Goal: Task Accomplishment & Management: Manage account settings

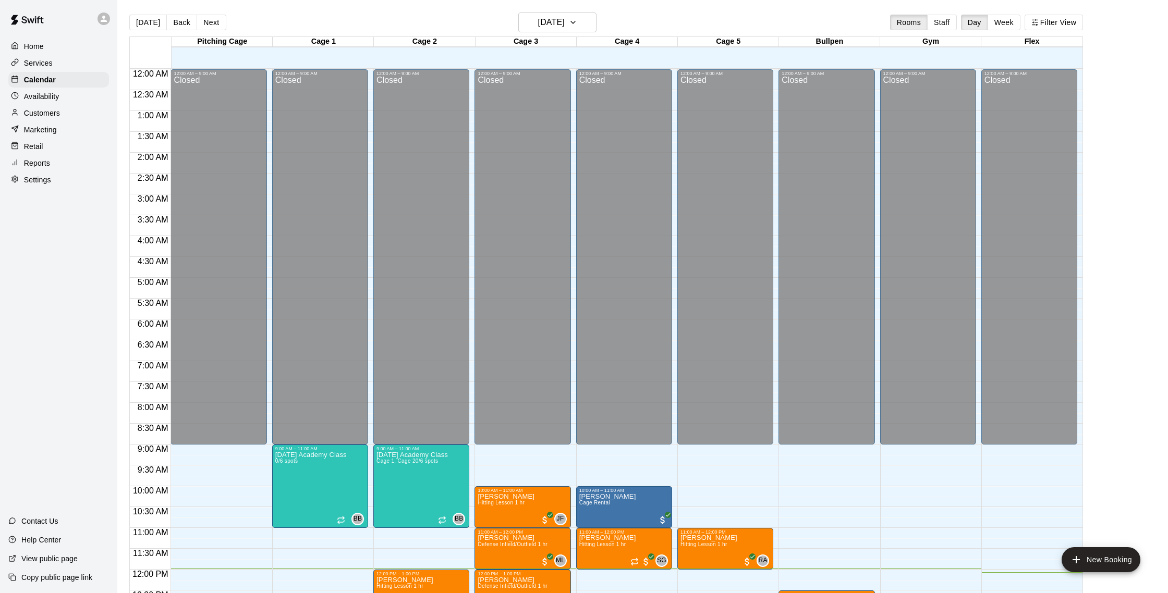
scroll to position [398, 0]
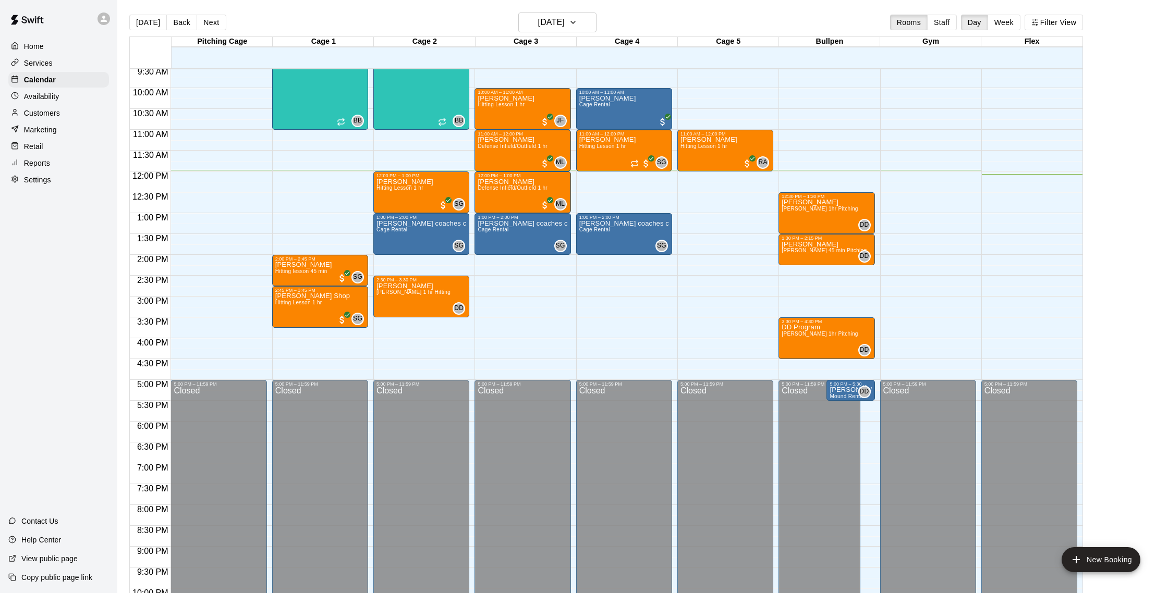
click at [638, 2] on main "[DATE] Back [DATE][DATE] Rooms Staff Day Week Filter View Pitching Cage 13 Sat …" at bounding box center [642, 305] width 1050 height 610
click at [626, 17] on div "[DATE] Back [DATE][DATE] Rooms Staff Day Week Filter View" at bounding box center [606, 25] width 954 height 24
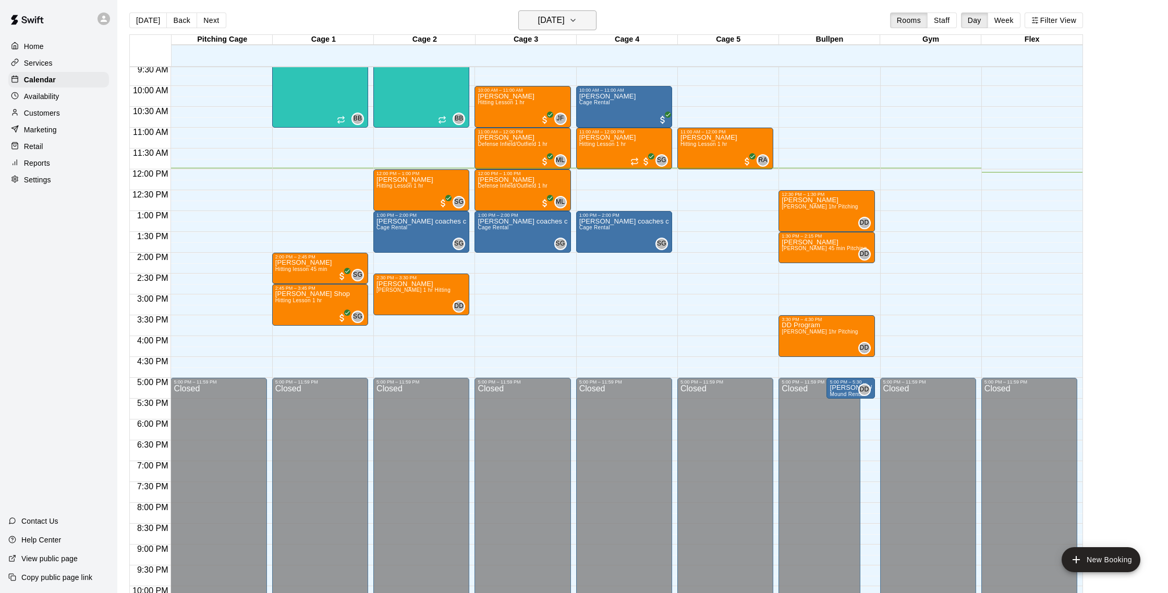
scroll to position [3, 0]
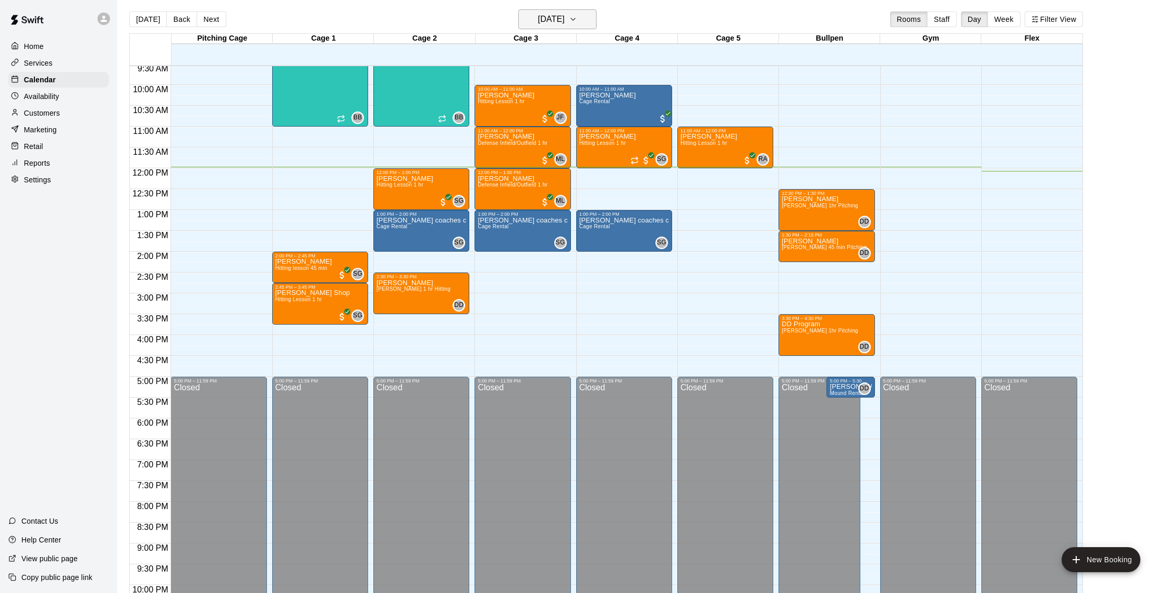
click at [551, 18] on h6 "[DATE]" at bounding box center [551, 19] width 27 height 15
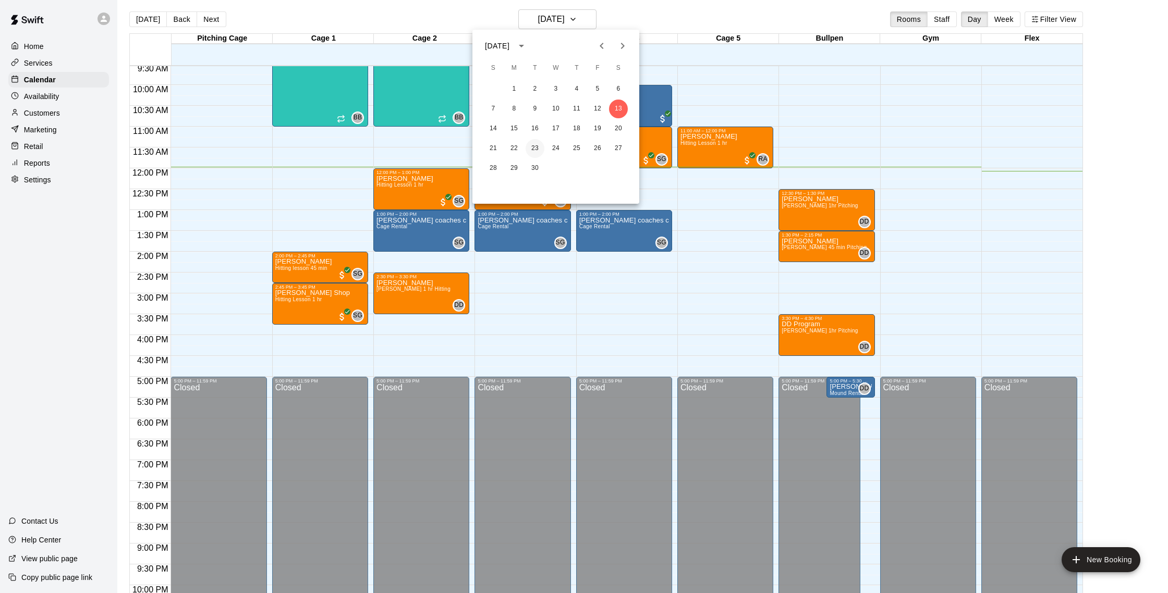
click at [532, 148] on button "23" at bounding box center [535, 148] width 19 height 19
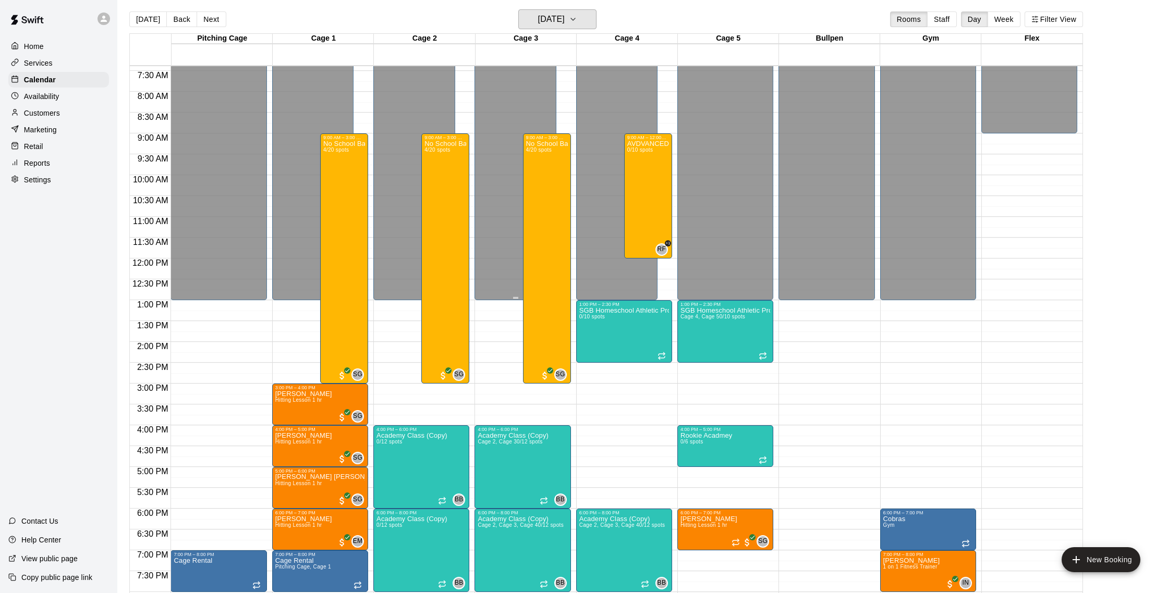
scroll to position [309, 0]
click at [565, 25] on h6 "[DATE]" at bounding box center [551, 19] width 27 height 15
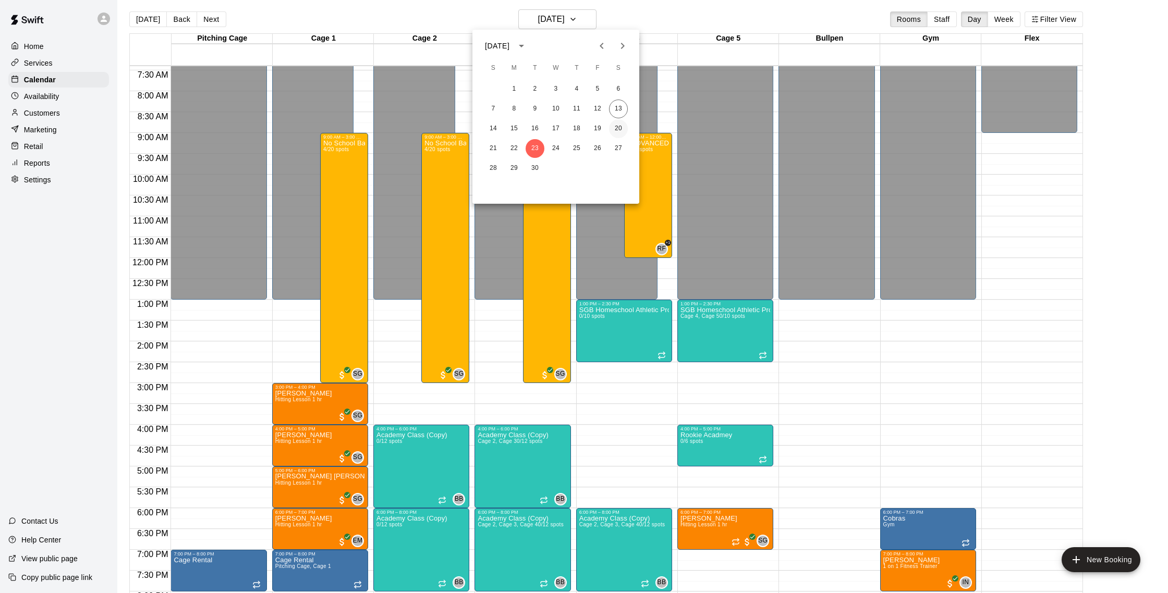
click at [625, 129] on button "20" at bounding box center [618, 128] width 19 height 19
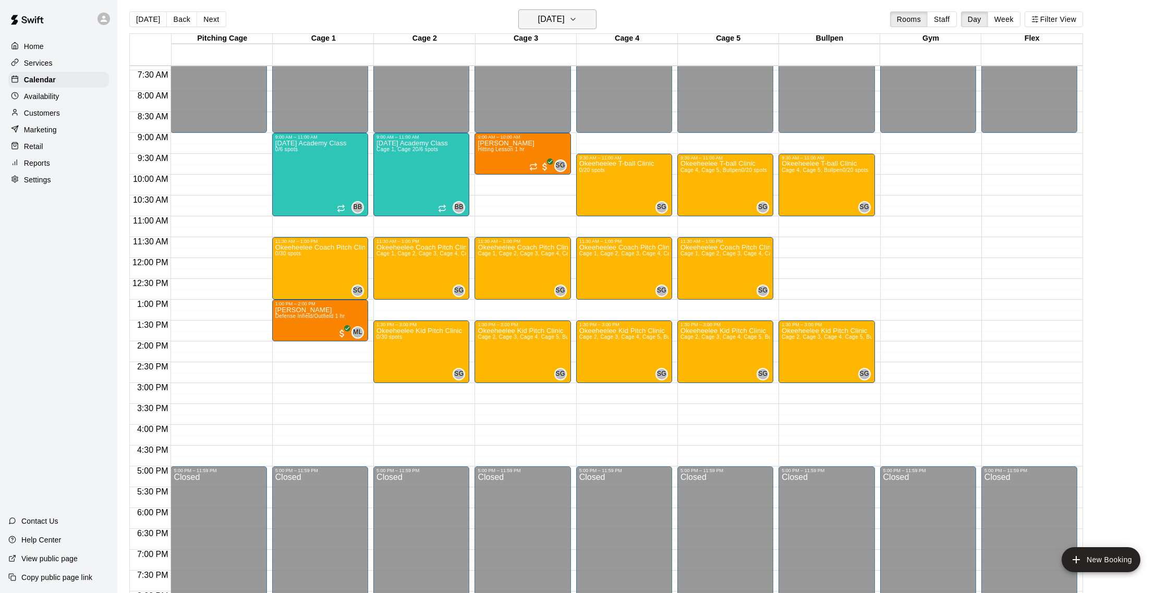
click at [538, 21] on h6 "[DATE]" at bounding box center [551, 19] width 27 height 15
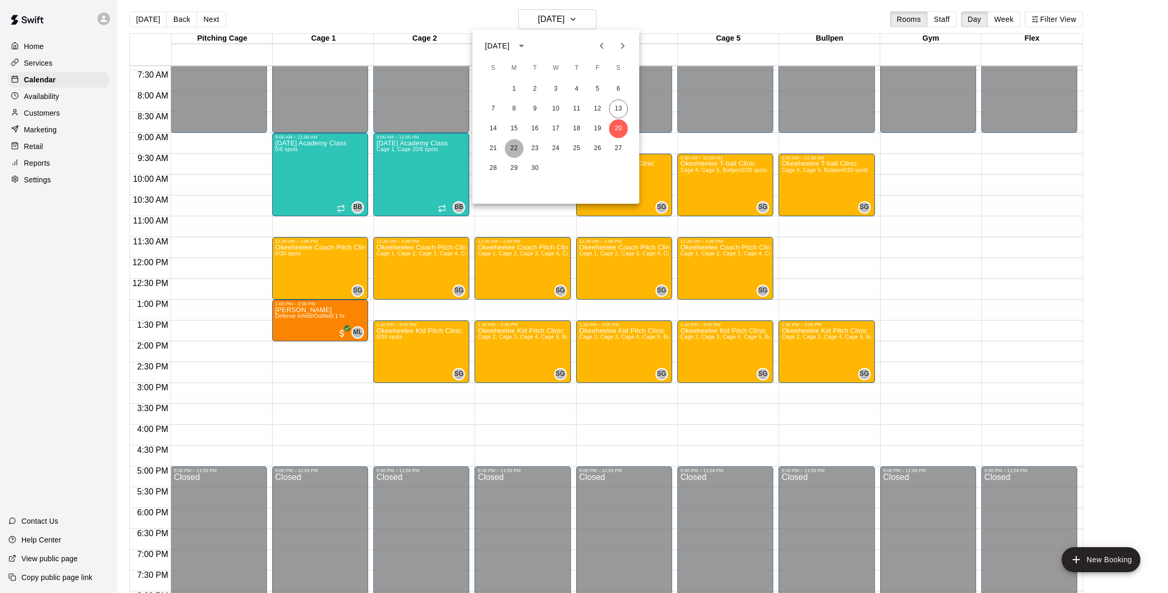
click at [516, 148] on button "22" at bounding box center [514, 148] width 19 height 19
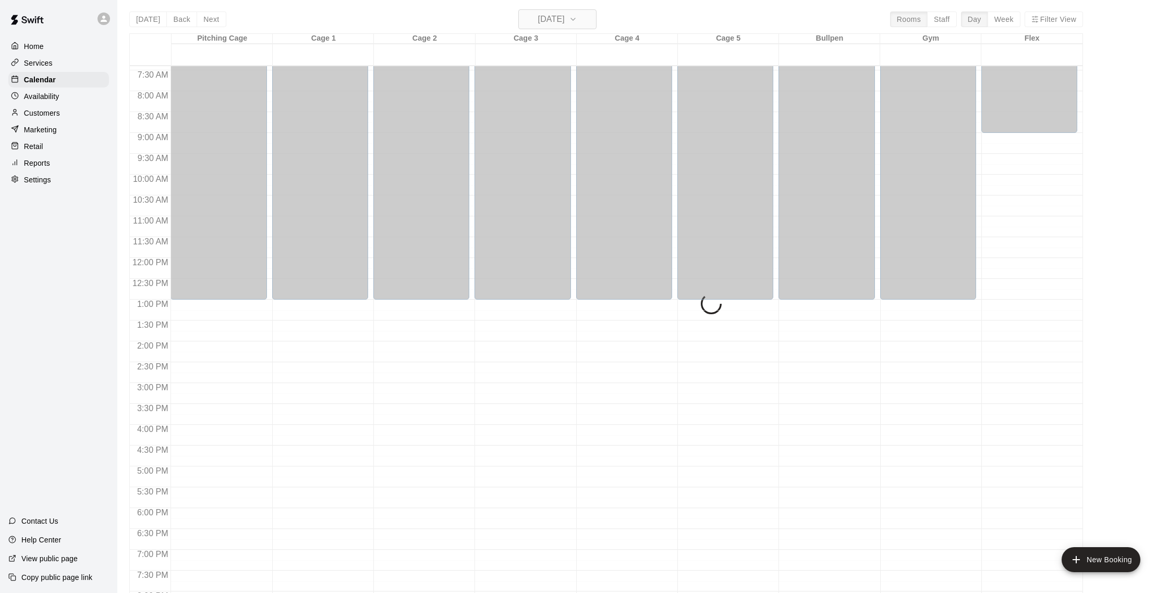
click at [552, 25] on h6 "[DATE]" at bounding box center [551, 19] width 27 height 15
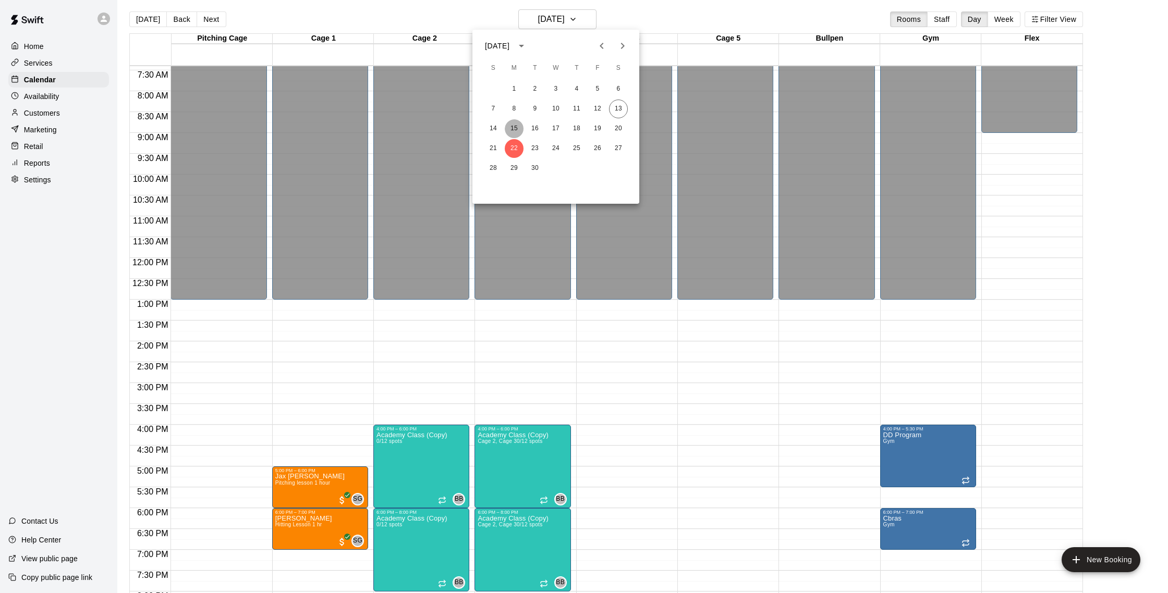
click at [520, 127] on button "15" at bounding box center [514, 128] width 19 height 19
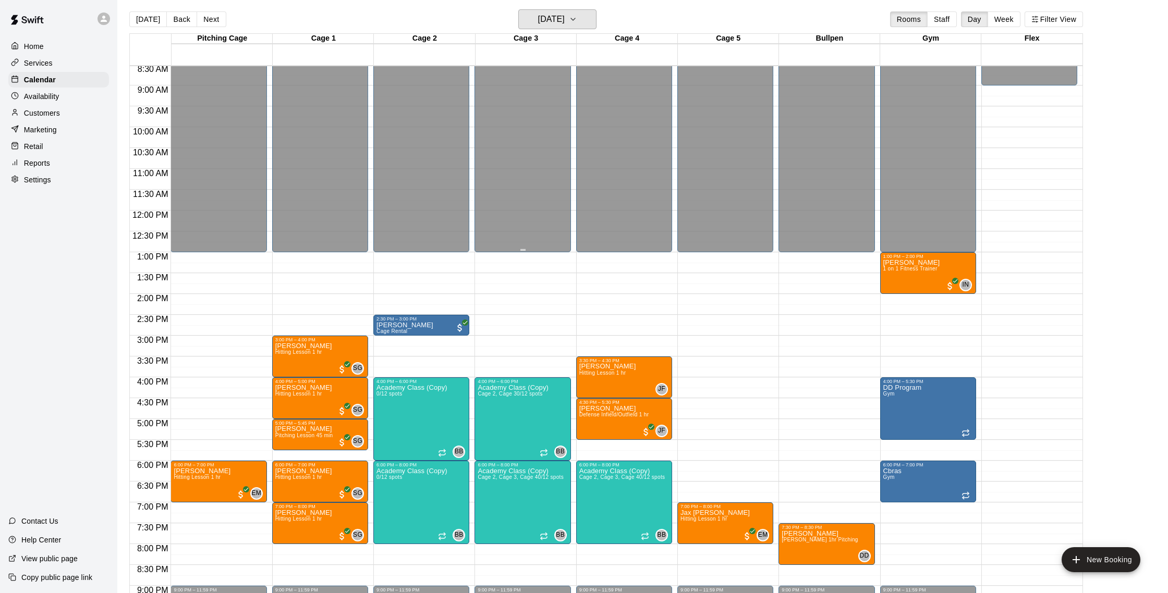
scroll to position [360, 0]
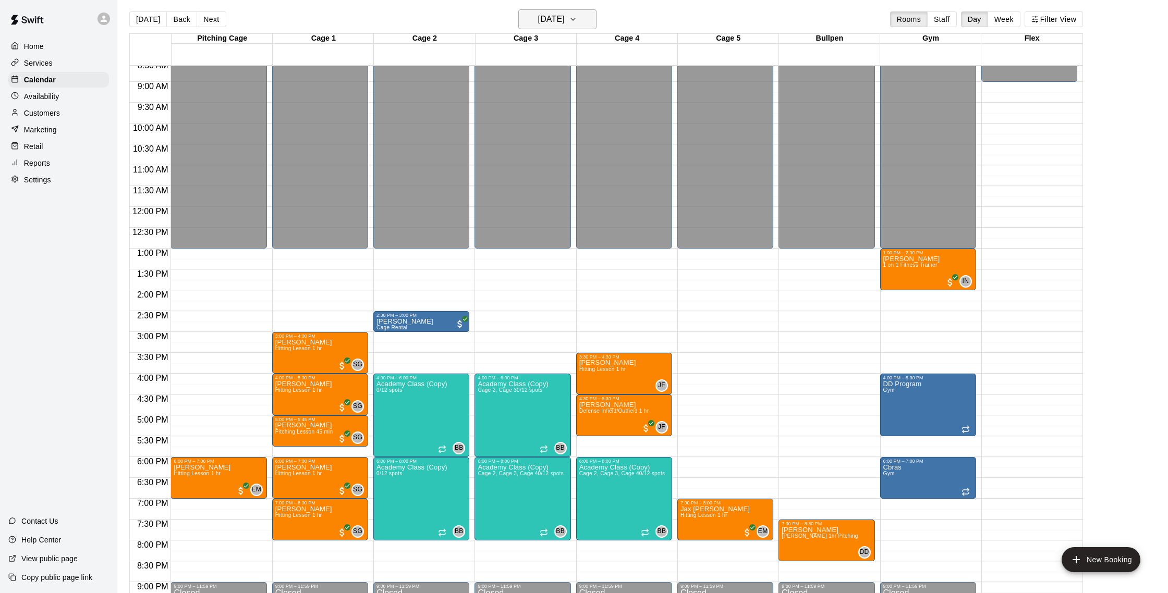
click at [538, 22] on h6 "[DATE]" at bounding box center [551, 19] width 27 height 15
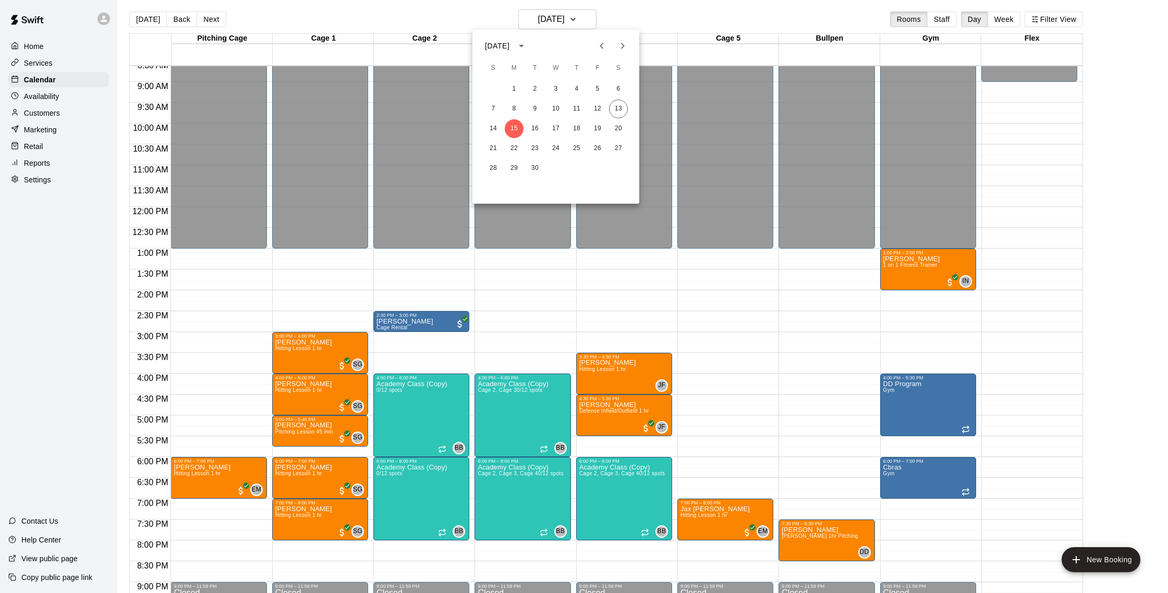
click at [634, 19] on div at bounding box center [584, 296] width 1168 height 593
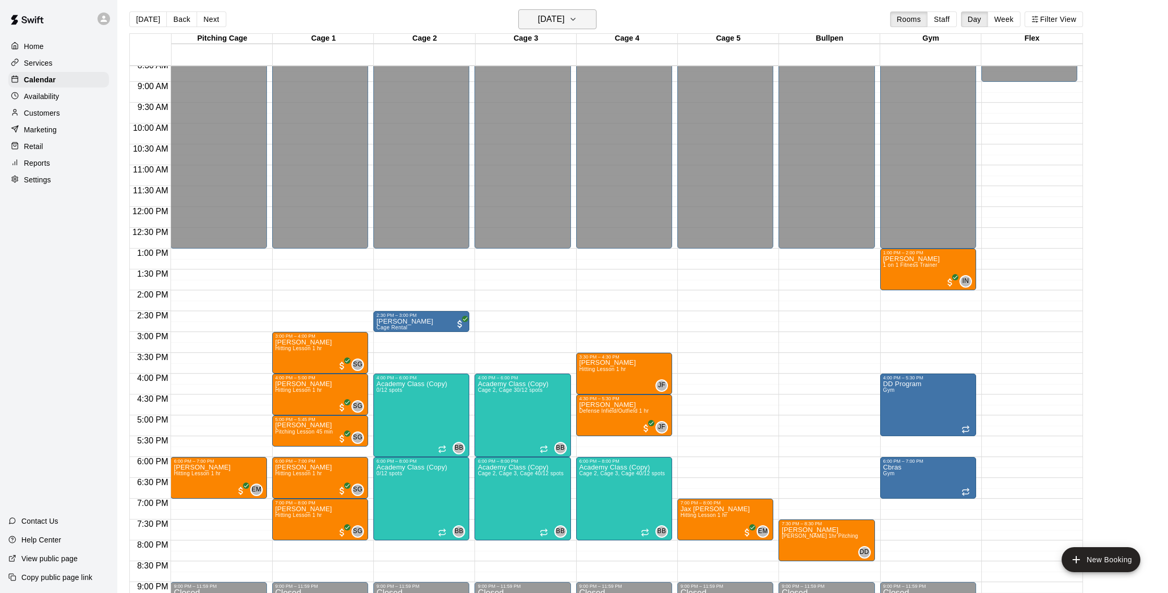
click at [577, 23] on icon "button" at bounding box center [573, 19] width 8 height 13
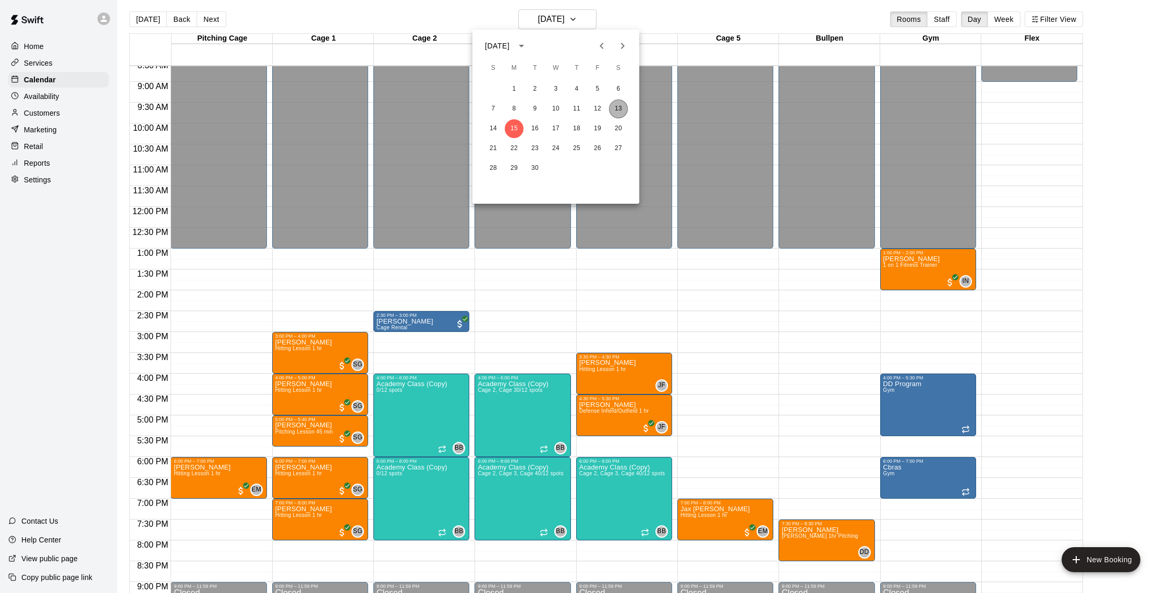
click at [619, 109] on button "13" at bounding box center [618, 109] width 19 height 19
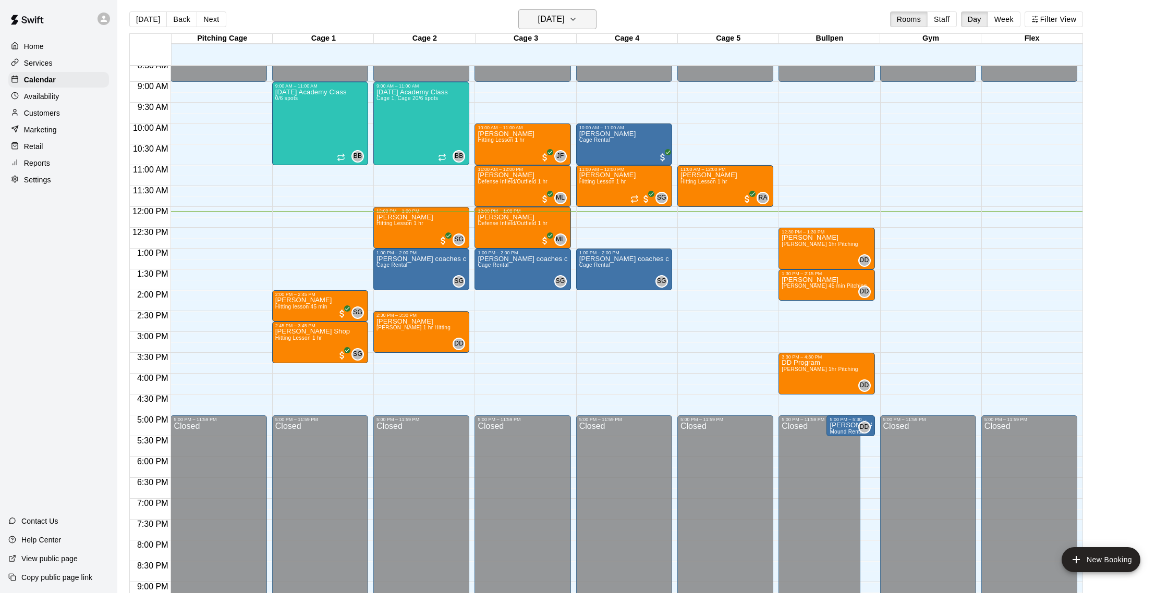
click at [560, 28] on button "[DATE]" at bounding box center [557, 19] width 78 height 20
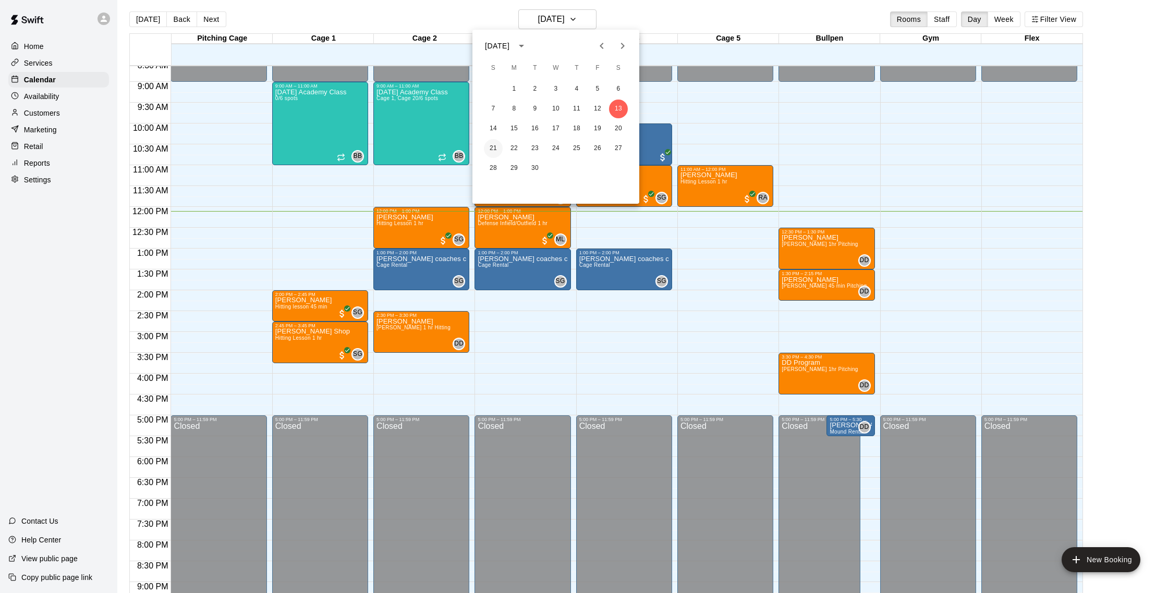
click at [495, 148] on button "21" at bounding box center [493, 148] width 19 height 19
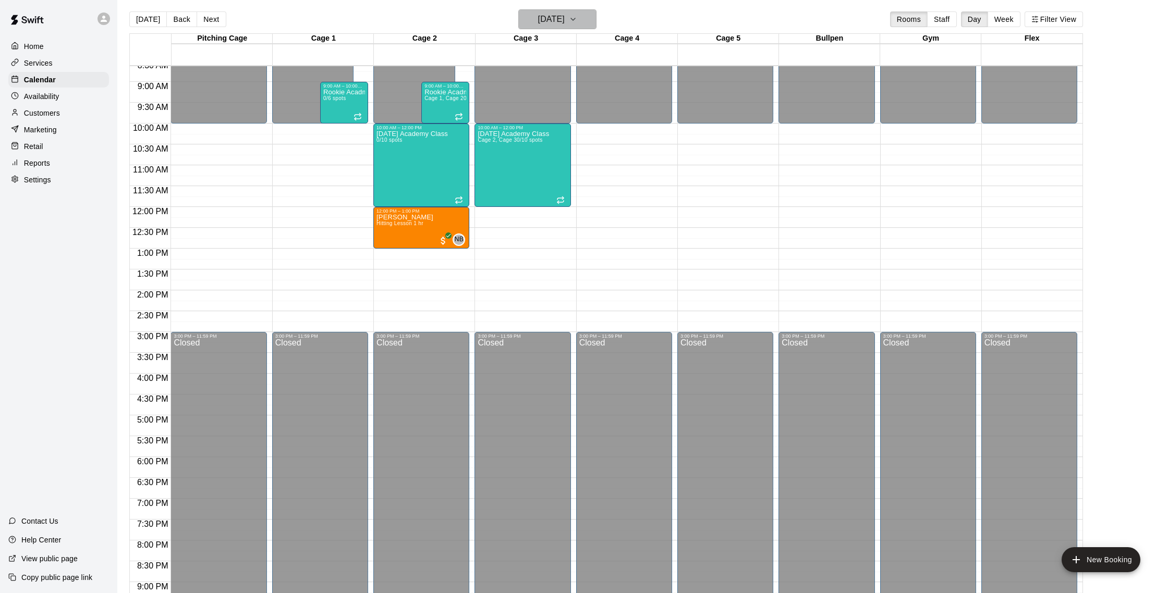
click at [553, 19] on h6 "[DATE]" at bounding box center [551, 19] width 27 height 15
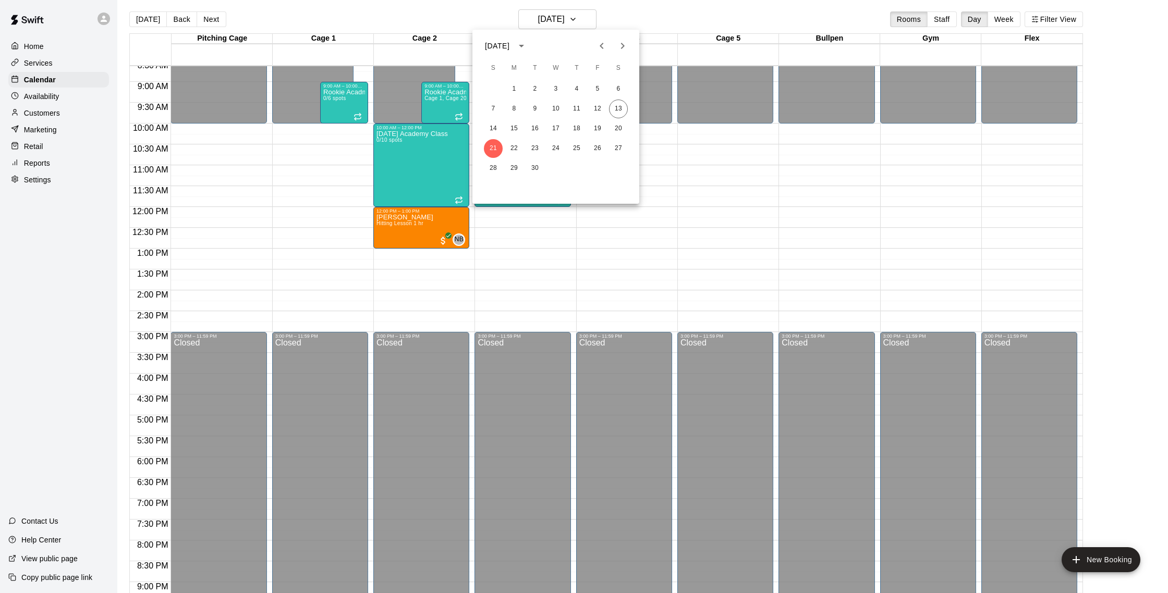
click at [461, 29] on div at bounding box center [584, 296] width 1168 height 593
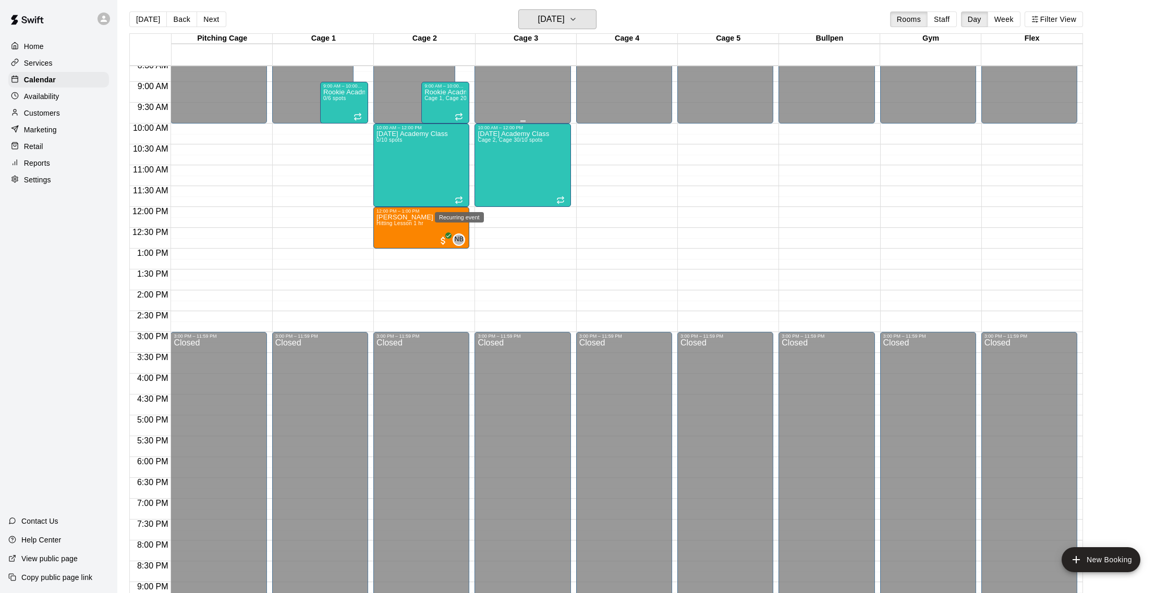
scroll to position [4, 0]
click at [563, 23] on h6 "[DATE]" at bounding box center [551, 18] width 27 height 15
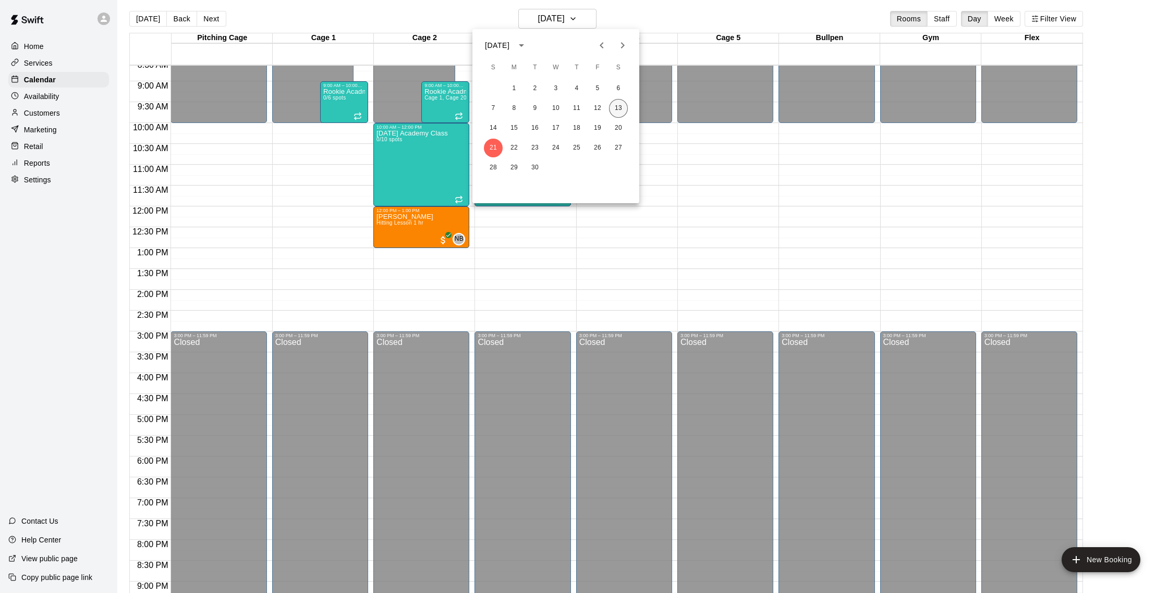
click at [621, 108] on button "13" at bounding box center [618, 108] width 19 height 19
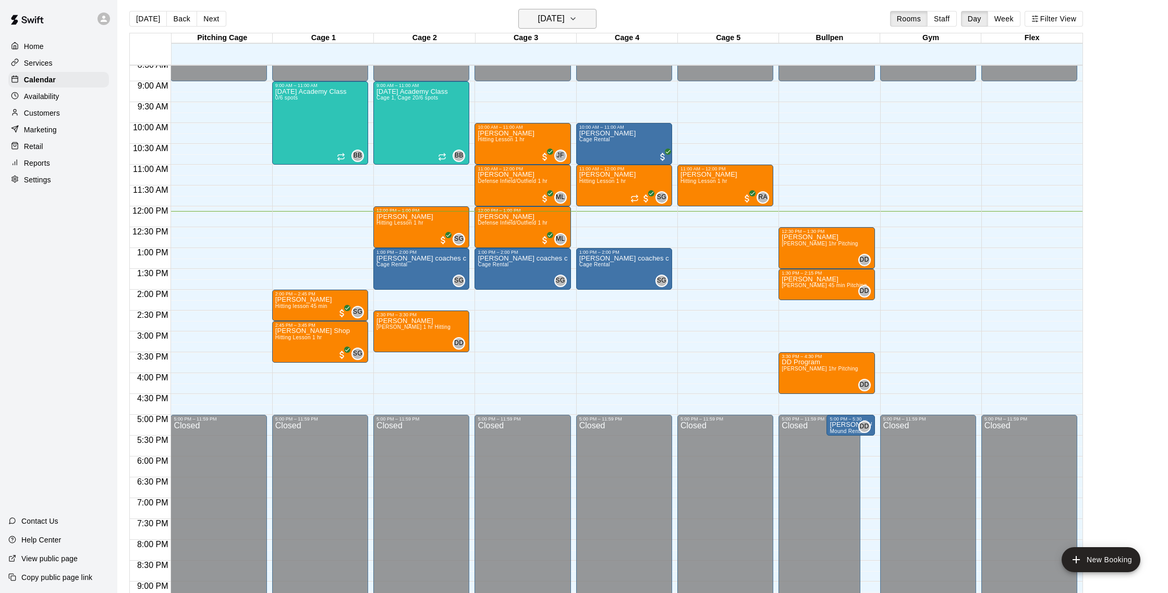
click at [551, 19] on h6 "[DATE]" at bounding box center [551, 18] width 27 height 15
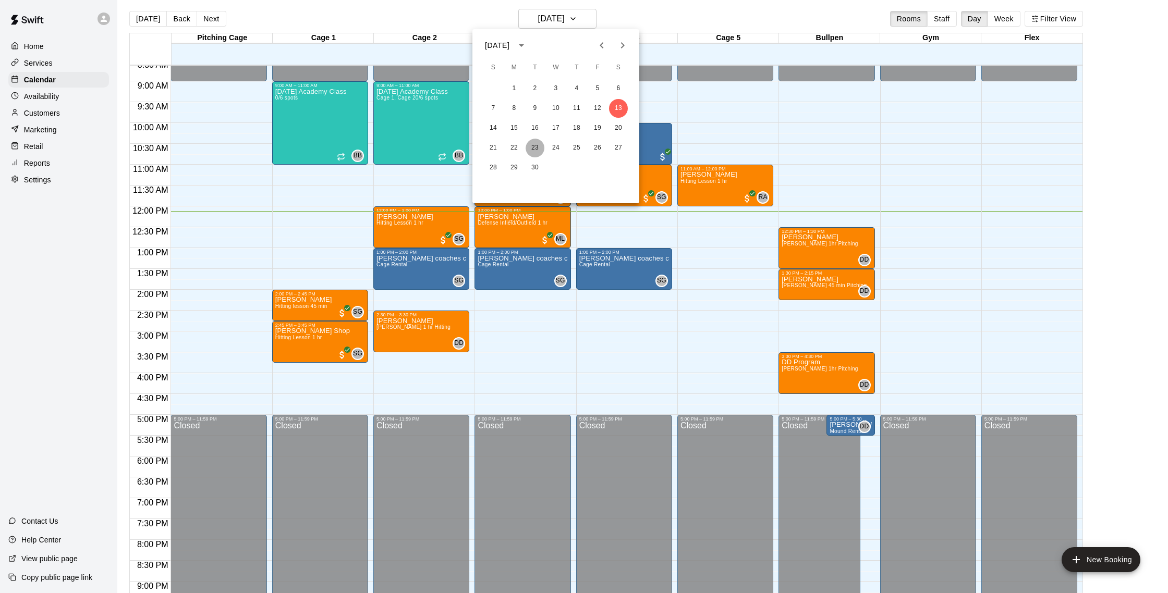
click at [537, 148] on button "23" at bounding box center [535, 148] width 19 height 19
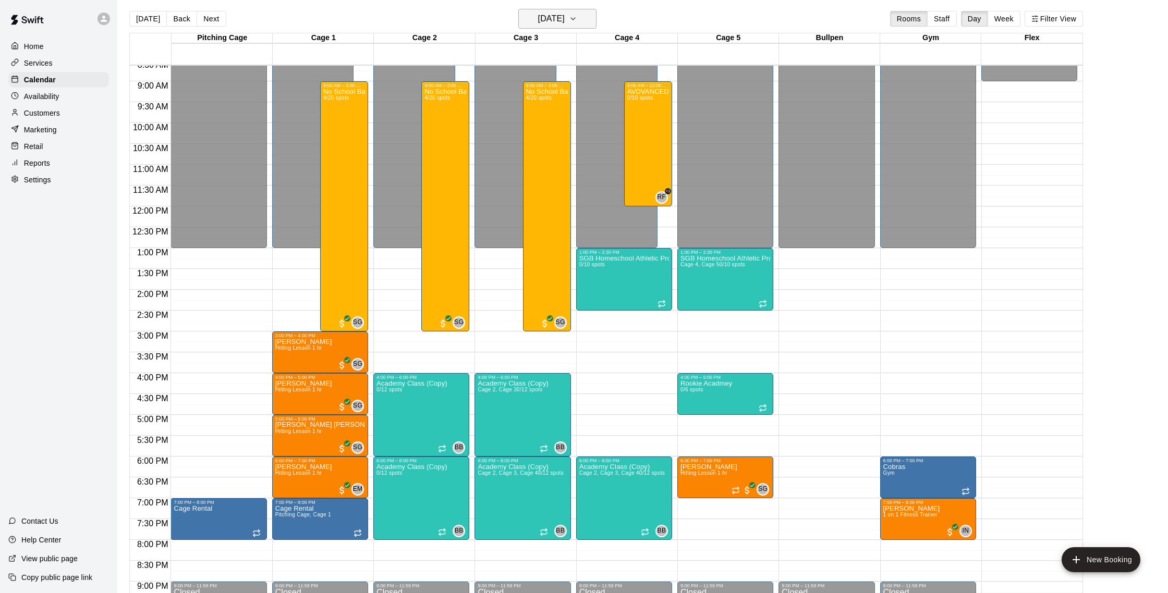
click at [546, 16] on h6 "[DATE]" at bounding box center [551, 18] width 27 height 15
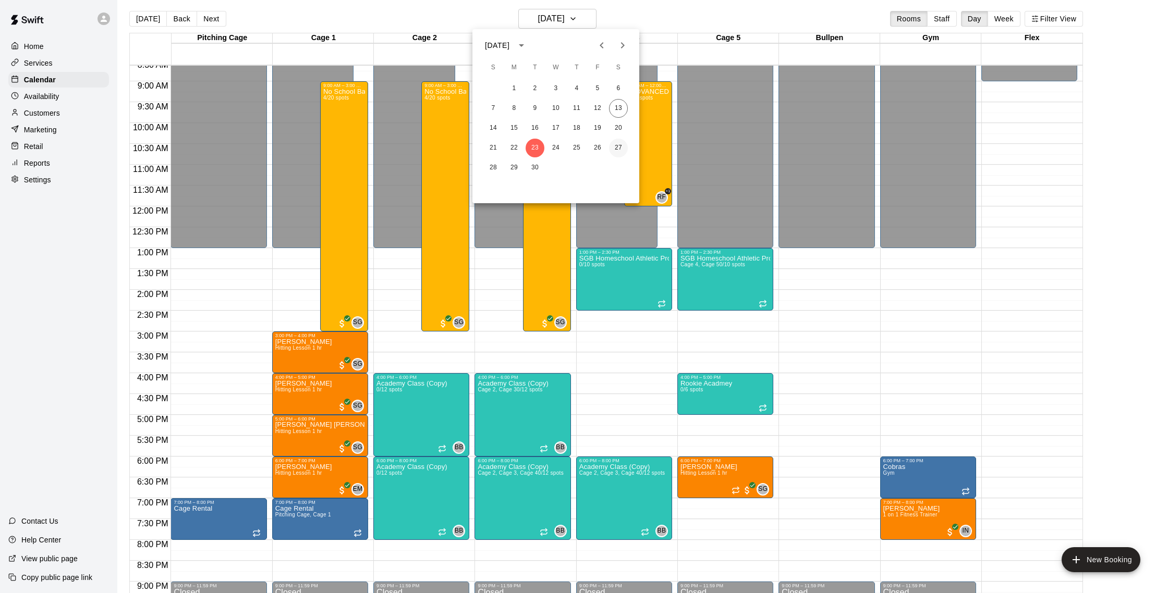
click at [617, 145] on button "27" at bounding box center [618, 148] width 19 height 19
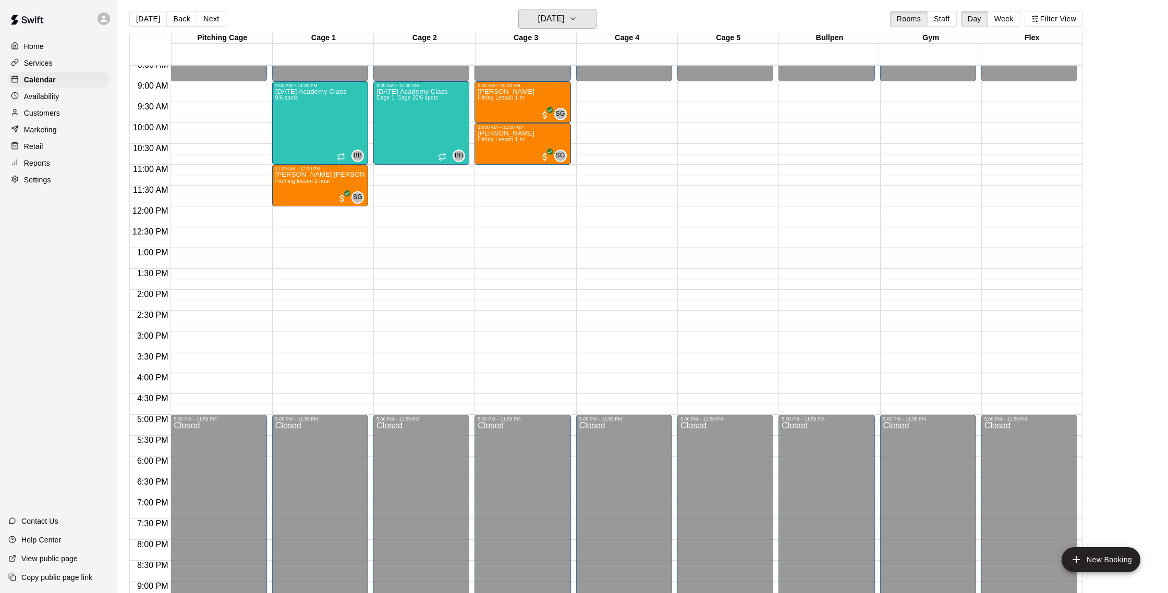
scroll to position [0, 0]
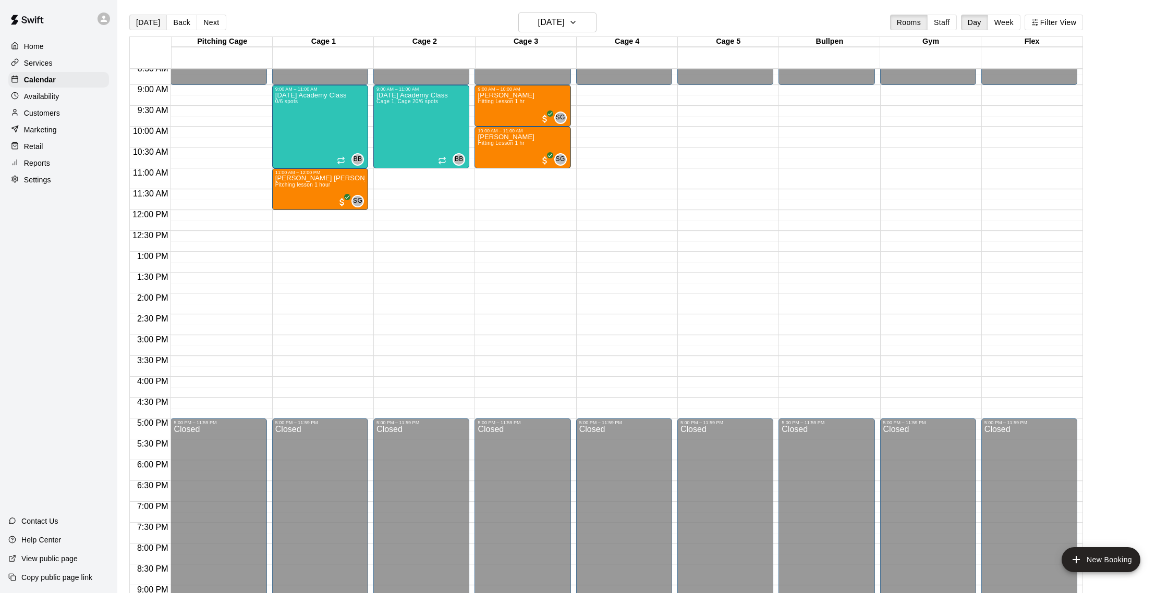
click at [149, 25] on button "[DATE]" at bounding box center [148, 23] width 38 height 16
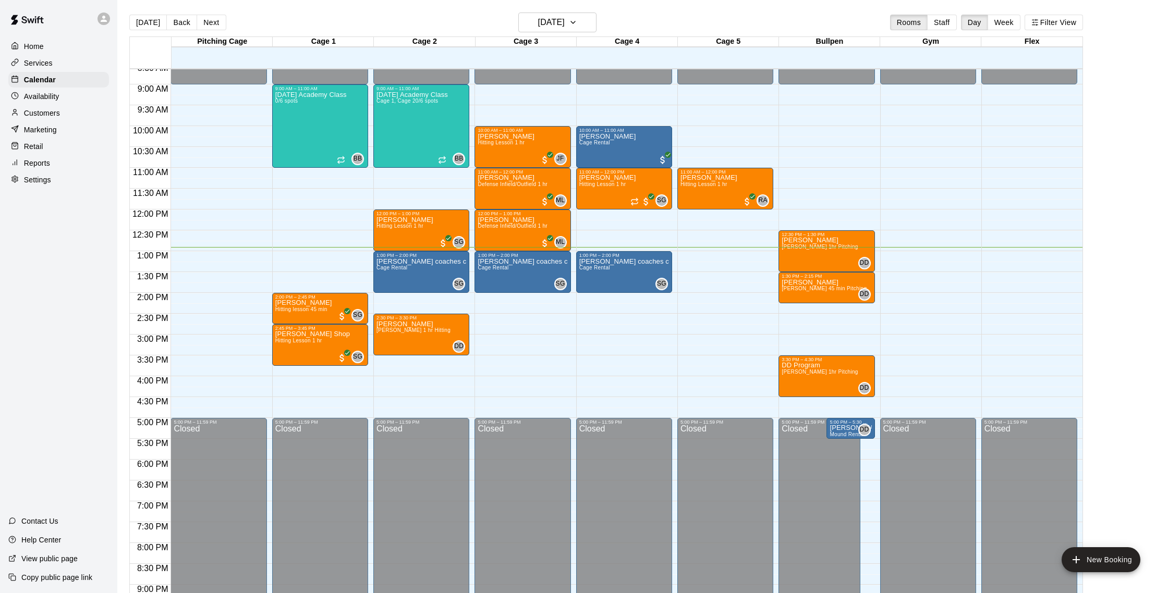
scroll to position [360, 0]
click at [434, 262] on p "[PERSON_NAME] coaches clincs" at bounding box center [421, 262] width 90 height 0
click at [433, 264] on div at bounding box center [584, 296] width 1168 height 593
click at [423, 290] on div "[PERSON_NAME] coaches clincs Cage Rental" at bounding box center [421, 555] width 90 height 593
click at [424, 287] on div at bounding box center [584, 296] width 1168 height 593
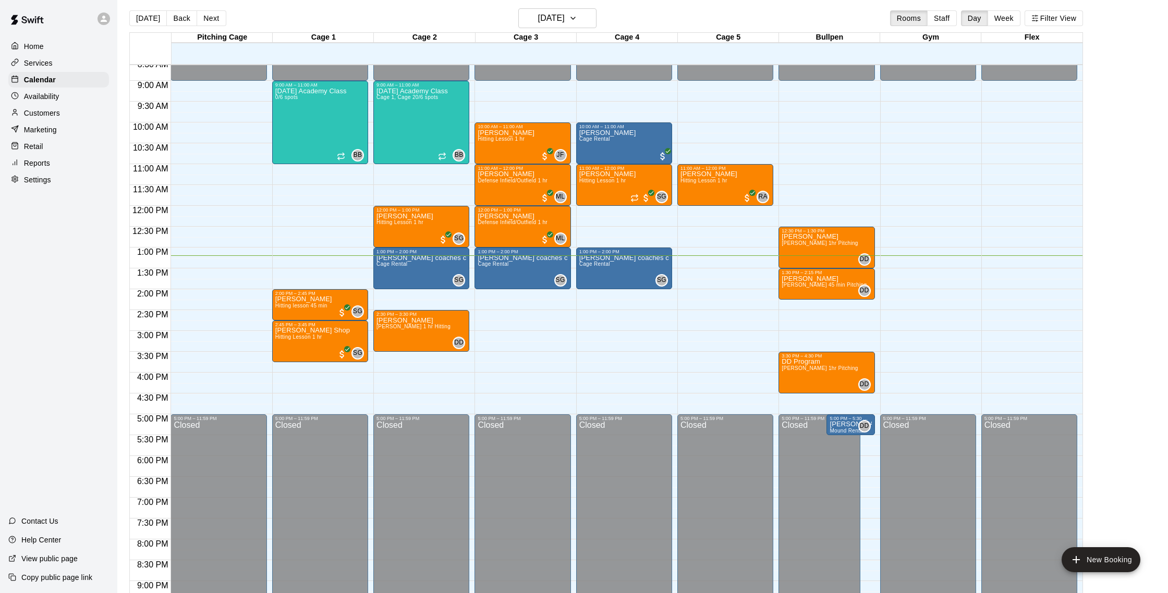
scroll to position [5, 0]
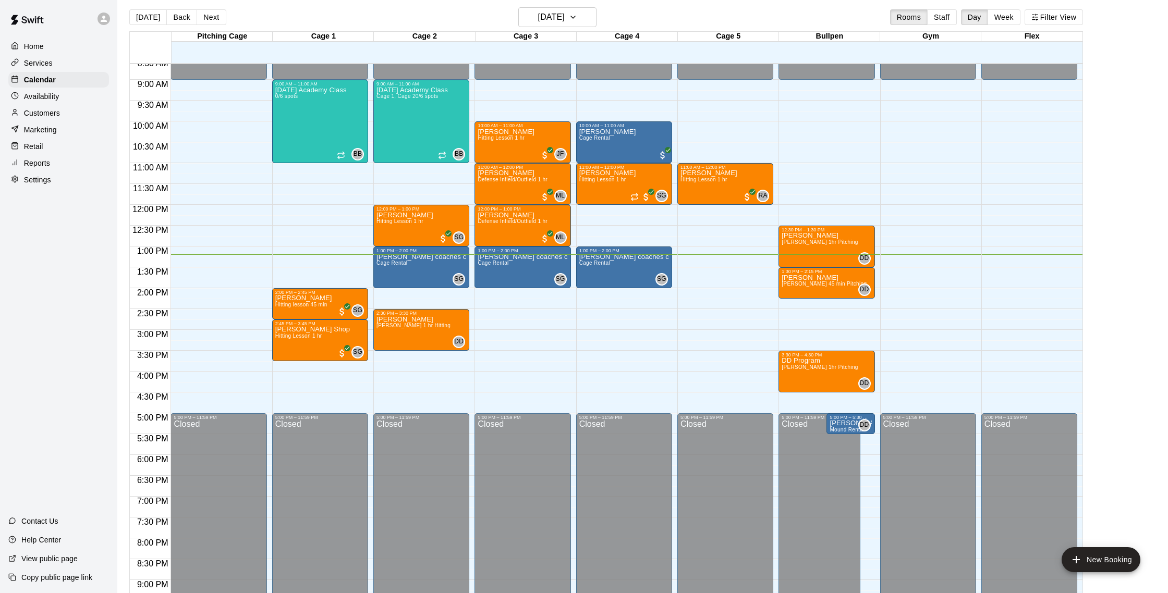
click at [67, 114] on div "Customers" at bounding box center [58, 113] width 101 height 16
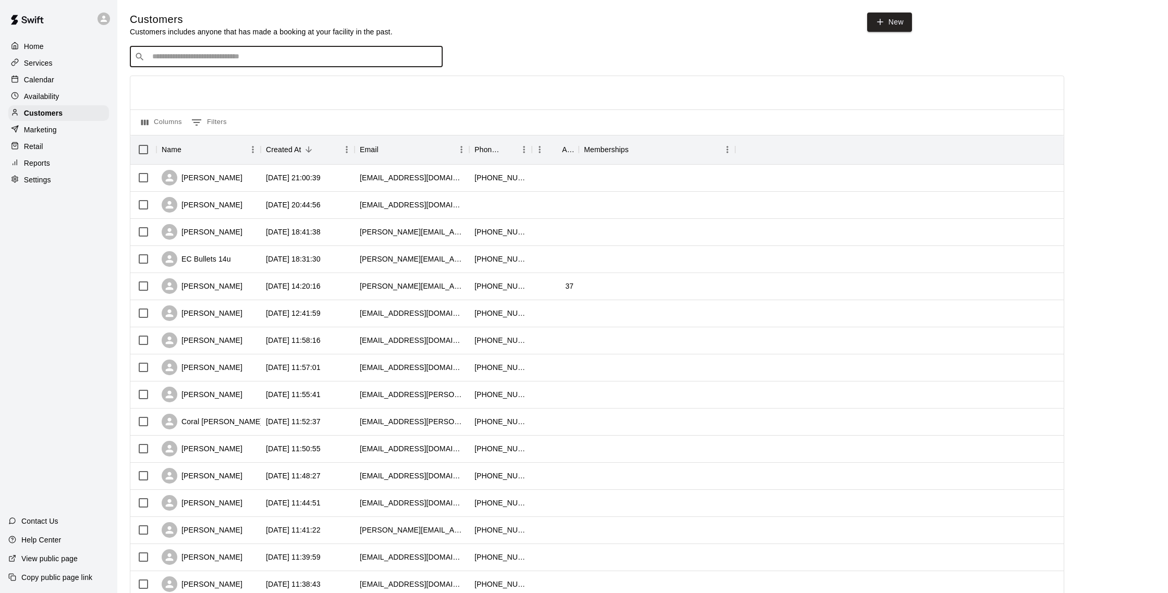
click at [260, 55] on input "Search customers by name or email" at bounding box center [293, 57] width 289 height 10
type input "*****"
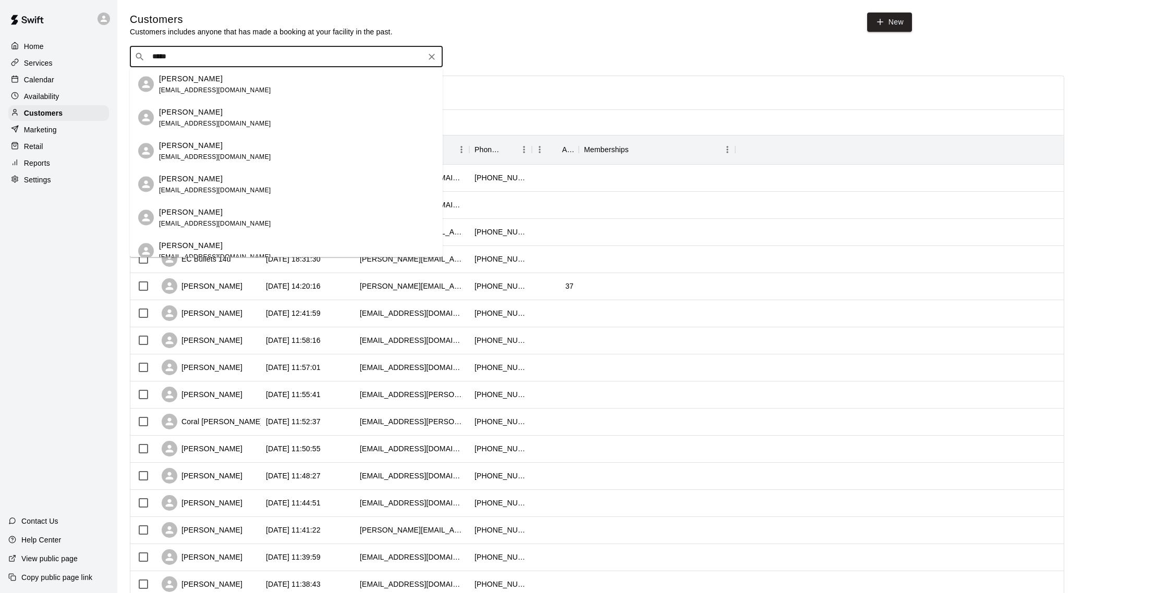
scroll to position [73, 0]
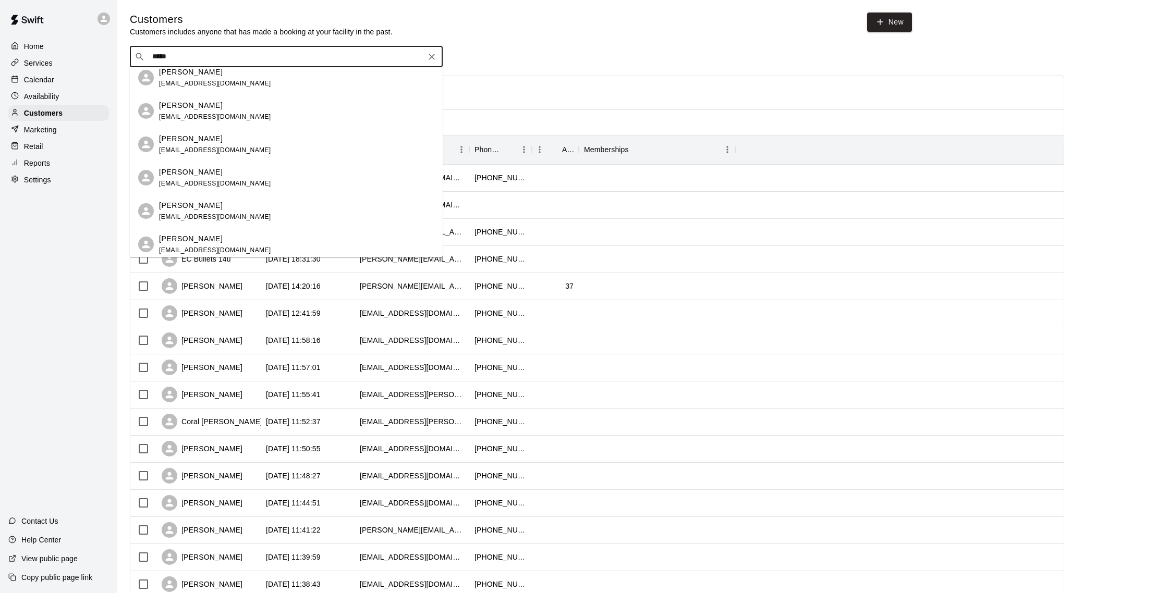
click at [431, 59] on icon "Clear" at bounding box center [431, 57] width 10 height 10
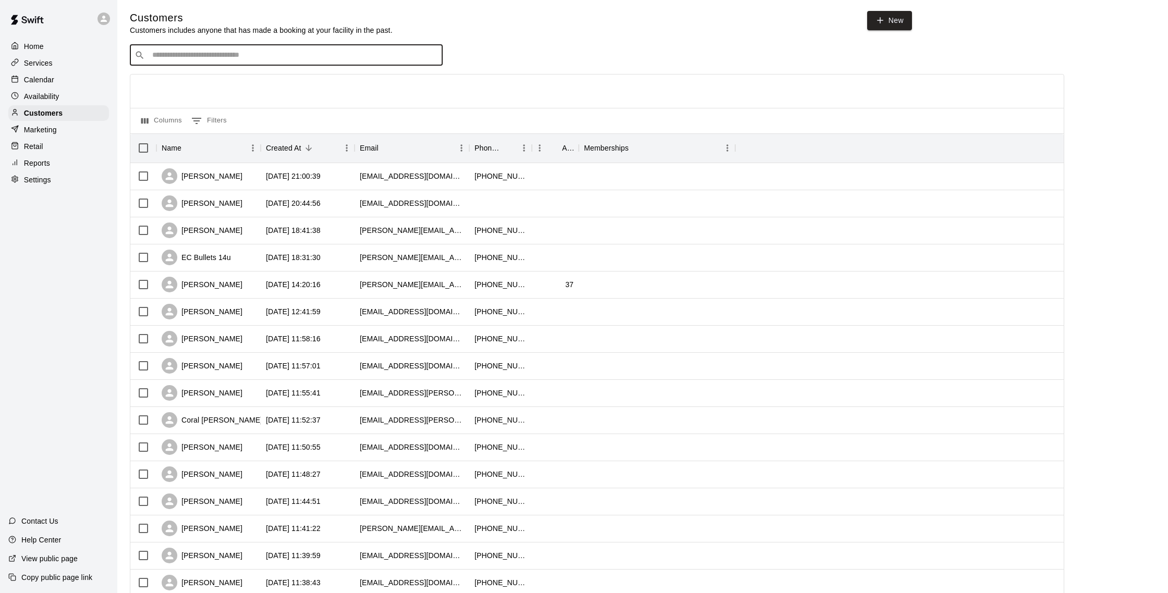
scroll to position [3, 0]
click at [45, 165] on p "Reports" at bounding box center [37, 163] width 26 height 10
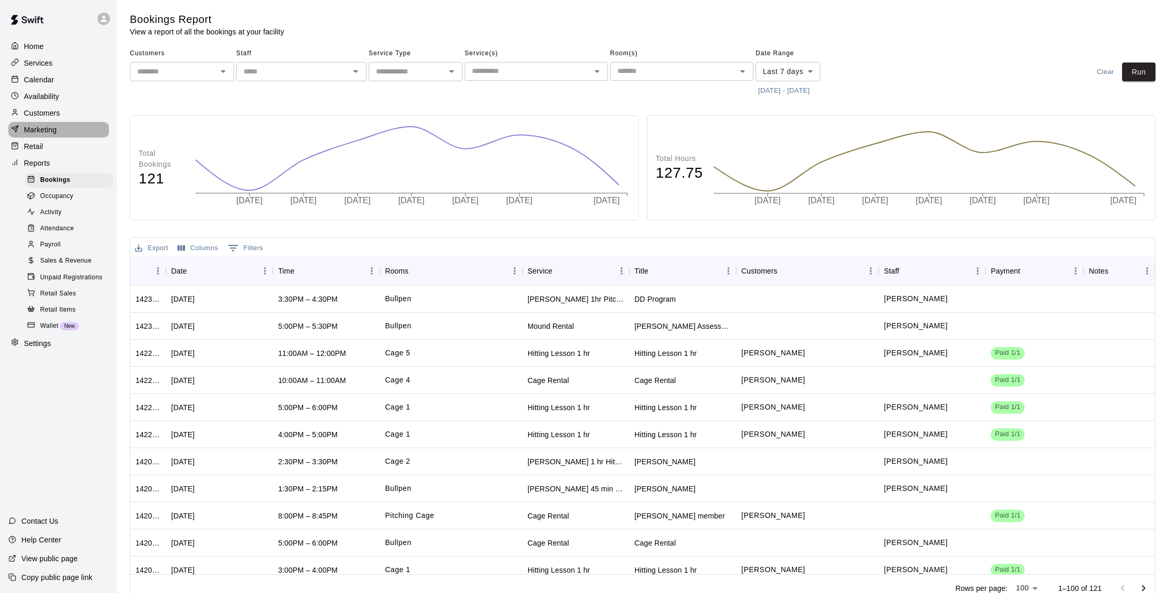
click at [67, 125] on div "Marketing" at bounding box center [58, 130] width 101 height 16
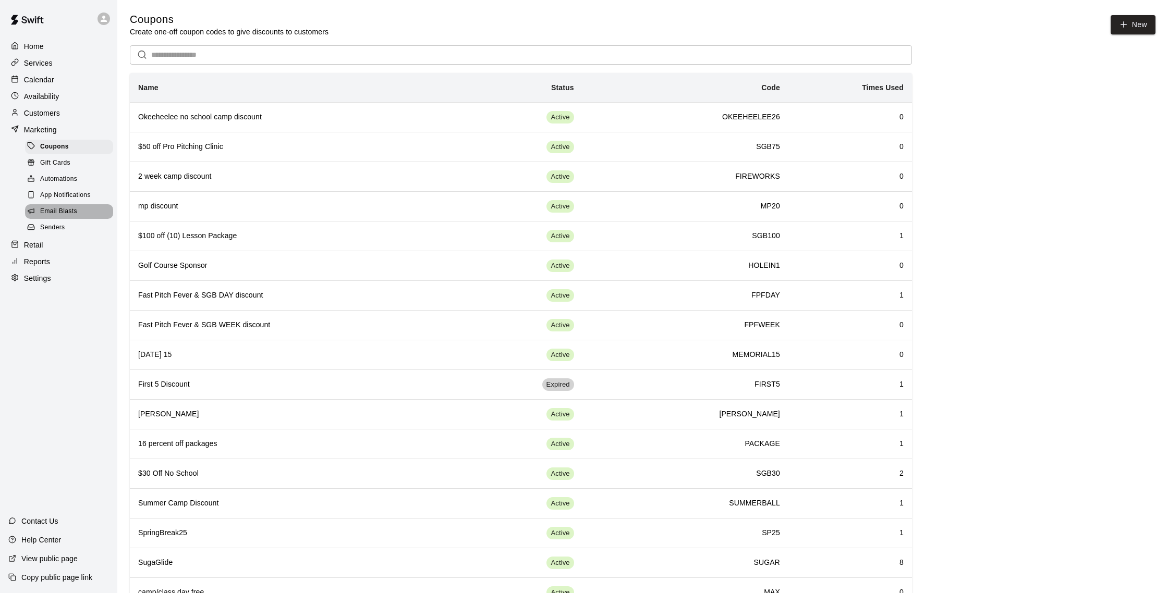
click at [72, 206] on span "Email Blasts" at bounding box center [58, 211] width 37 height 10
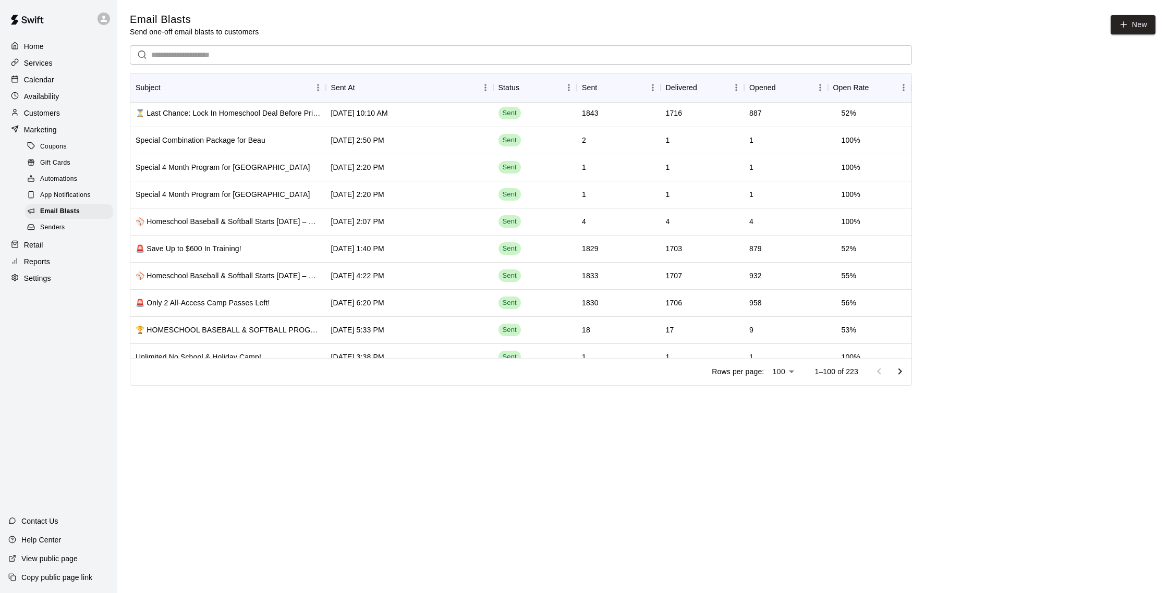
scroll to position [192, 0]
click at [263, 254] on div "🚨 Save Up to $600 In Training!" at bounding box center [227, 249] width 195 height 27
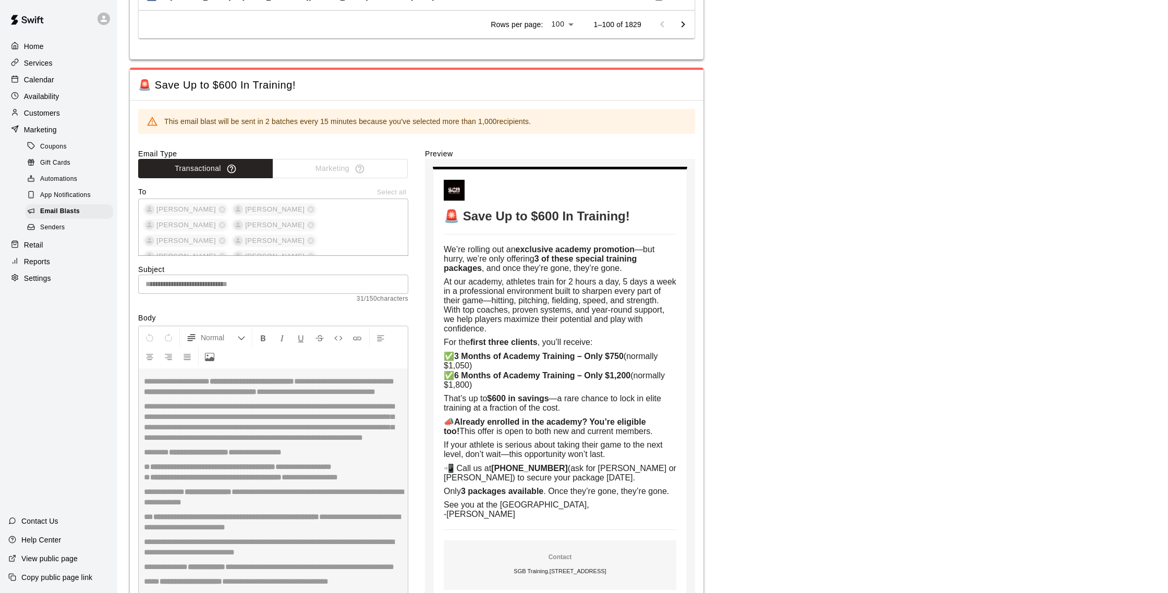
scroll to position [2882, 0]
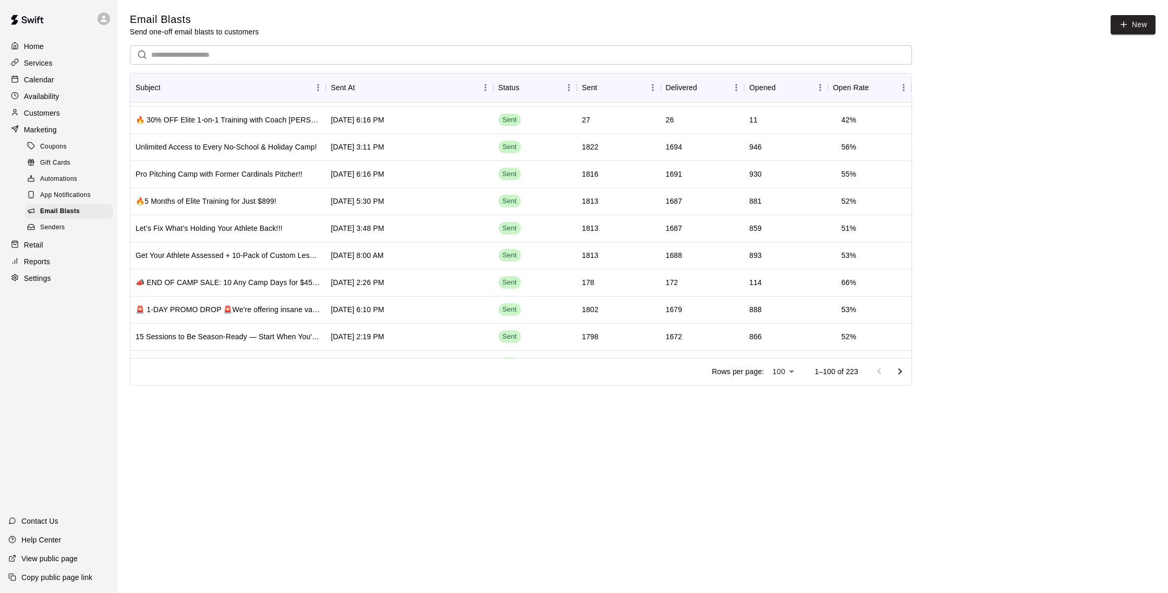
scroll to position [471, 0]
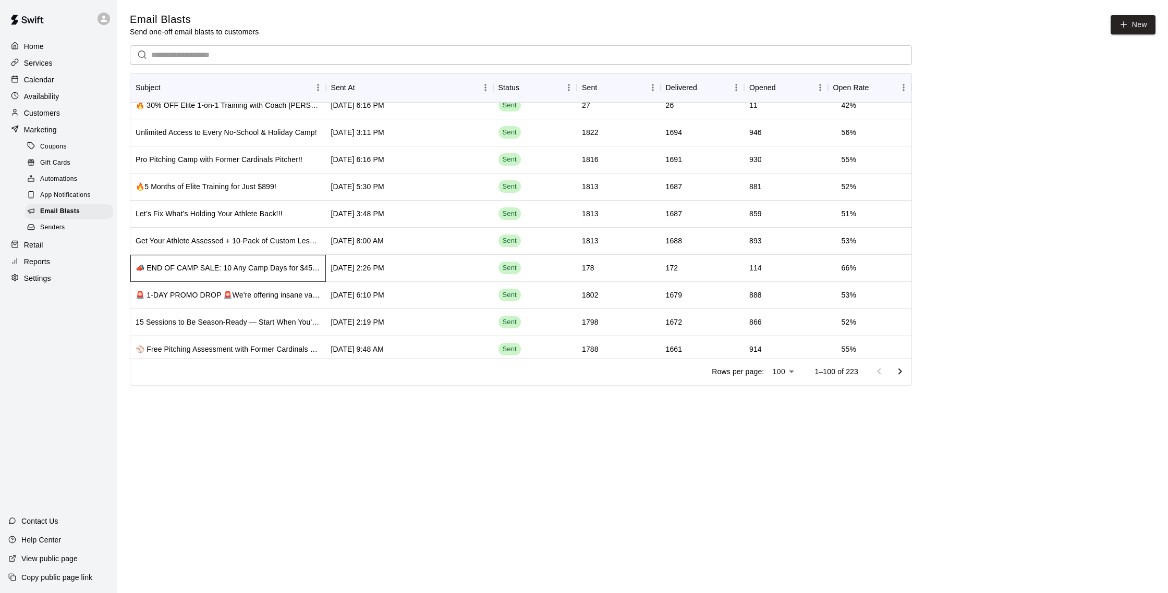
click at [272, 266] on div "📣 END OF CAMP SALE: 10 Any Camp Days for $450! 🎉" at bounding box center [228, 268] width 185 height 10
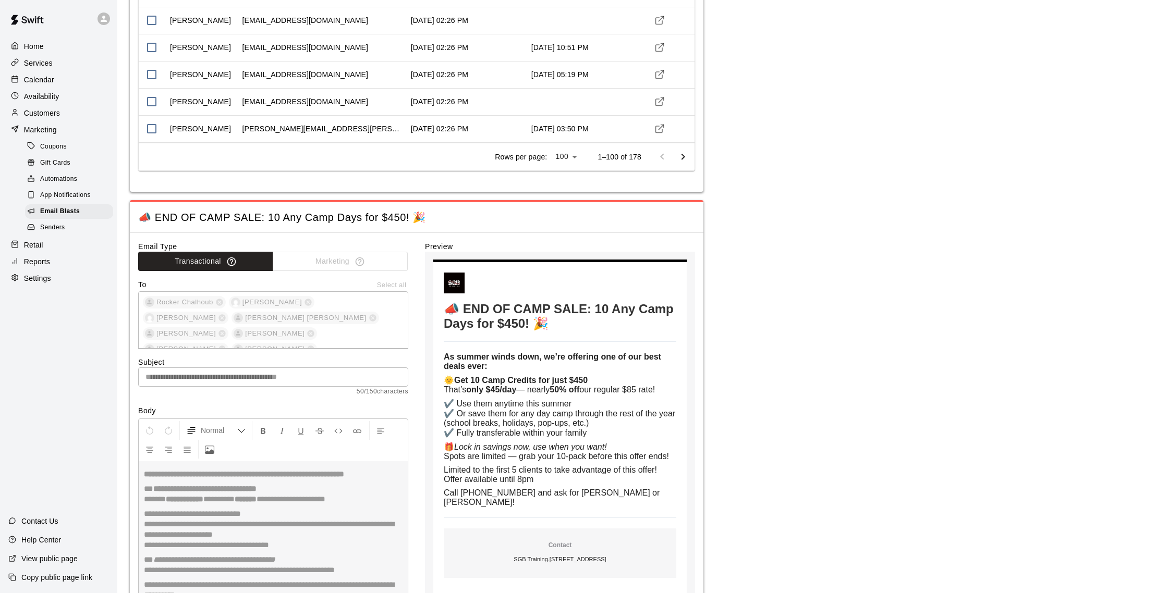
scroll to position [2727, 0]
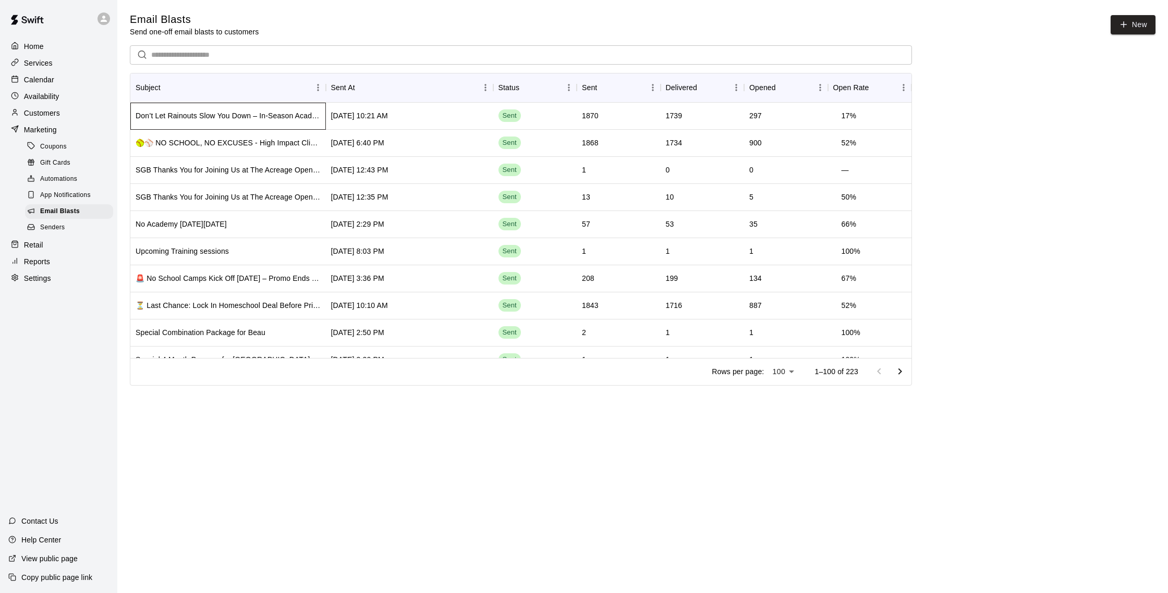
click at [270, 114] on div "Don’t Let Rainouts Slow You Down – In-Season Academy Special 🌧️⚾" at bounding box center [228, 116] width 185 height 10
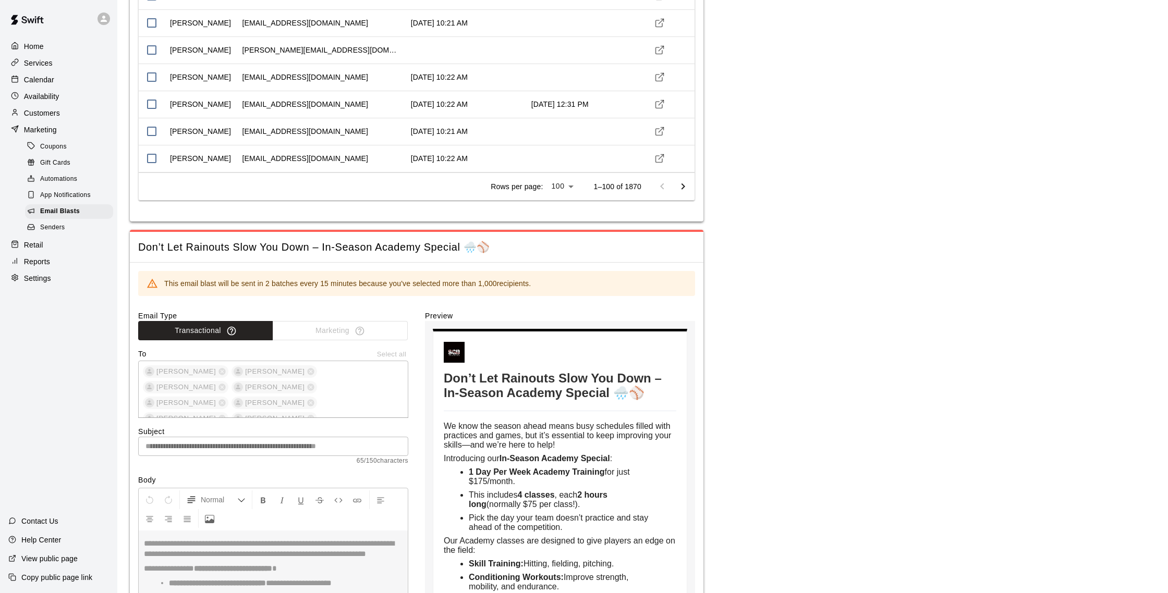
scroll to position [2637, 0]
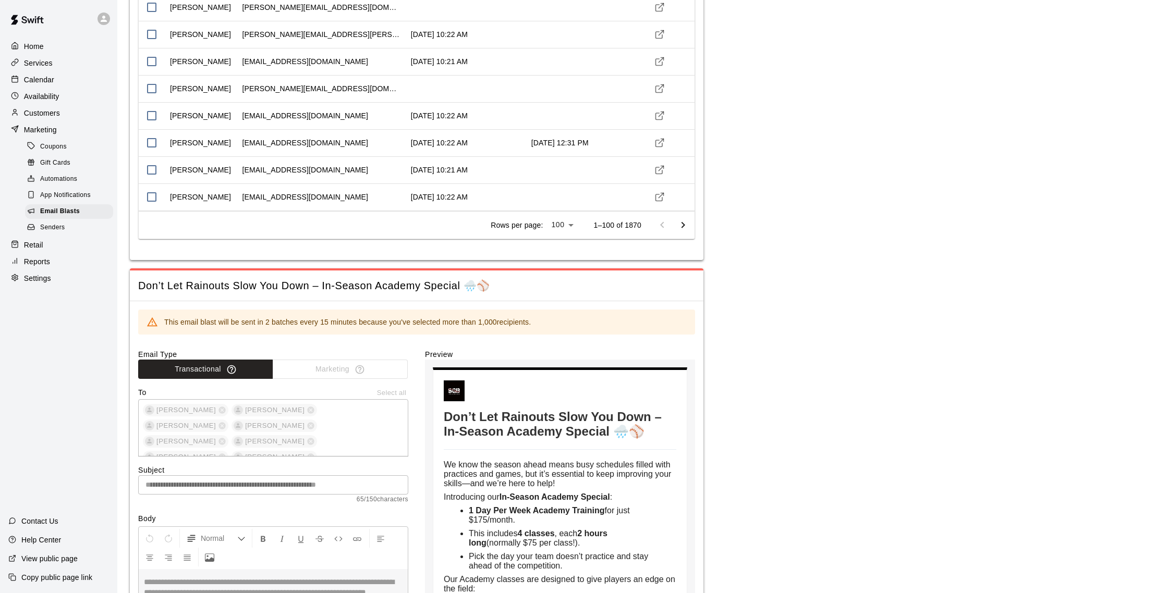
click at [60, 76] on div "Calendar" at bounding box center [58, 80] width 101 height 16
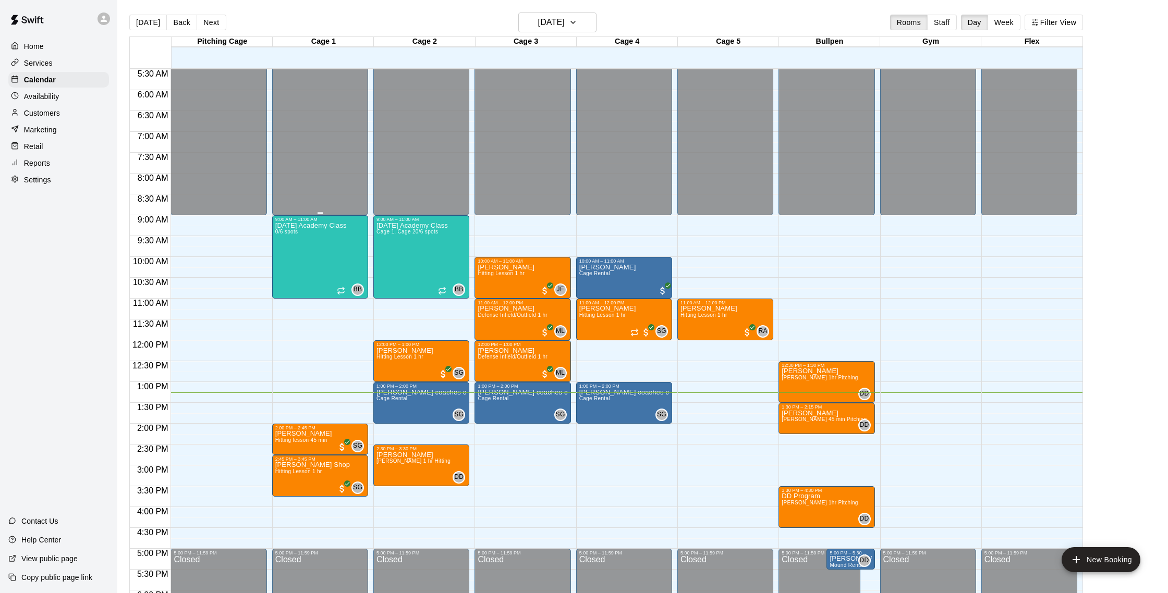
scroll to position [223, 0]
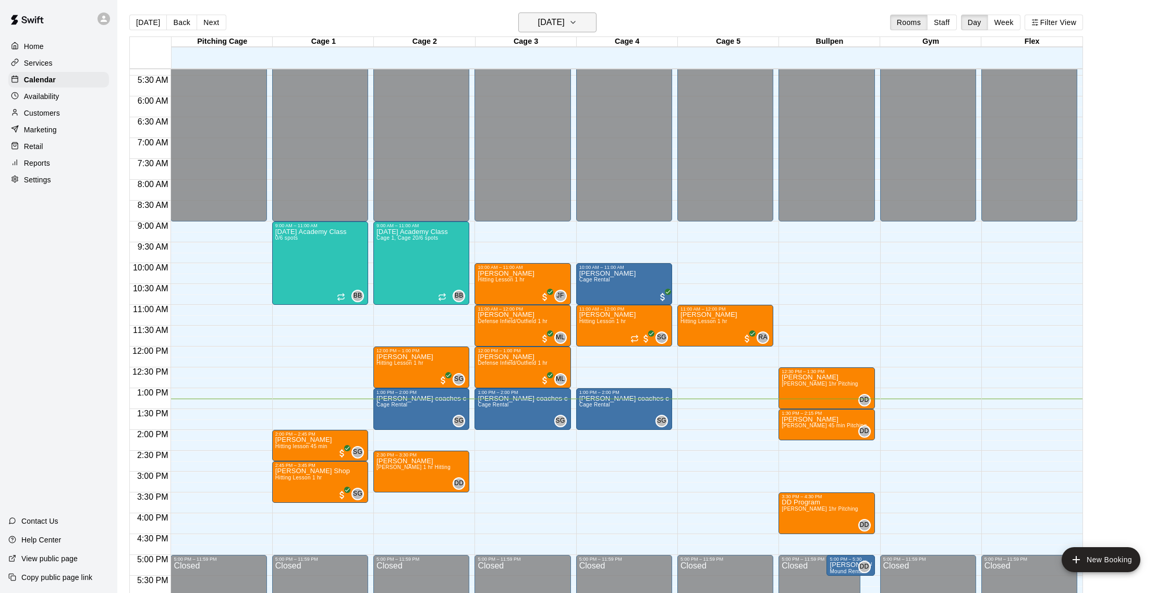
click at [564, 17] on h6 "[DATE]" at bounding box center [551, 22] width 27 height 15
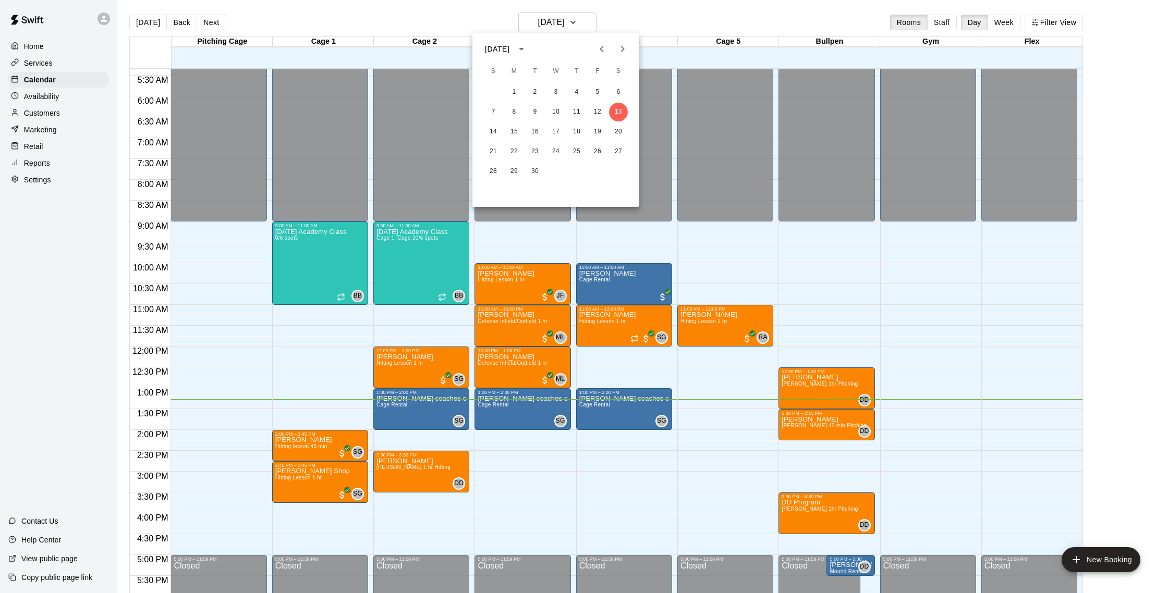
click at [369, 15] on div at bounding box center [584, 296] width 1168 height 593
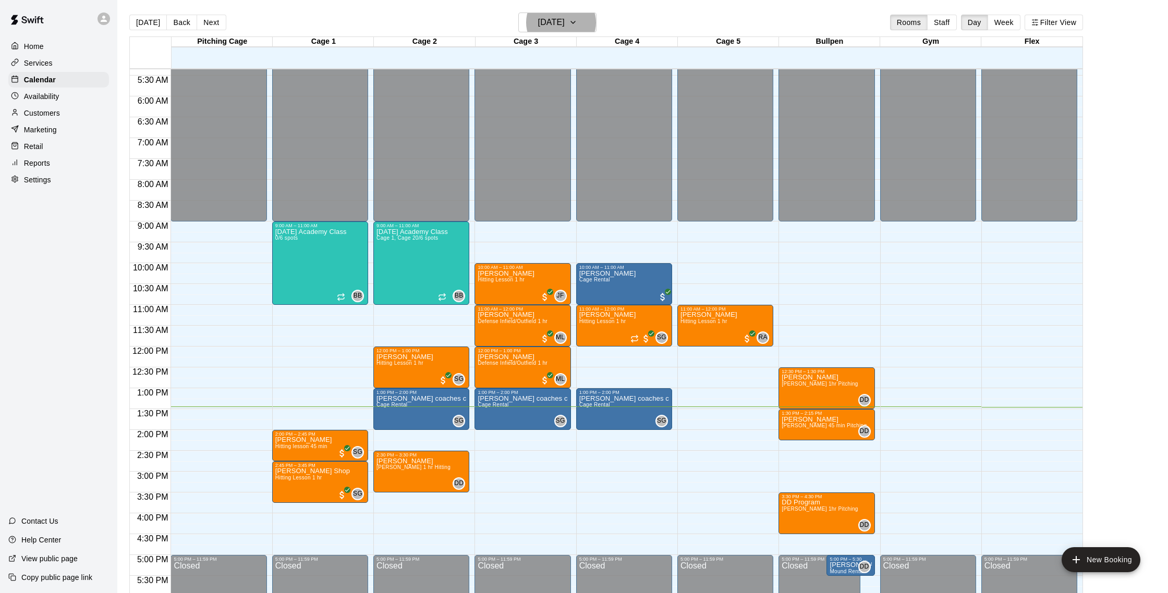
click at [57, 112] on p "Customers" at bounding box center [42, 113] width 36 height 10
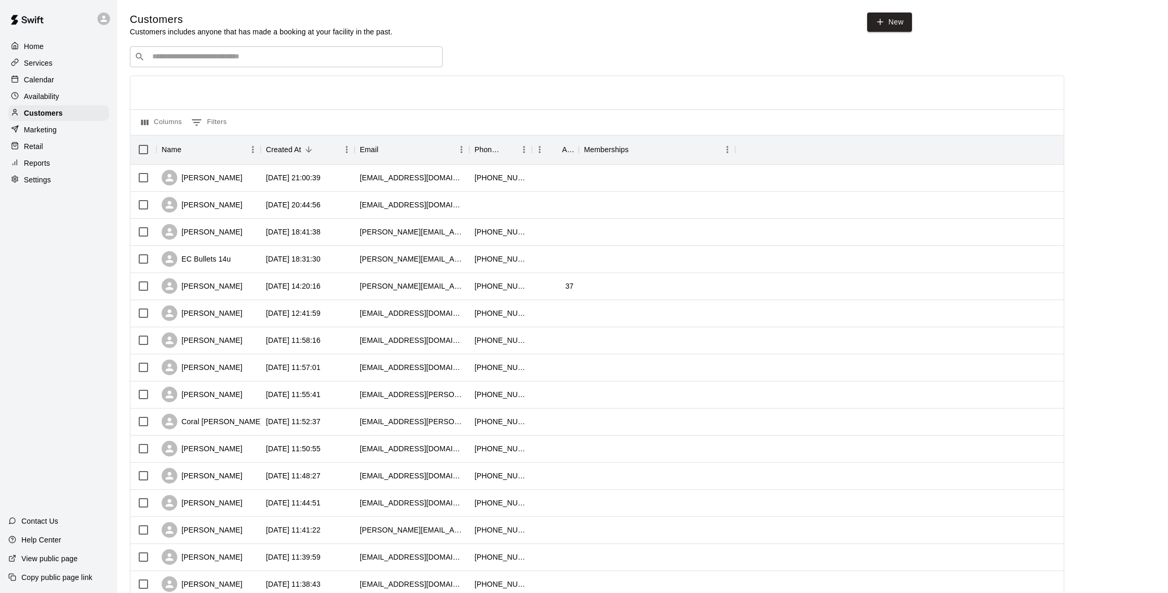
click at [70, 78] on div "Calendar" at bounding box center [58, 80] width 101 height 16
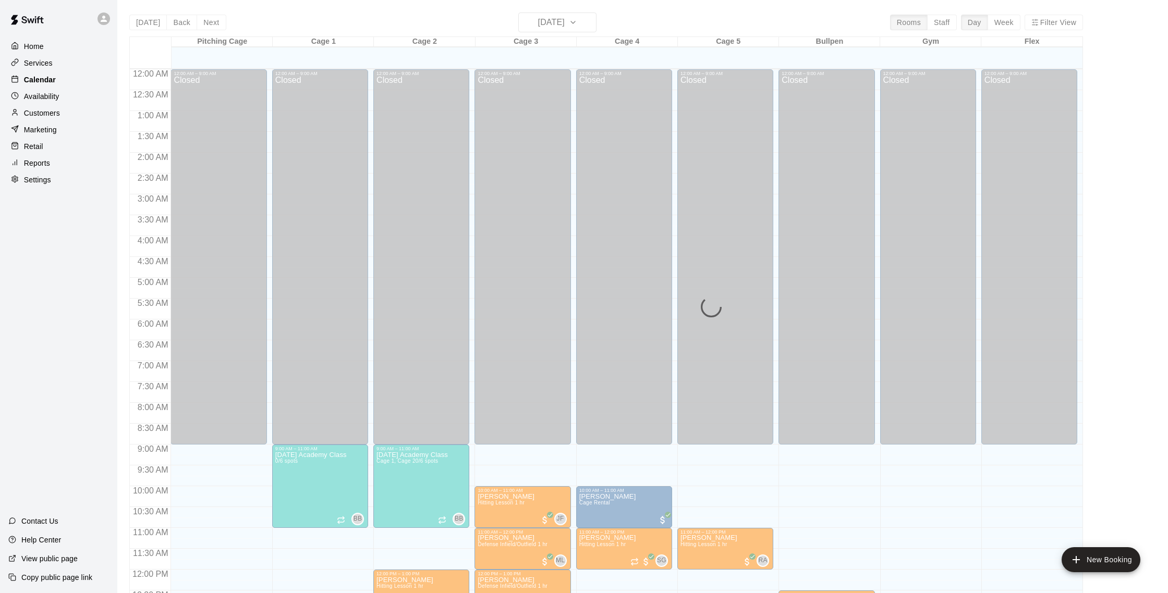
scroll to position [434, 0]
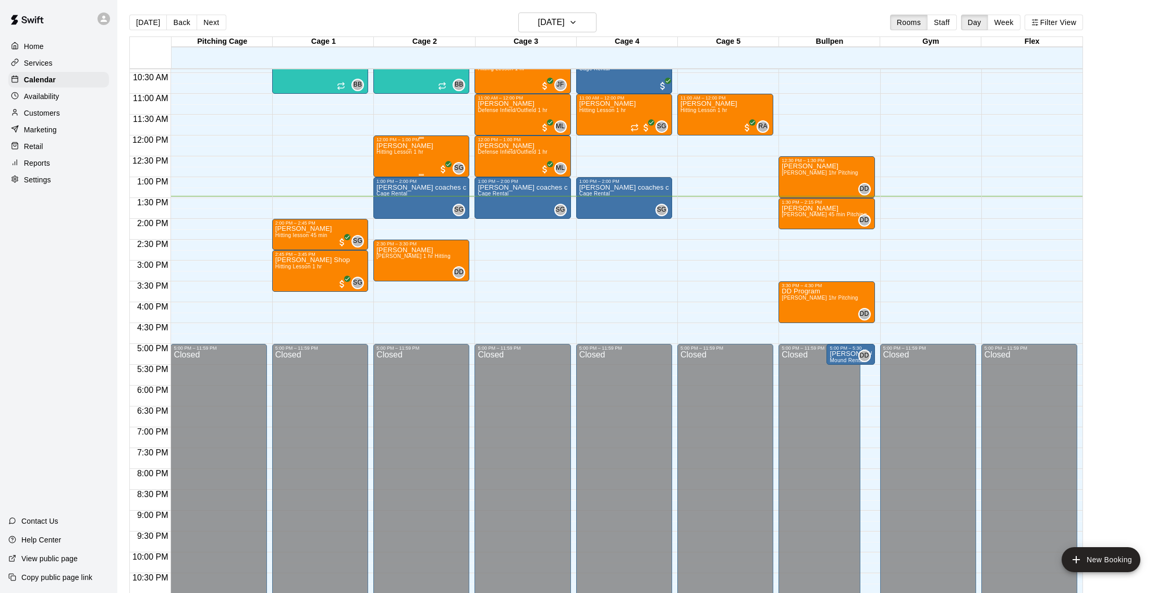
click at [409, 157] on div "[PERSON_NAME] Hitting Lesson 1 hr" at bounding box center [404, 438] width 57 height 593
click at [387, 180] on img "edit" at bounding box center [388, 179] width 12 height 12
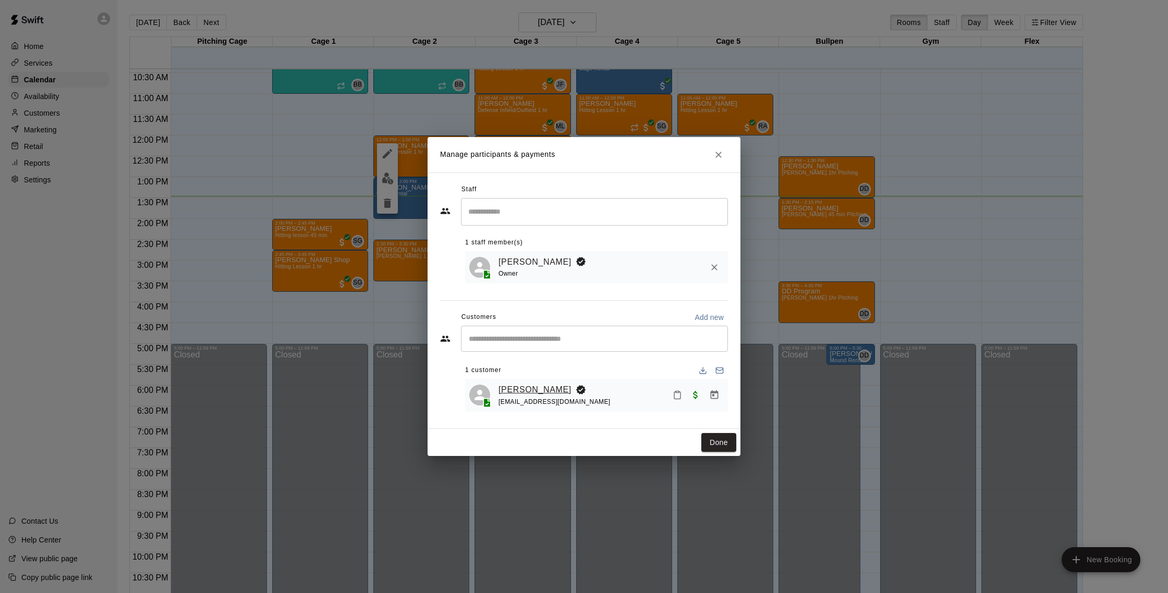
drag, startPoint x: 526, startPoint y: 382, endPoint x: 523, endPoint y: 387, distance: 5.4
click at [526, 382] on div "[PERSON_NAME] [EMAIL_ADDRESS][DOMAIN_NAME]" at bounding box center [596, 395] width 263 height 33
click at [523, 387] on link "[PERSON_NAME]" at bounding box center [534, 390] width 73 height 14
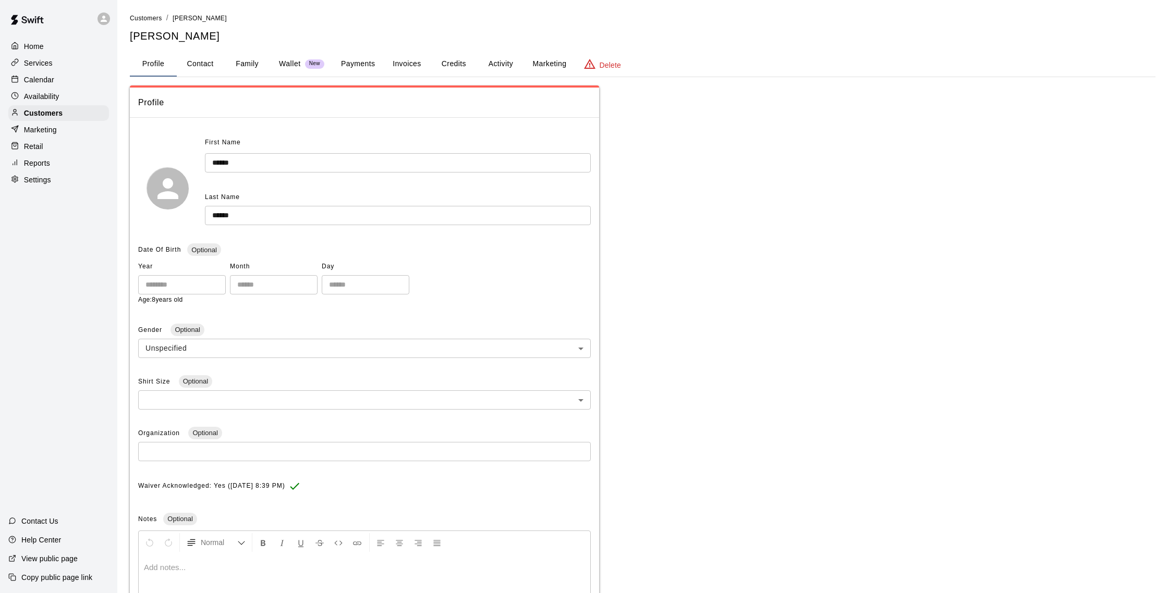
click at [492, 67] on button "Activity" at bounding box center [500, 64] width 47 height 25
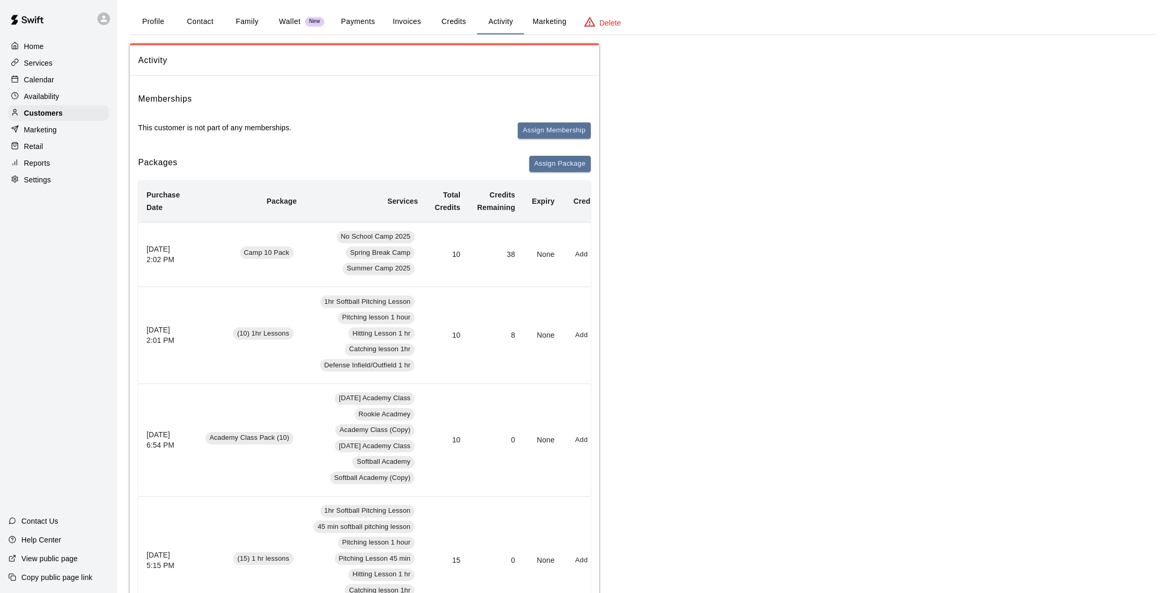
click at [57, 87] on div "Calendar" at bounding box center [58, 80] width 101 height 16
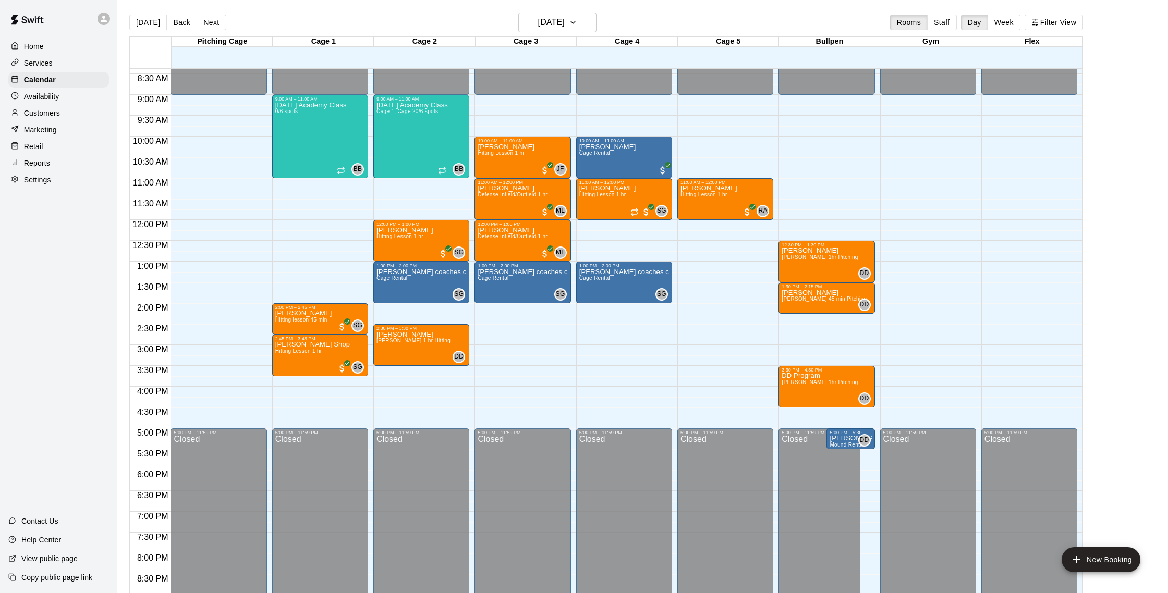
scroll to position [347, 0]
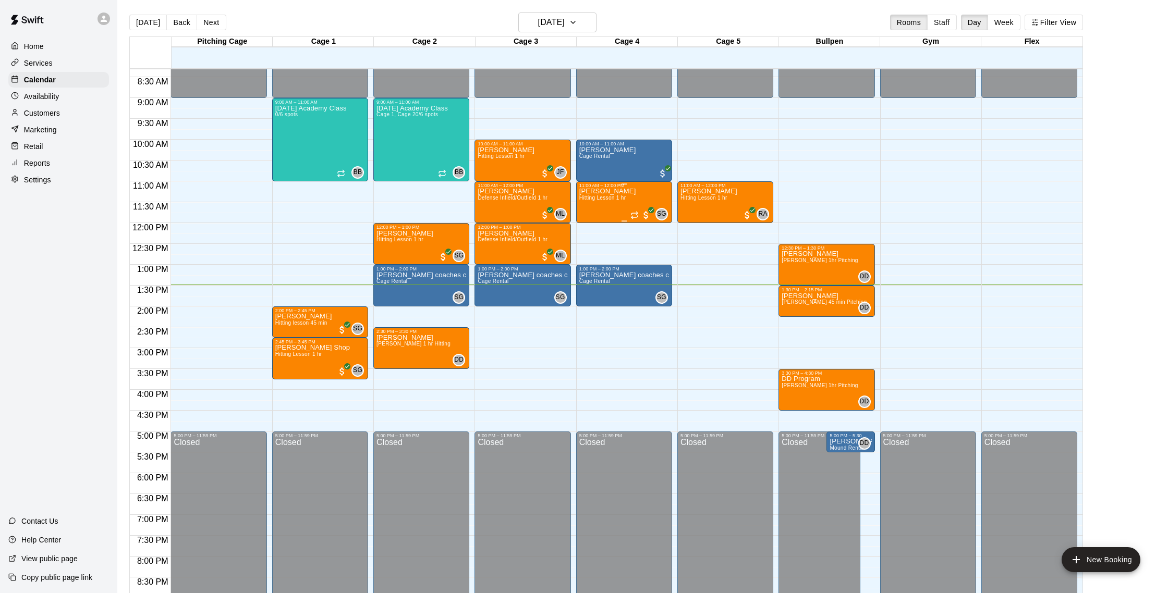
click at [624, 206] on div "[PERSON_NAME] Hitting Lesson 1 hr" at bounding box center [607, 484] width 57 height 593
click at [591, 224] on img "edit" at bounding box center [590, 224] width 12 height 12
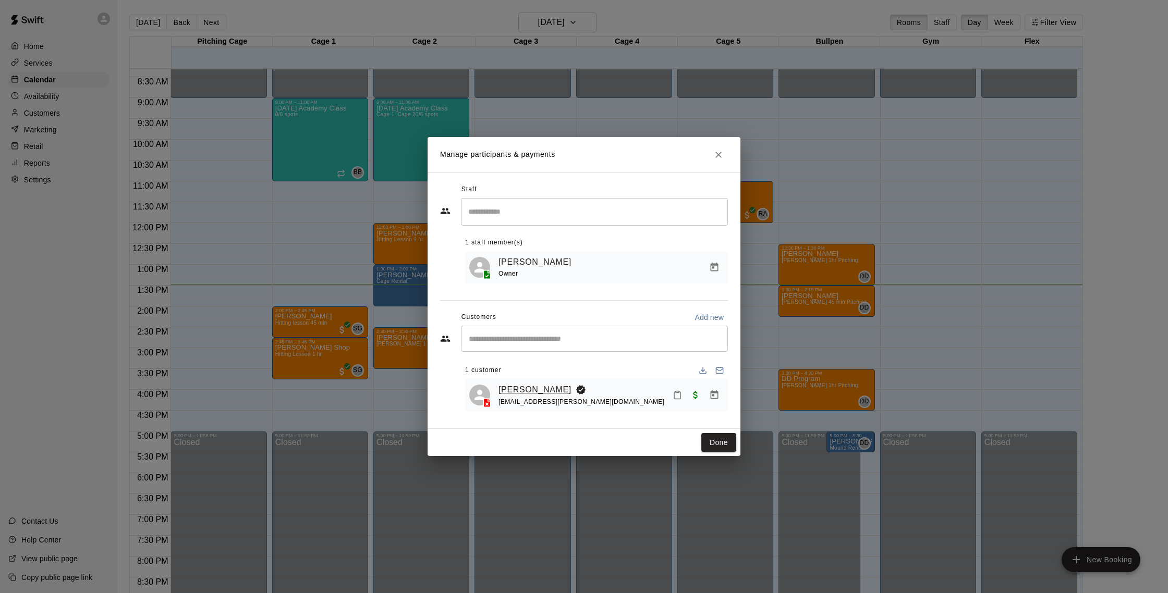
click at [540, 388] on link "[PERSON_NAME]" at bounding box center [534, 390] width 73 height 14
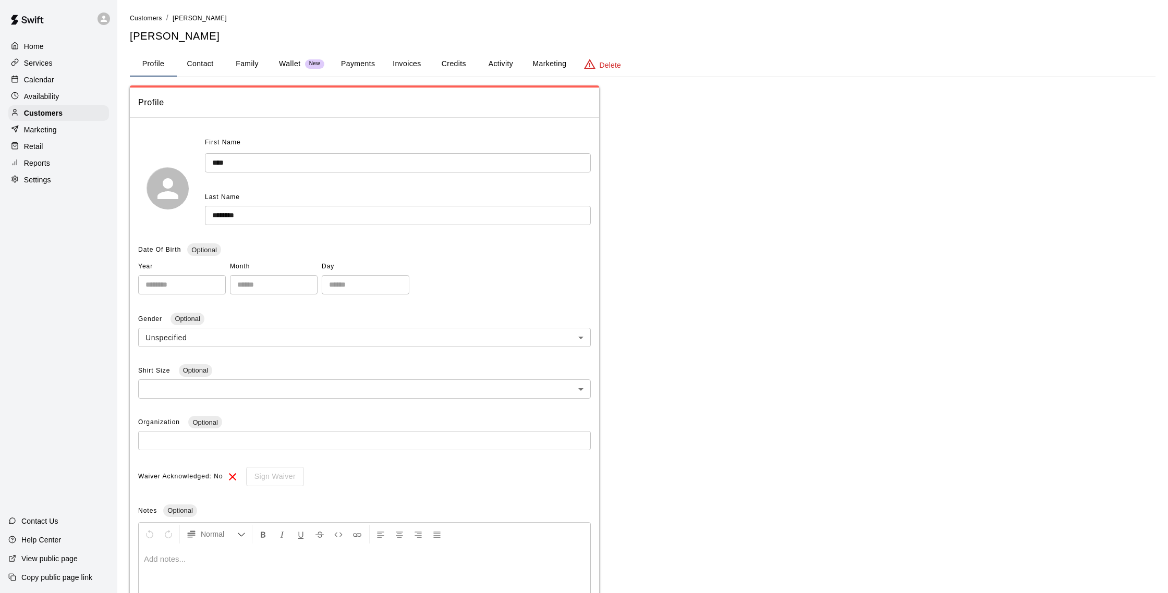
click at [501, 64] on button "Activity" at bounding box center [500, 64] width 47 height 25
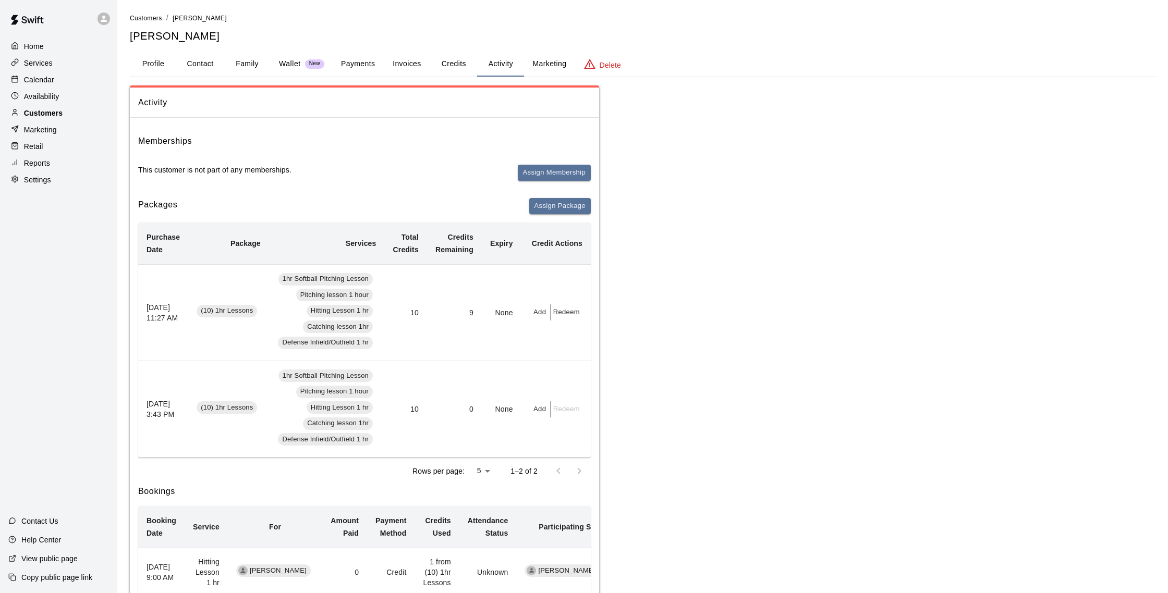
click at [72, 112] on div "Customers" at bounding box center [58, 113] width 101 height 16
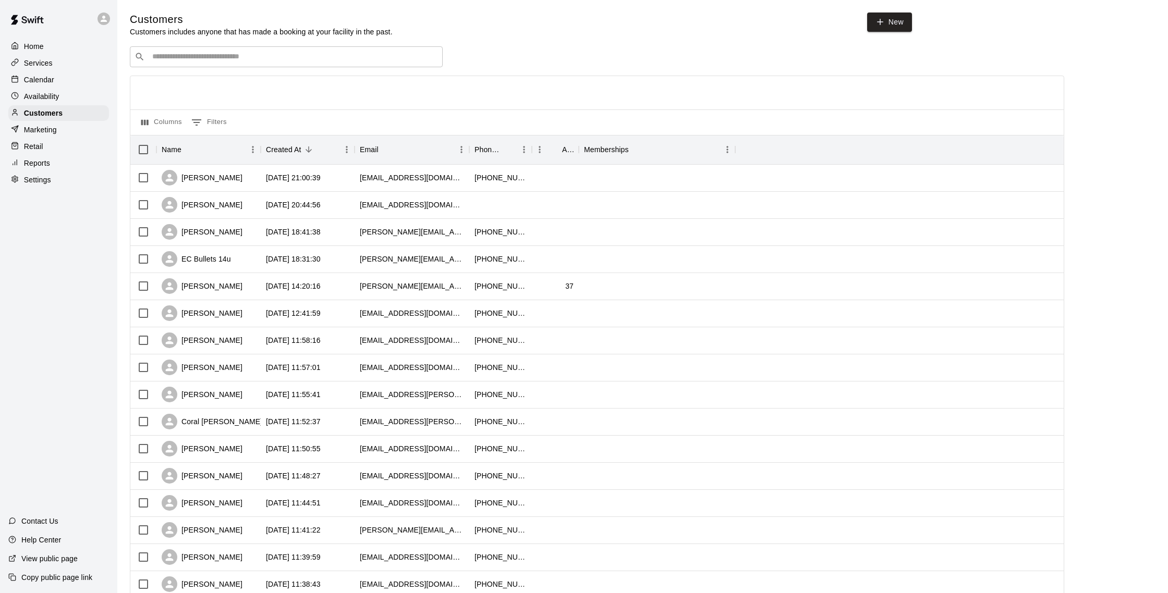
click at [56, 83] on div "Calendar" at bounding box center [58, 80] width 101 height 16
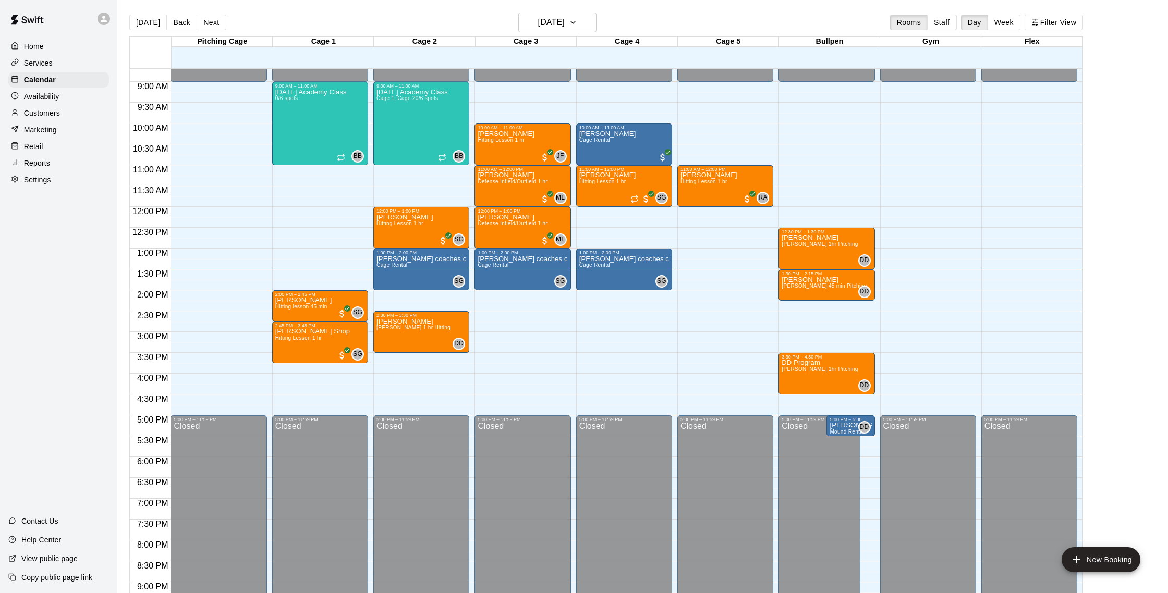
scroll to position [349, 0]
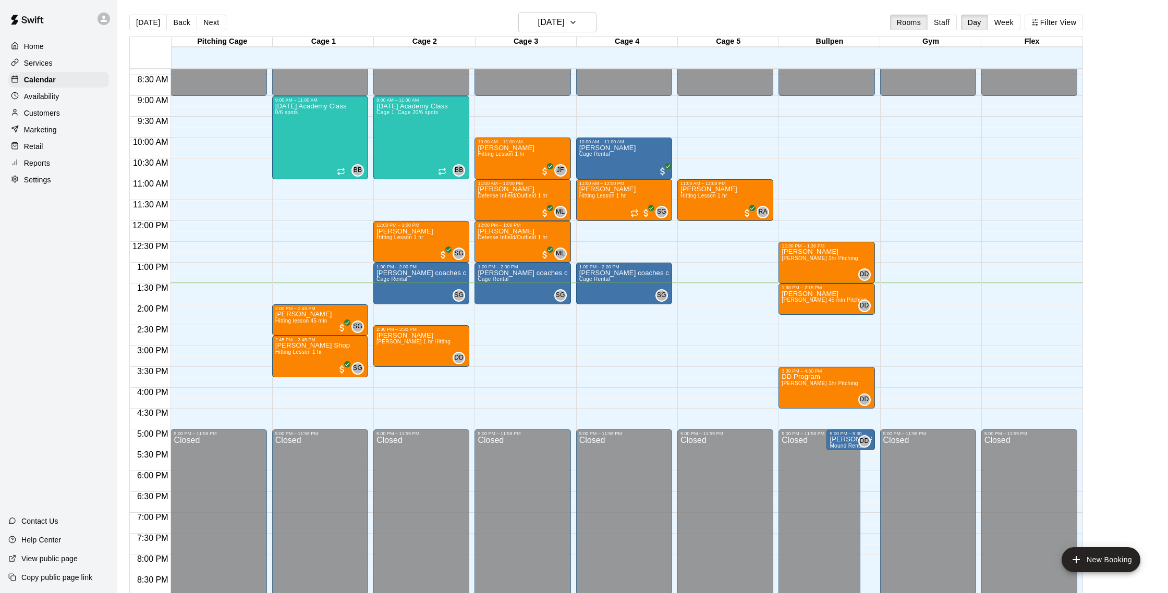
click at [71, 115] on div "Customers" at bounding box center [58, 113] width 101 height 16
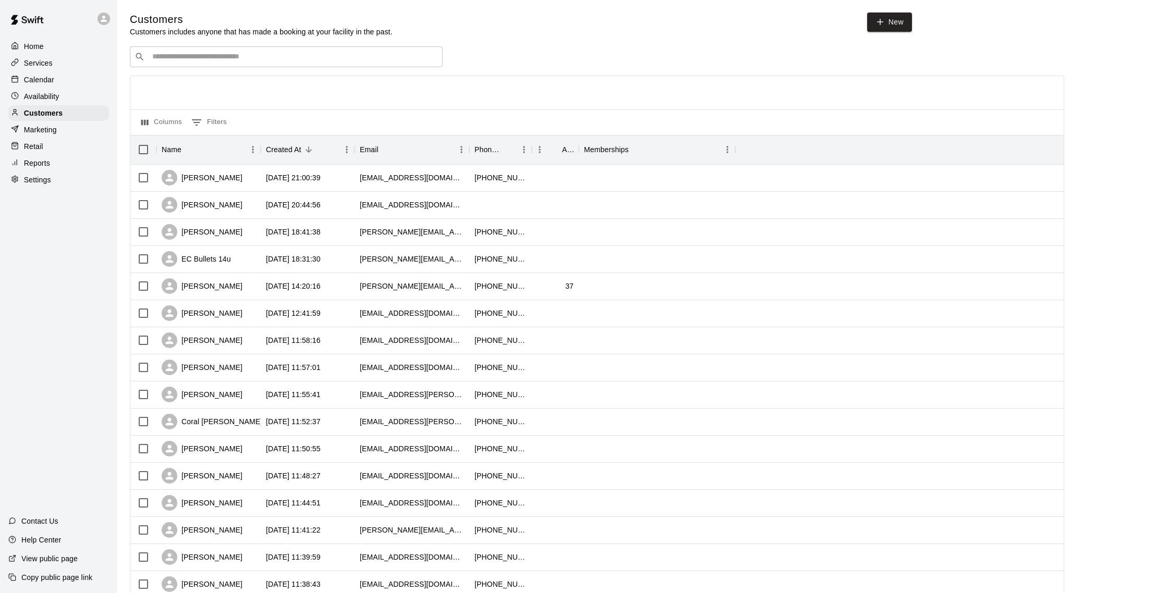
click at [206, 61] on input "Search customers by name or email" at bounding box center [293, 57] width 289 height 10
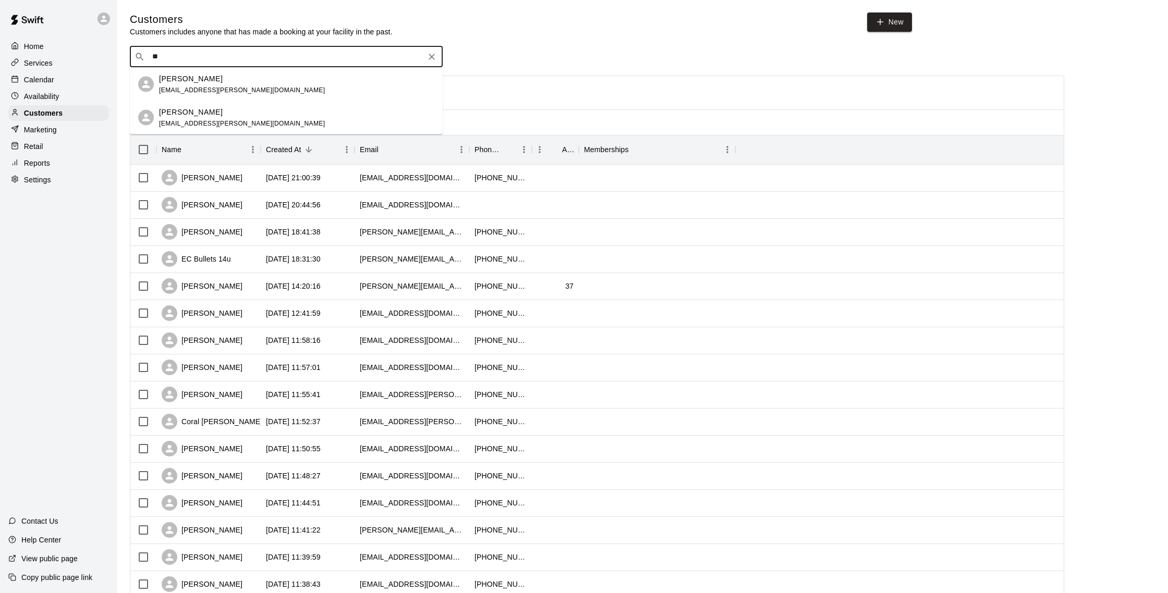
type input "*"
click at [43, 85] on div "Calendar" at bounding box center [58, 80] width 101 height 16
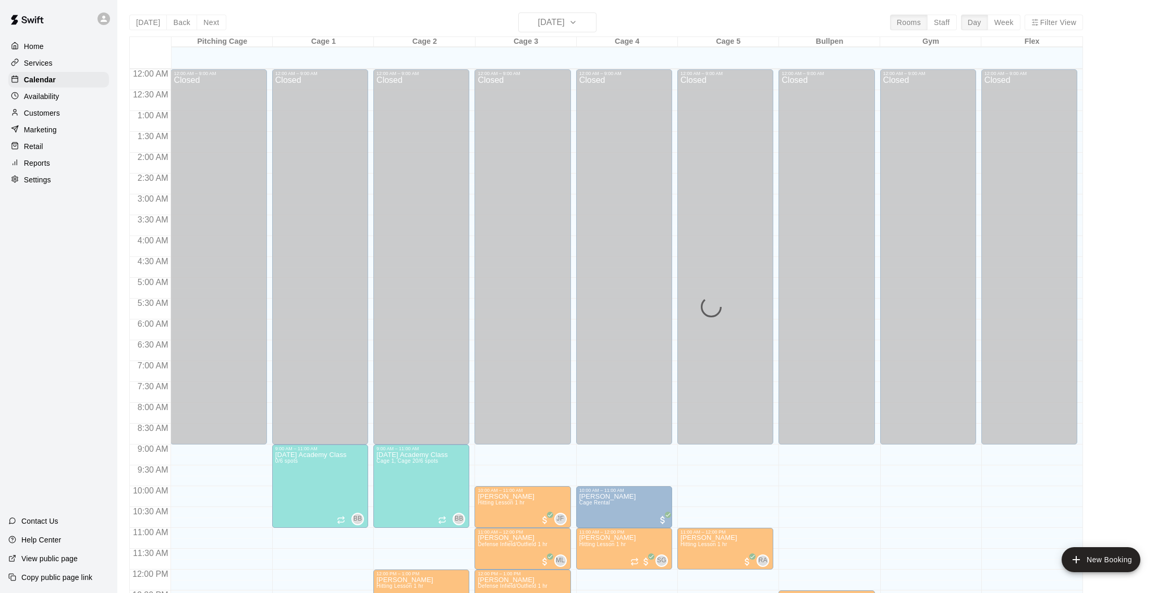
scroll to position [434, 0]
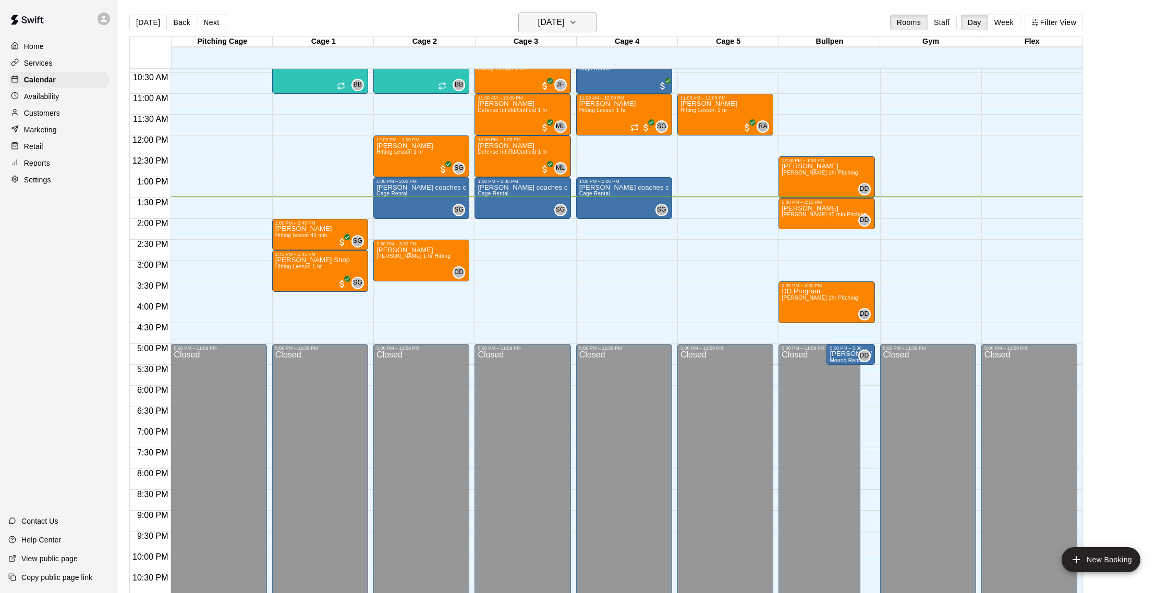
click at [552, 19] on h6 "[DATE]" at bounding box center [551, 22] width 27 height 15
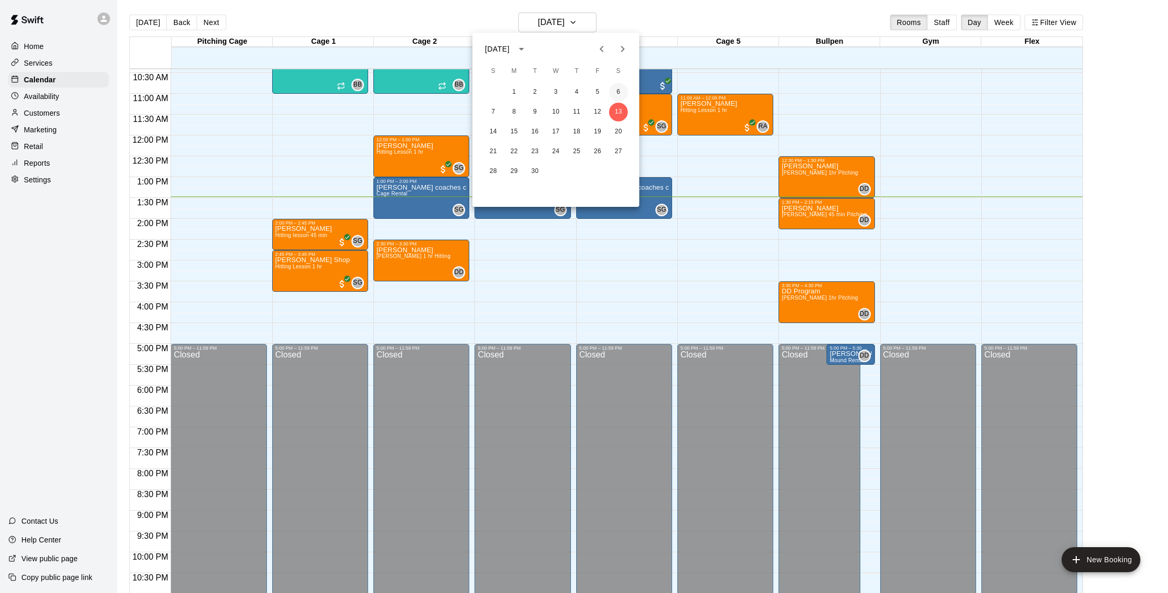
click at [622, 89] on button "6" at bounding box center [618, 92] width 19 height 19
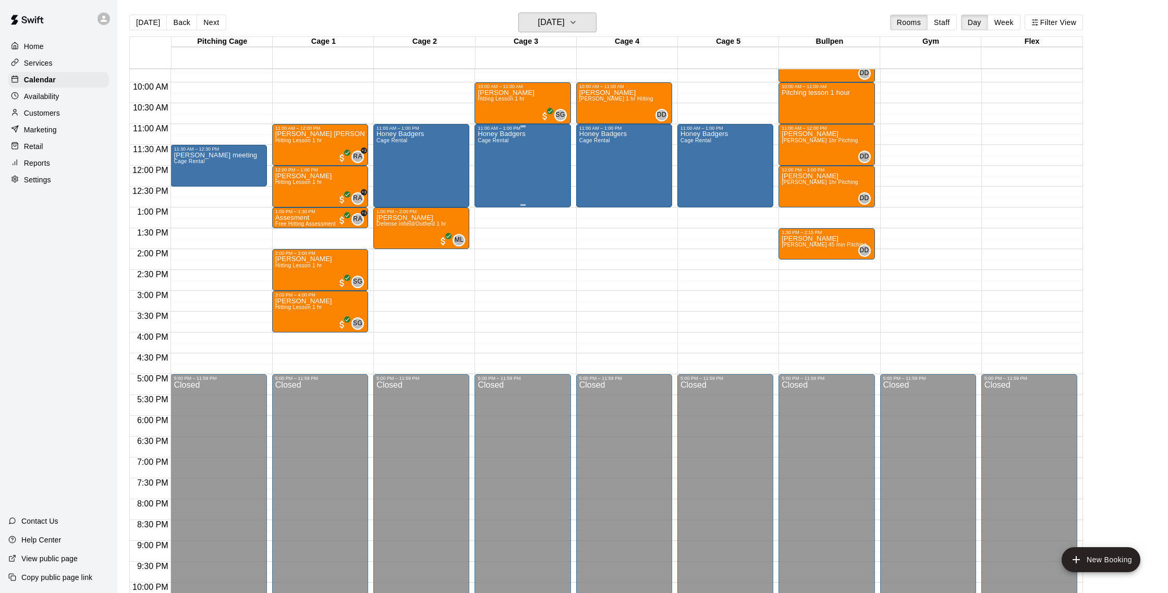
scroll to position [400, 0]
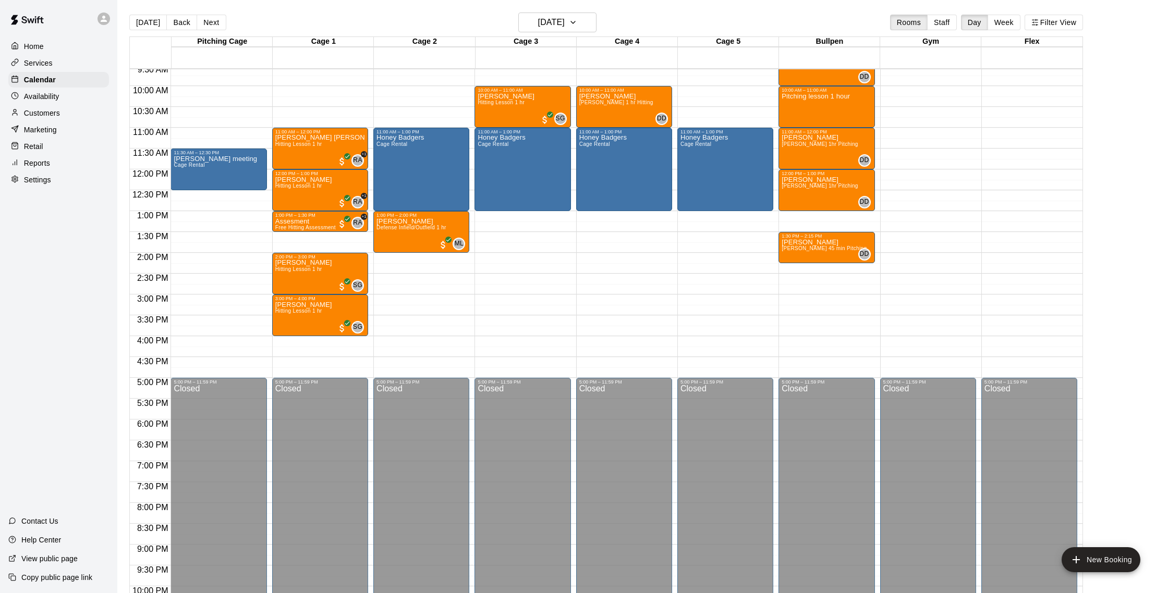
click at [66, 113] on div "Customers" at bounding box center [58, 113] width 101 height 16
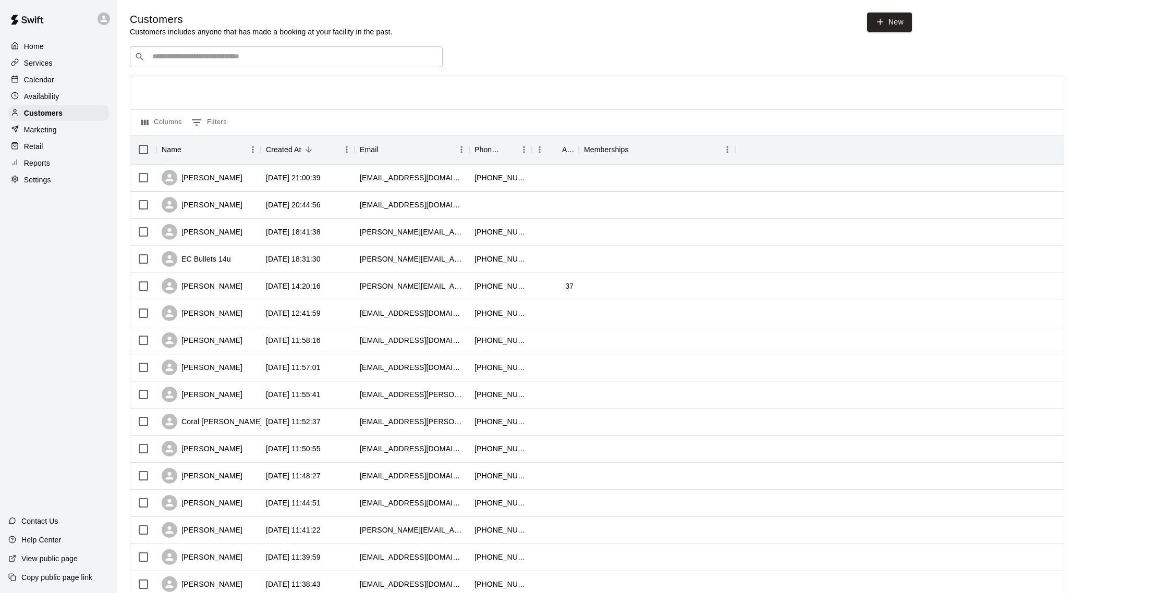
click at [219, 59] on input "Search customers by name or email" at bounding box center [293, 57] width 289 height 10
type input "*****"
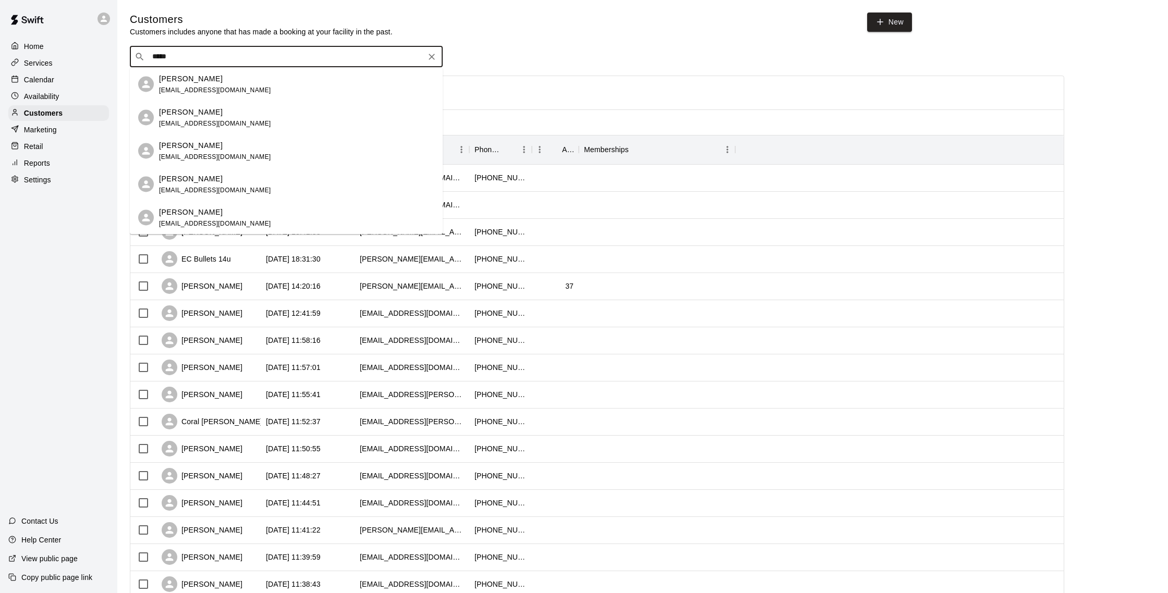
click at [238, 81] on div "[PERSON_NAME] [EMAIL_ADDRESS][DOMAIN_NAME]" at bounding box center [296, 84] width 275 height 22
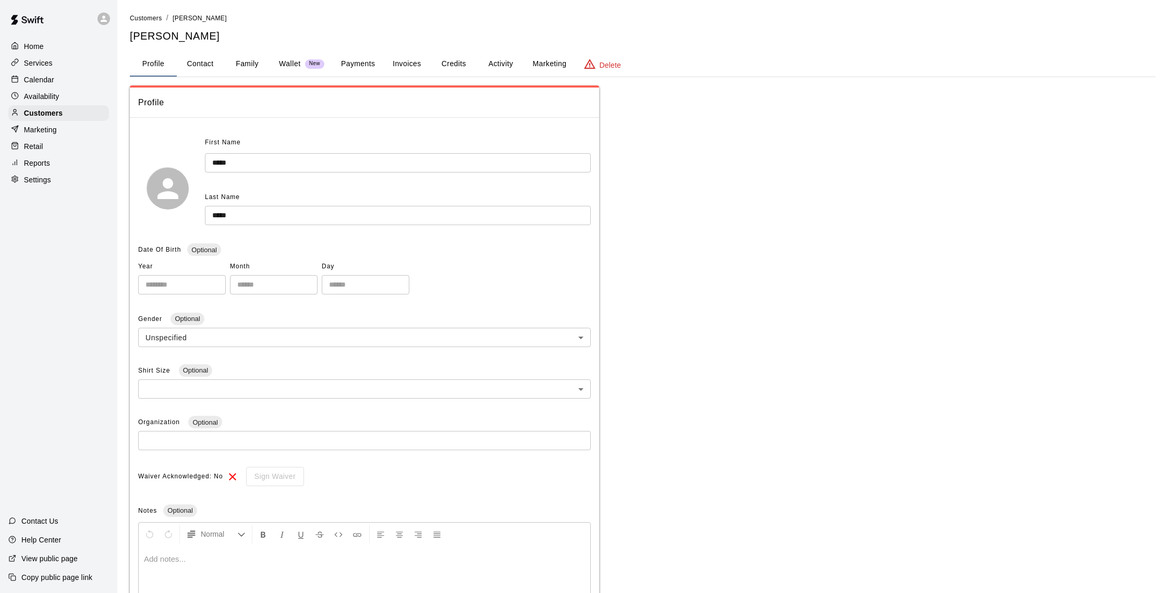
click at [514, 66] on button "Activity" at bounding box center [500, 64] width 47 height 25
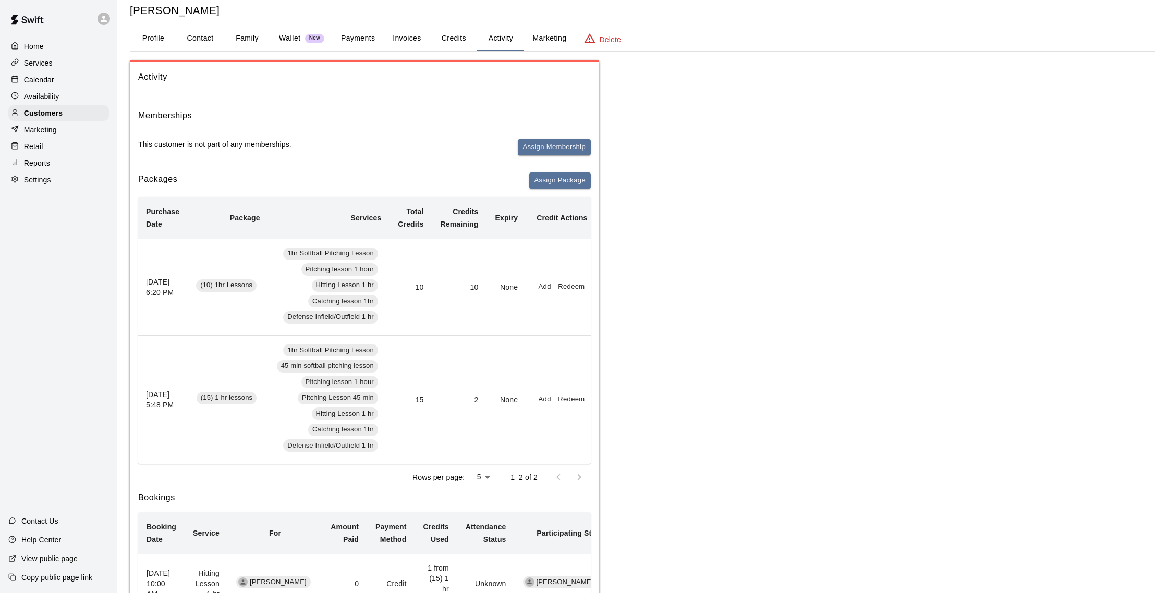
scroll to position [39, 0]
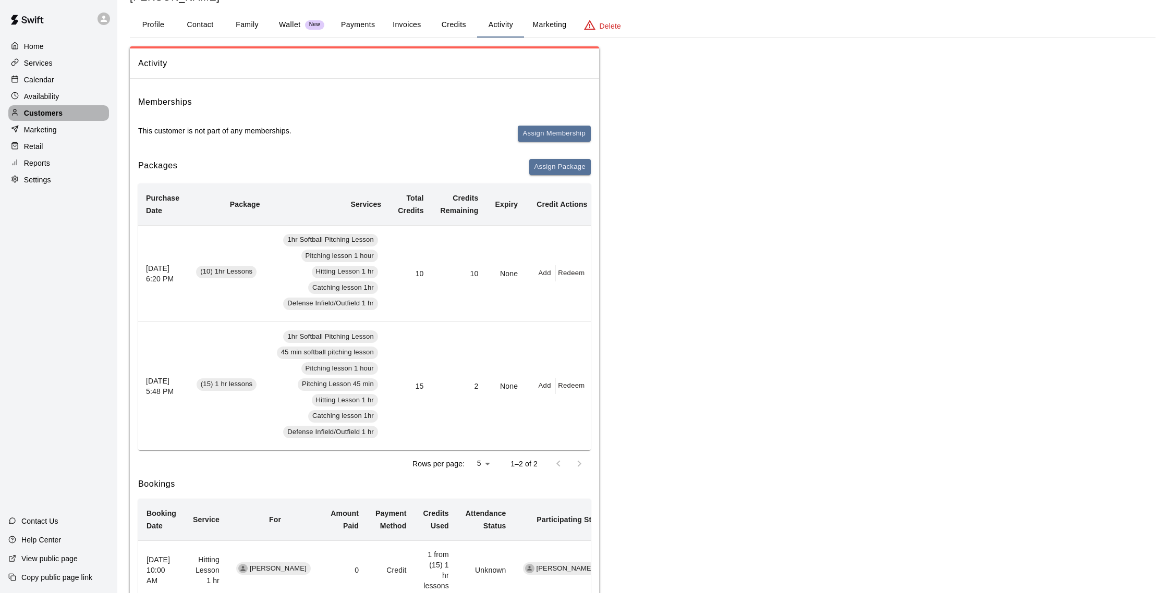
click at [39, 116] on p "Customers" at bounding box center [43, 113] width 39 height 10
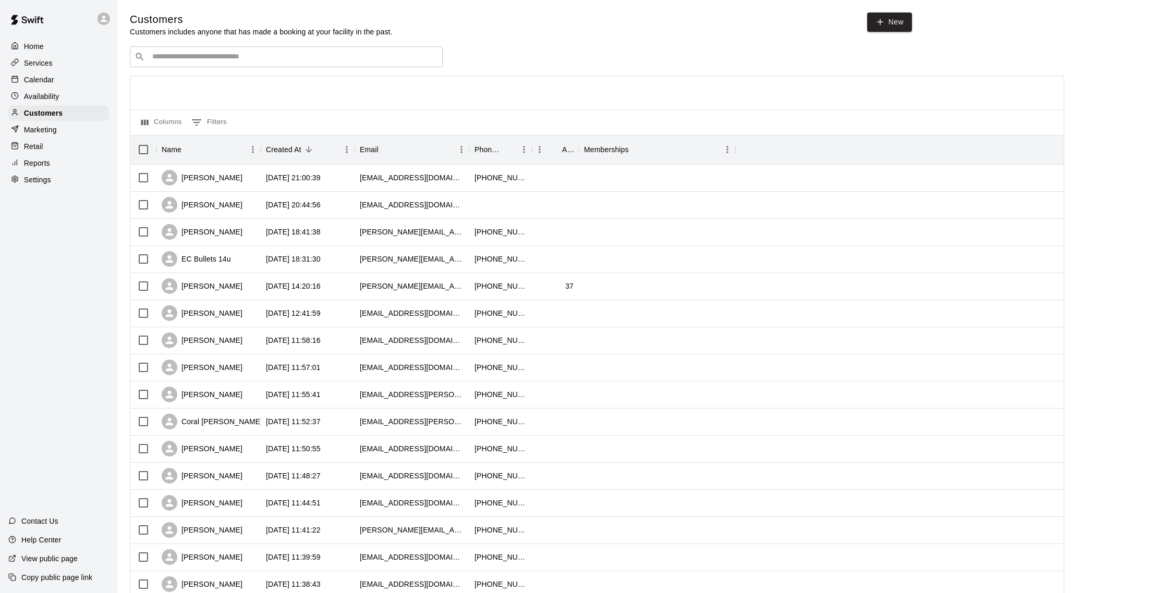
click at [52, 80] on p "Calendar" at bounding box center [39, 80] width 30 height 10
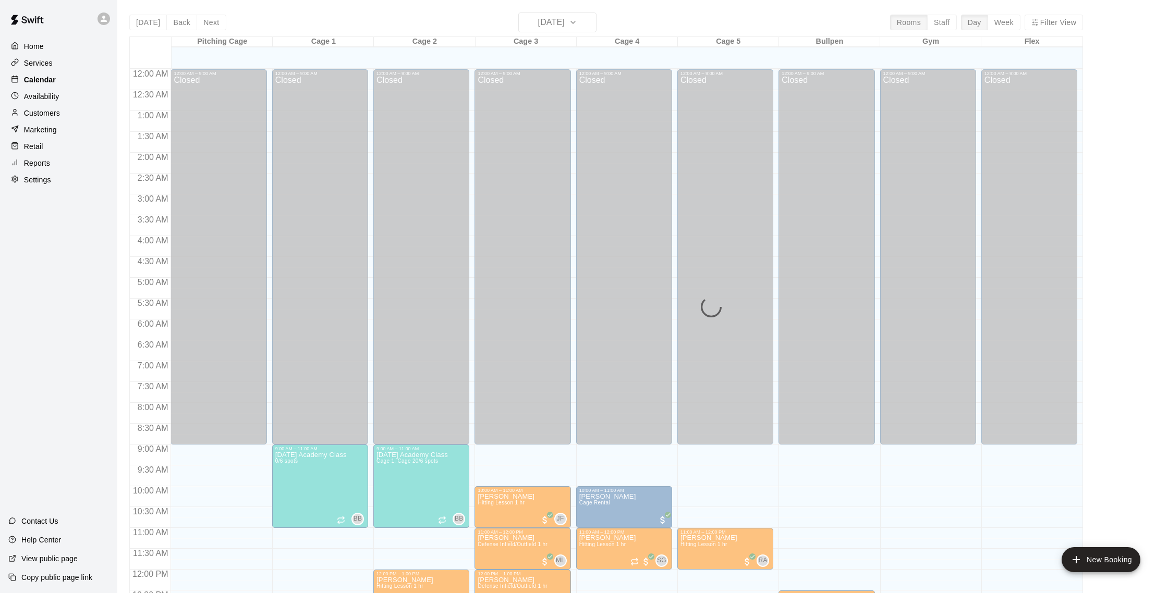
scroll to position [434, 0]
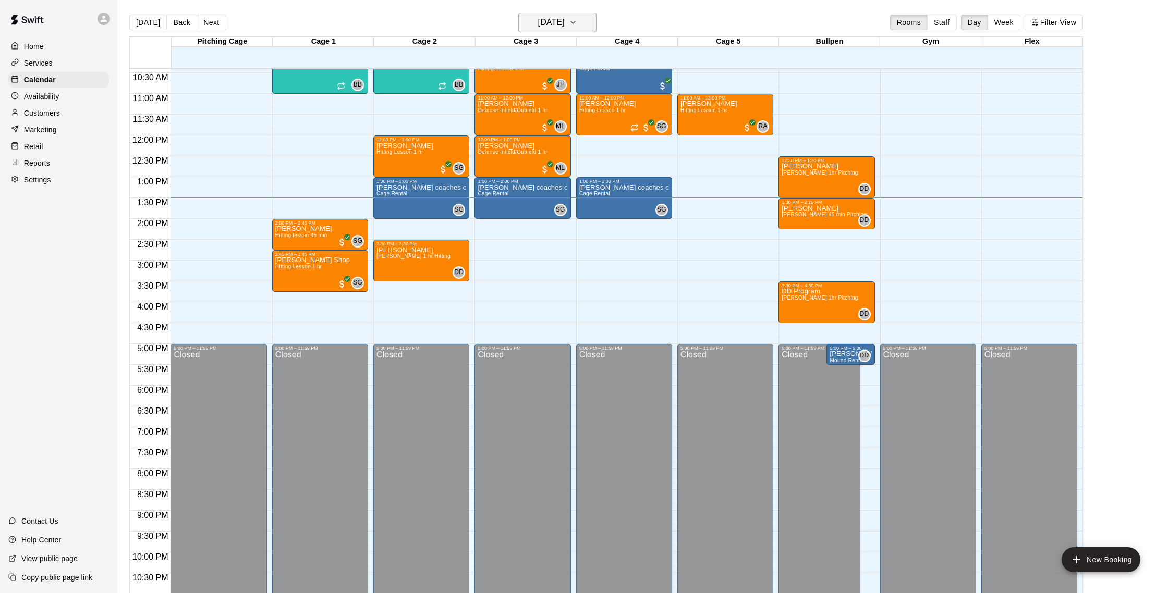
click at [577, 28] on icon "button" at bounding box center [573, 22] width 8 height 13
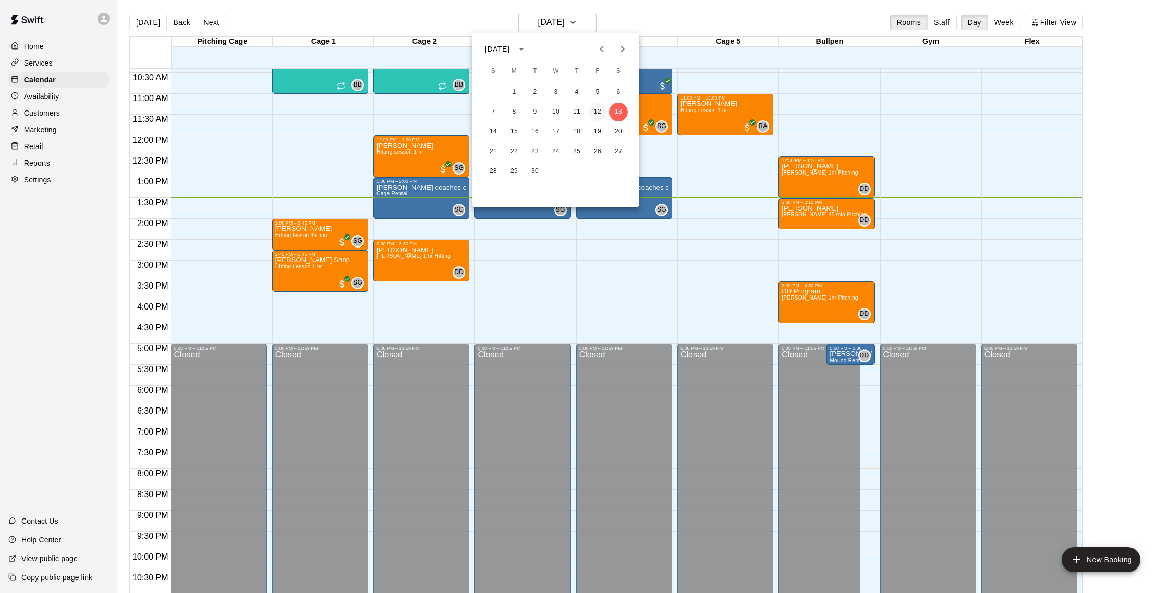
click at [593, 111] on button "12" at bounding box center [597, 112] width 19 height 19
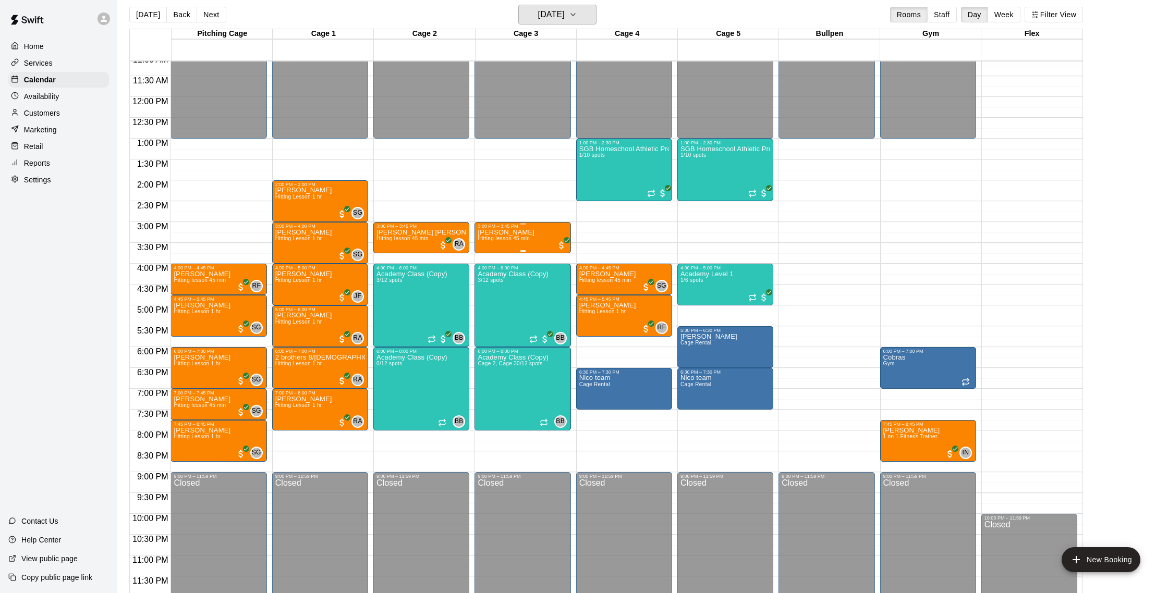
scroll to position [3, 0]
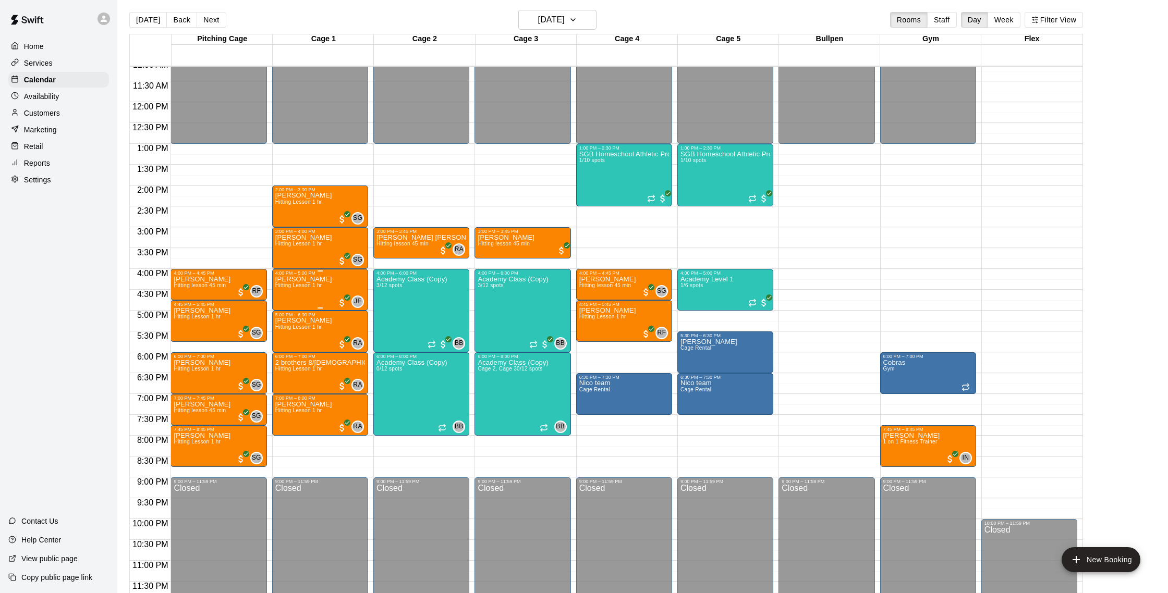
click at [312, 285] on span "Hitting Lesson 1 hr" at bounding box center [298, 286] width 47 height 6
click at [284, 314] on img "edit" at bounding box center [286, 318] width 12 height 12
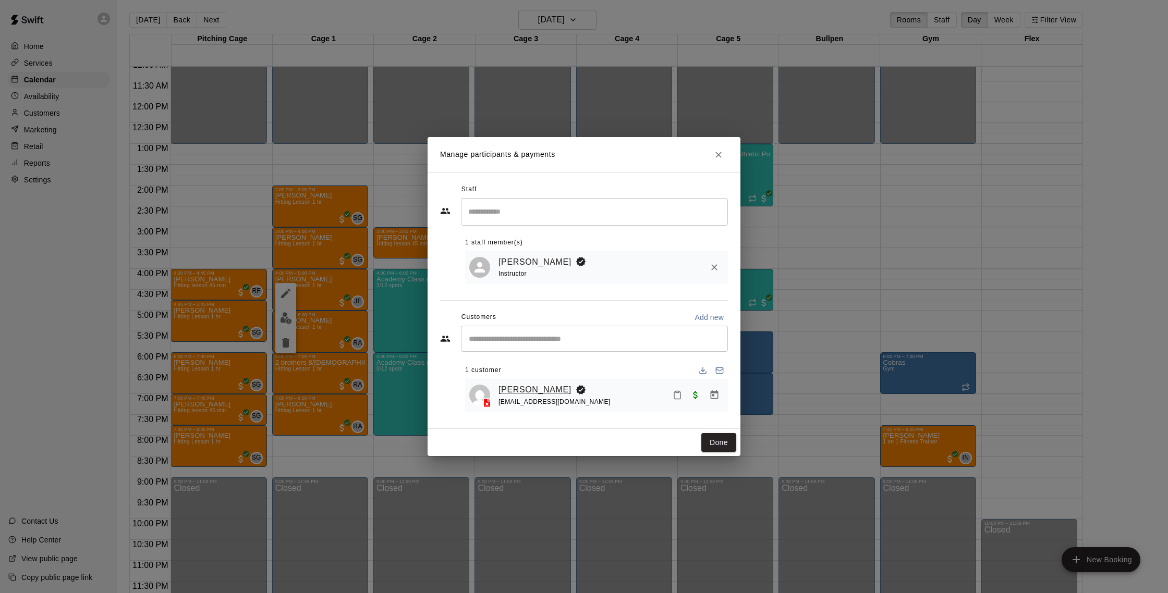
click at [529, 391] on link "[PERSON_NAME]" at bounding box center [534, 390] width 73 height 14
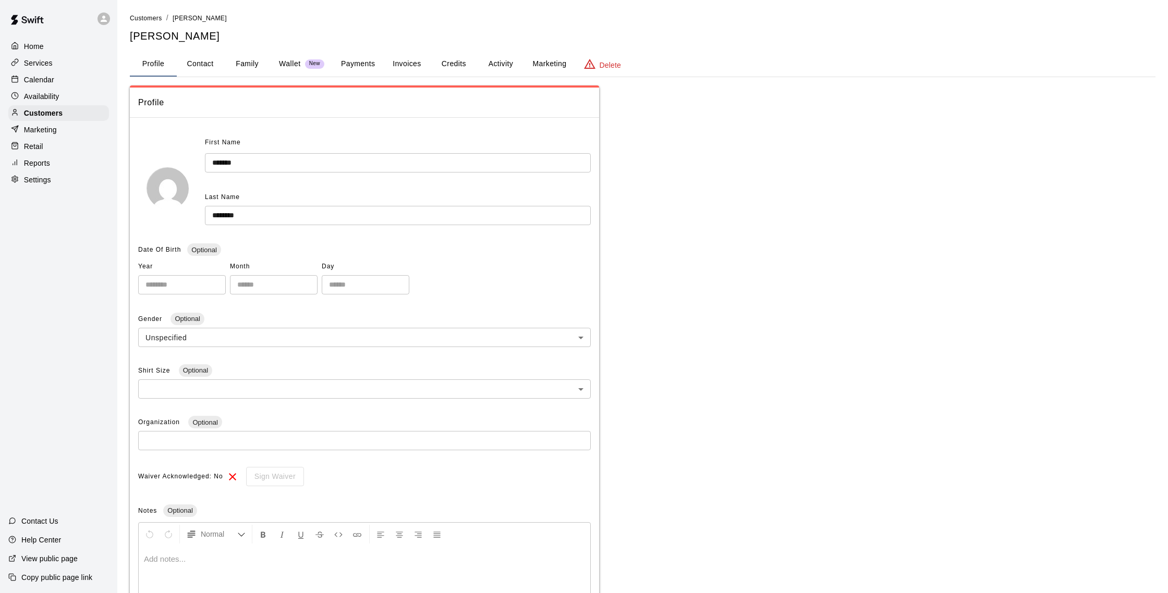
click at [509, 61] on button "Activity" at bounding box center [500, 64] width 47 height 25
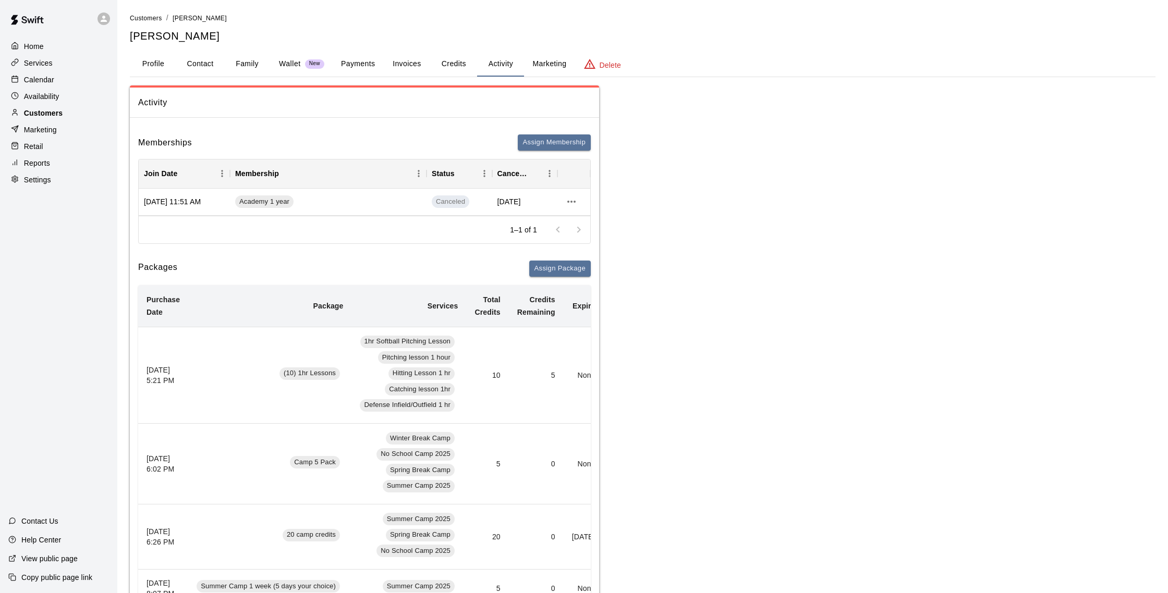
click at [50, 115] on p "Customers" at bounding box center [43, 113] width 39 height 10
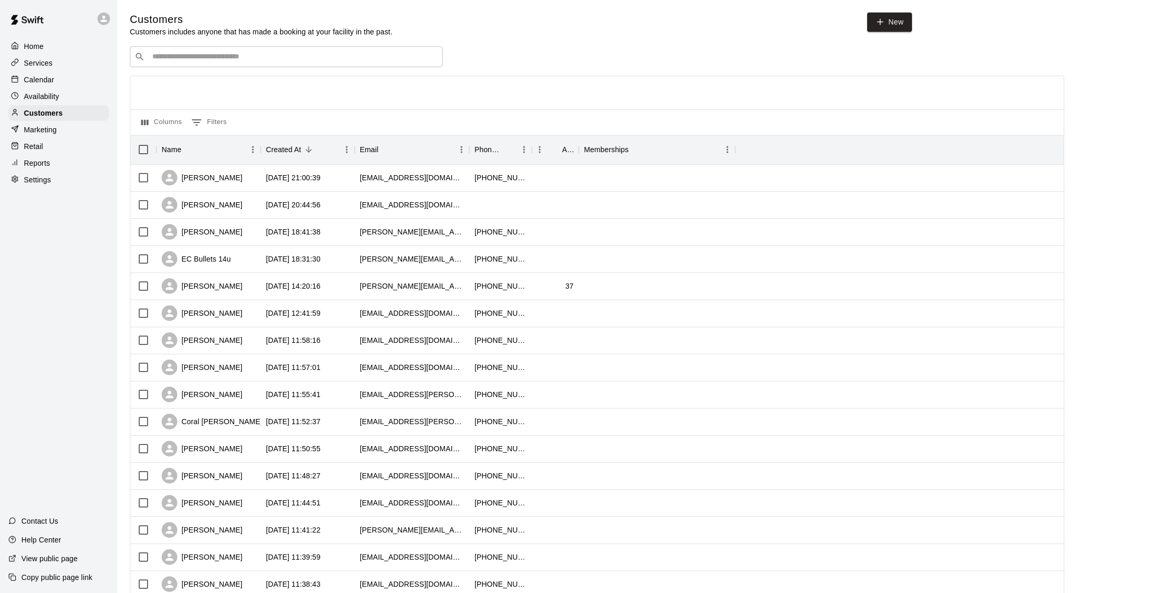
click at [18, 75] on icon at bounding box center [15, 79] width 8 height 8
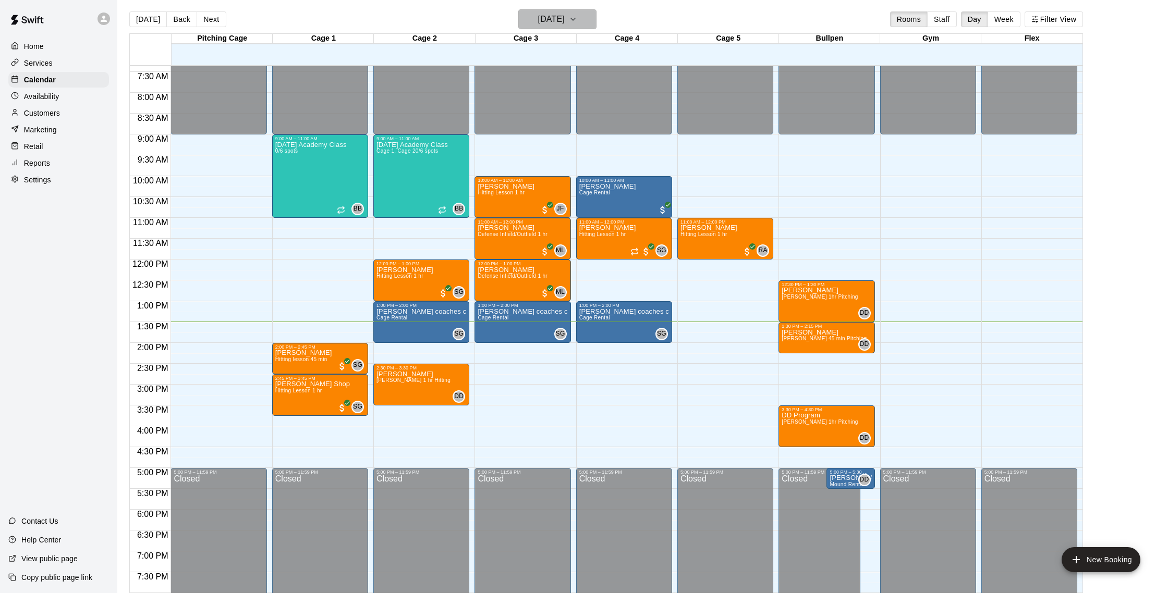
click at [529, 26] on button "[DATE]" at bounding box center [557, 19] width 78 height 20
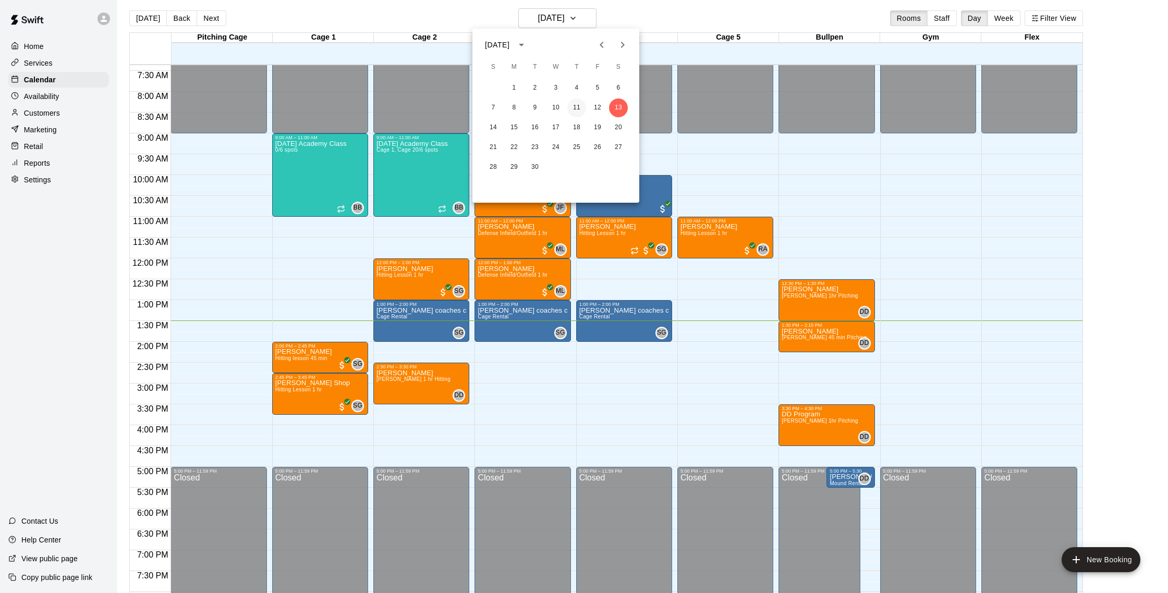
click at [575, 103] on button "11" at bounding box center [576, 108] width 19 height 19
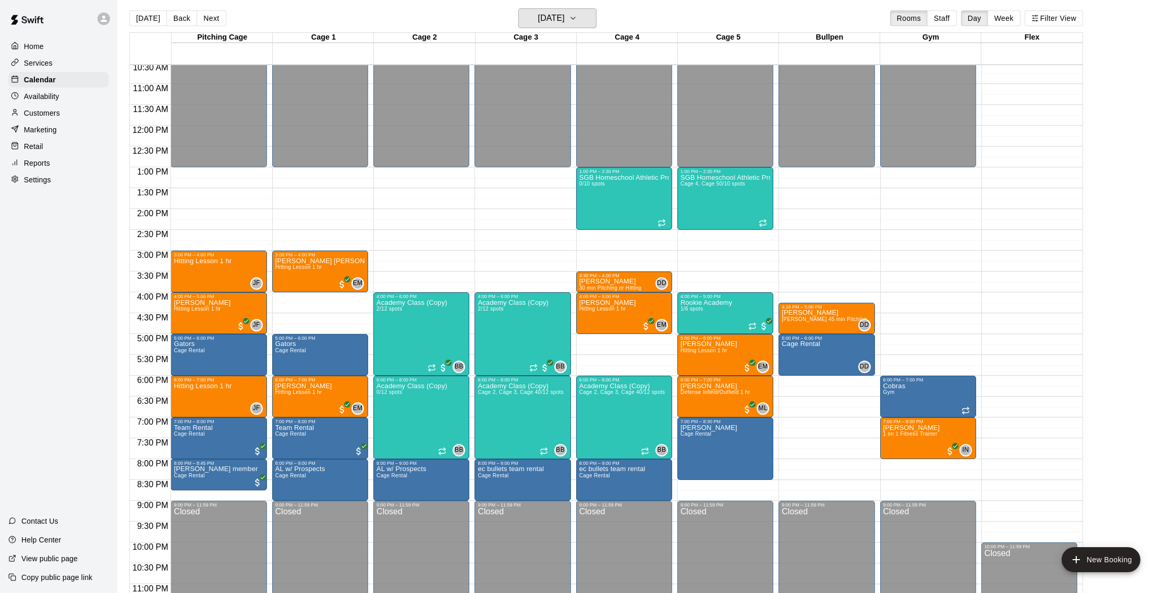
scroll to position [466, 0]
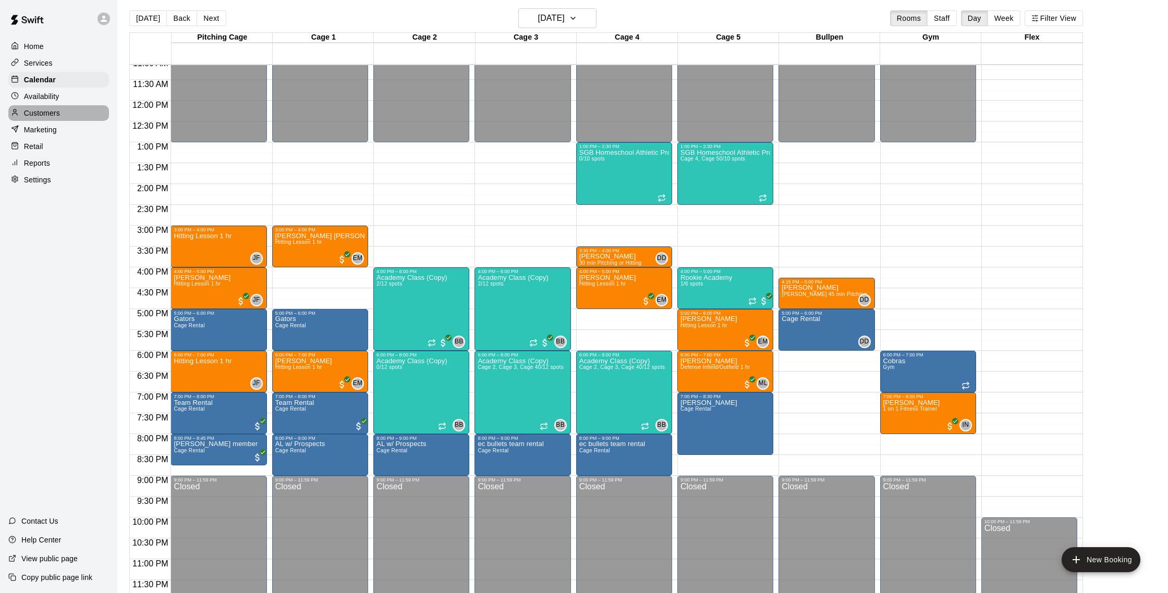
click at [54, 116] on p "Customers" at bounding box center [42, 113] width 36 height 10
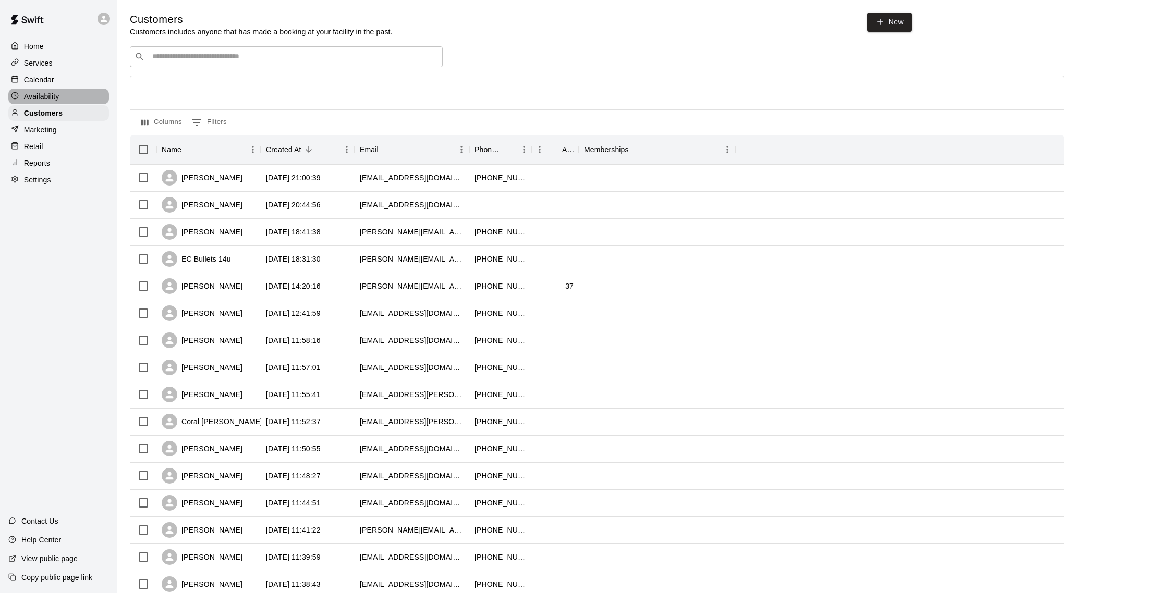
click at [54, 96] on p "Availability" at bounding box center [41, 96] width 35 height 10
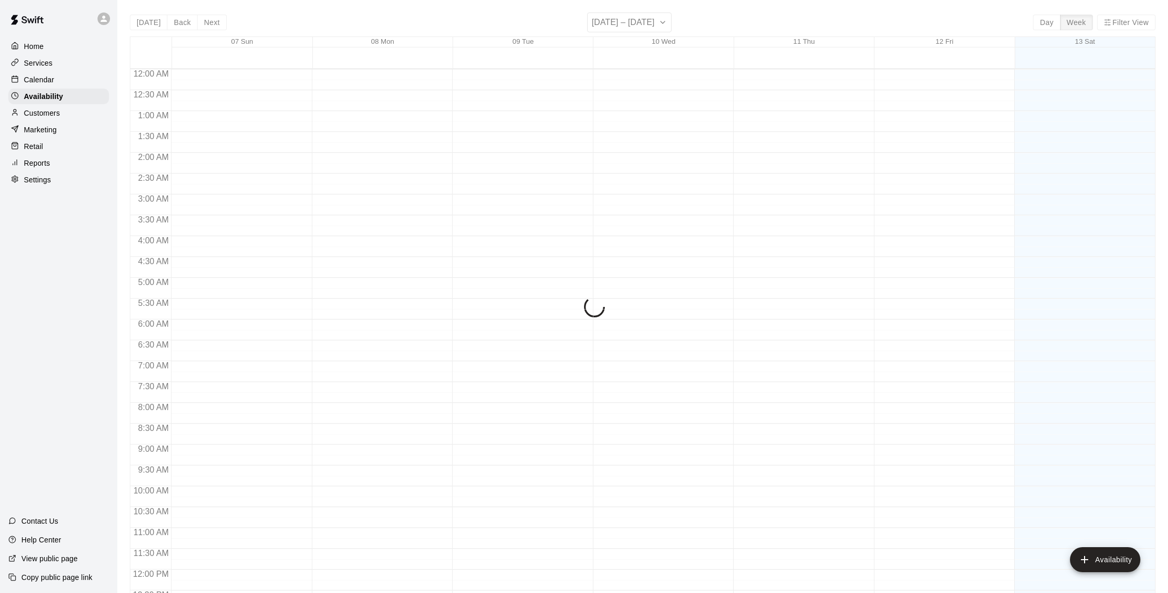
scroll to position [466, 0]
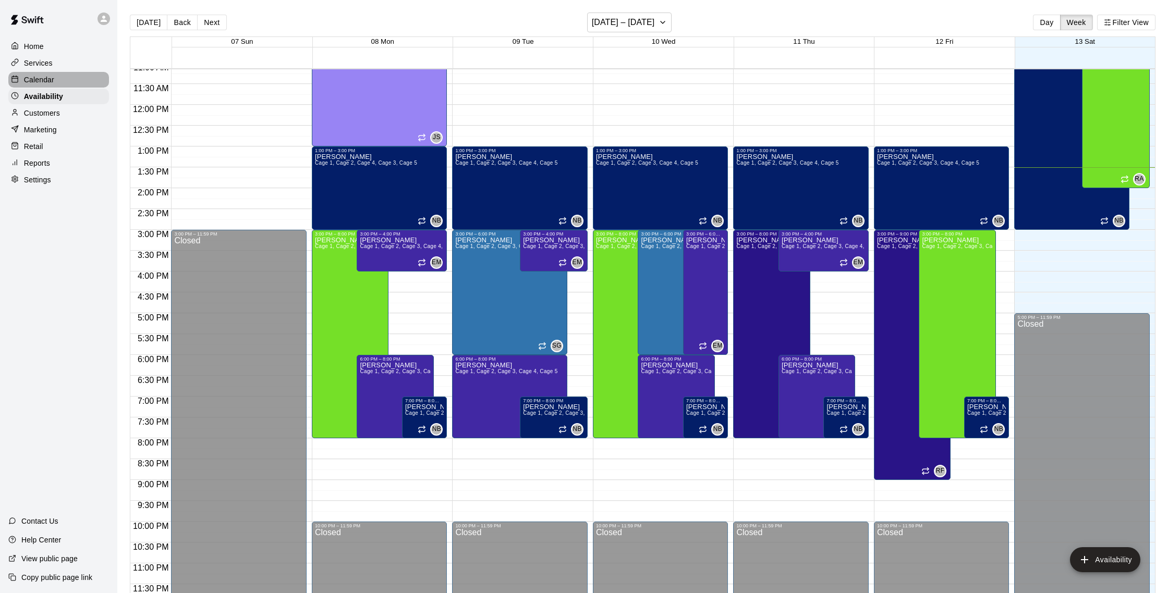
click at [76, 79] on div "Calendar" at bounding box center [58, 80] width 101 height 16
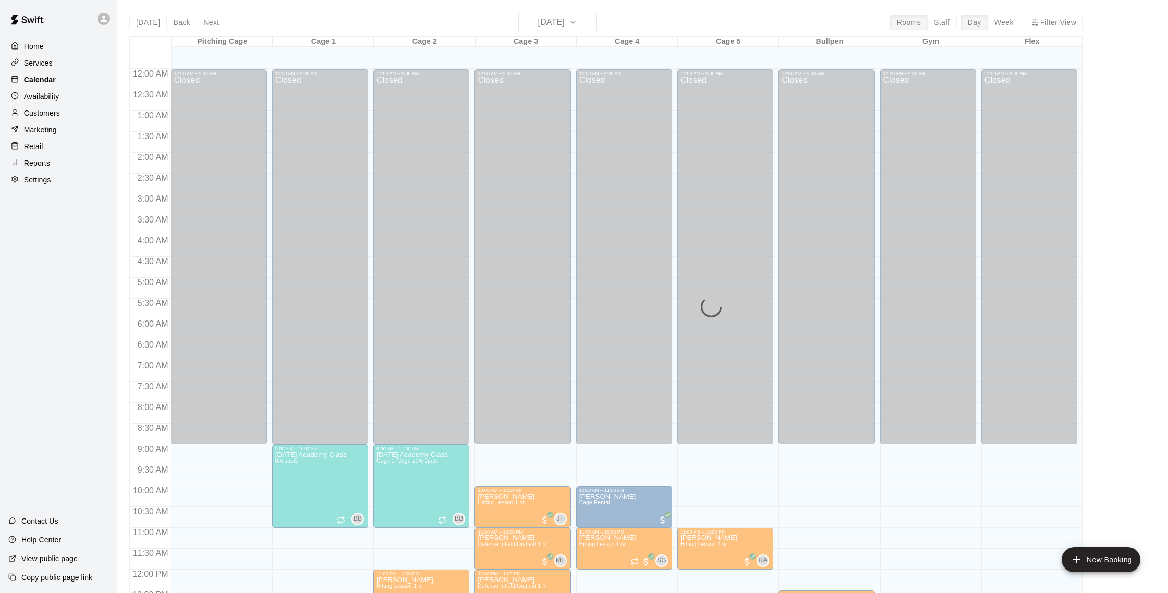
scroll to position [434, 0]
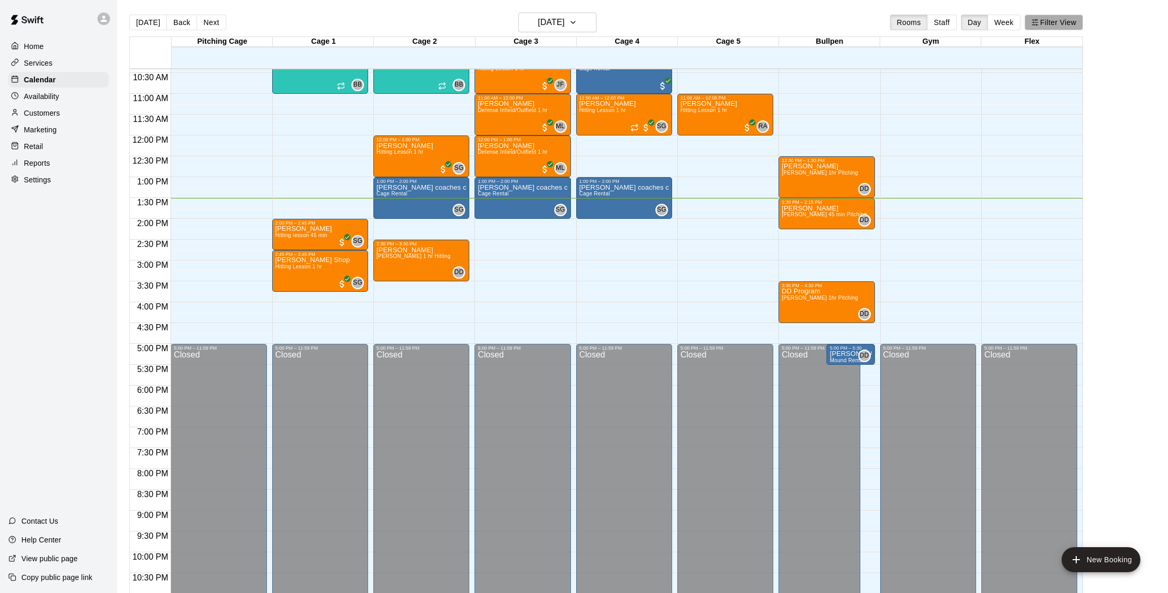
click at [1060, 24] on button "Filter View" at bounding box center [1053, 23] width 58 height 16
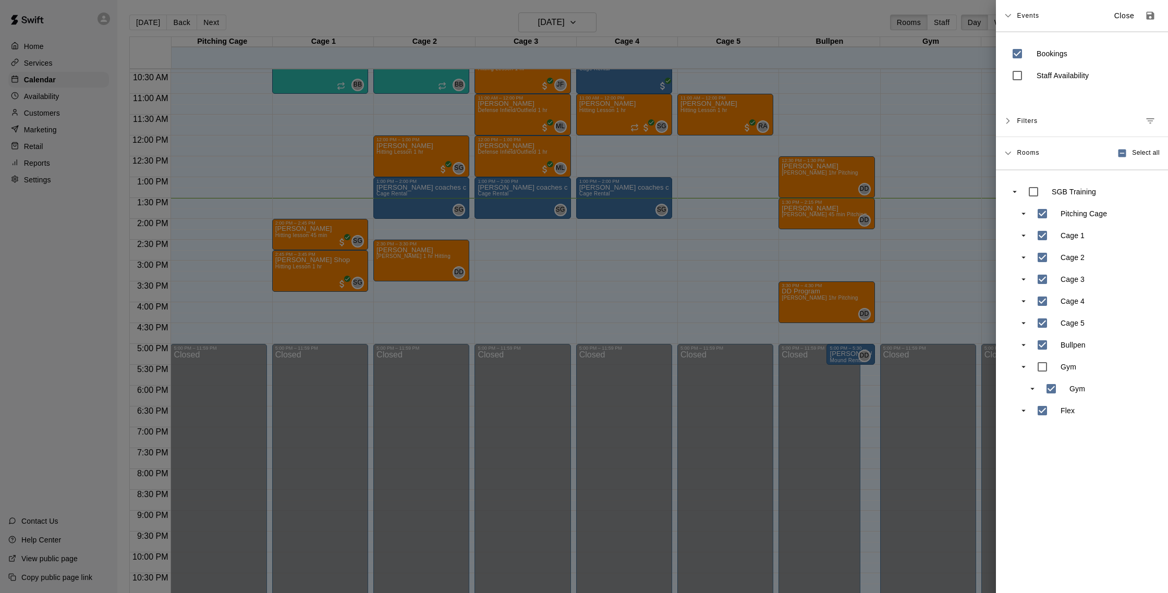
click at [1025, 124] on span "Filters" at bounding box center [1027, 121] width 21 height 19
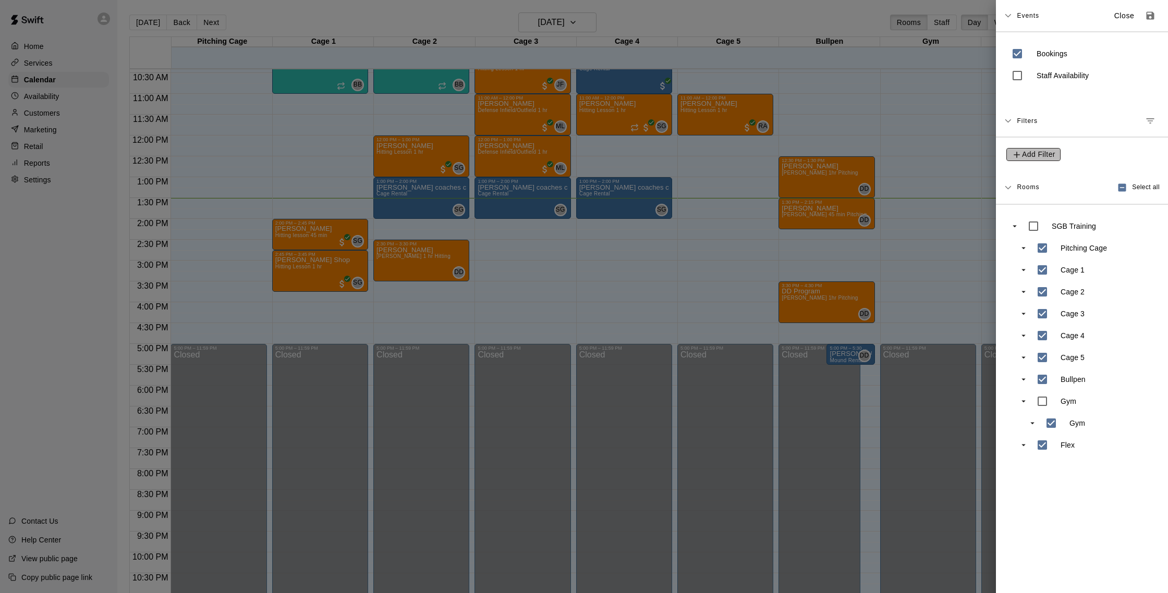
click at [1040, 152] on span "Add Filter" at bounding box center [1038, 154] width 33 height 13
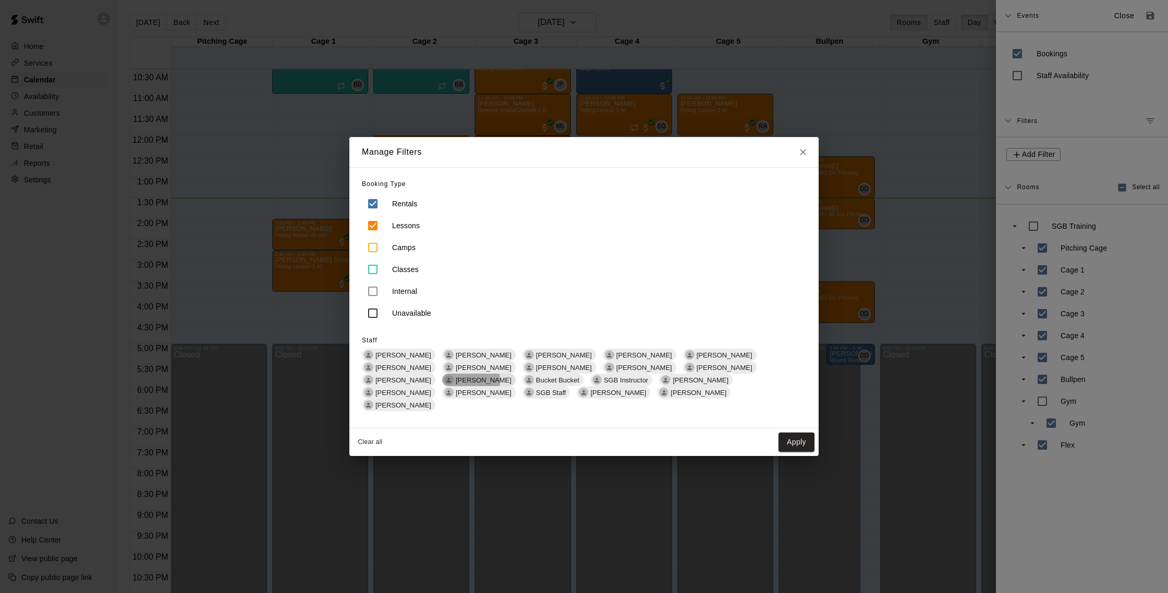
click at [516, 376] on span "[PERSON_NAME]" at bounding box center [483, 380] width 64 height 8
click at [787, 438] on button "Apply" at bounding box center [796, 442] width 36 height 19
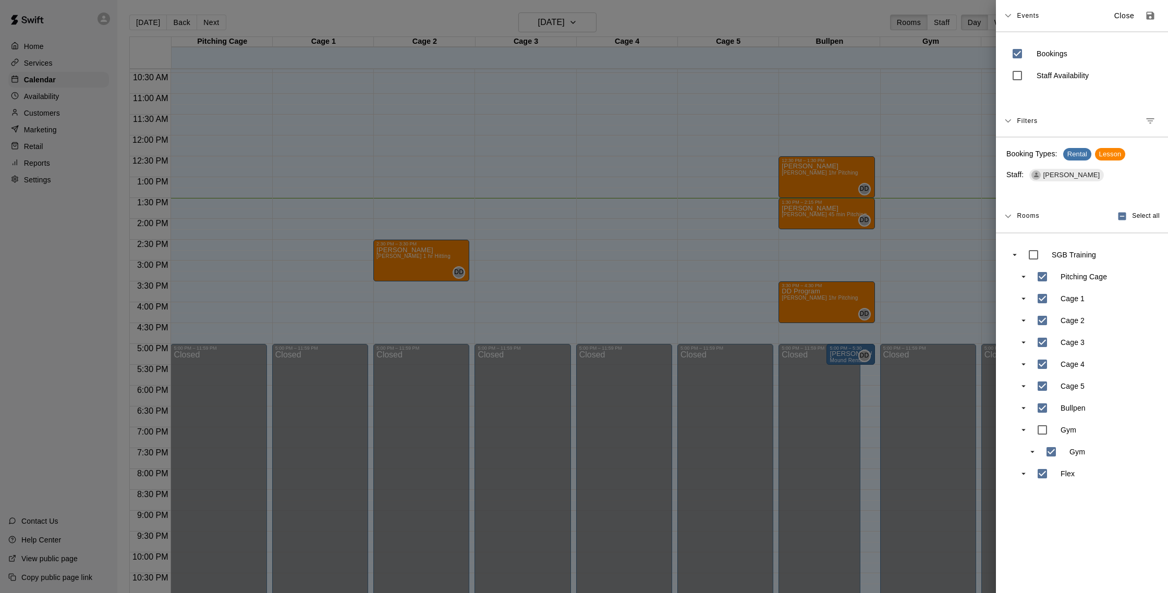
click at [791, 88] on div at bounding box center [584, 296] width 1168 height 593
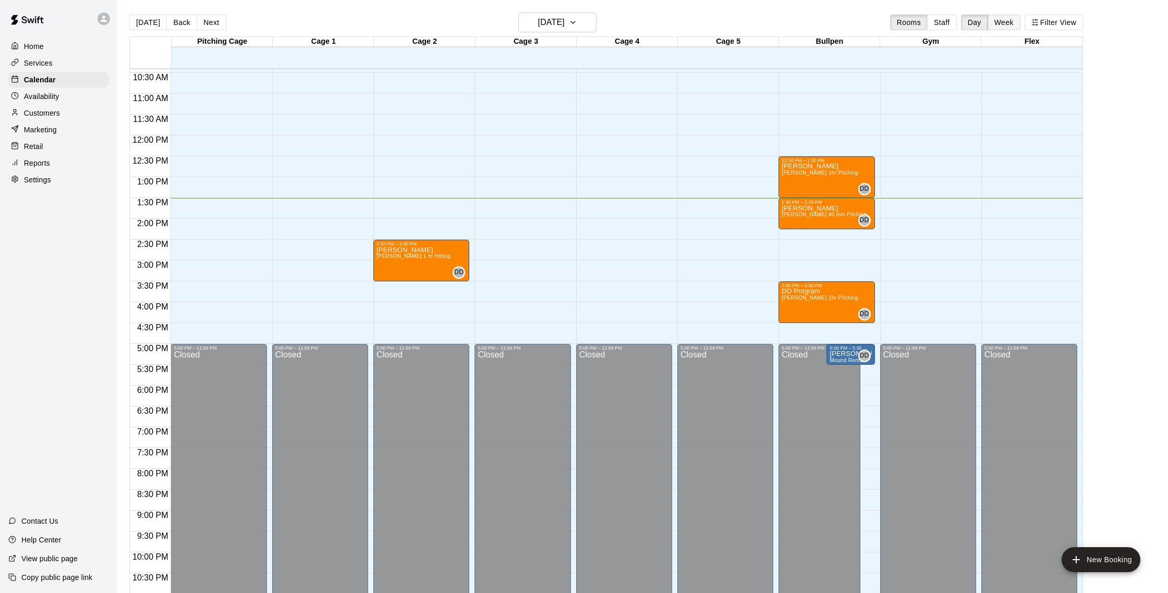
click at [1001, 22] on button "Week" at bounding box center [1003, 23] width 33 height 16
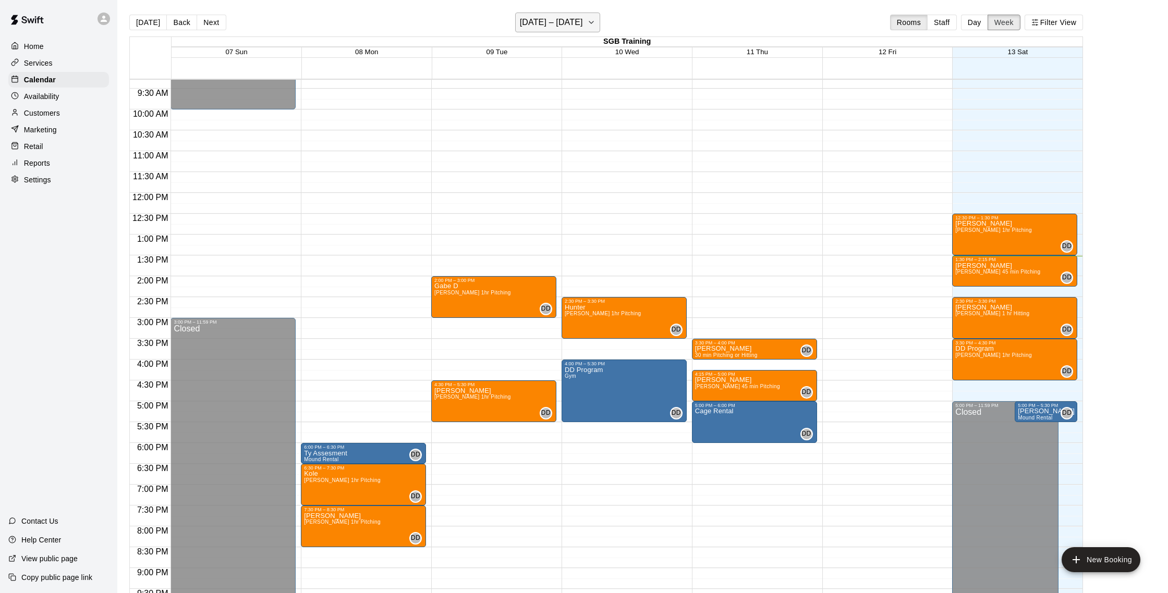
scroll to position [4, 0]
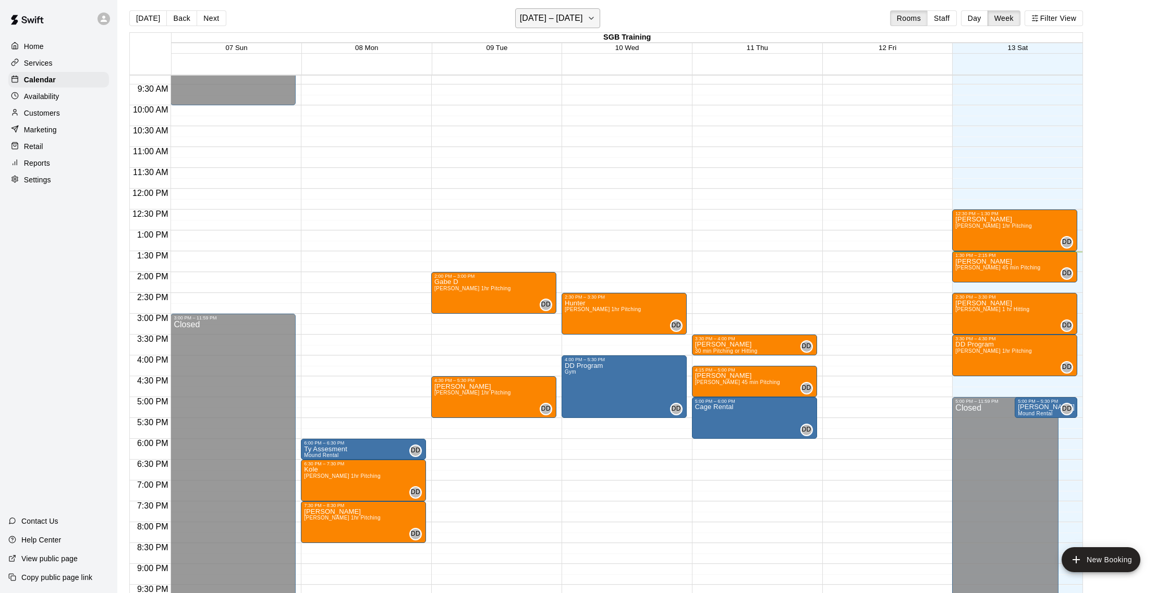
click at [548, 21] on h6 "[DATE] – [DATE]" at bounding box center [551, 18] width 63 height 15
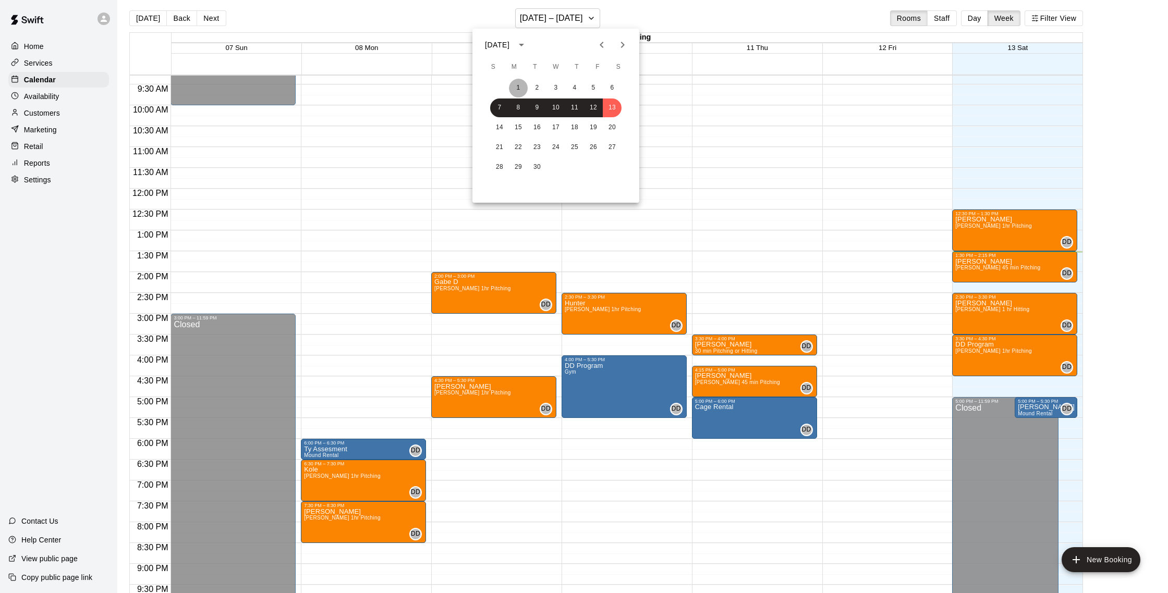
click at [520, 89] on button "1" at bounding box center [518, 88] width 19 height 19
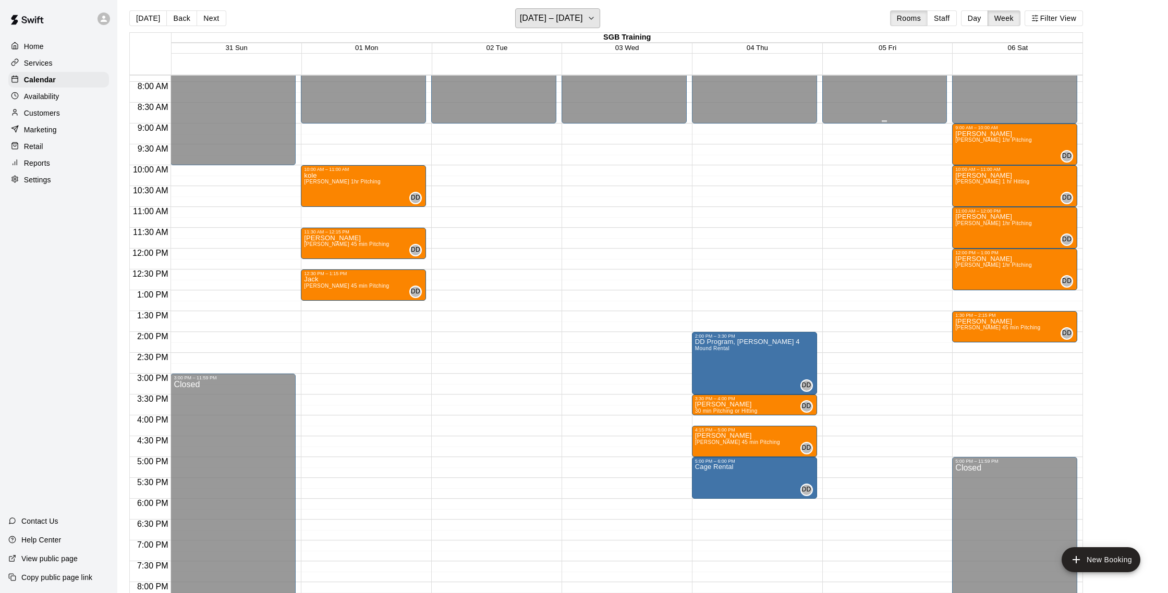
scroll to position [331, 0]
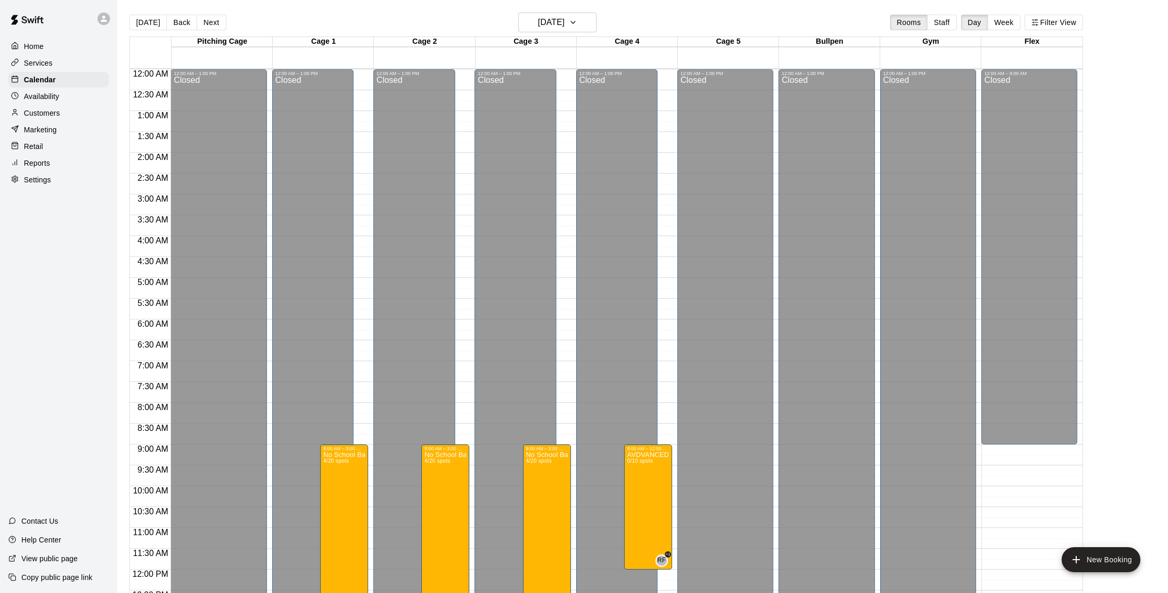
scroll to position [343, 0]
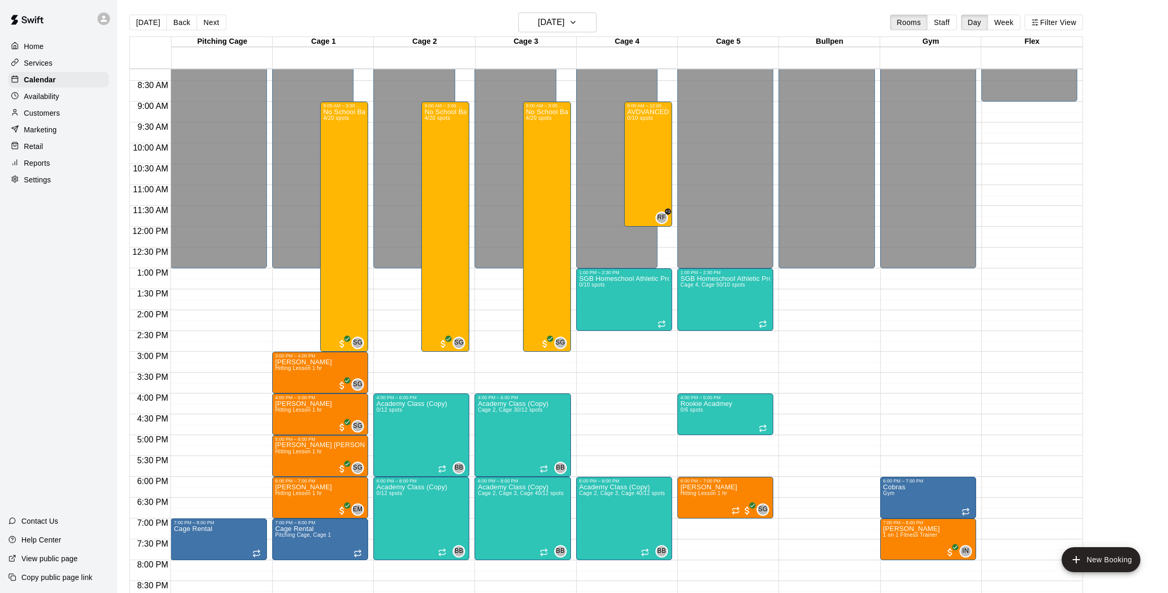
click at [40, 160] on p "Reports" at bounding box center [37, 163] width 26 height 10
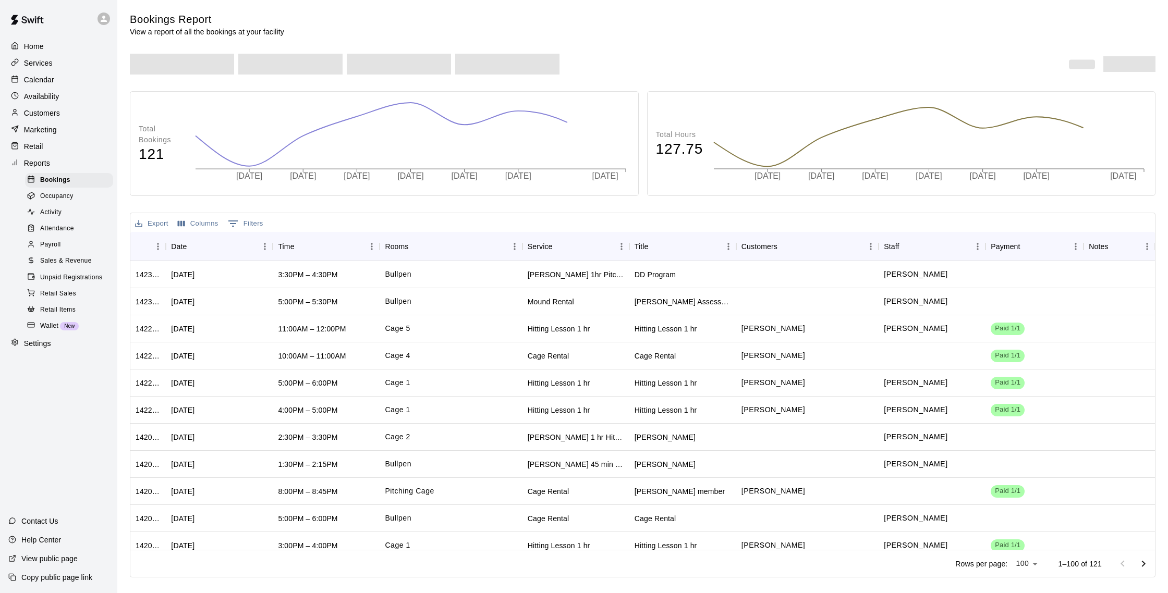
click at [52, 131] on p "Marketing" at bounding box center [40, 130] width 33 height 10
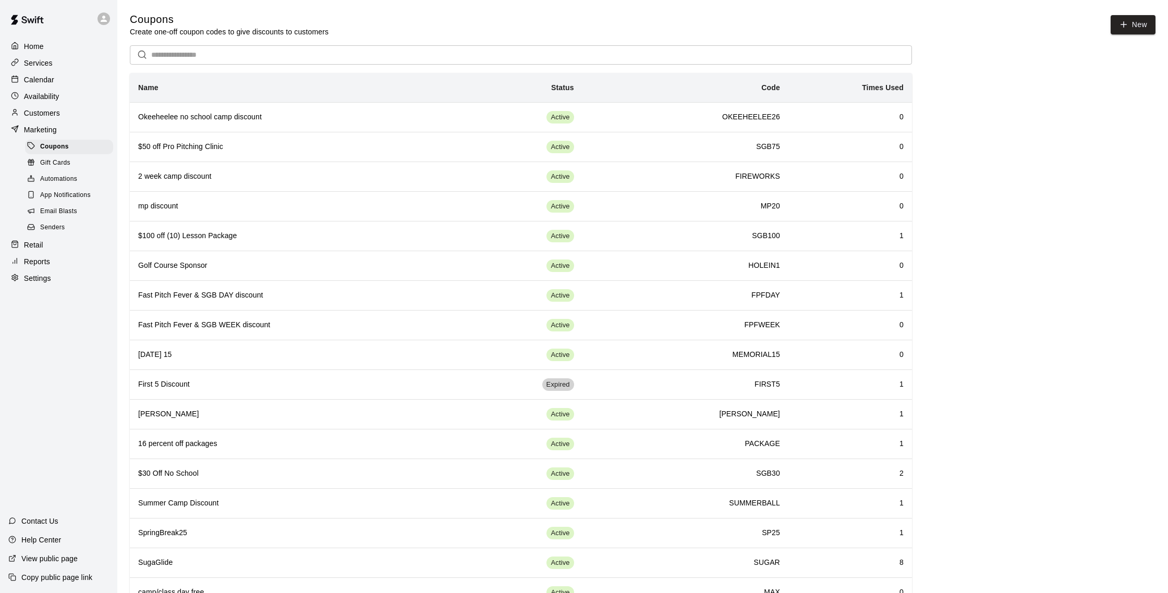
click at [69, 202] on link "App Notifications" at bounding box center [71, 196] width 92 height 16
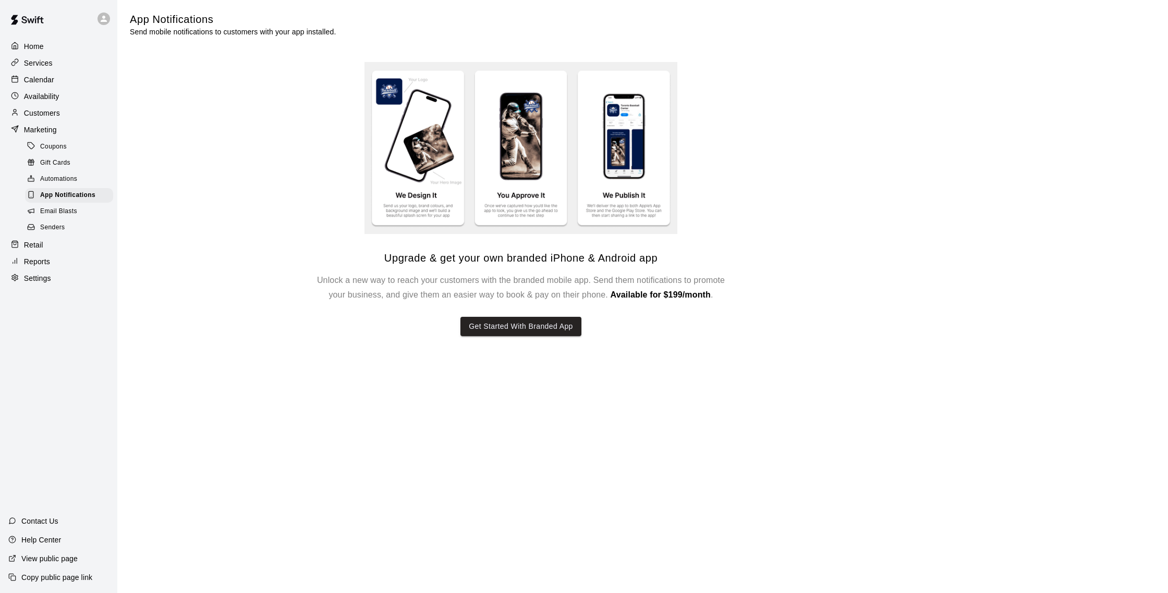
click at [68, 208] on span "Email Blasts" at bounding box center [58, 211] width 37 height 10
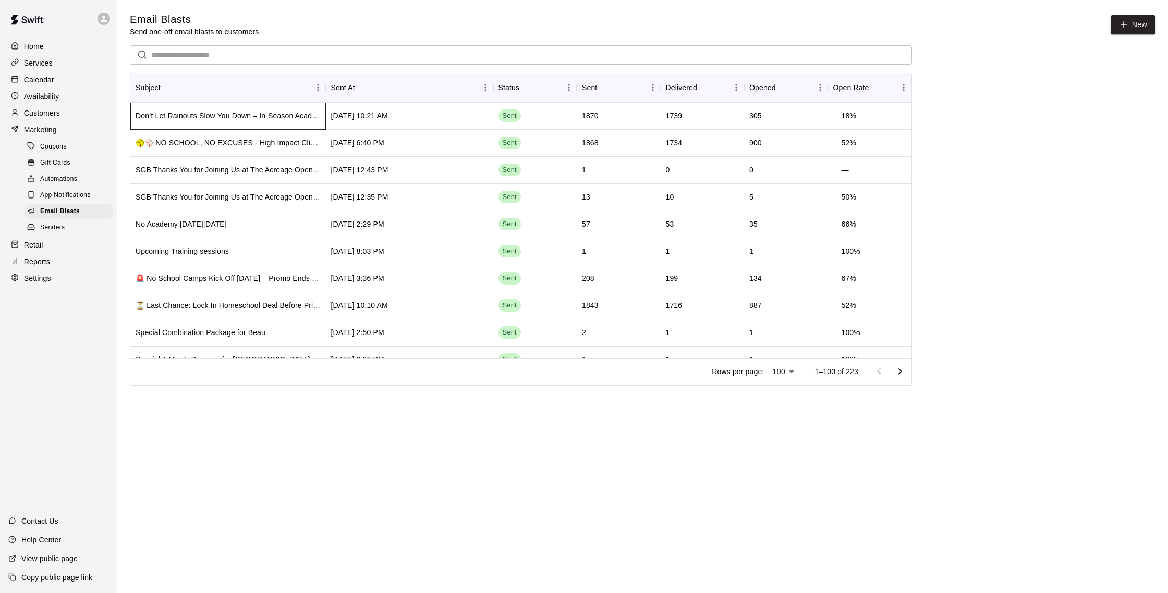
click at [236, 112] on div "Don’t Let Rainouts Slow You Down – In-Season Academy Special 🌧️⚾" at bounding box center [228, 116] width 185 height 10
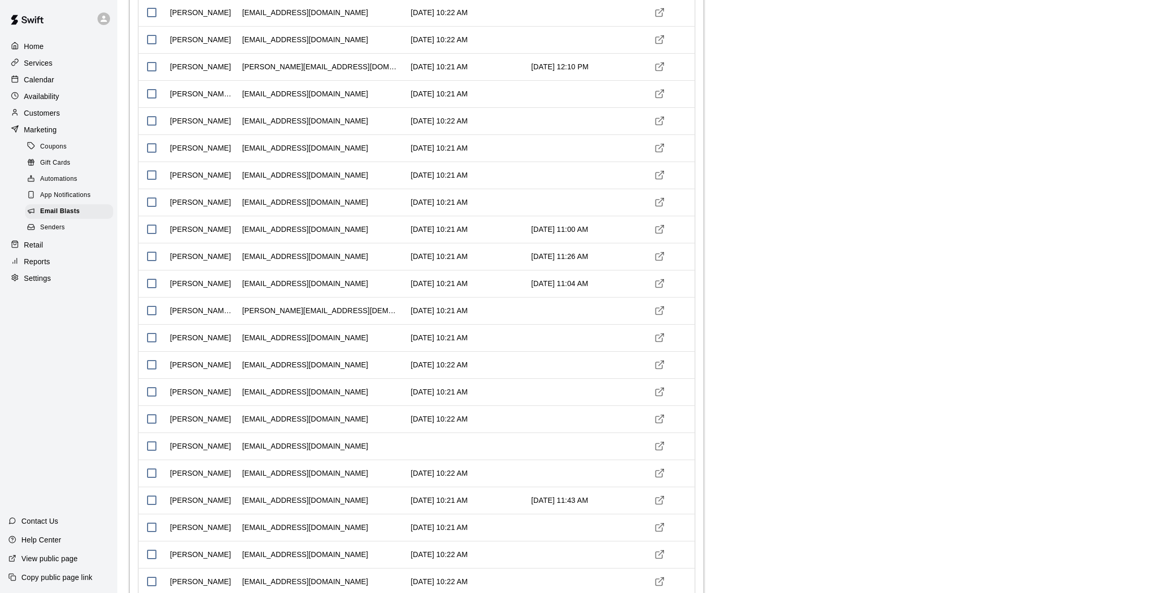
scroll to position [1690, 0]
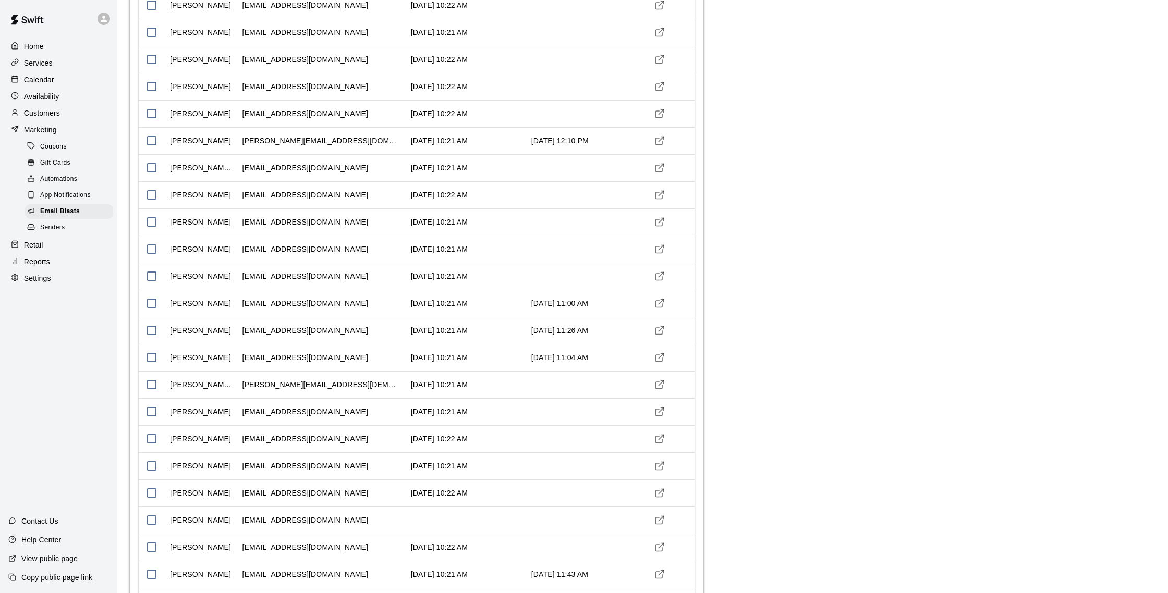
click at [48, 81] on p "Calendar" at bounding box center [39, 80] width 30 height 10
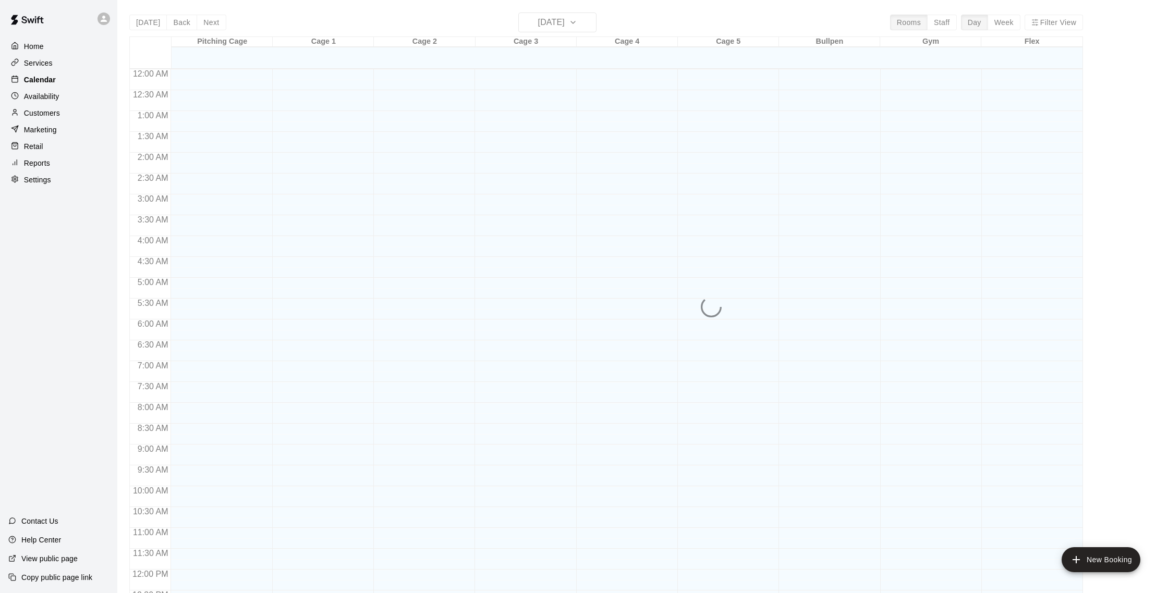
scroll to position [434, 0]
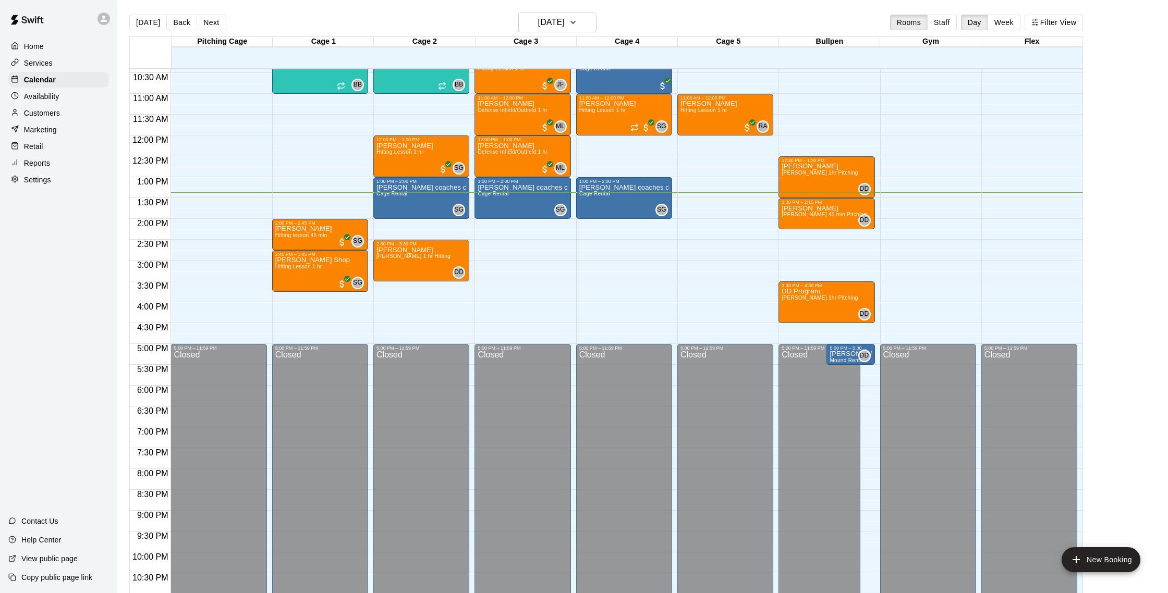
click at [44, 164] on p "Reports" at bounding box center [37, 163] width 26 height 10
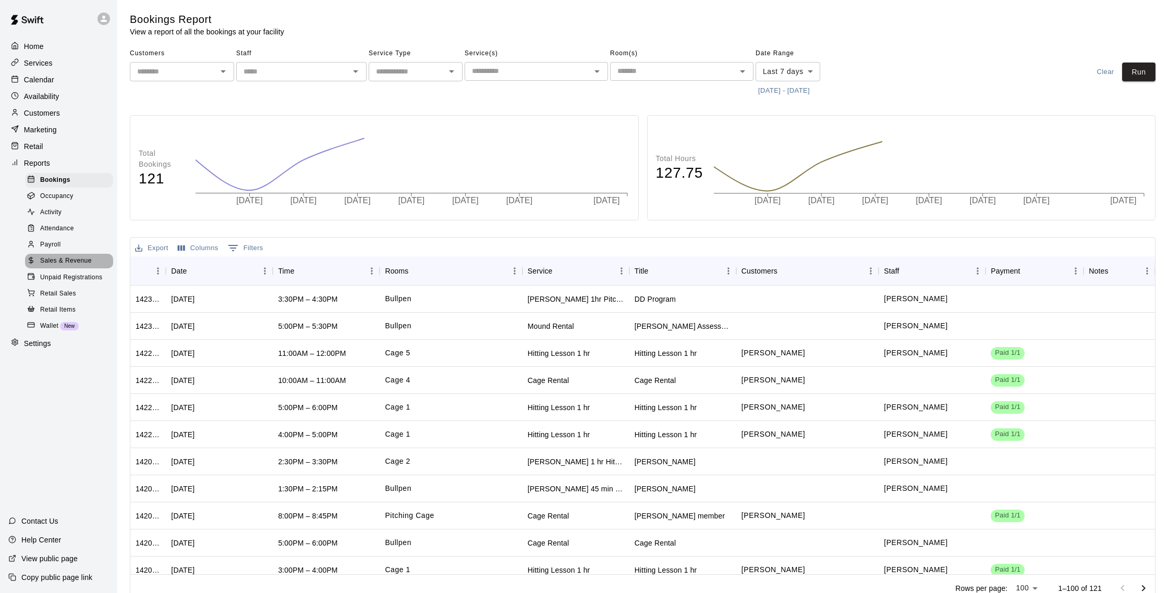
click at [85, 264] on span "Sales & Revenue" at bounding box center [66, 261] width 52 height 10
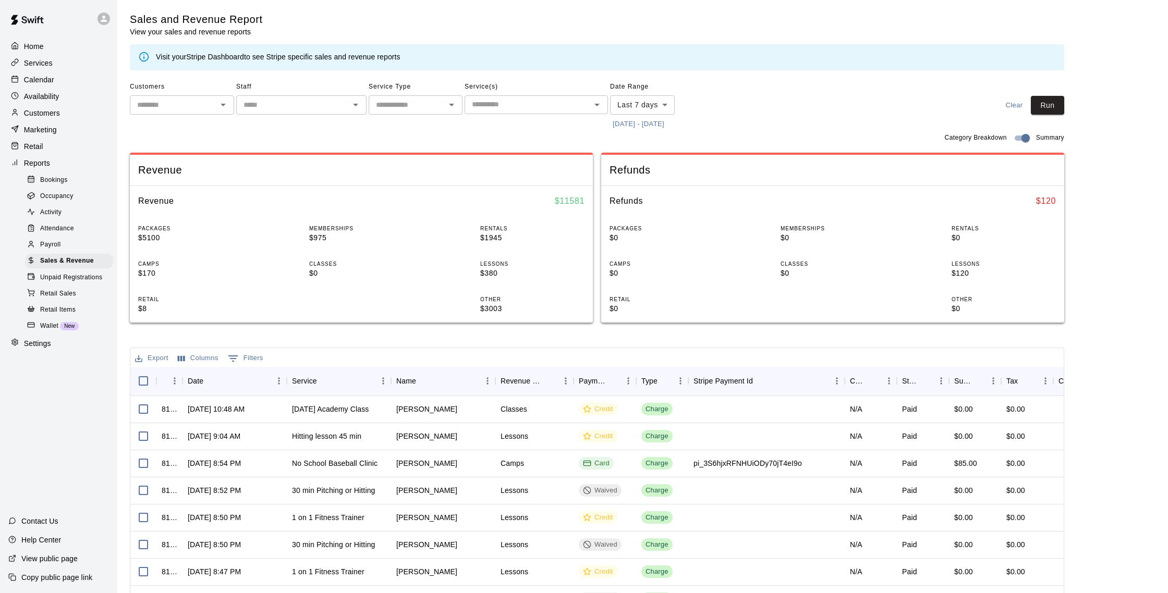
click at [632, 108] on body "Home Services Calendar Availability Customers Marketing Retail Reports Bookings…" at bounding box center [584, 358] width 1168 height 717
click at [727, 90] on div at bounding box center [584, 296] width 1168 height 593
click at [55, 107] on div "Customers" at bounding box center [58, 113] width 101 height 16
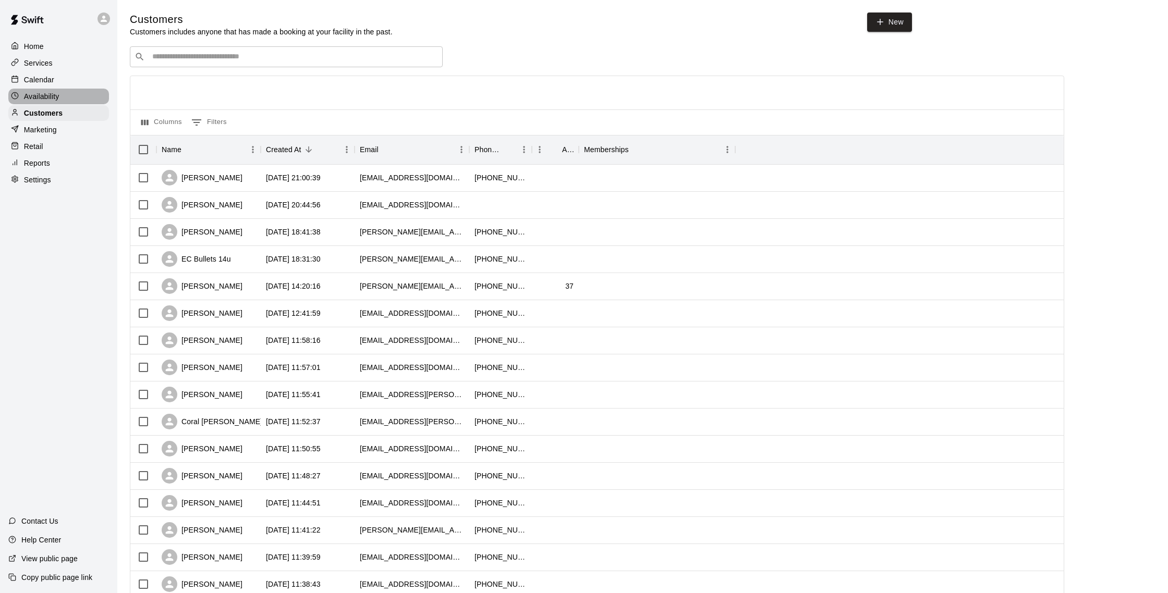
click at [53, 99] on p "Availability" at bounding box center [41, 96] width 35 height 10
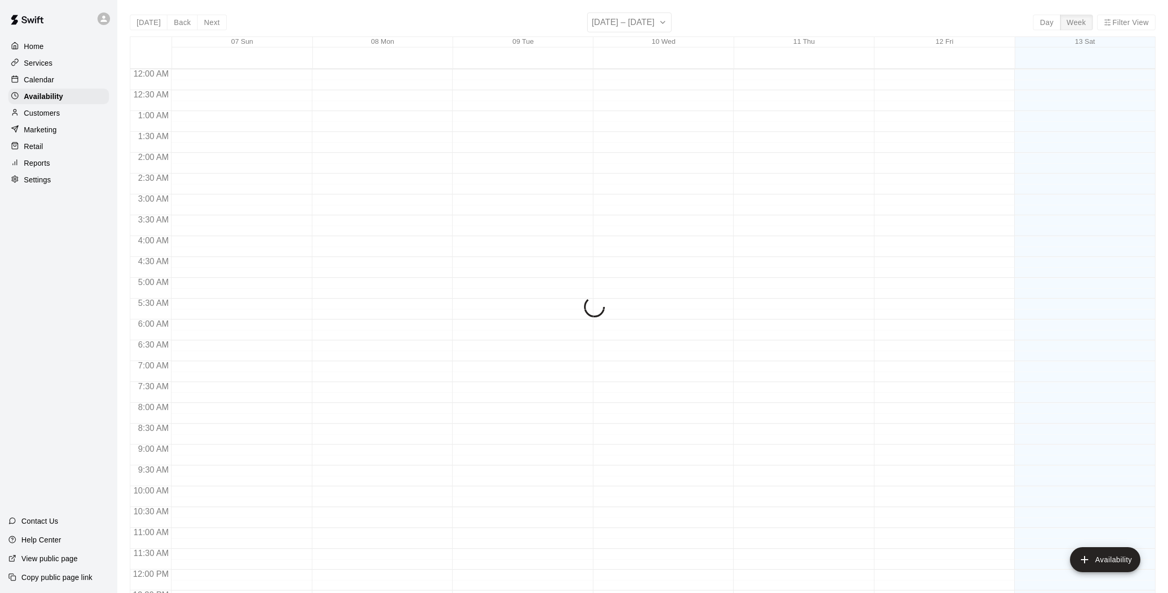
scroll to position [466, 0]
click at [54, 80] on div "Calendar" at bounding box center [58, 80] width 101 height 16
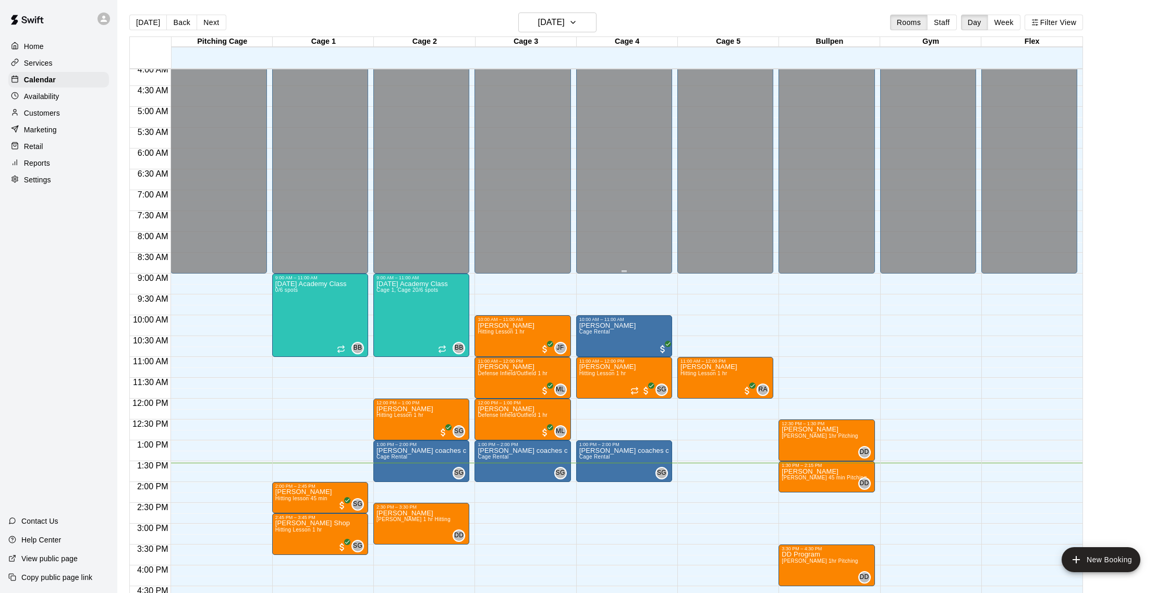
scroll to position [174, 0]
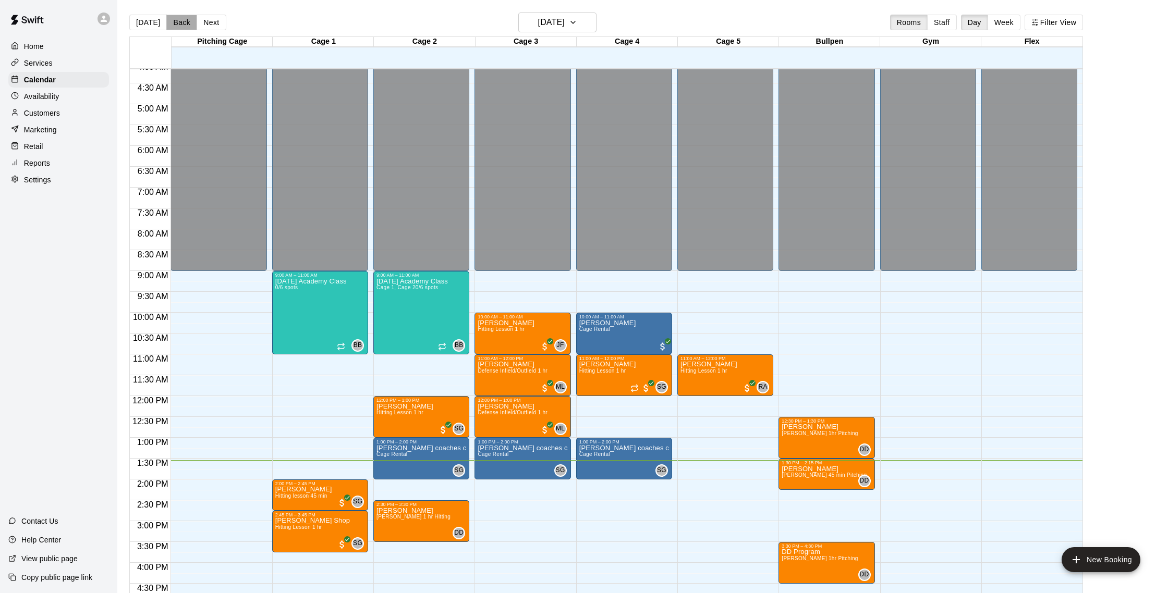
click at [185, 25] on button "Back" at bounding box center [181, 23] width 31 height 16
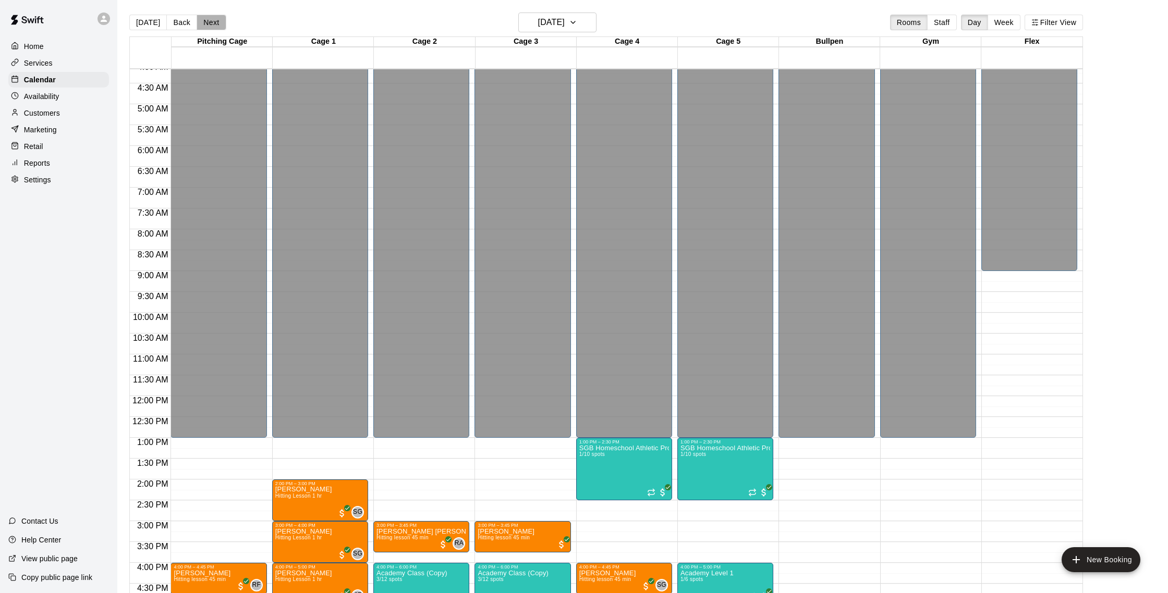
click at [209, 22] on button "Next" at bounding box center [211, 23] width 29 height 16
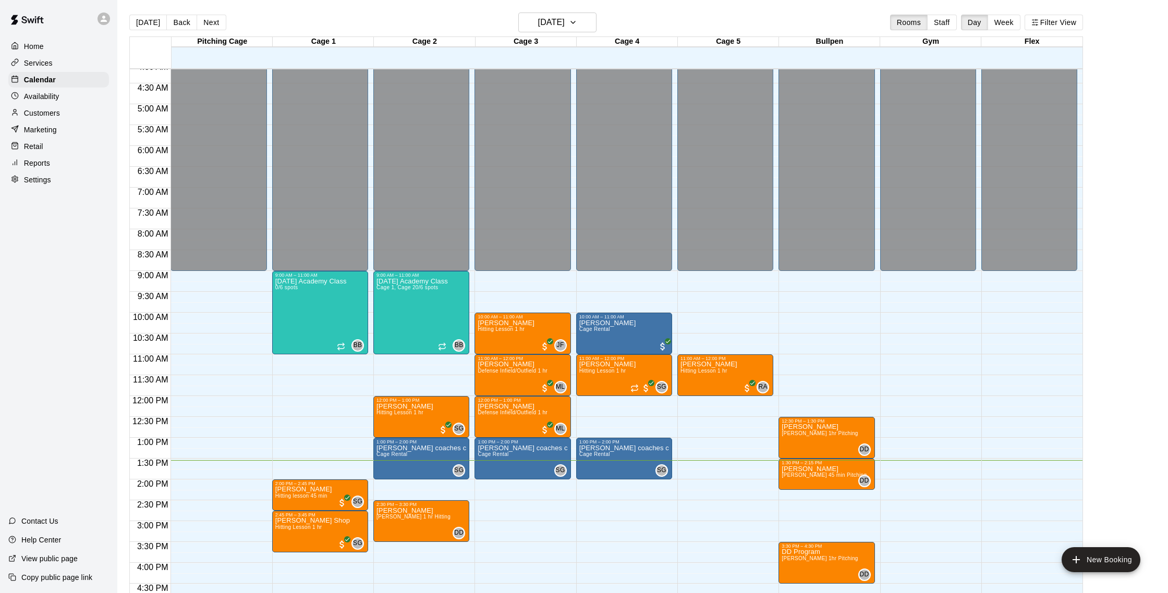
click at [43, 107] on div "Customers" at bounding box center [58, 113] width 101 height 16
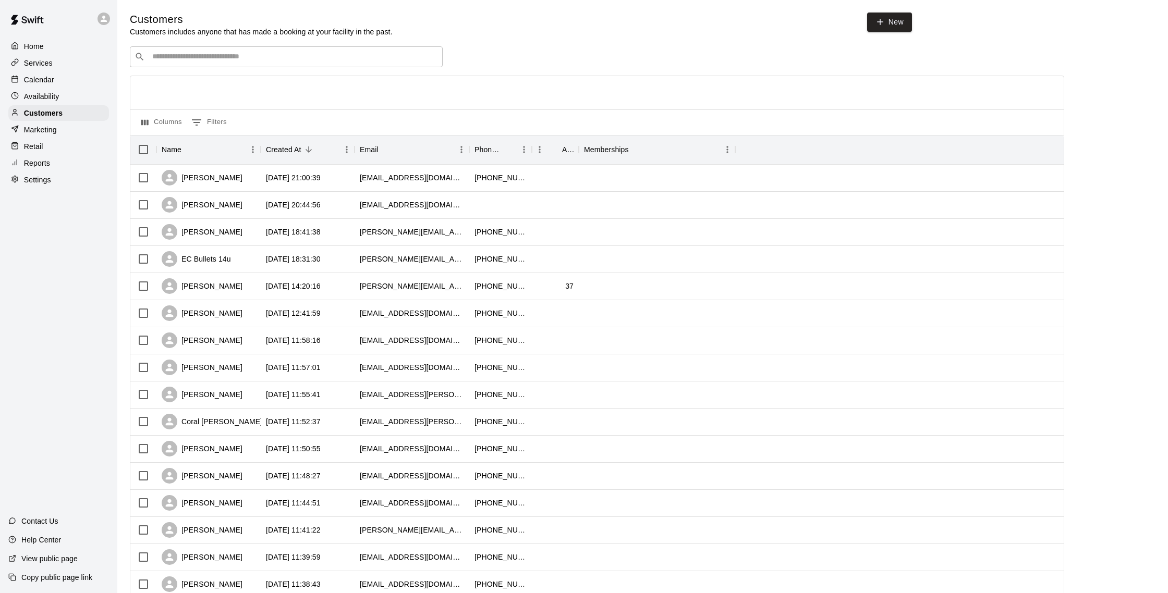
click at [214, 61] on input "Search customers by name or email" at bounding box center [293, 57] width 289 height 10
type input "*****"
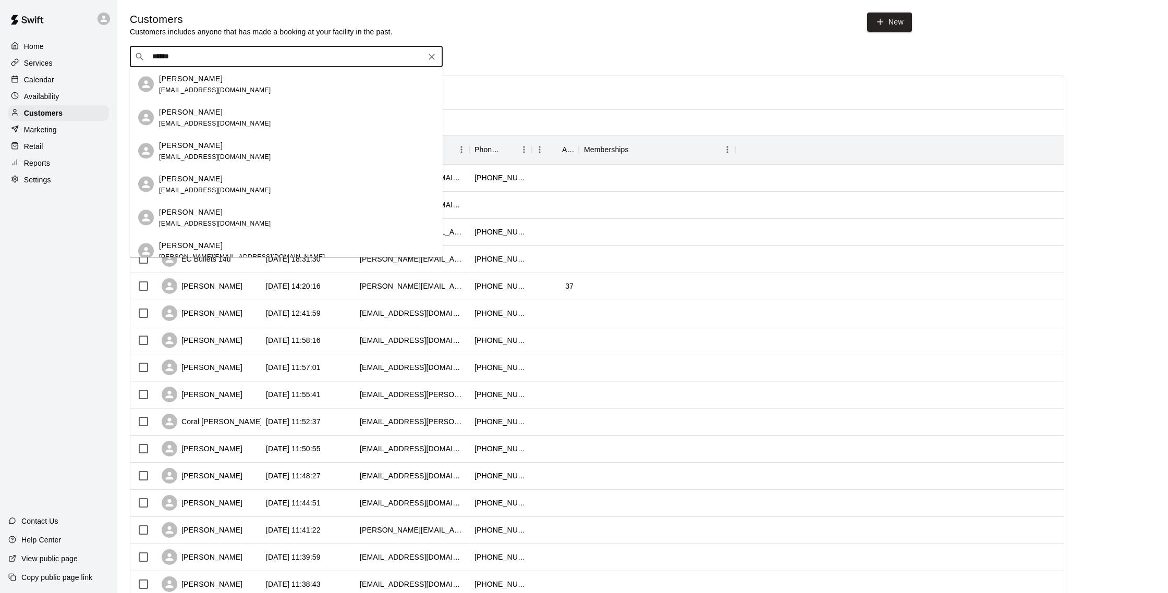
drag, startPoint x: 213, startPoint y: 67, endPoint x: 214, endPoint y: 77, distance: 10.0
click at [214, 77] on p "[PERSON_NAME]" at bounding box center [191, 78] width 64 height 11
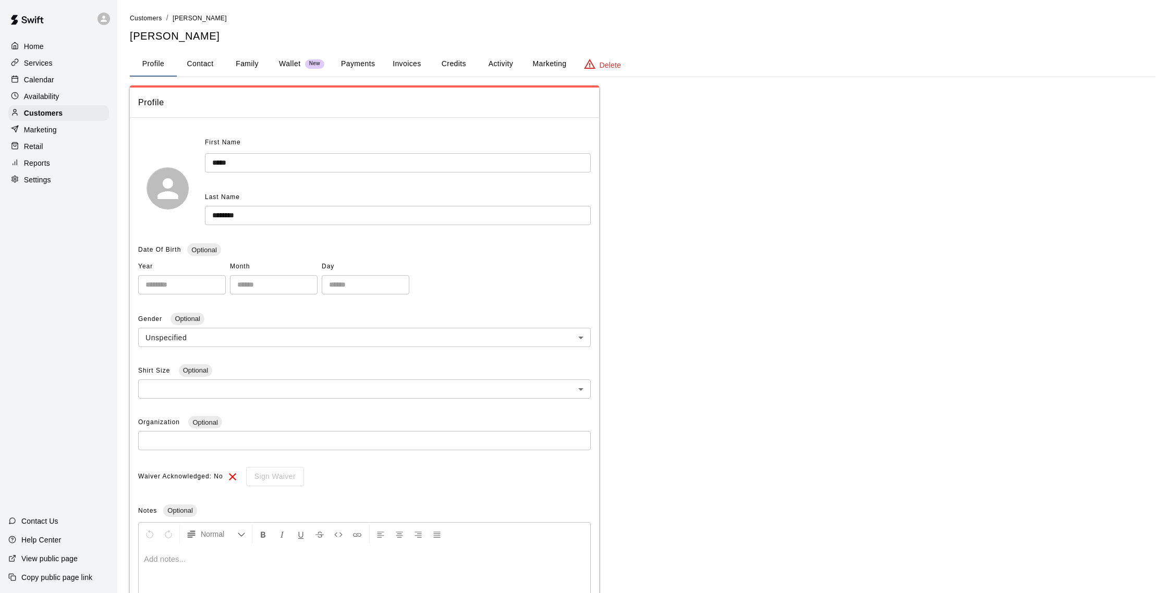
click at [523, 57] on button "Activity" at bounding box center [500, 64] width 47 height 25
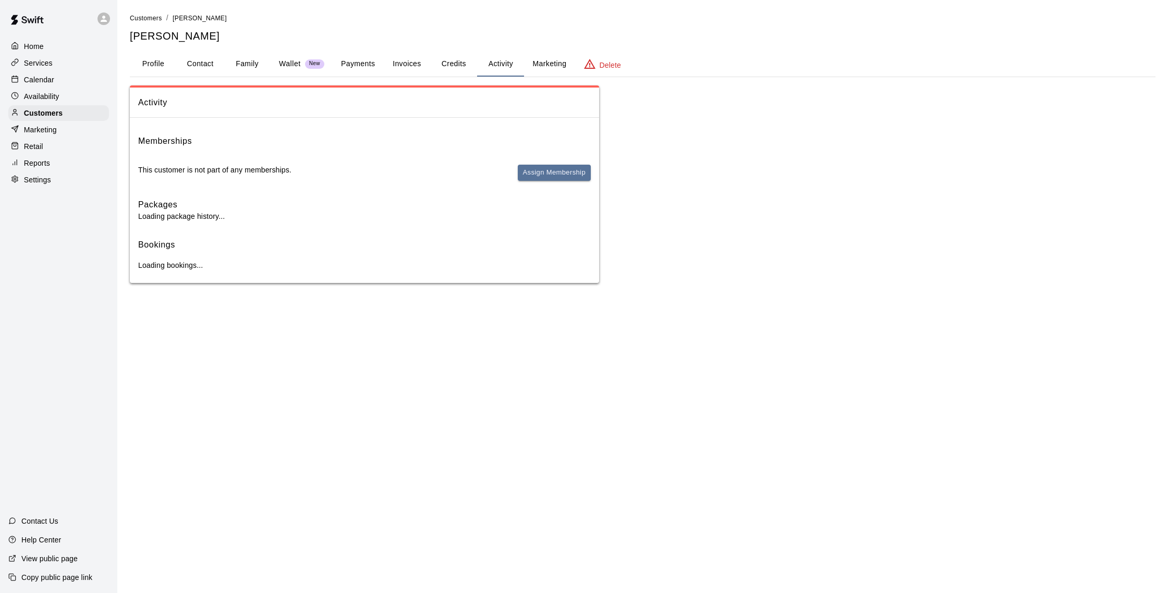
click at [511, 59] on button "Activity" at bounding box center [500, 64] width 47 height 25
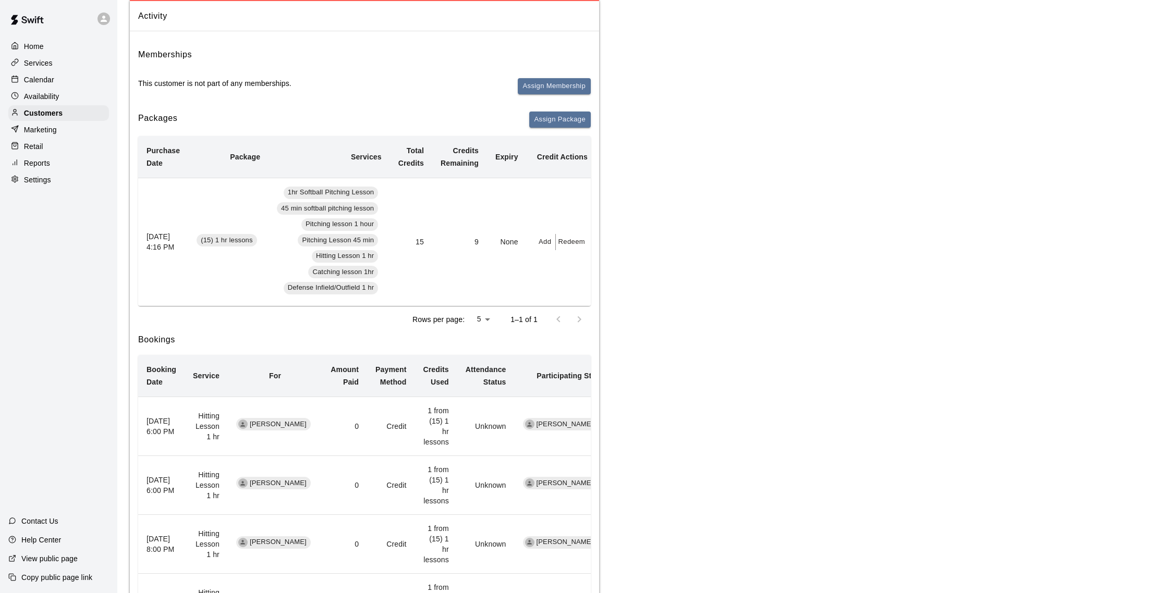
scroll to position [94, 0]
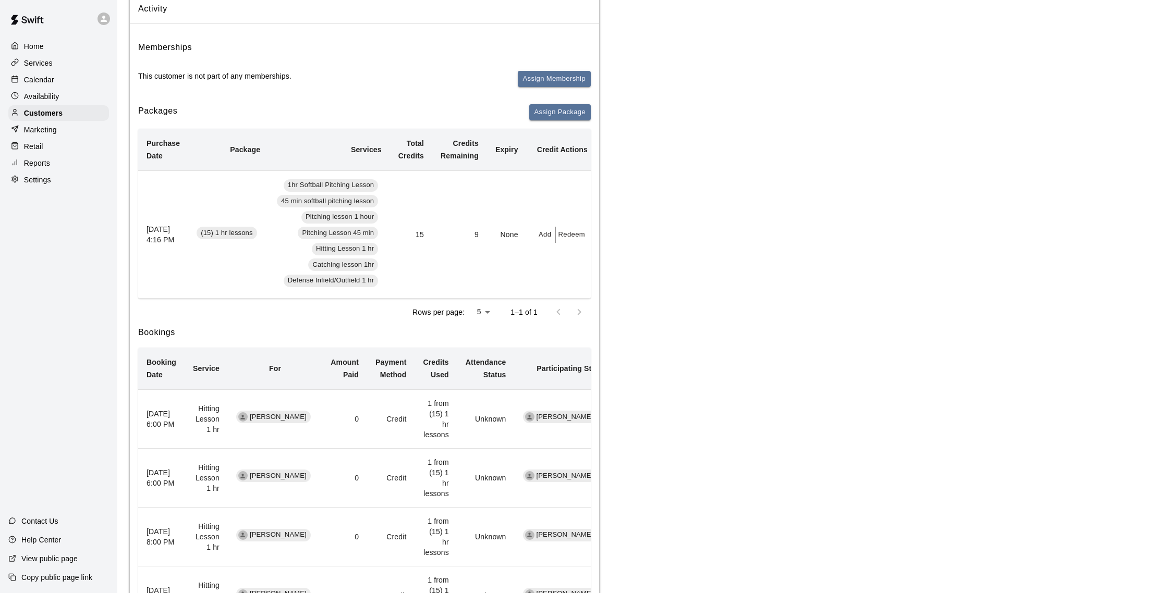
click at [55, 82] on div "Calendar" at bounding box center [58, 80] width 101 height 16
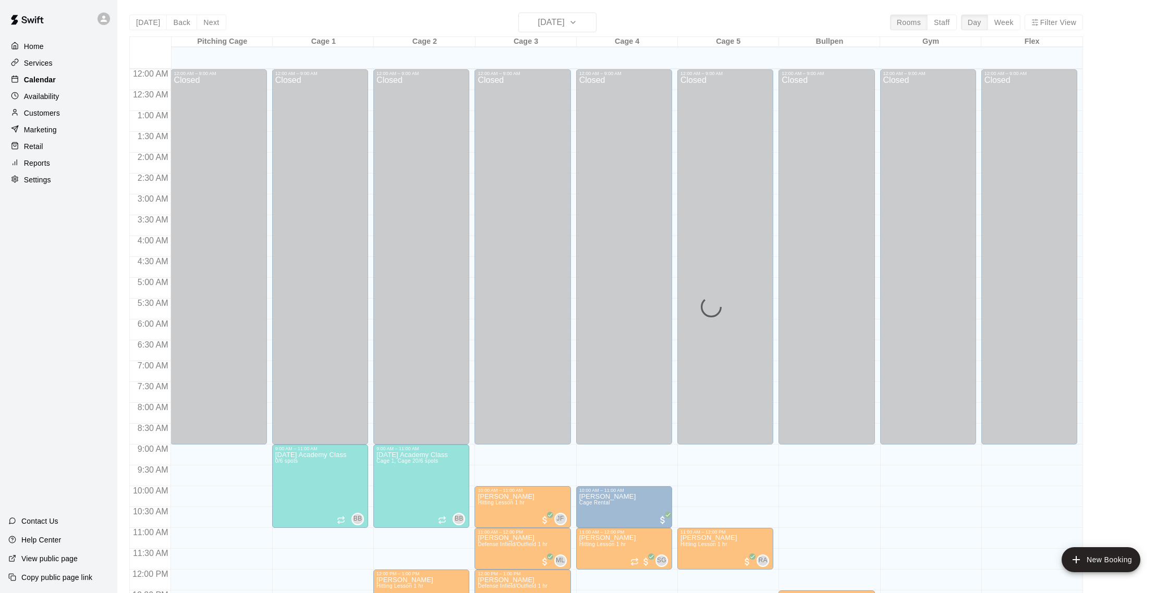
scroll to position [434, 0]
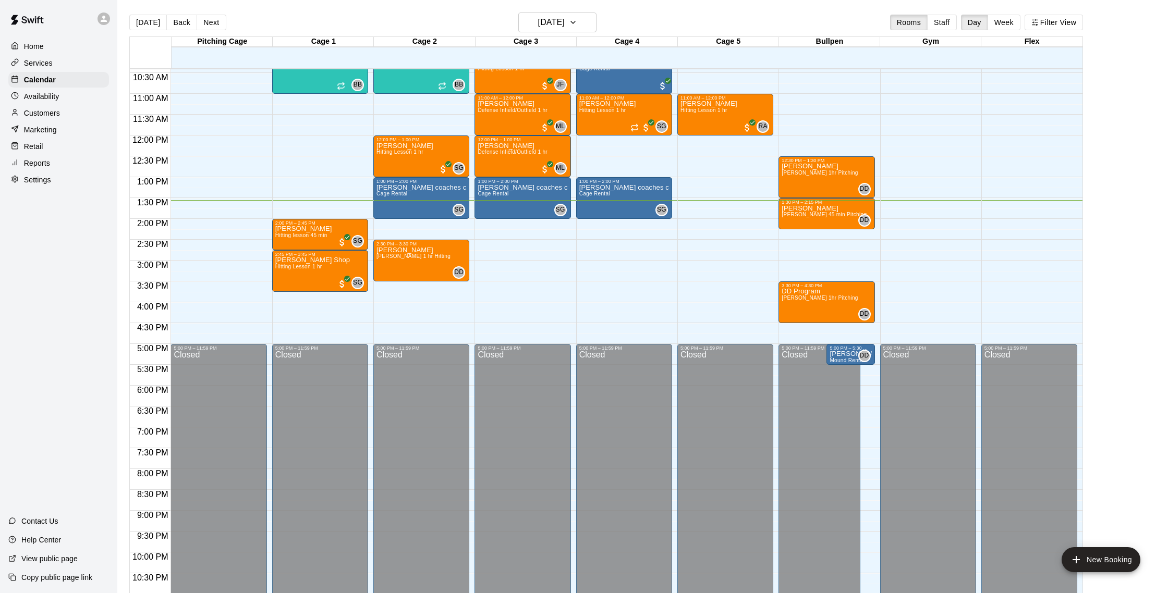
click at [64, 111] on div "Customers" at bounding box center [58, 113] width 101 height 16
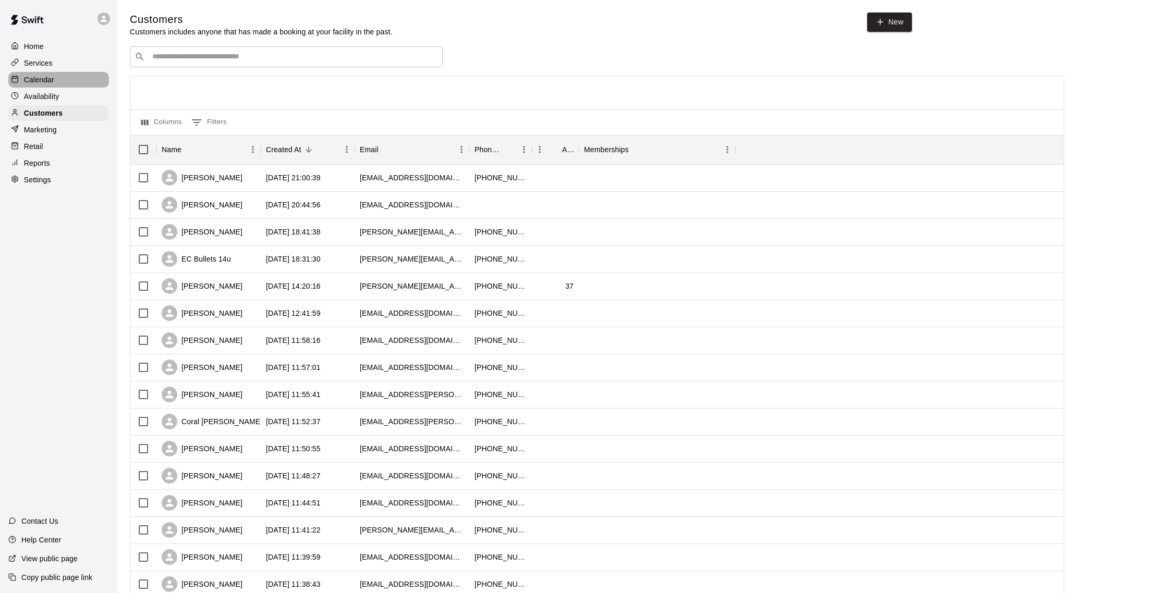
click at [36, 75] on p "Calendar" at bounding box center [39, 80] width 30 height 10
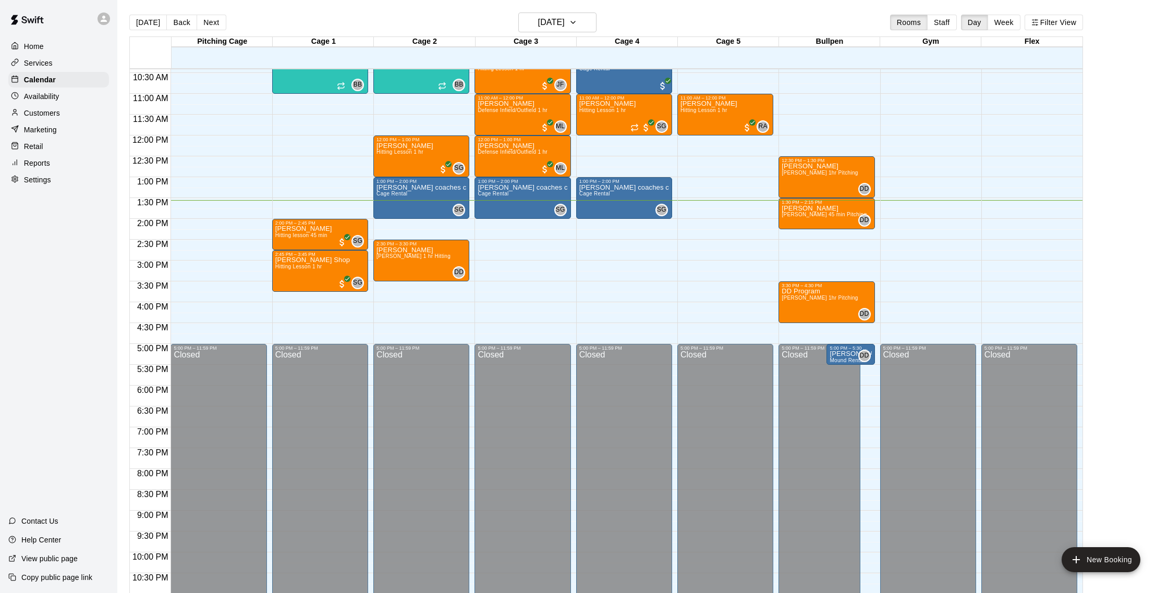
click at [41, 162] on p "Reports" at bounding box center [37, 163] width 26 height 10
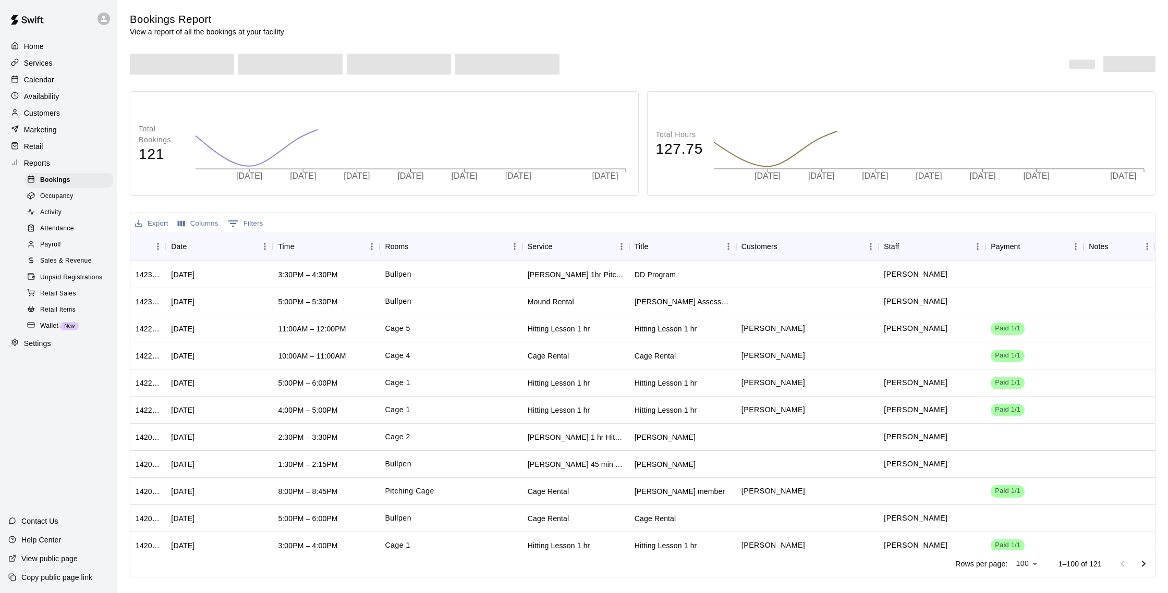
click at [69, 258] on span "Sales & Revenue" at bounding box center [66, 261] width 52 height 10
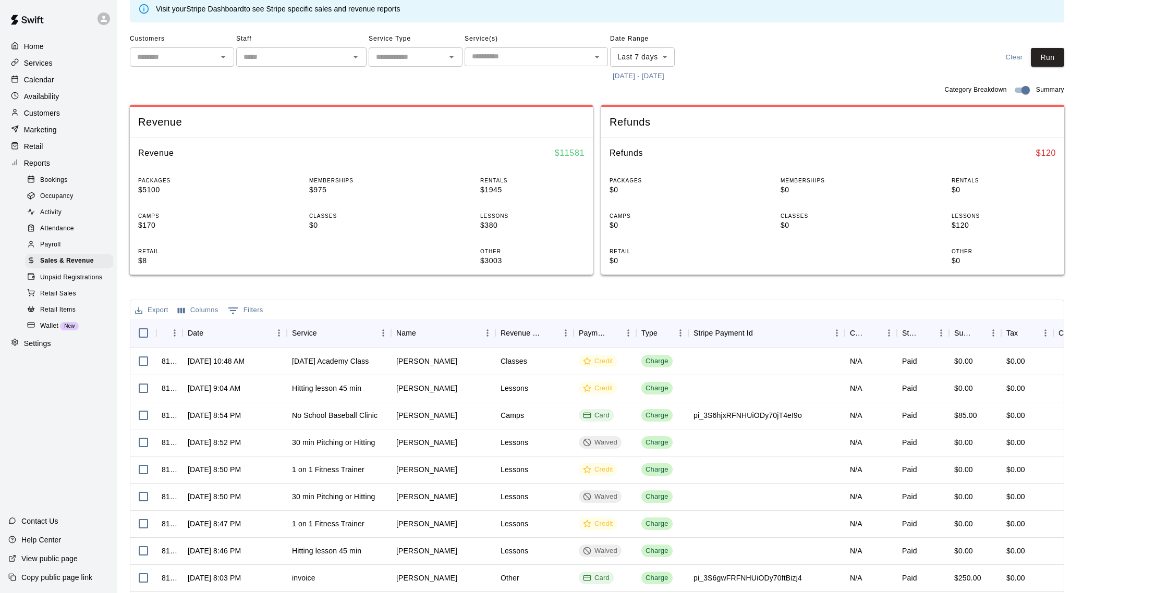
scroll to position [48, 0]
click at [484, 57] on input "text" at bounding box center [528, 56] width 120 height 13
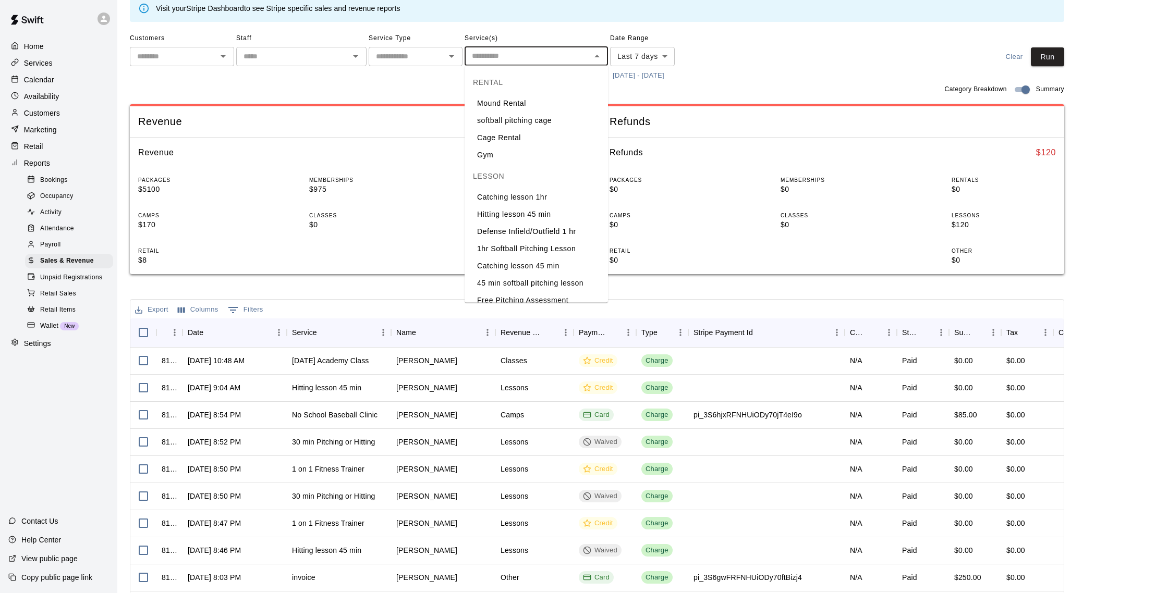
click at [435, 57] on input "text" at bounding box center [407, 56] width 70 height 13
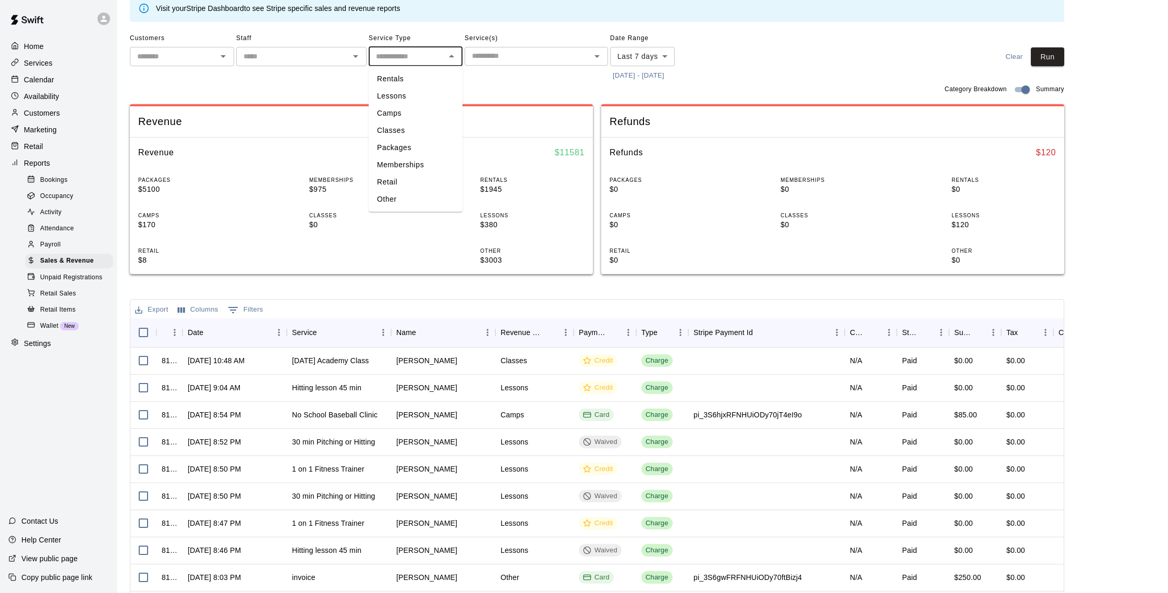
click at [400, 153] on li "Packages" at bounding box center [416, 147] width 94 height 17
type input "********"
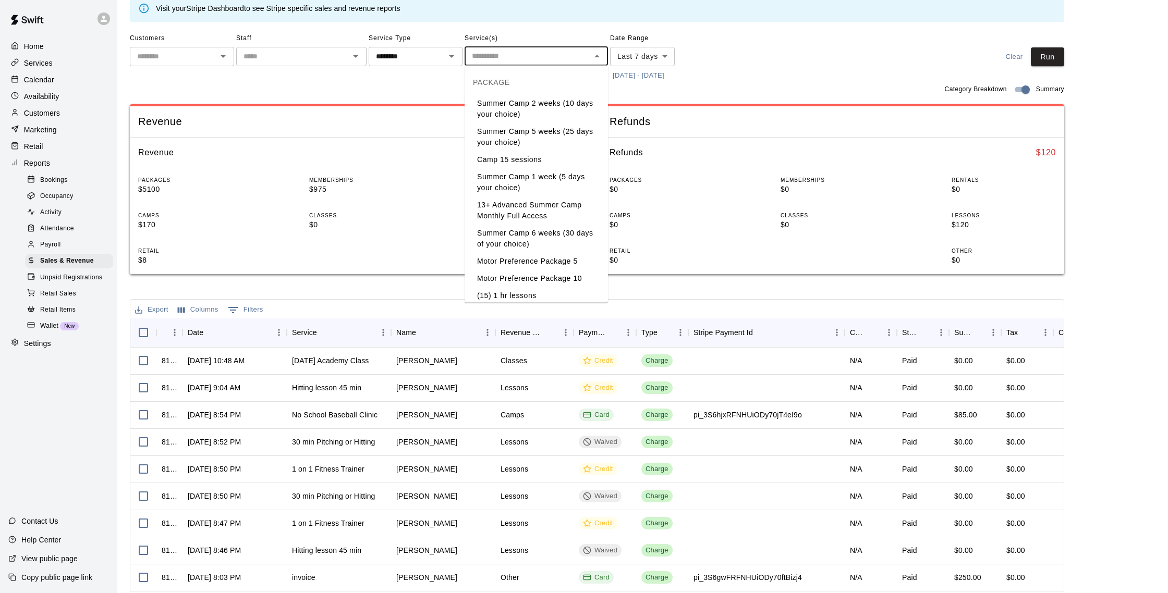
click at [497, 56] on input "text" at bounding box center [528, 56] width 120 height 13
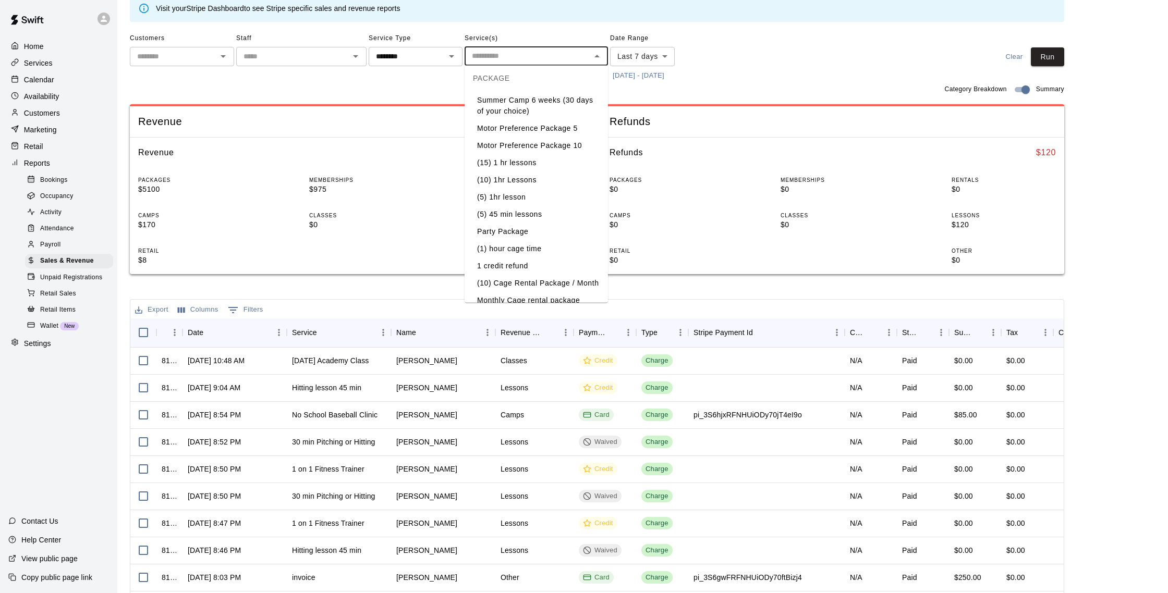
scroll to position [137, 0]
click at [508, 176] on li "(10) 1hr Lessons" at bounding box center [536, 176] width 143 height 17
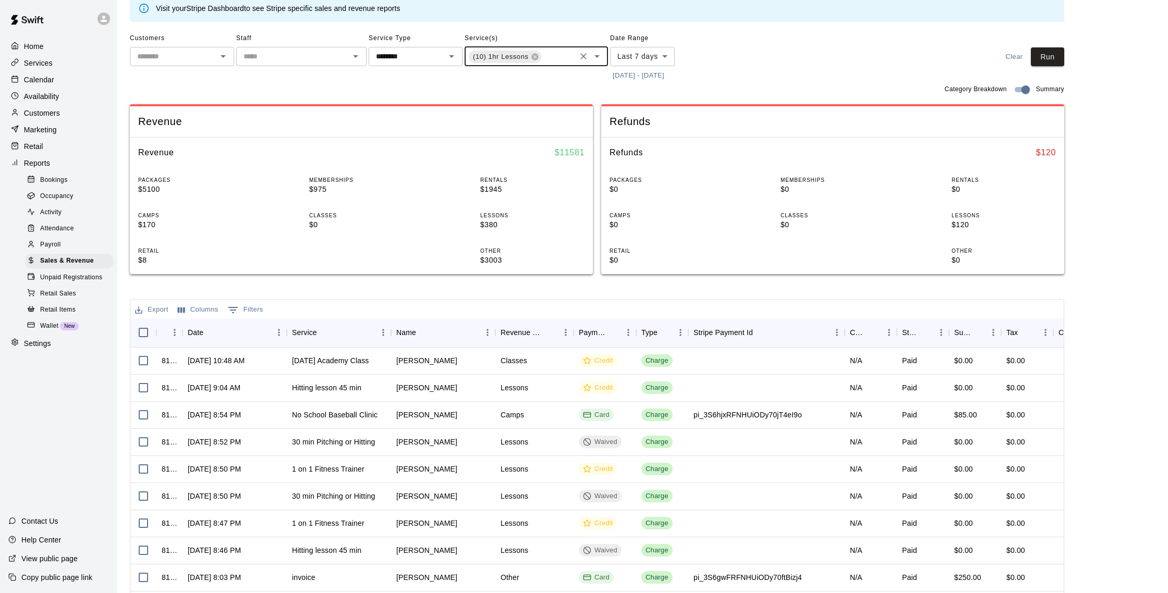
click at [554, 64] on input "text" at bounding box center [558, 57] width 32 height 13
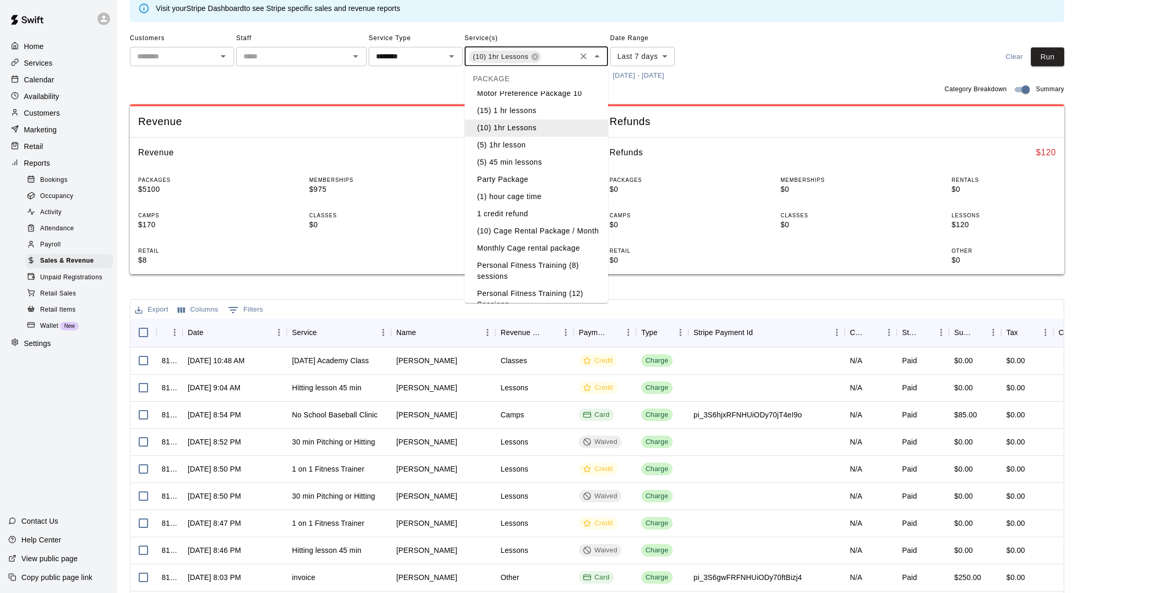
scroll to position [188, 0]
click at [505, 139] on li "(5) 1hr lesson" at bounding box center [536, 143] width 143 height 17
click at [559, 60] on input "text" at bounding box center [563, 57] width 22 height 13
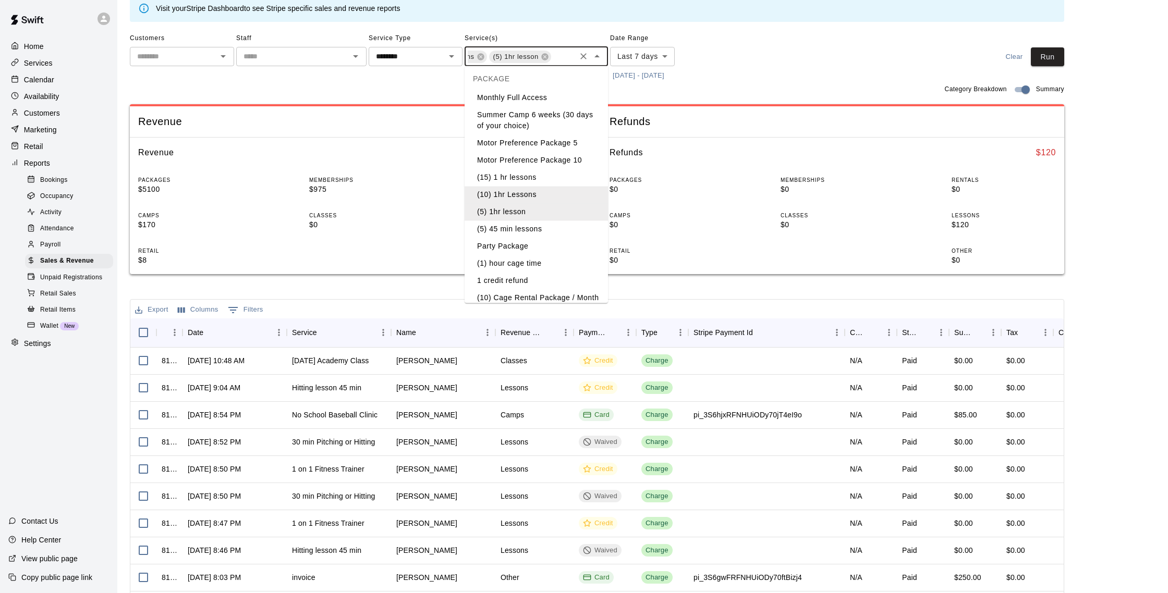
scroll to position [150, 0]
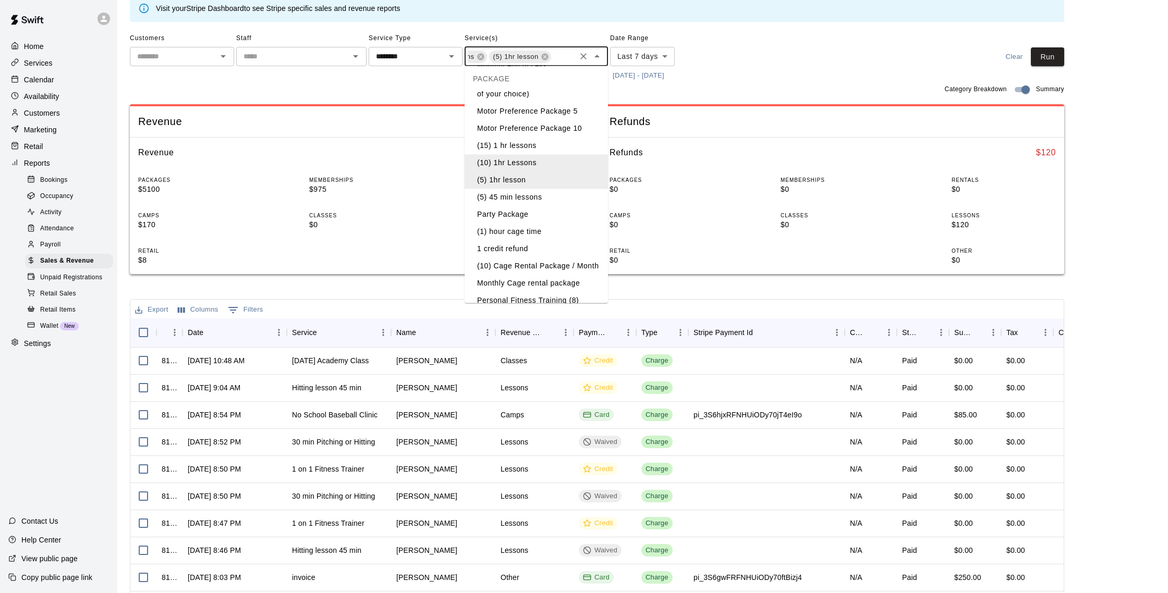
click at [513, 197] on li "(5) 45 min lessons" at bounding box center [536, 197] width 143 height 17
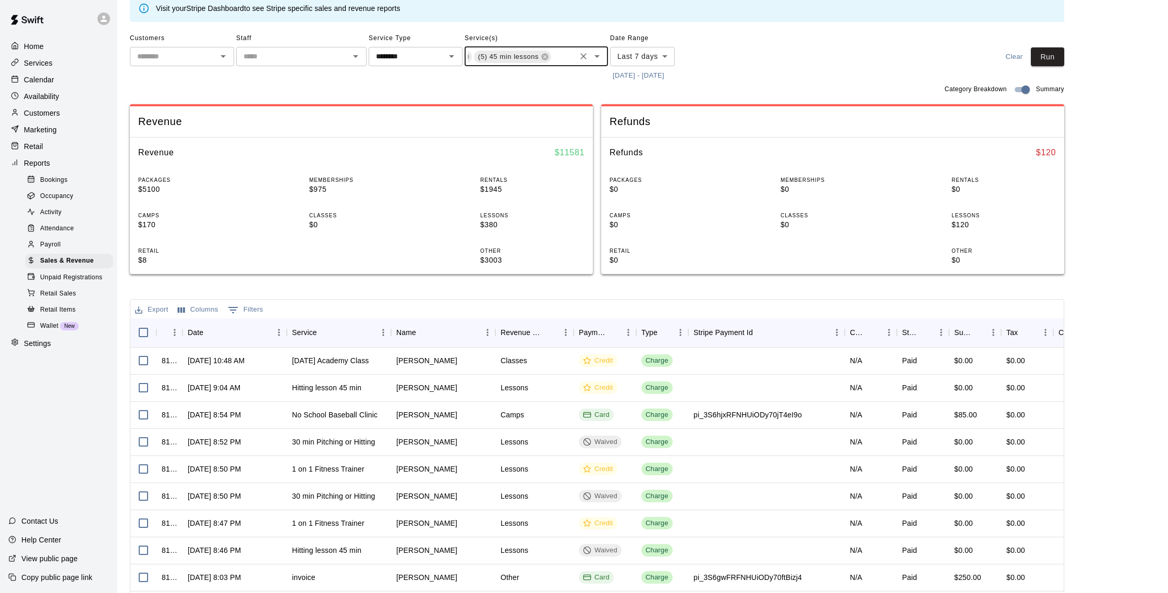
click at [626, 73] on button "[DATE] - [DATE]" at bounding box center [638, 76] width 57 height 16
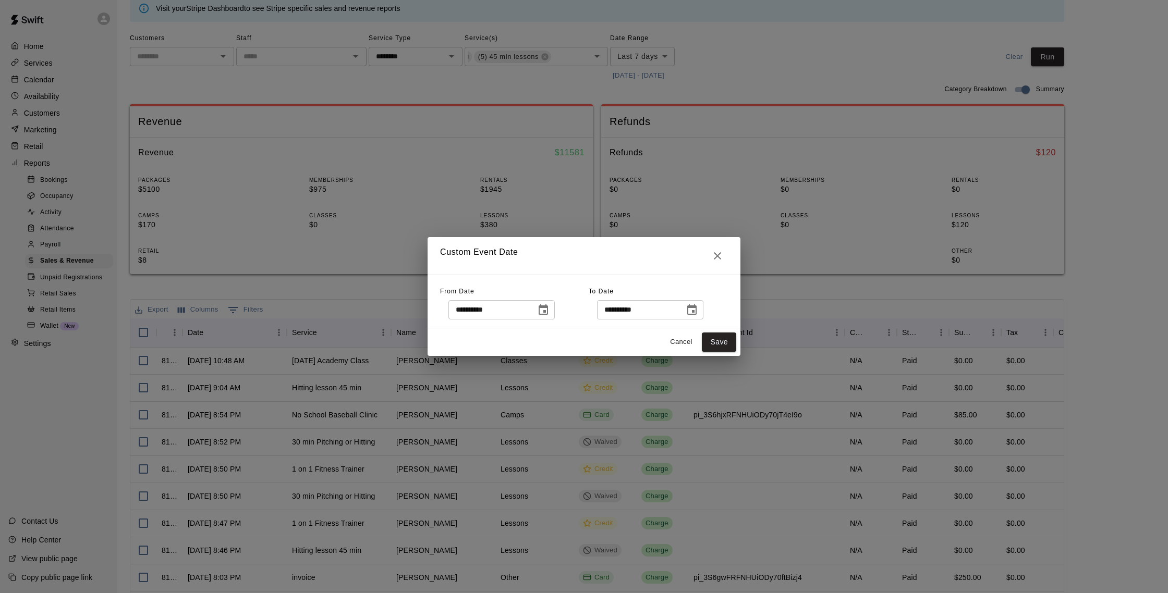
click at [549, 305] on icon "Choose date, selected date is Sep 6, 2025" at bounding box center [543, 310] width 13 height 13
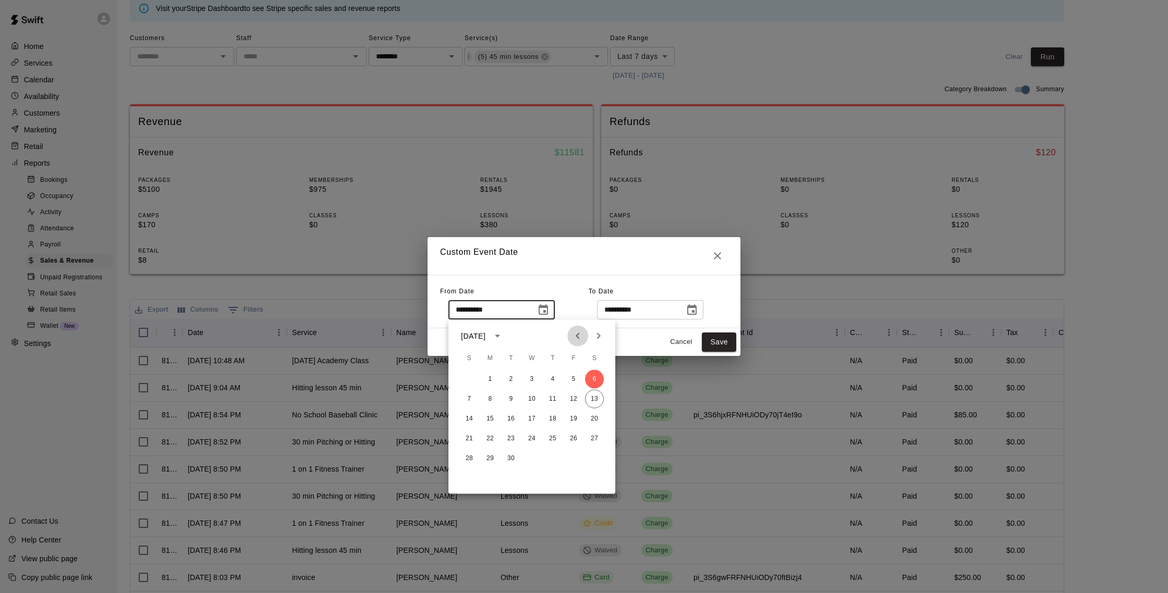
click at [581, 335] on icon "Previous month" at bounding box center [577, 336] width 13 height 13
click at [515, 380] on button "1" at bounding box center [511, 379] width 19 height 19
type input "**********"
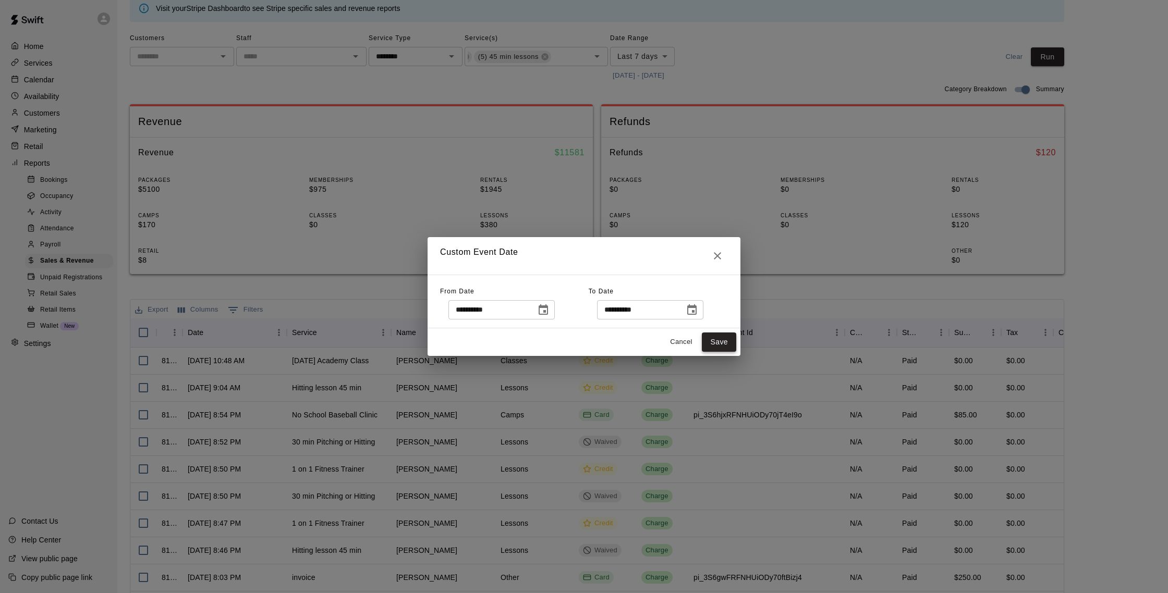
click at [716, 339] on button "Save" at bounding box center [719, 342] width 34 height 19
type input "******"
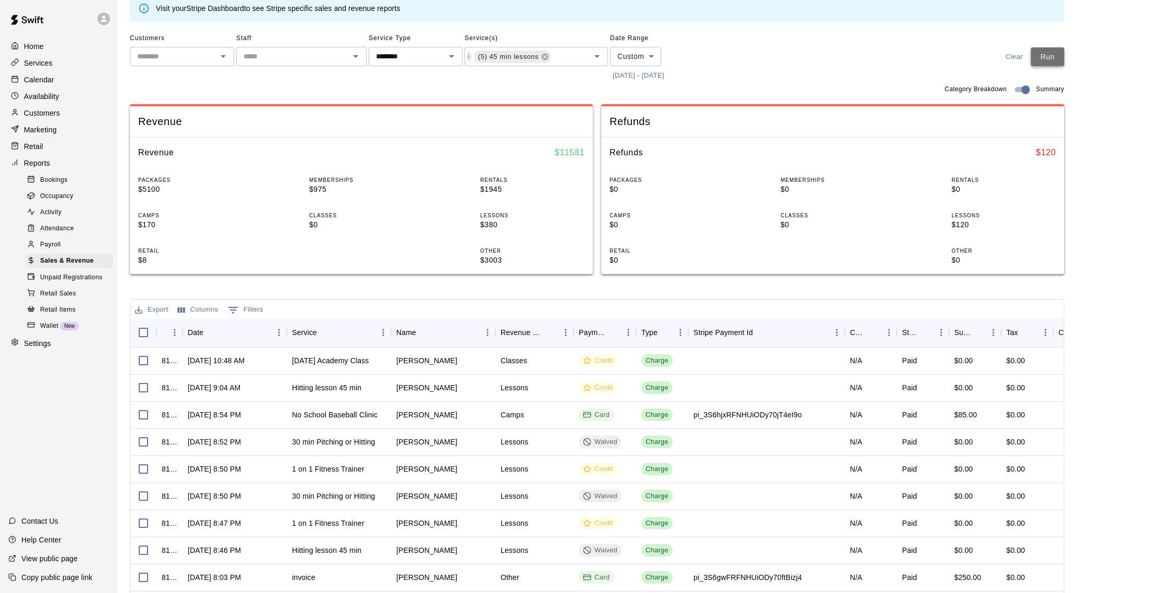
click at [1053, 59] on button "Run" at bounding box center [1047, 56] width 33 height 19
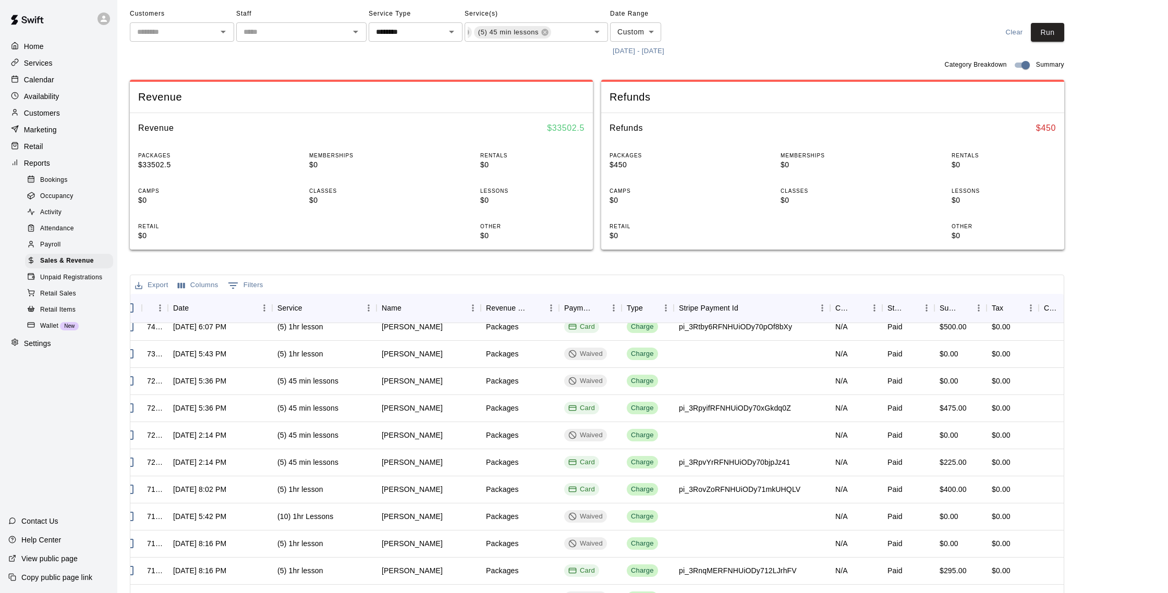
scroll to position [123, 0]
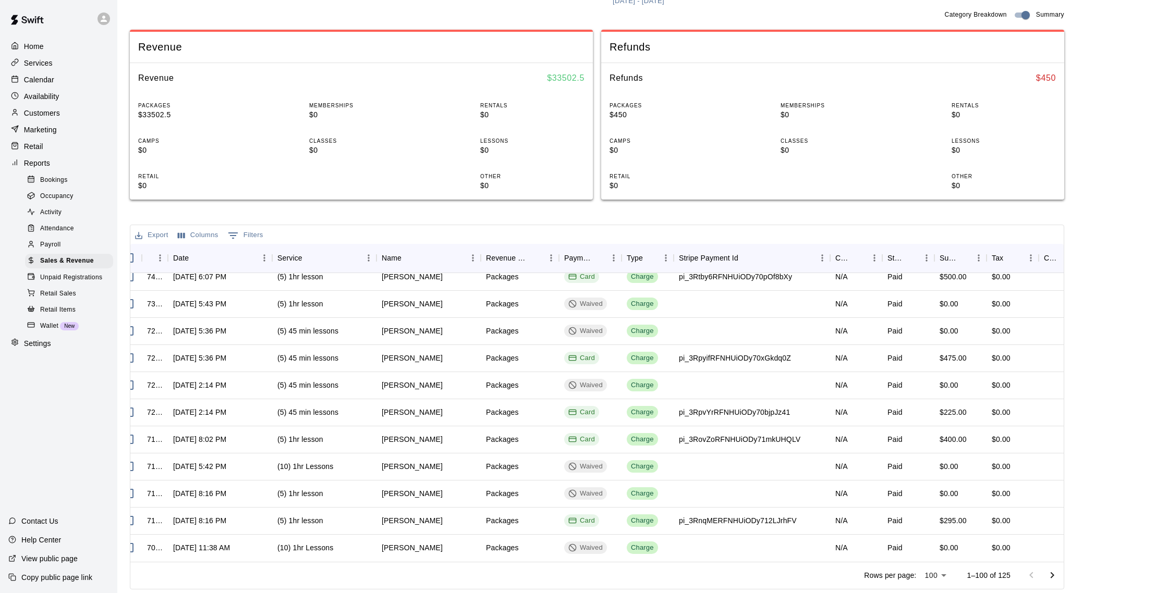
click at [1049, 572] on icon "Go to next page" at bounding box center [1052, 575] width 13 height 13
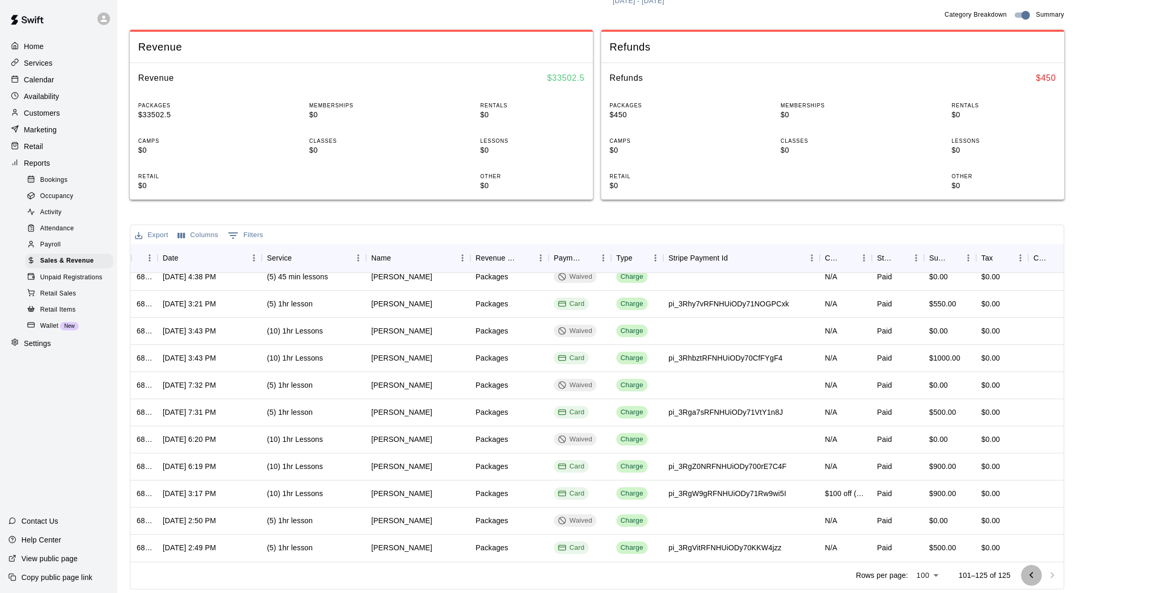
click at [1028, 571] on icon "Go to previous page" at bounding box center [1031, 575] width 13 height 13
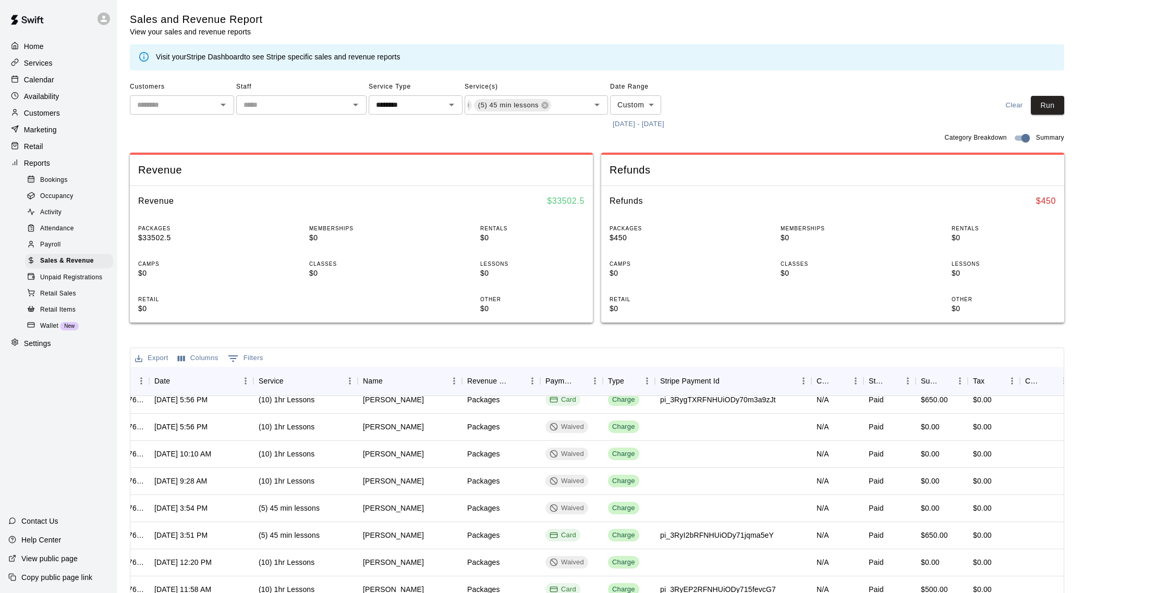
scroll to position [0, 0]
click at [631, 105] on body "Home Services Calendar Availability Customers Marketing Retail Reports Bookings…" at bounding box center [584, 358] width 1168 height 717
click at [730, 99] on div at bounding box center [584, 296] width 1168 height 593
click at [667, 124] on button "7/1/2025 - 9/13/2025" at bounding box center [638, 124] width 57 height 16
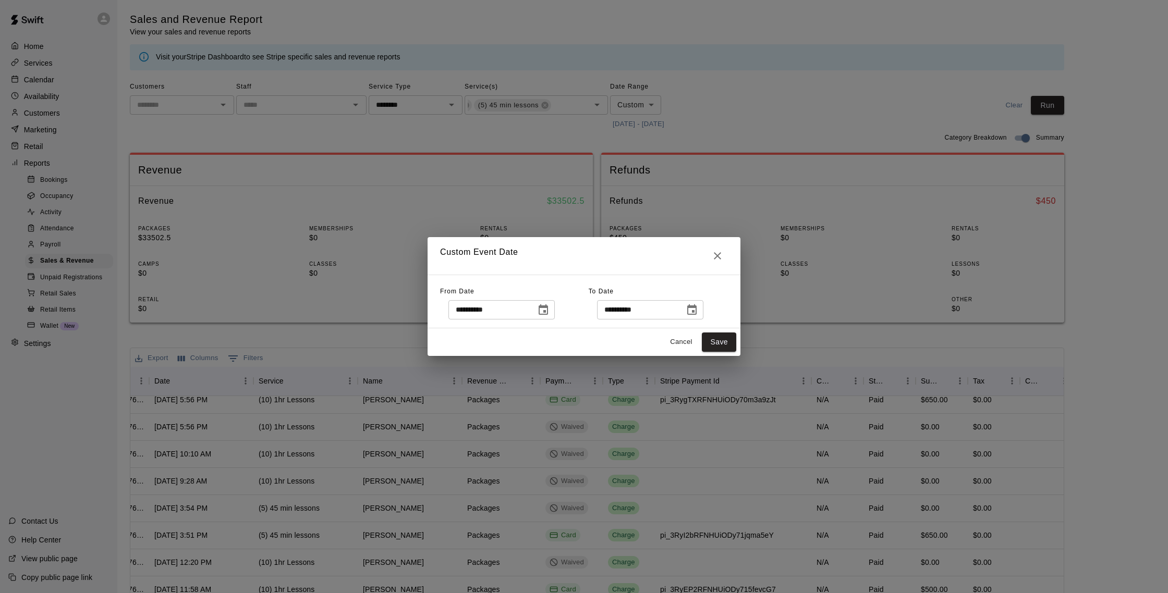
click at [553, 305] on button "Choose date, selected date is Jul 1, 2025" at bounding box center [543, 310] width 21 height 21
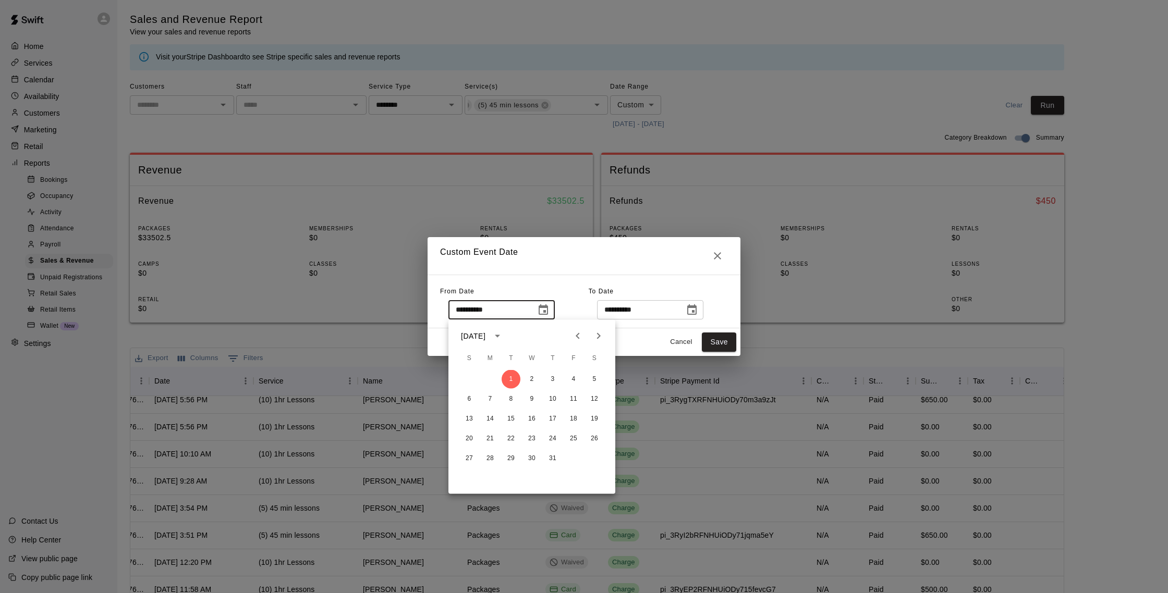
click at [573, 332] on icon "Previous month" at bounding box center [577, 336] width 13 height 13
click at [467, 375] on button "1" at bounding box center [469, 379] width 19 height 19
type input "**********"
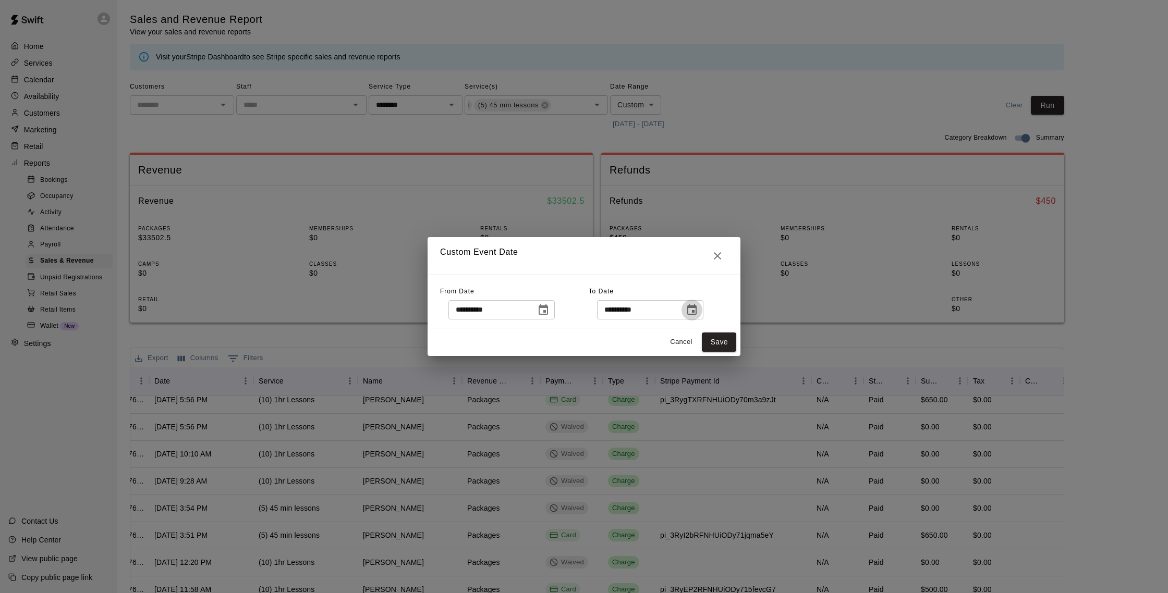
drag, startPoint x: 695, startPoint y: 306, endPoint x: 684, endPoint y: 308, distance: 11.6
click at [694, 306] on icon "Choose date, selected date is Sep 13, 2025" at bounding box center [691, 309] width 9 height 10
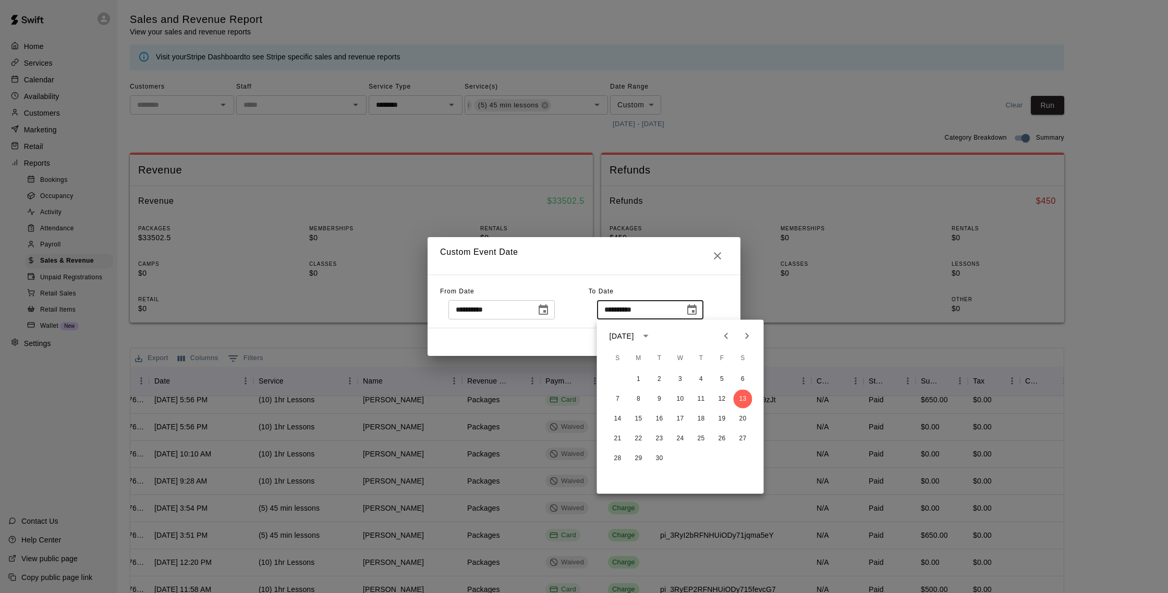
click at [726, 335] on icon "Previous month" at bounding box center [726, 336] width 4 height 6
click at [634, 460] on button "30" at bounding box center [638, 458] width 19 height 19
type input "**********"
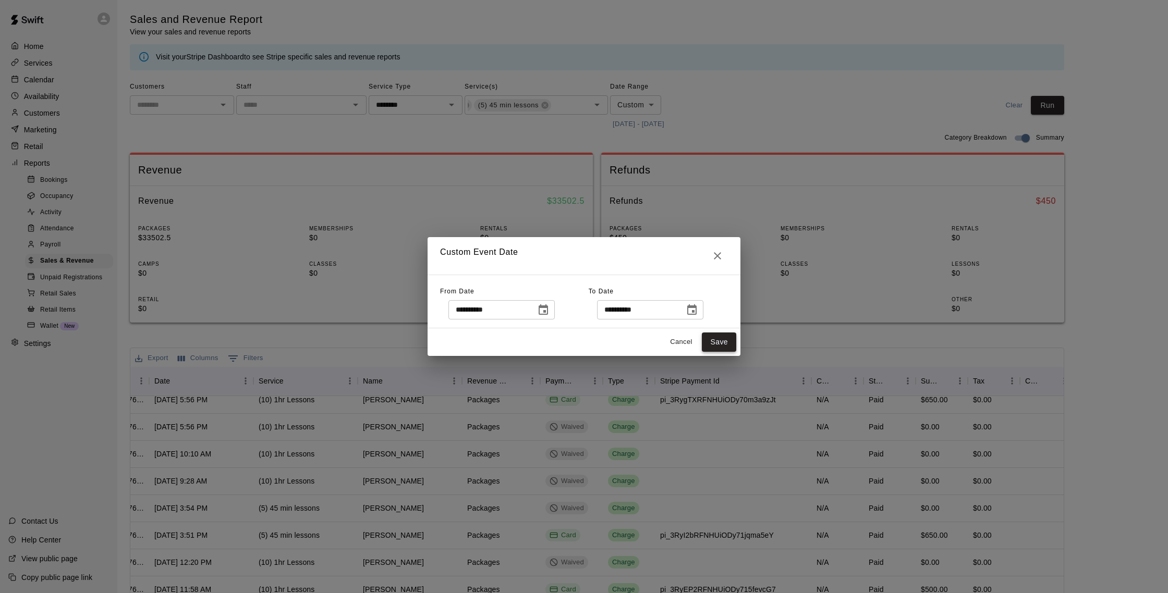
click at [724, 340] on button "Save" at bounding box center [719, 342] width 34 height 19
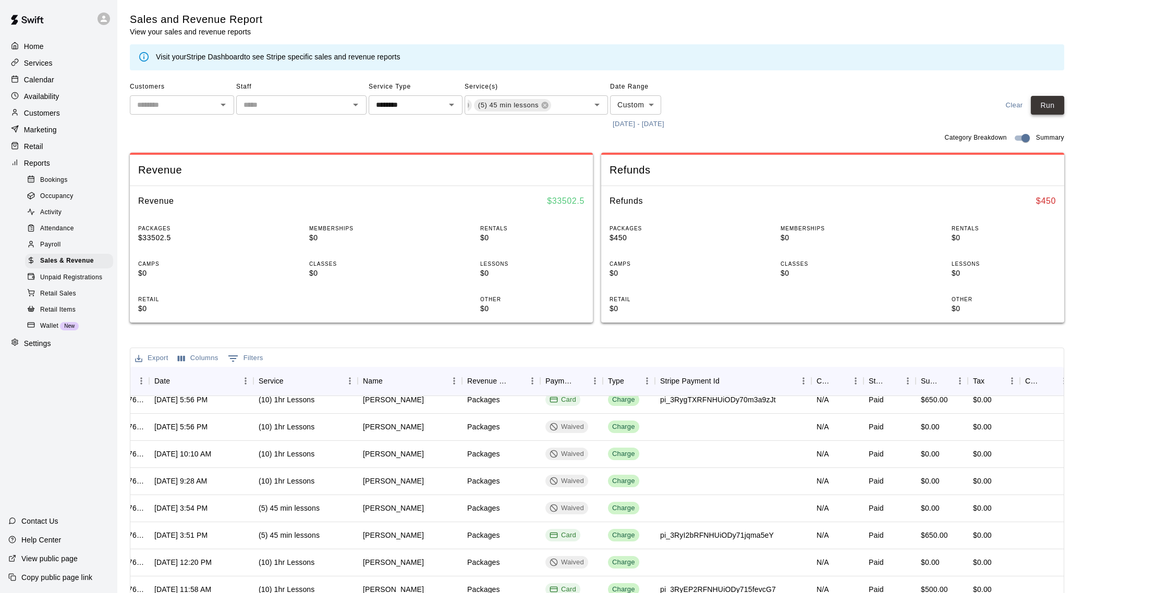
click at [1046, 108] on button "Run" at bounding box center [1047, 105] width 33 height 19
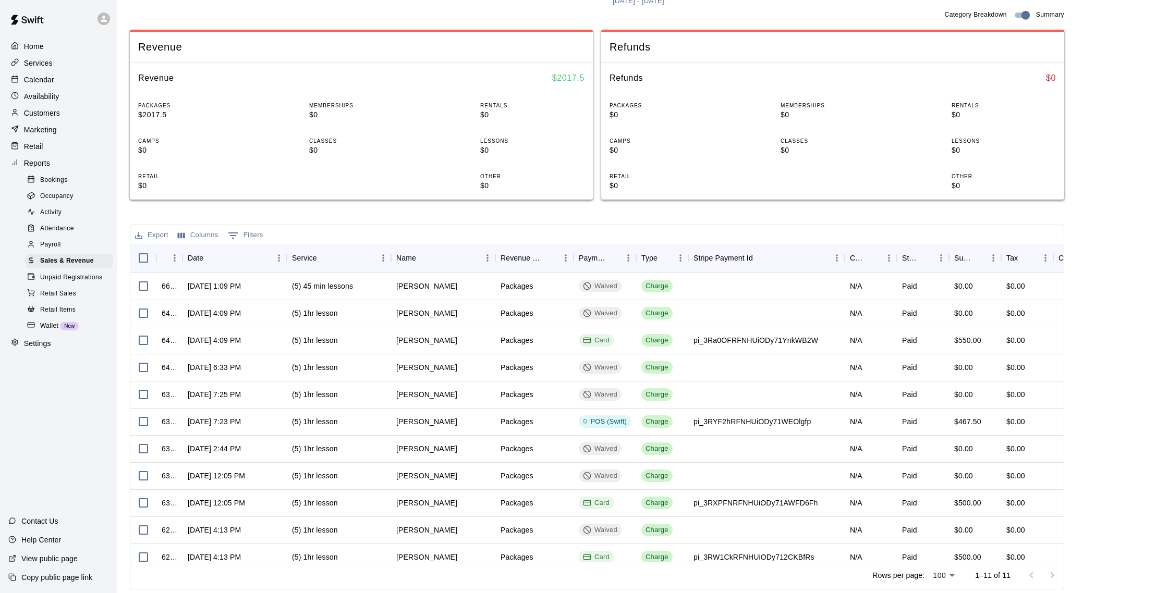
scroll to position [9, 0]
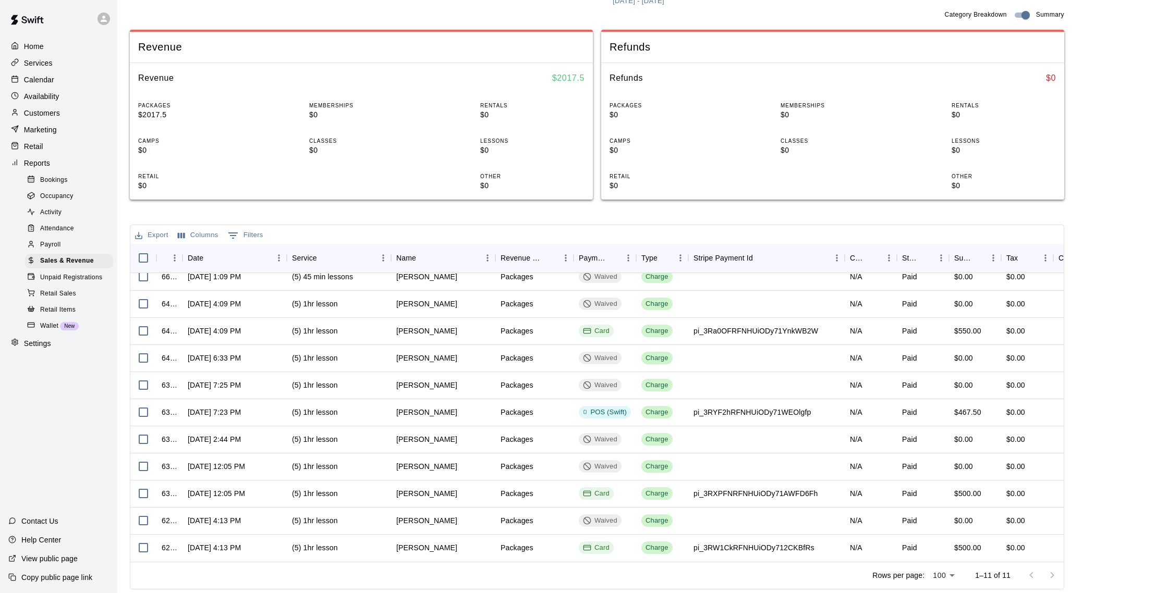
click at [65, 115] on div "Customers" at bounding box center [58, 113] width 101 height 16
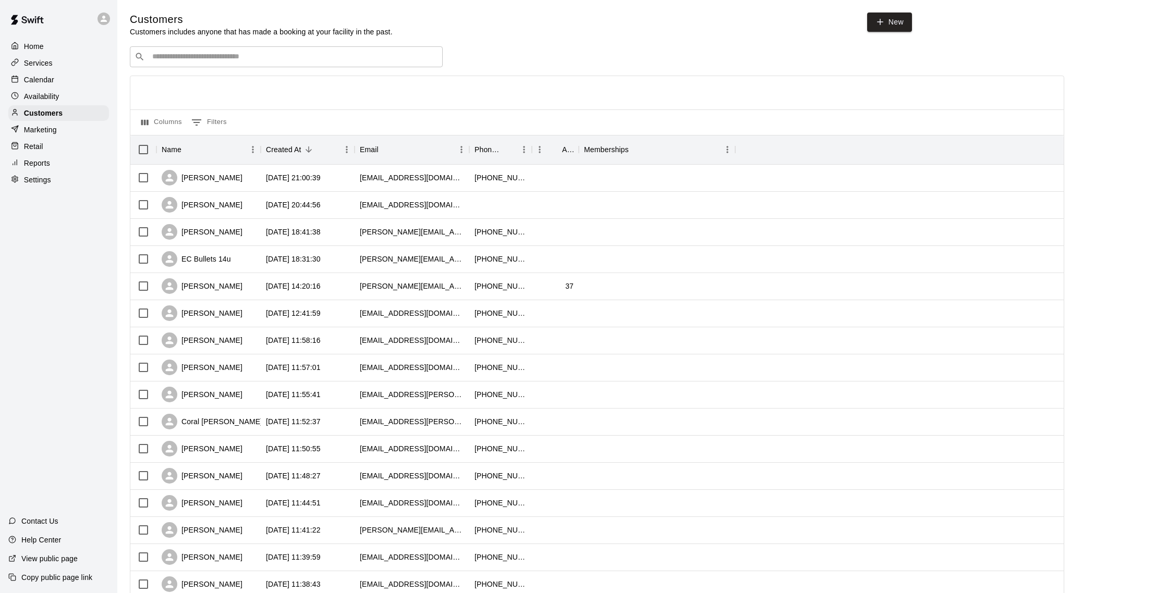
click at [230, 63] on div "​ ​" at bounding box center [286, 56] width 313 height 21
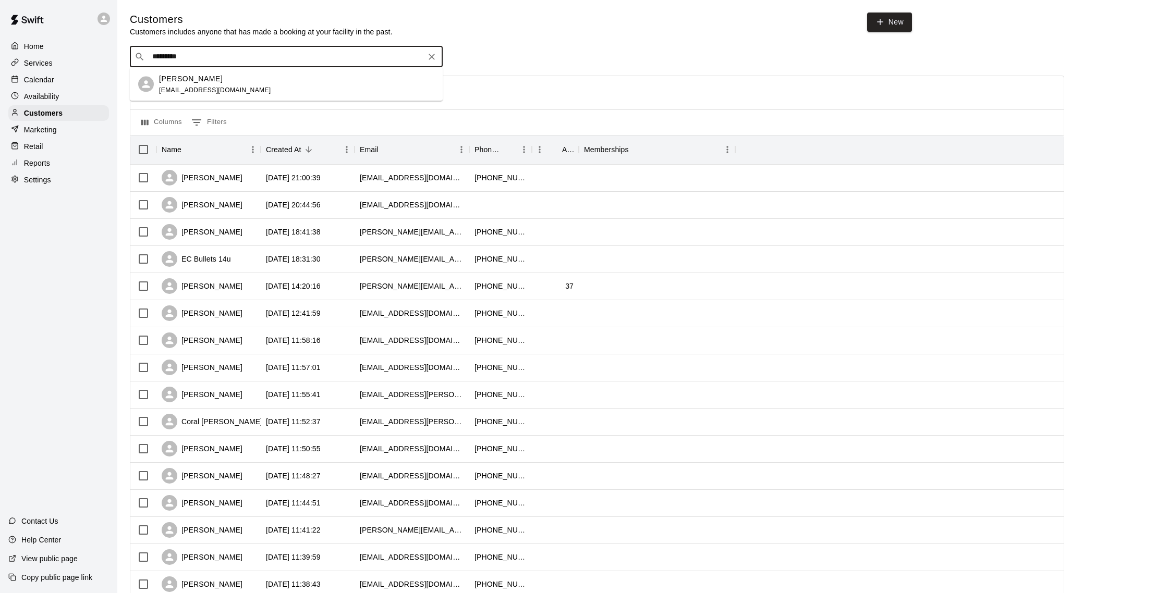
type input "**********"
click at [233, 88] on span "[EMAIL_ADDRESS][DOMAIN_NAME]" at bounding box center [215, 89] width 112 height 7
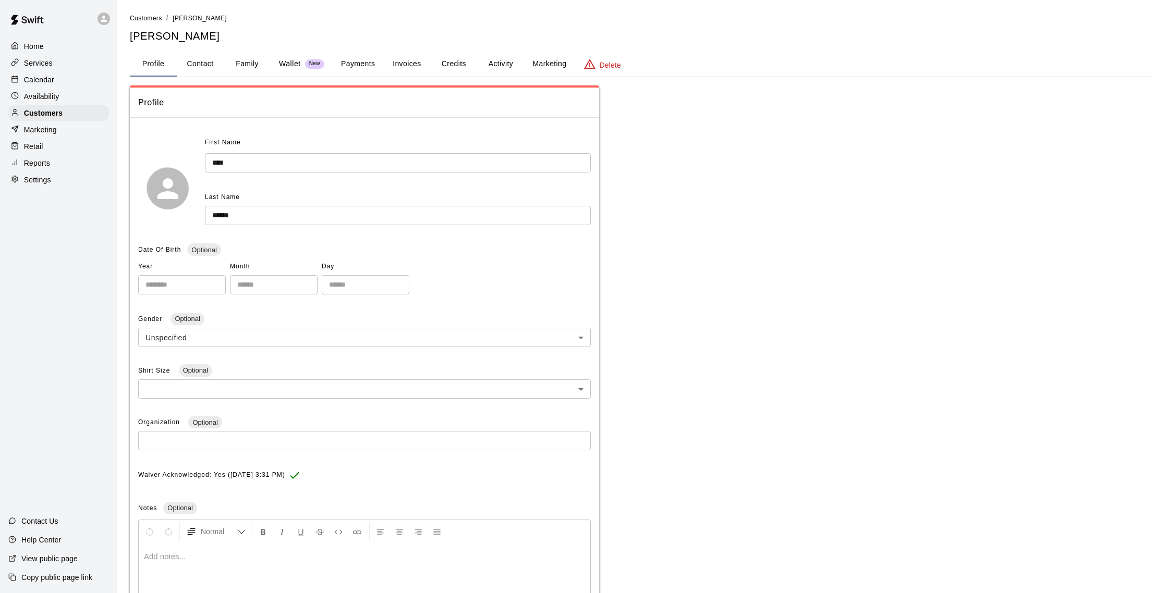
click at [505, 60] on button "Activity" at bounding box center [500, 64] width 47 height 25
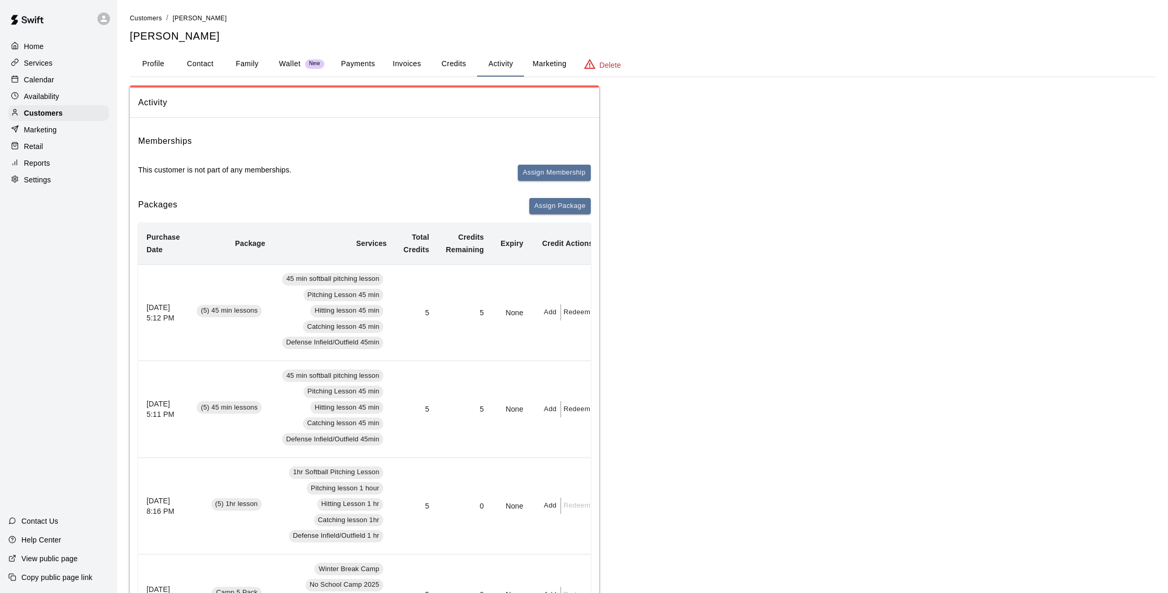
scroll to position [0, 1]
click at [63, 112] on div "Customers" at bounding box center [58, 113] width 101 height 16
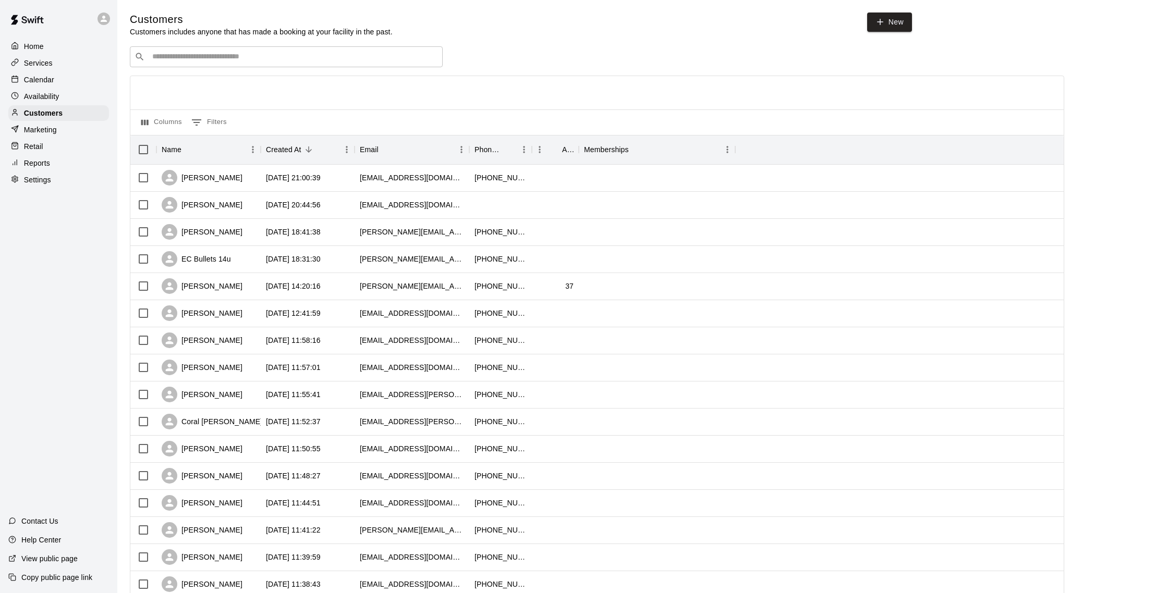
click at [59, 82] on div "Calendar" at bounding box center [58, 80] width 101 height 16
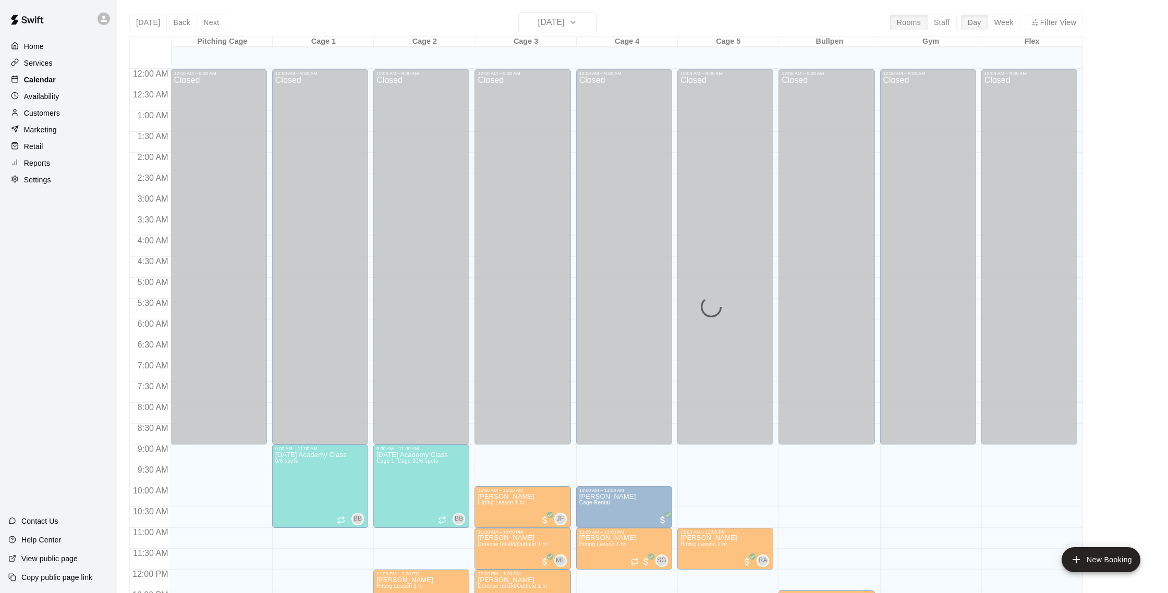
scroll to position [434, 0]
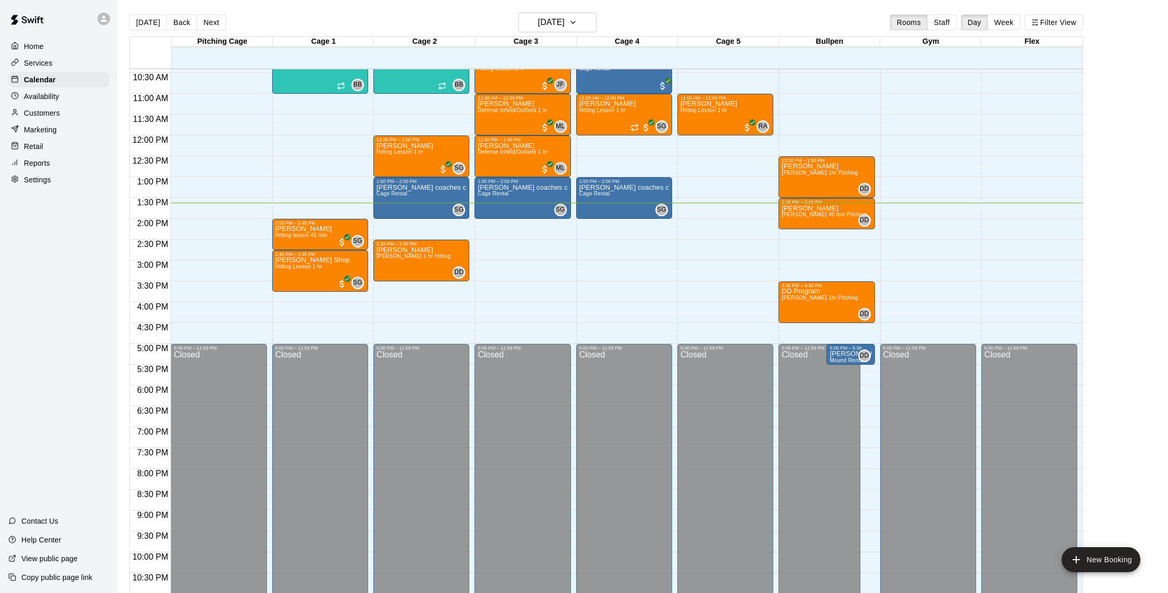
click at [57, 116] on p "Customers" at bounding box center [42, 113] width 36 height 10
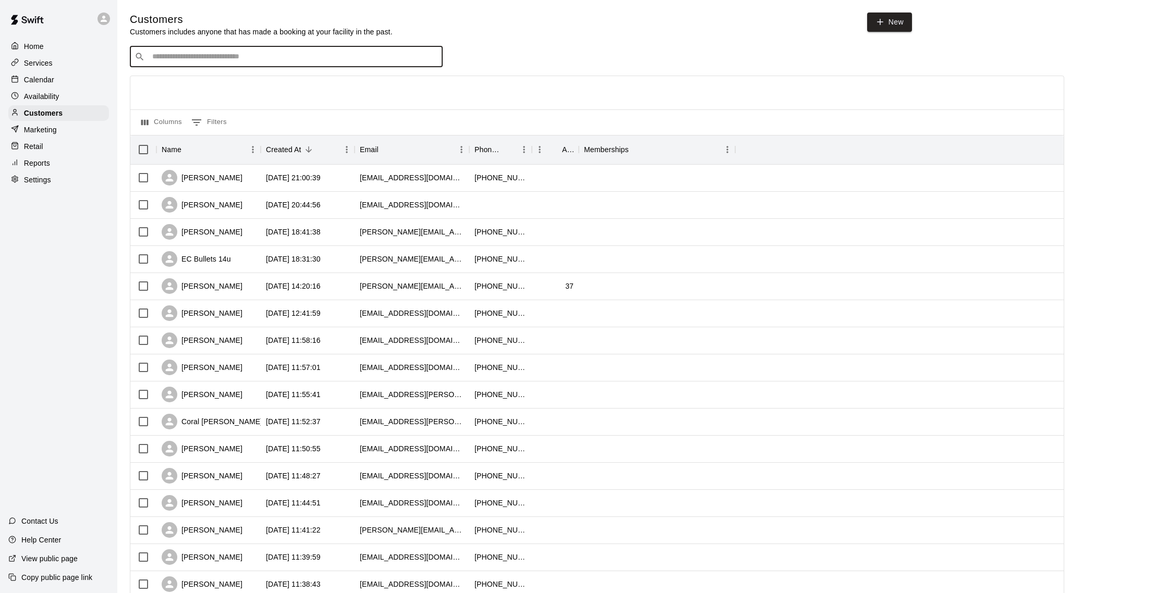
click at [188, 62] on input "Search customers by name or email" at bounding box center [293, 57] width 289 height 10
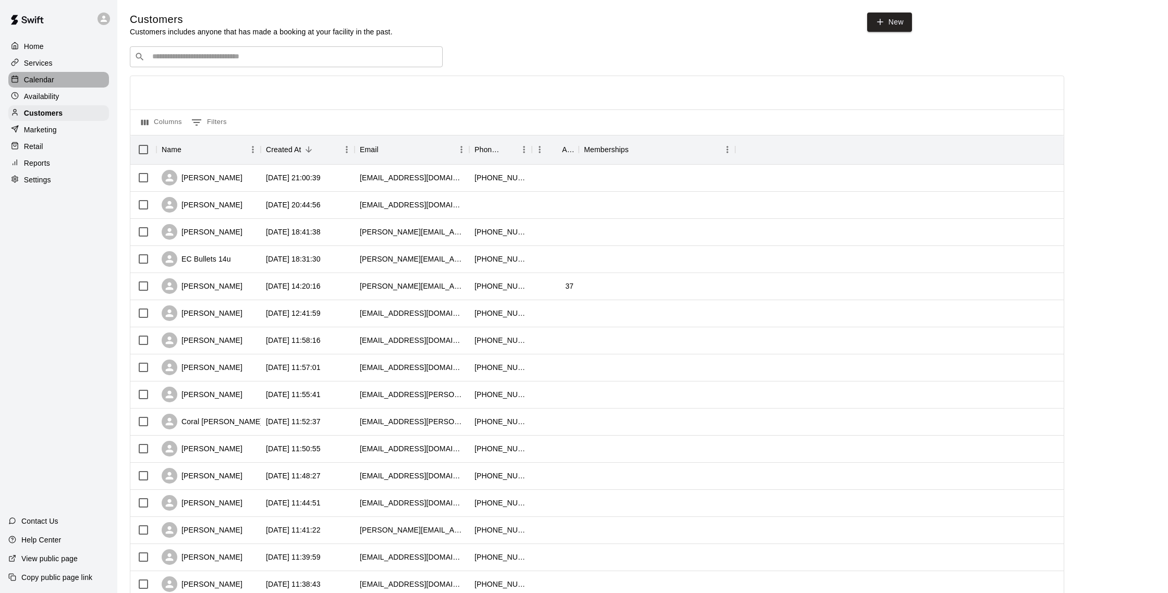
click at [67, 74] on div "Calendar" at bounding box center [58, 80] width 101 height 16
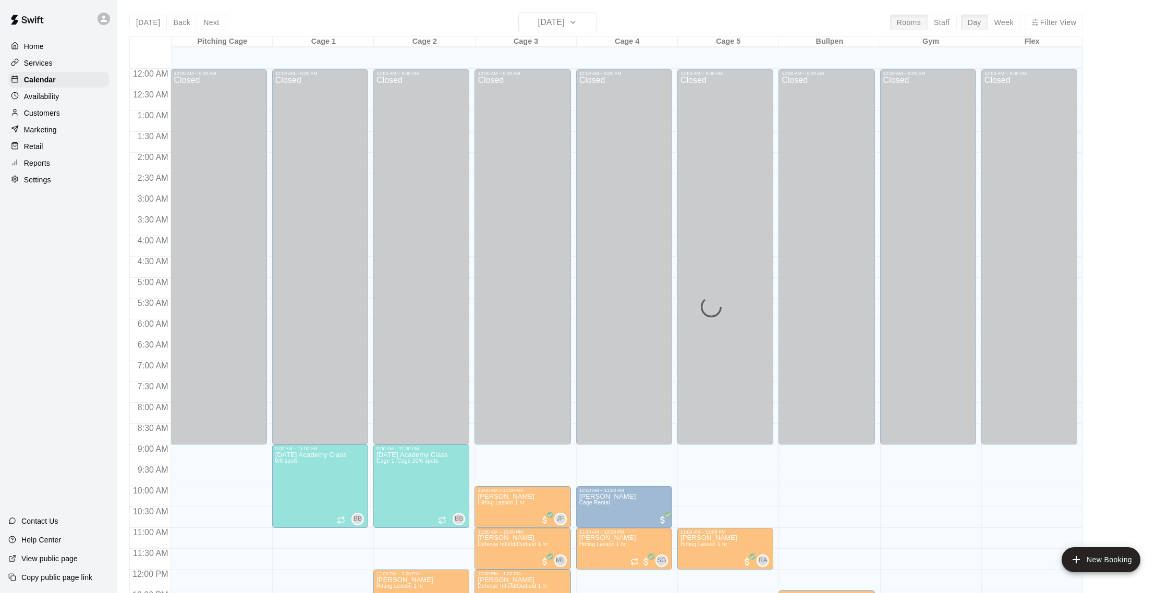
scroll to position [434, 0]
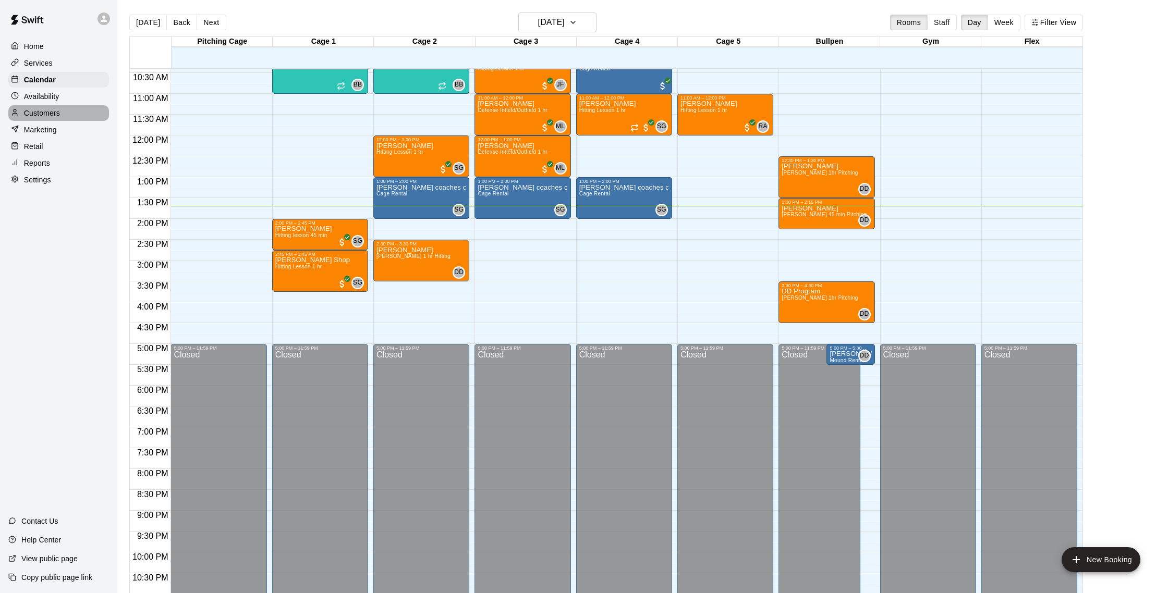
click at [34, 115] on p "Customers" at bounding box center [42, 113] width 36 height 10
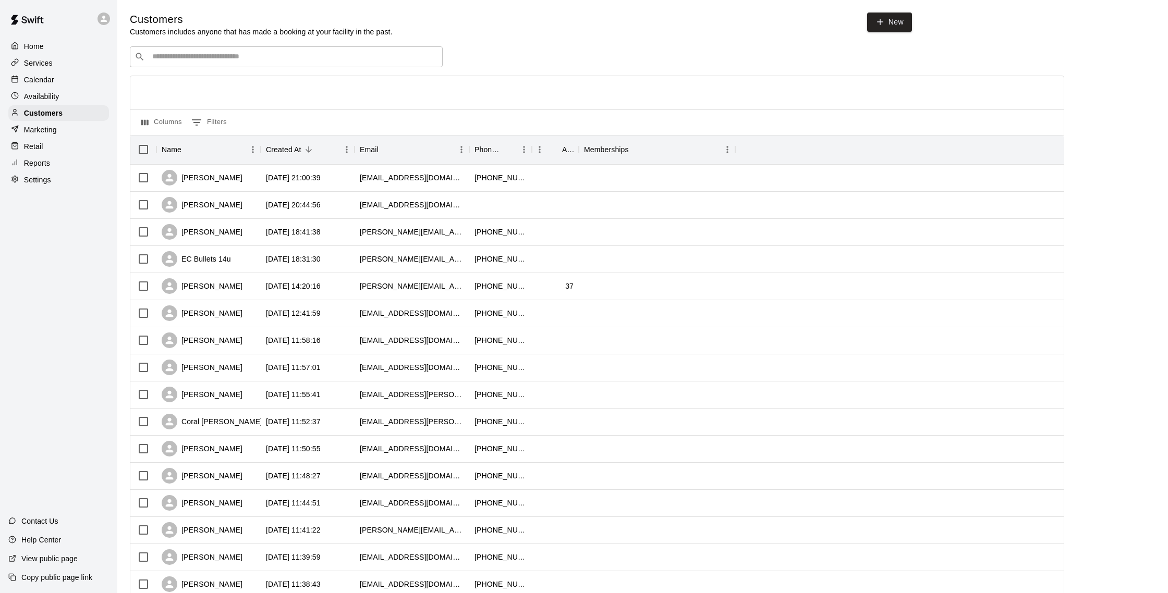
click at [67, 80] on div "Calendar" at bounding box center [58, 80] width 101 height 16
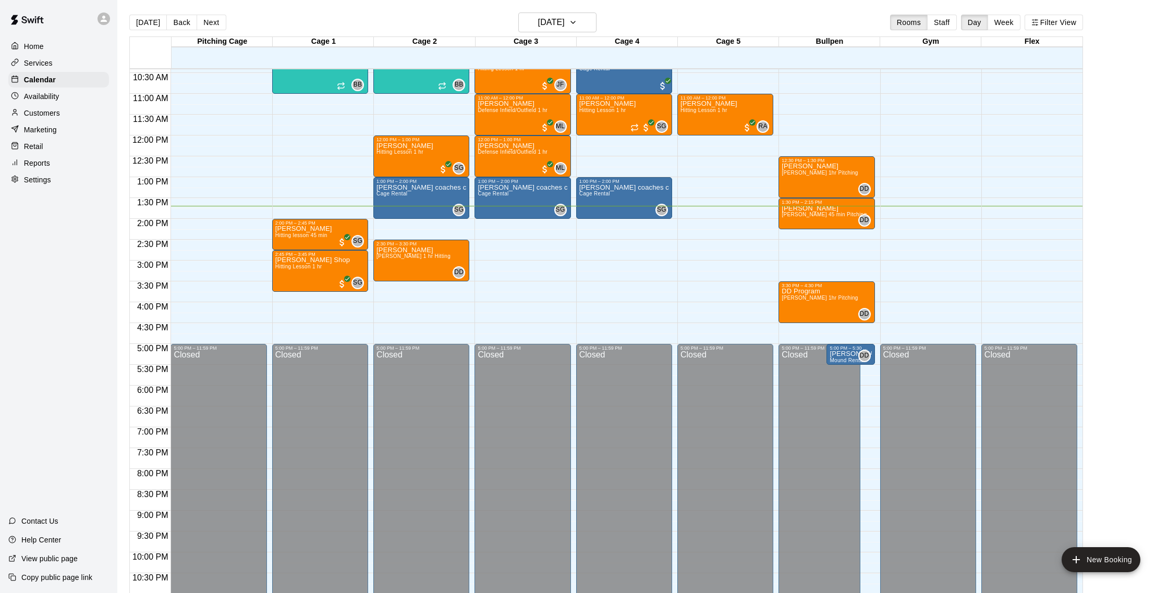
scroll to position [3, 0]
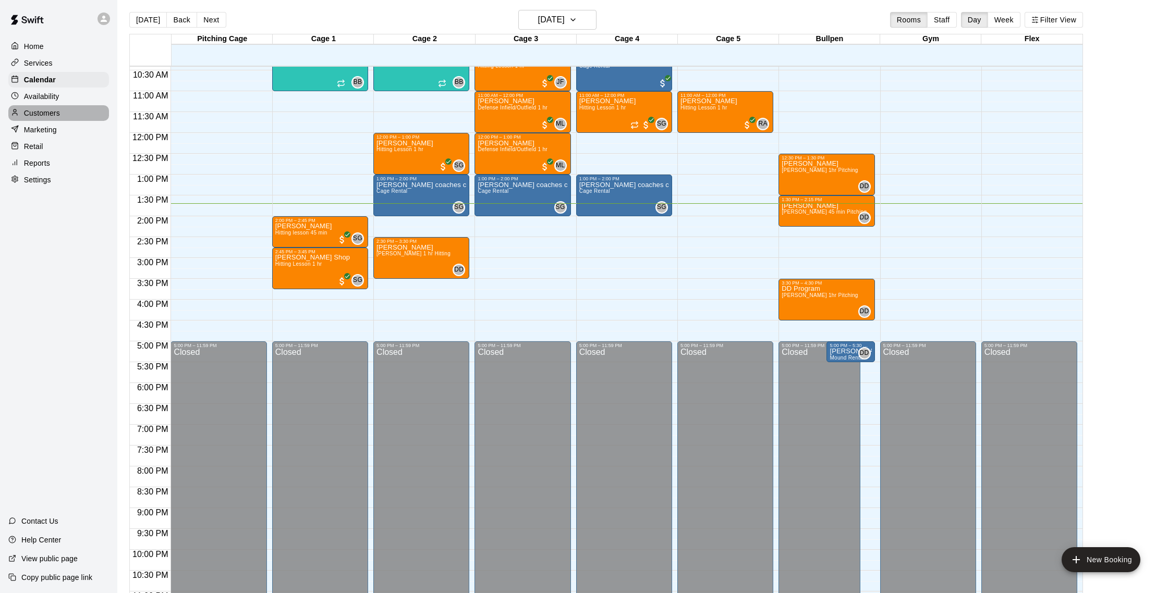
click at [65, 115] on div "Customers" at bounding box center [58, 113] width 101 height 16
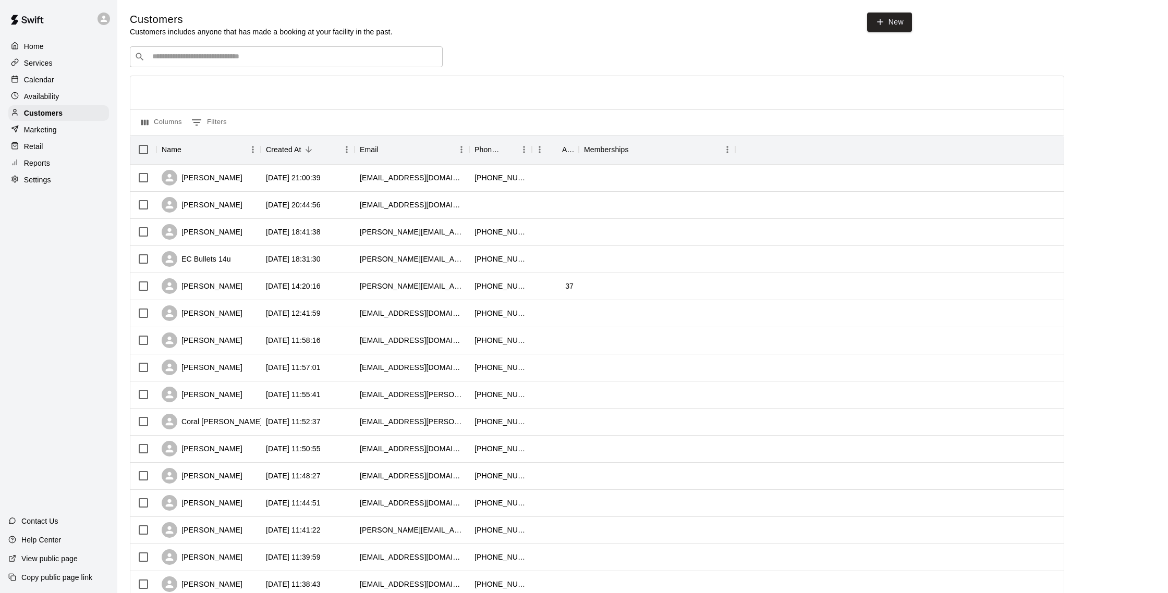
scroll to position [2, 0]
click at [47, 97] on p "Availability" at bounding box center [41, 96] width 35 height 10
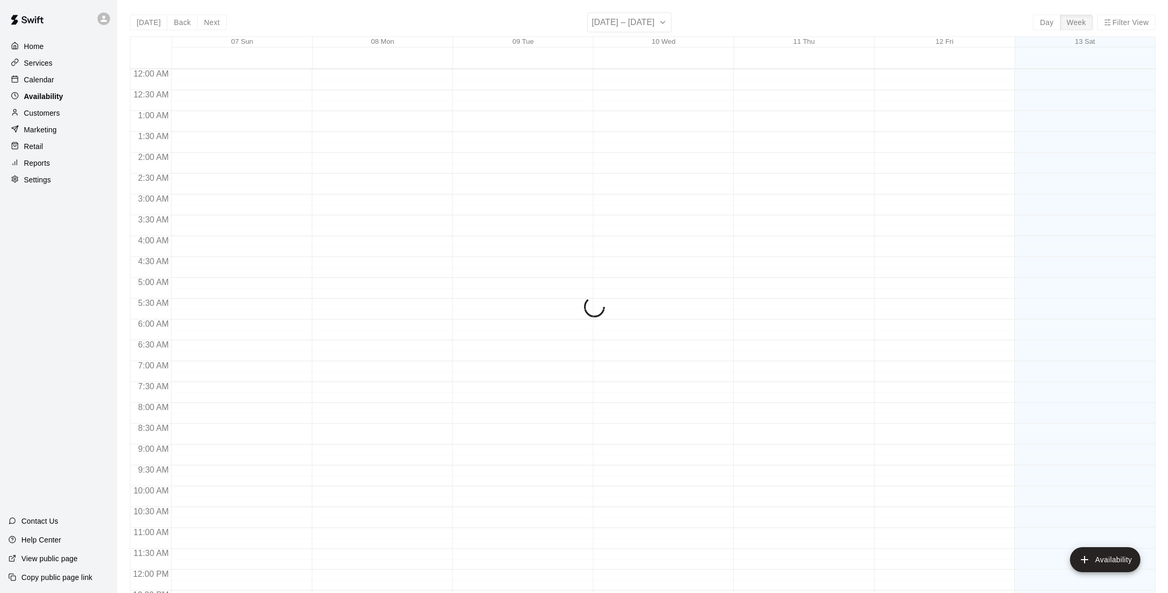
scroll to position [466, 0]
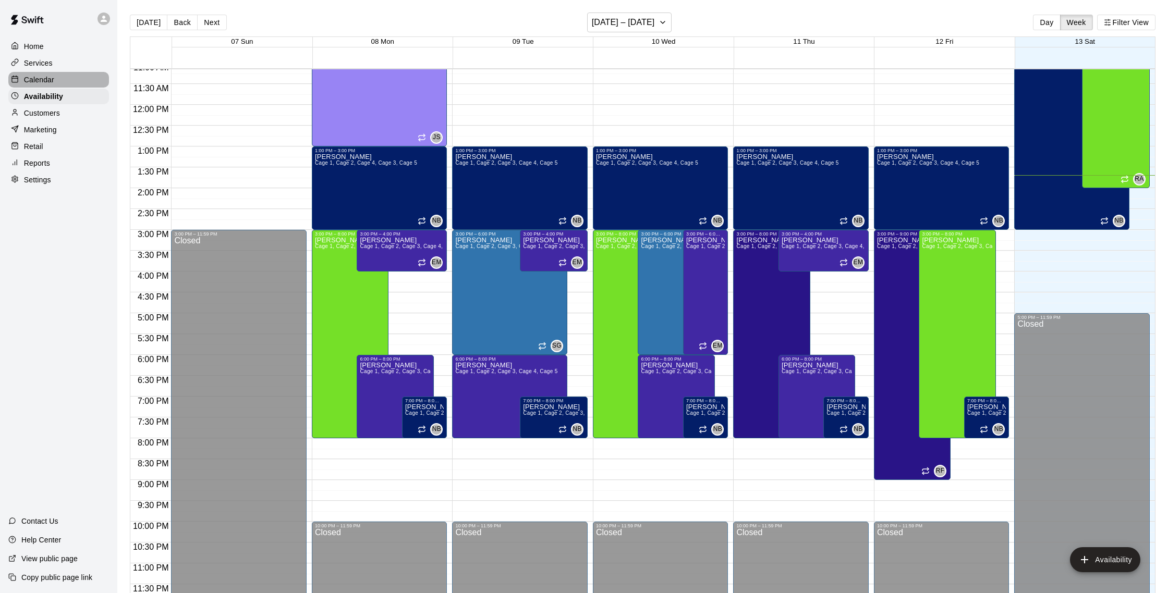
click at [52, 83] on p "Calendar" at bounding box center [39, 80] width 30 height 10
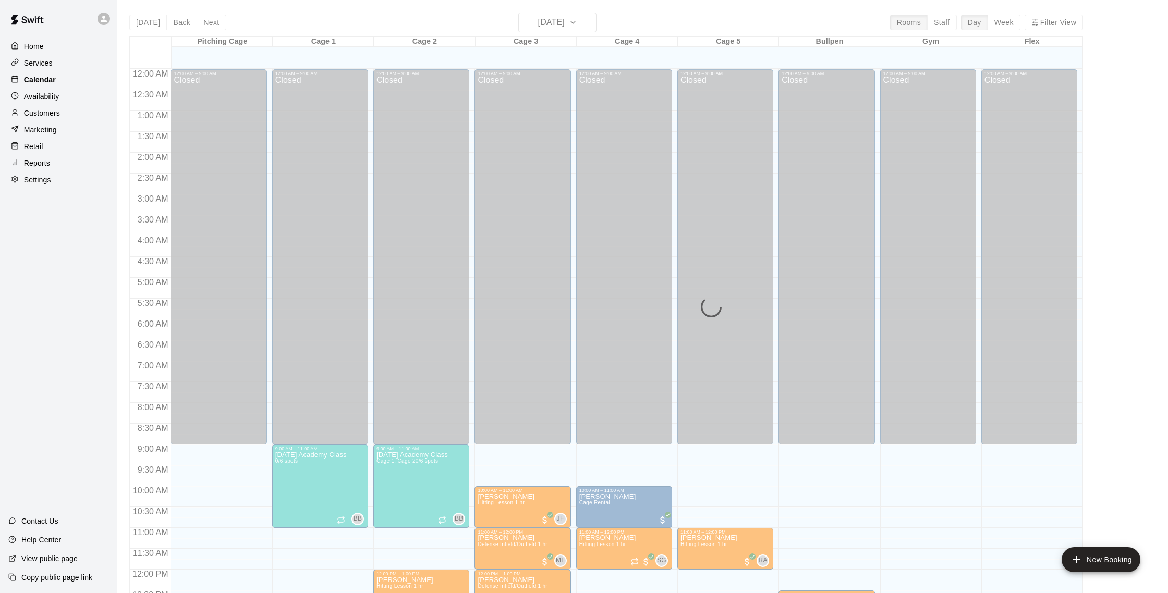
scroll to position [434, 0]
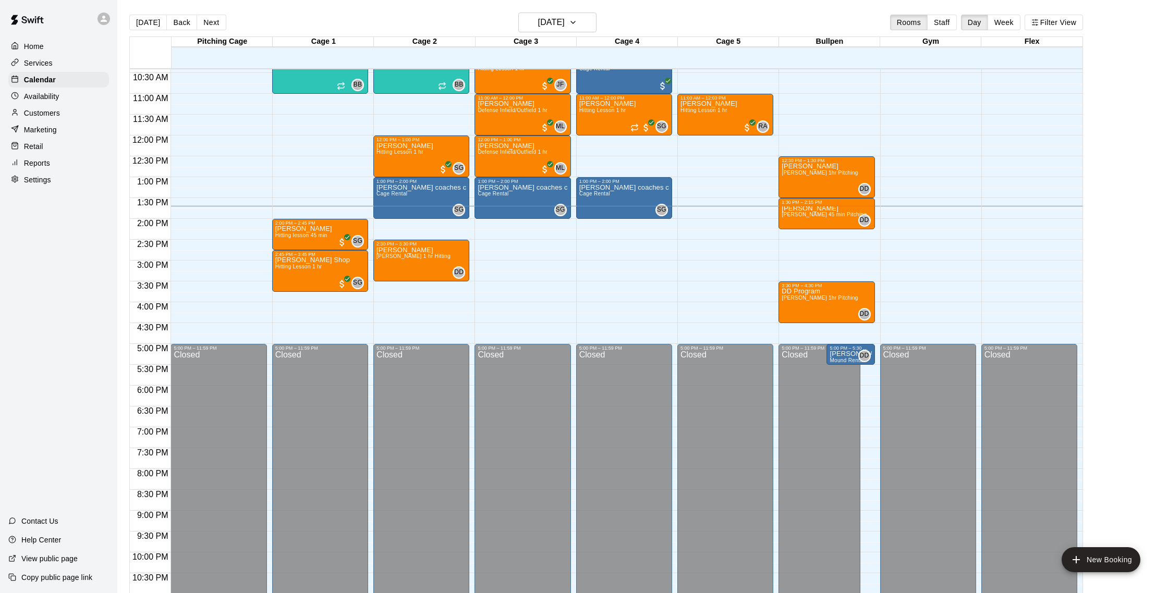
click at [76, 109] on div "Customers" at bounding box center [58, 113] width 101 height 16
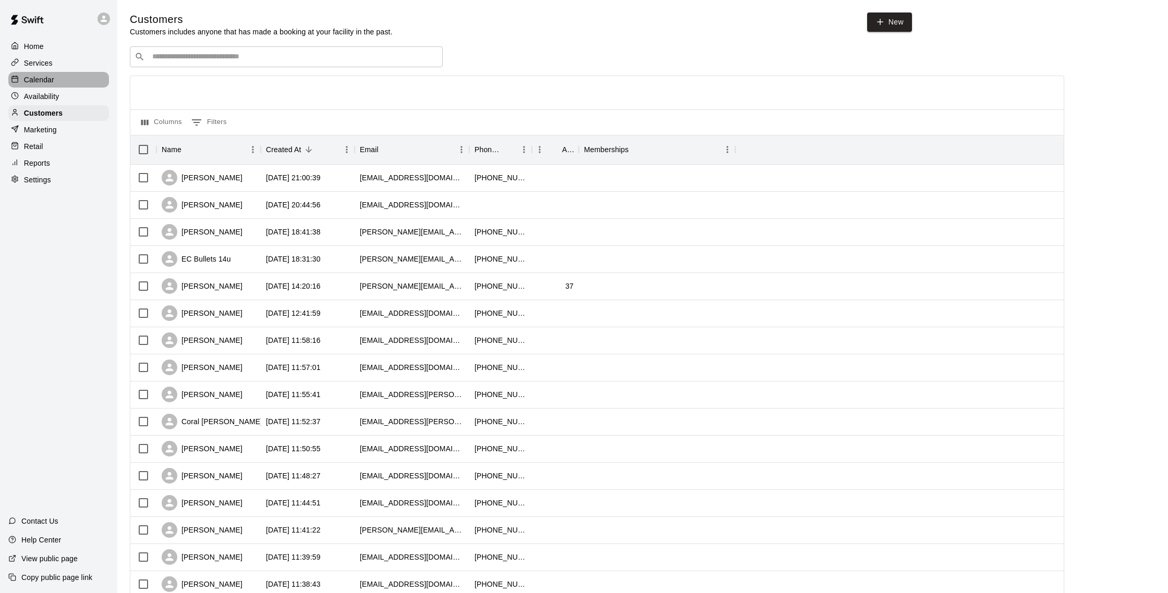
click at [71, 87] on div "Calendar" at bounding box center [58, 80] width 101 height 16
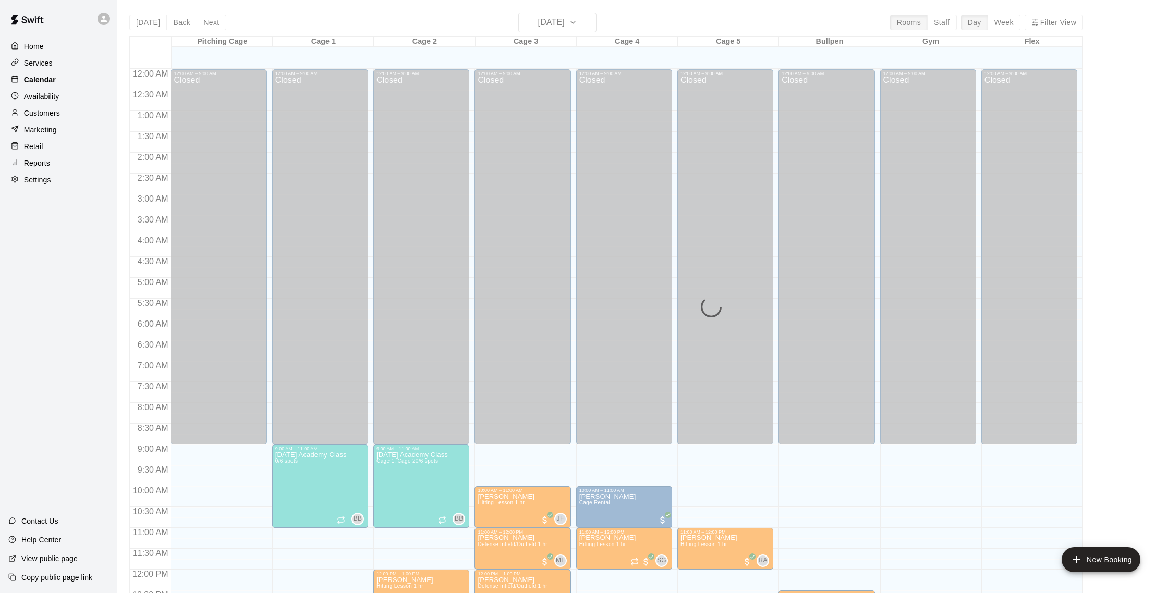
scroll to position [434, 0]
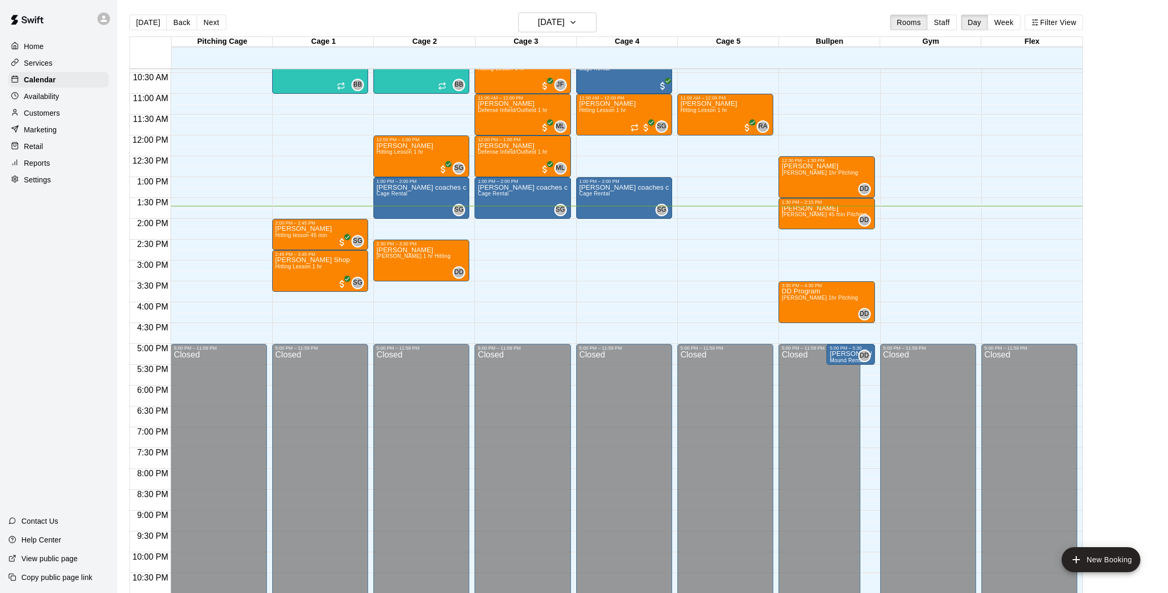
click at [47, 156] on div "Reports" at bounding box center [58, 163] width 101 height 16
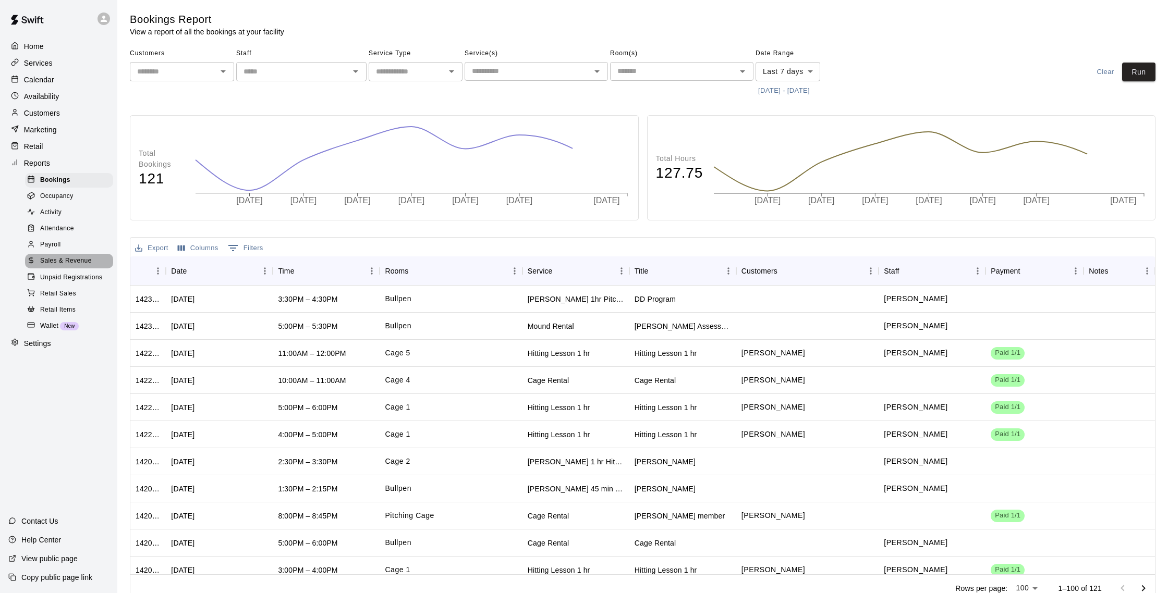
click at [72, 258] on span "Sales & Revenue" at bounding box center [66, 261] width 52 height 10
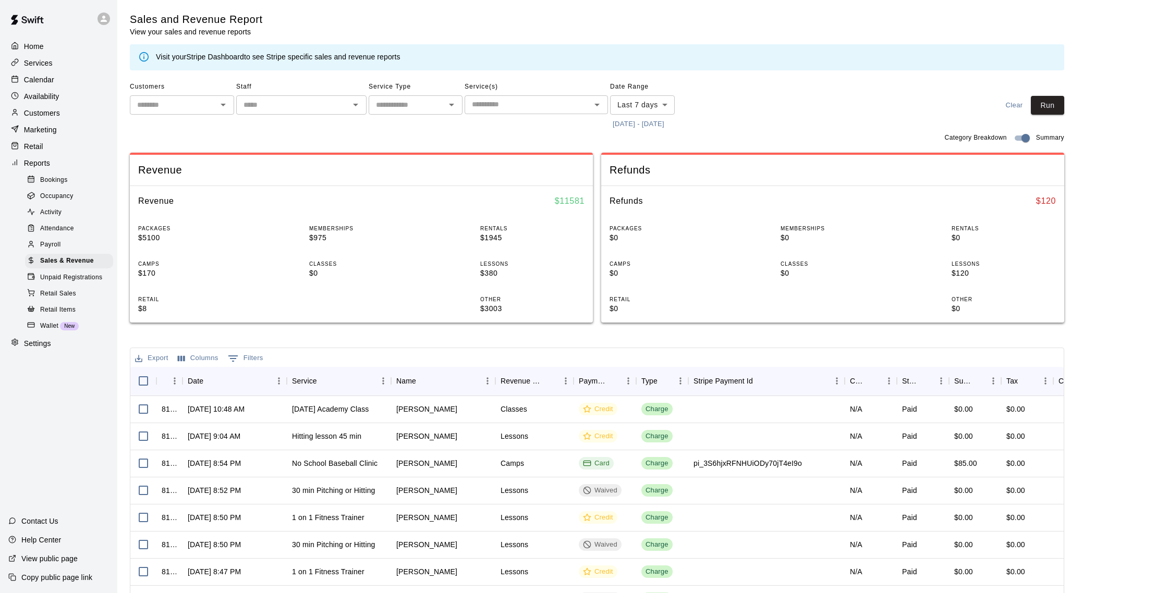
click at [654, 113] on body "Home Services Calendar Availability Customers Marketing Retail Reports Bookings…" at bounding box center [584, 358] width 1168 height 717
click at [683, 138] on div at bounding box center [584, 296] width 1168 height 593
click at [660, 104] on body "Home Services Calendar Availability Customers Marketing Retail Reports Bookings…" at bounding box center [584, 358] width 1168 height 717
click at [655, 142] on li "Last 14 days" at bounding box center [642, 144] width 65 height 17
type input "******"
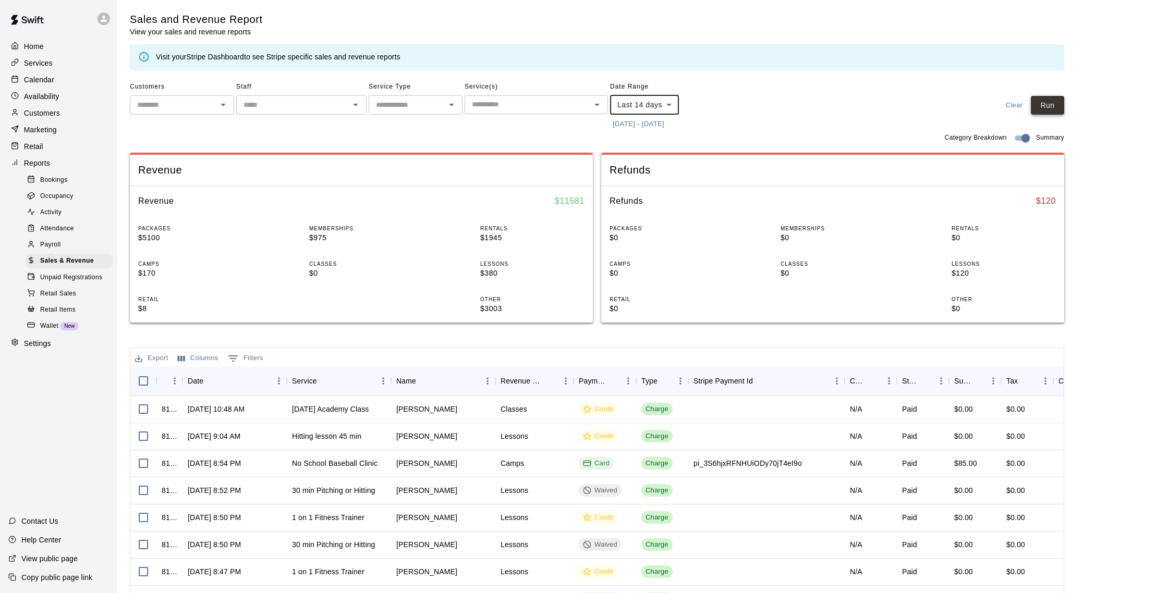
click at [1043, 107] on button "Run" at bounding box center [1047, 105] width 33 height 19
click at [669, 106] on body "Home Services Calendar Availability Customers Marketing Retail Reports Bookings…" at bounding box center [584, 358] width 1168 height 717
click at [708, 114] on div at bounding box center [584, 296] width 1168 height 593
click at [665, 125] on button "8/30/2025 - 9/13/2025" at bounding box center [638, 124] width 57 height 16
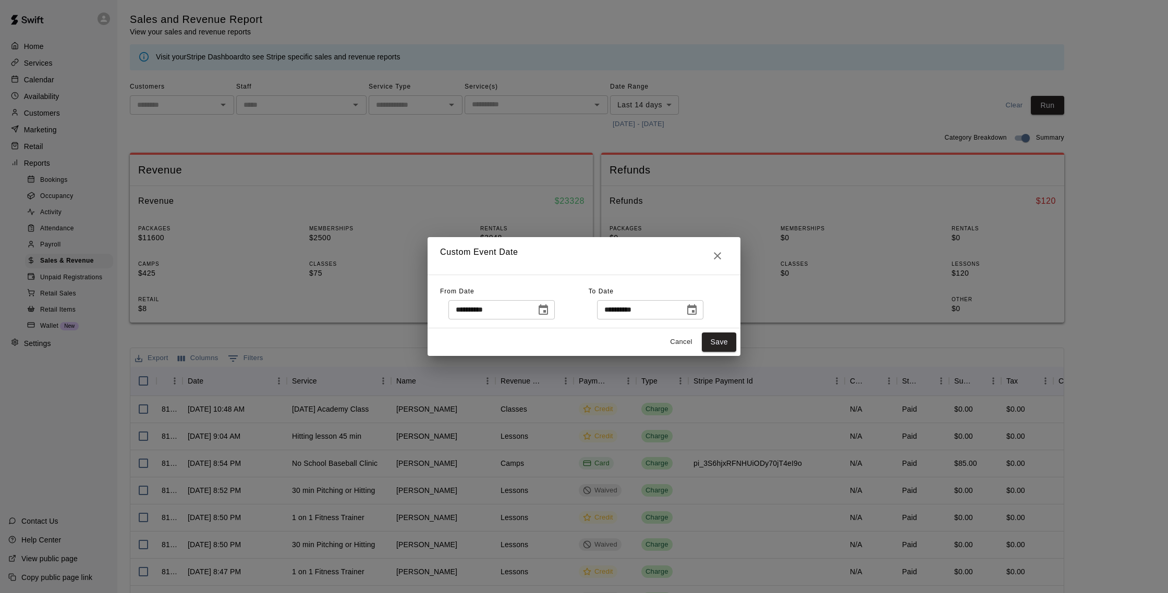
click at [548, 307] on icon "Choose date, selected date is Aug 30, 2025" at bounding box center [543, 309] width 9 height 10
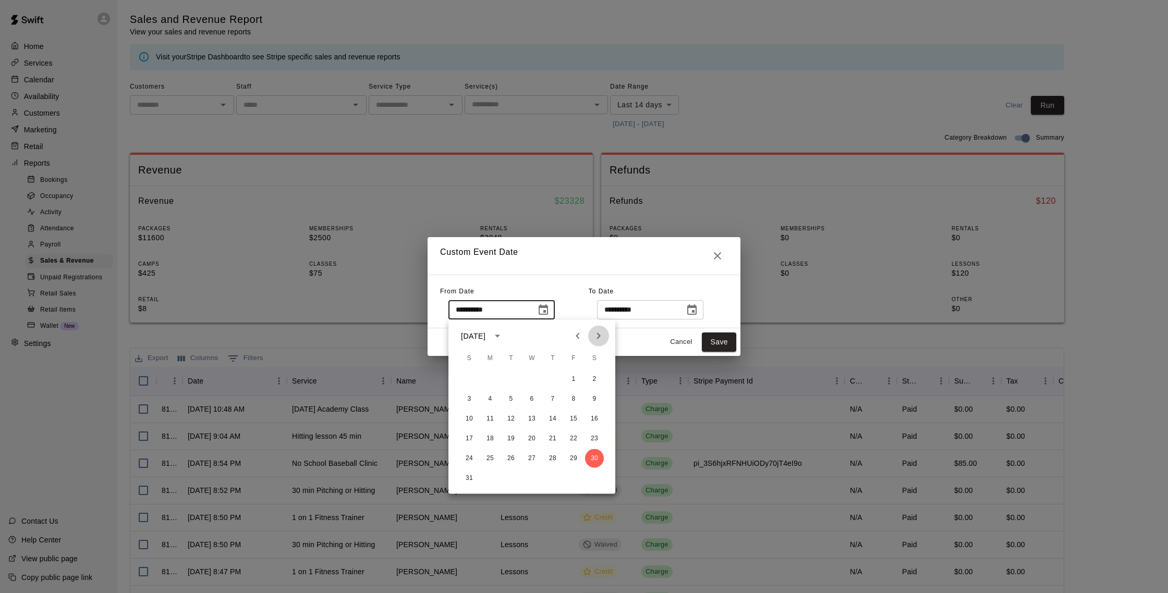
click at [601, 334] on icon "Next month" at bounding box center [598, 336] width 13 height 13
click at [494, 381] on button "1" at bounding box center [490, 379] width 19 height 19
type input "**********"
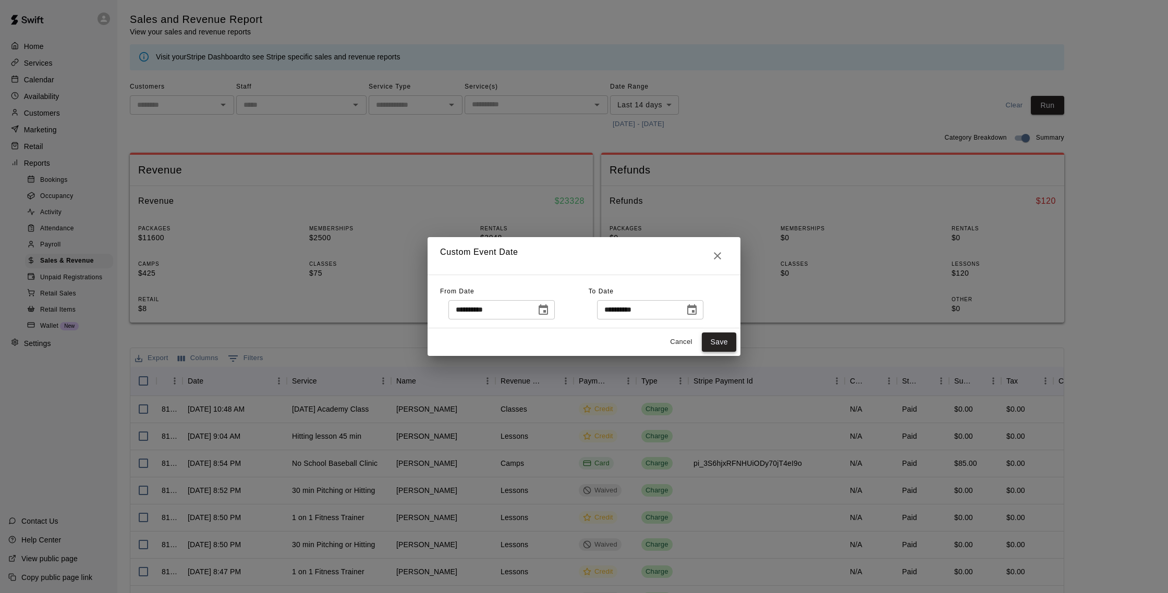
click at [712, 344] on button "Save" at bounding box center [719, 342] width 34 height 19
type input "******"
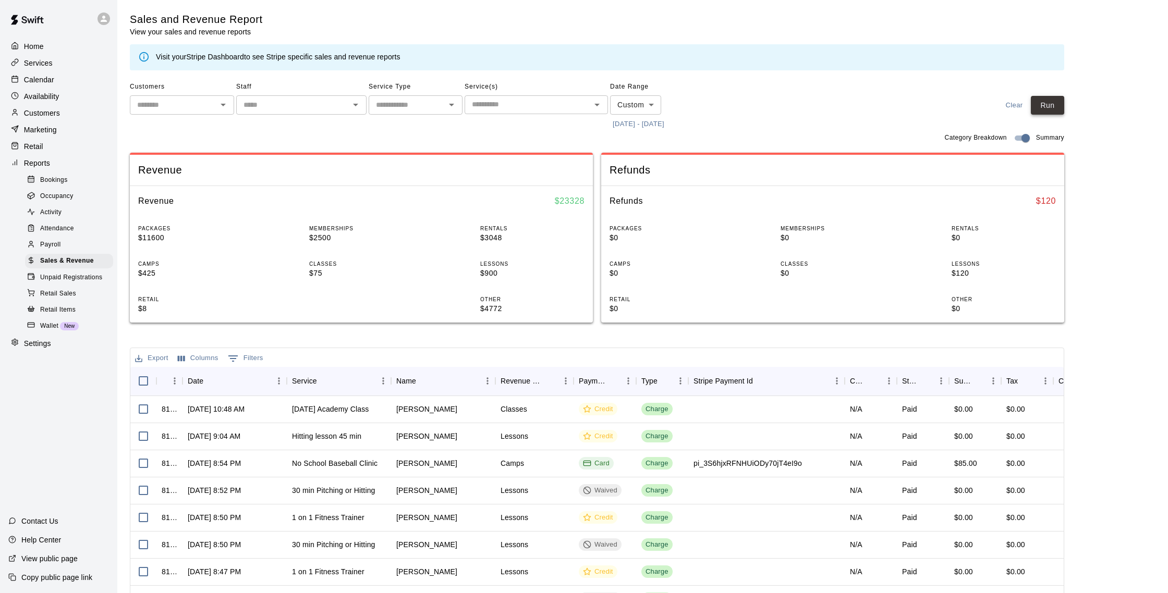
click at [1043, 112] on button "Run" at bounding box center [1047, 105] width 33 height 19
click at [46, 87] on div "Calendar" at bounding box center [58, 80] width 101 height 16
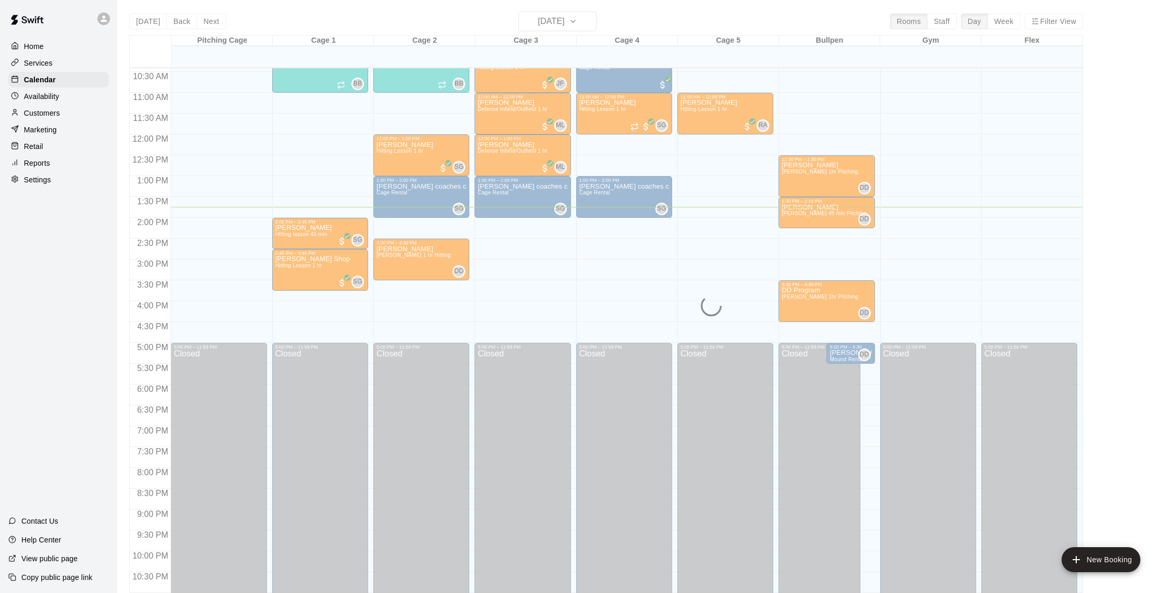
scroll to position [3, 0]
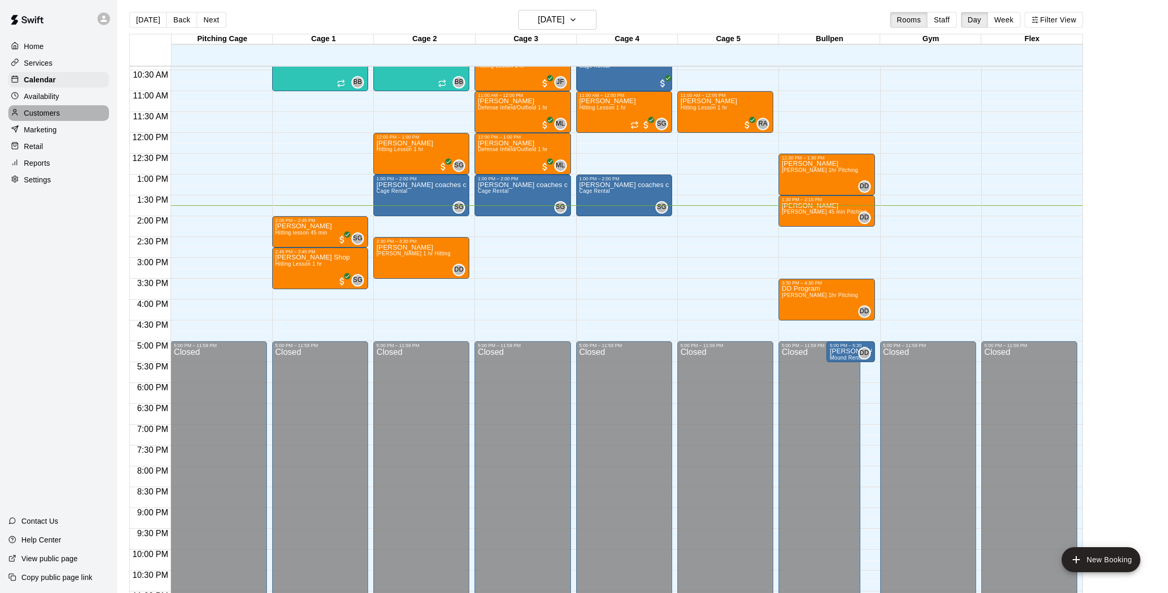
click at [55, 109] on p "Customers" at bounding box center [42, 113] width 36 height 10
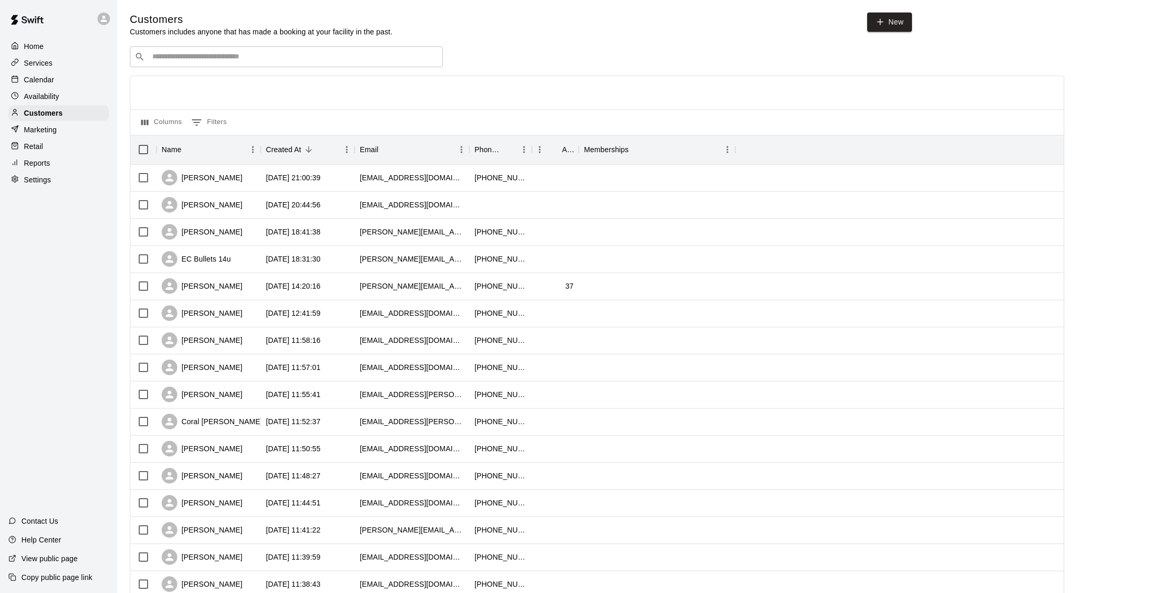
click at [47, 72] on div "Calendar" at bounding box center [58, 80] width 101 height 16
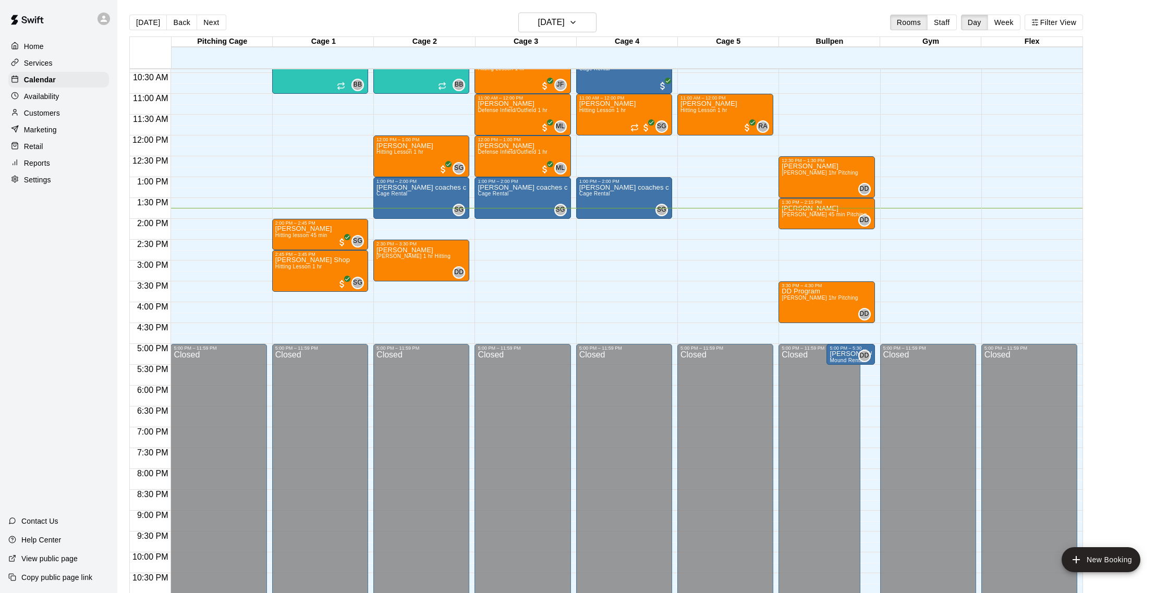
scroll to position [1, 0]
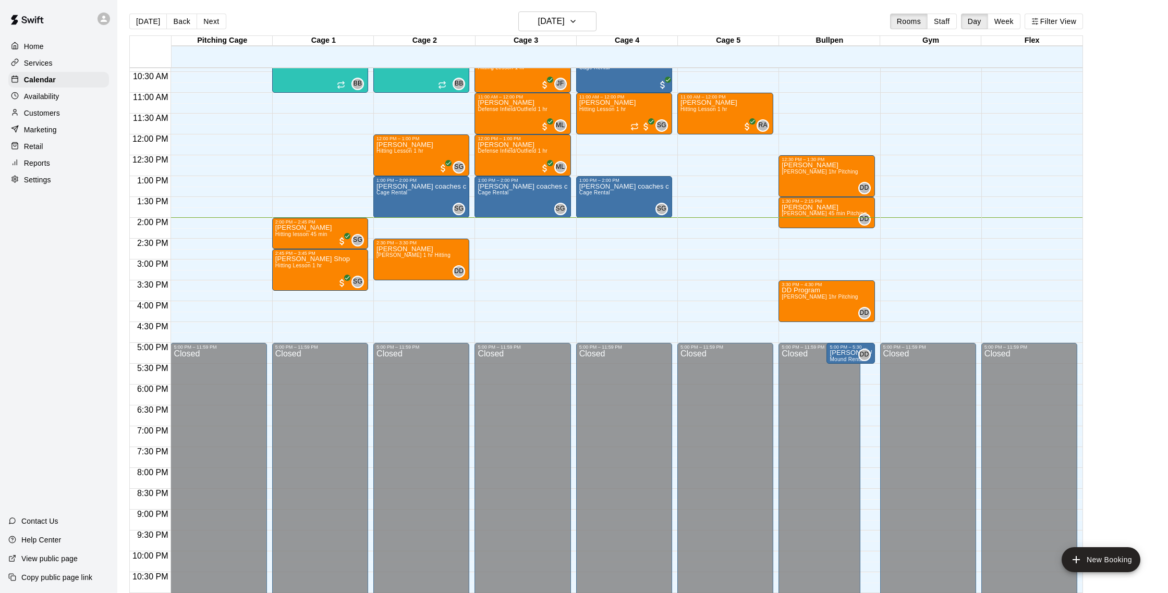
click at [72, 107] on div "Customers" at bounding box center [58, 113] width 101 height 16
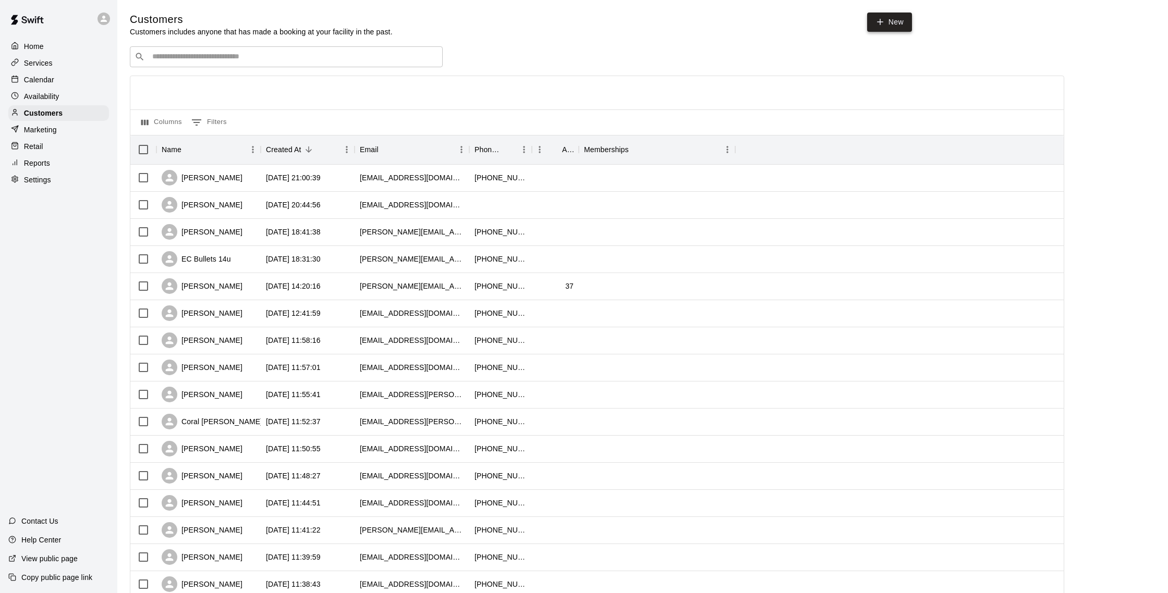
click at [894, 21] on link "New" at bounding box center [889, 22] width 45 height 19
select select "**"
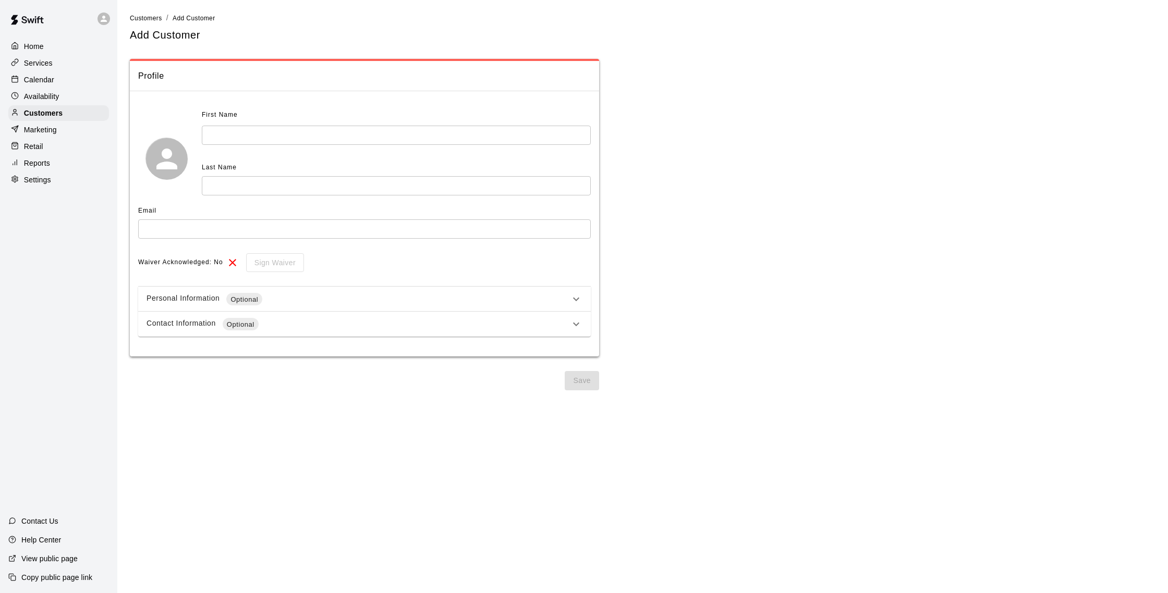
click at [255, 132] on input "text" at bounding box center [396, 135] width 389 height 19
type input "****"
click at [235, 188] on input "text" at bounding box center [396, 185] width 389 height 19
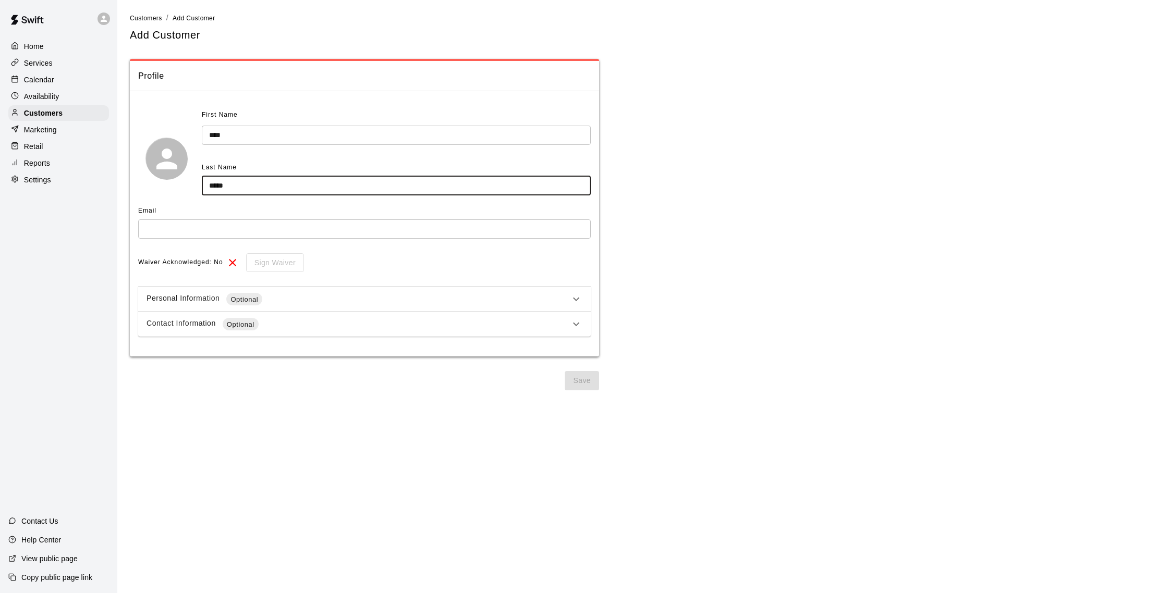
type input "*****"
click at [223, 224] on input "text" at bounding box center [364, 228] width 453 height 19
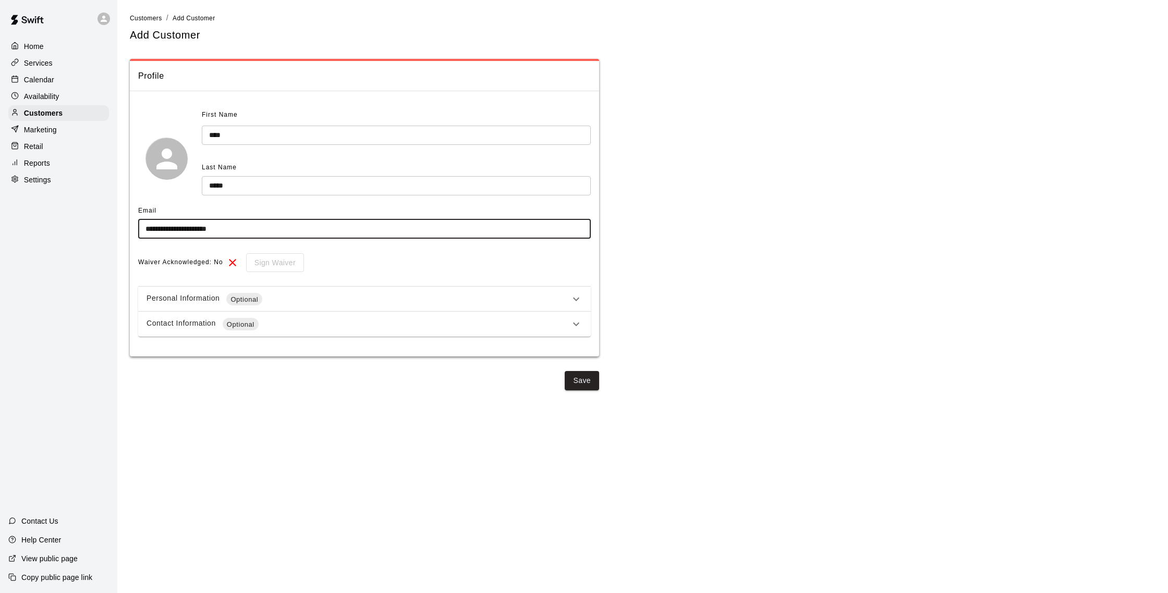
type input "**********"
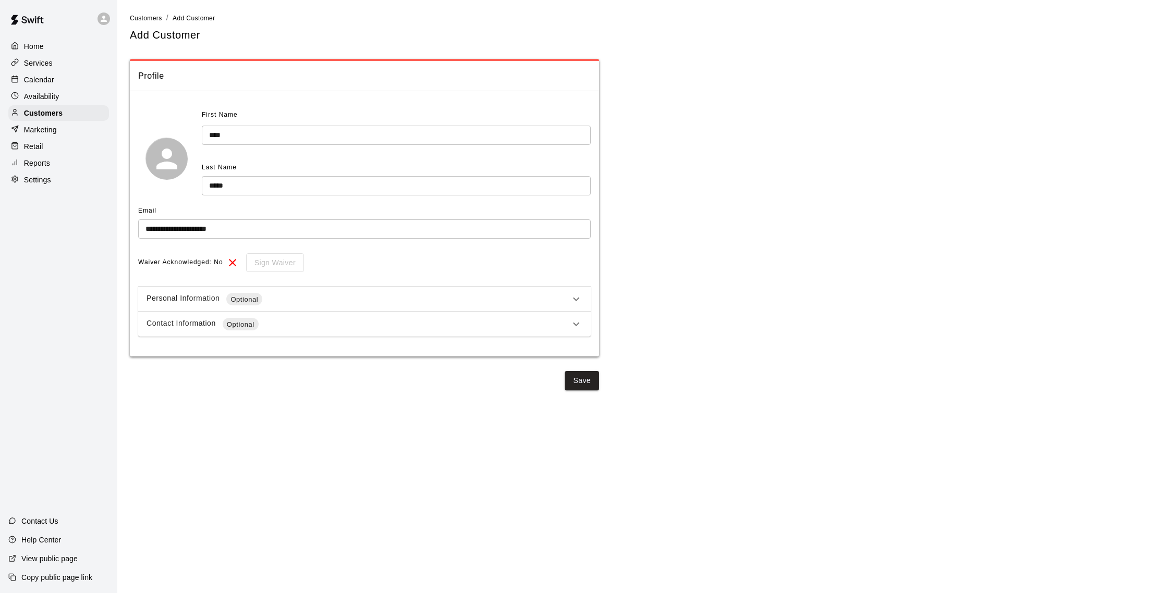
click at [282, 323] on div "Contact Information Optional" at bounding box center [357, 324] width 423 height 13
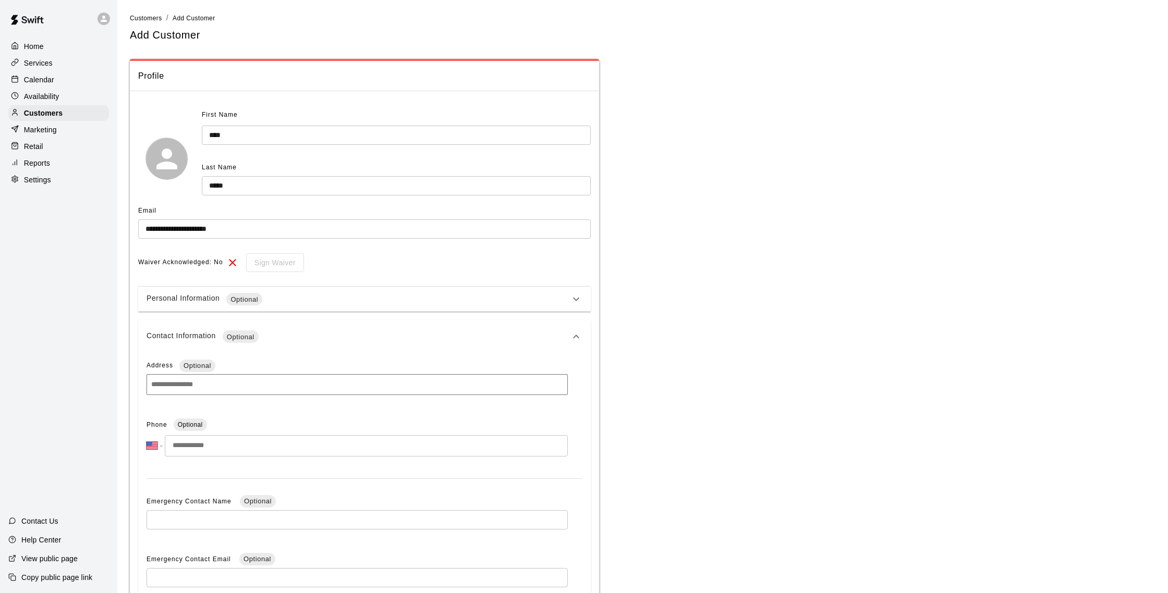
click at [226, 448] on input "tel" at bounding box center [366, 445] width 403 height 21
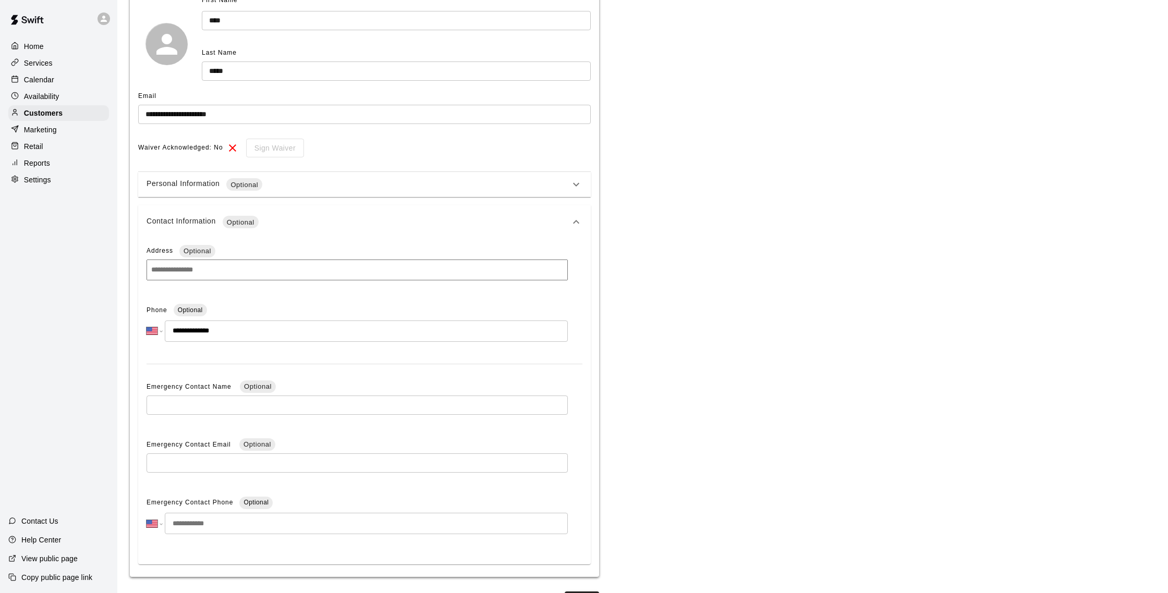
scroll to position [142, 0]
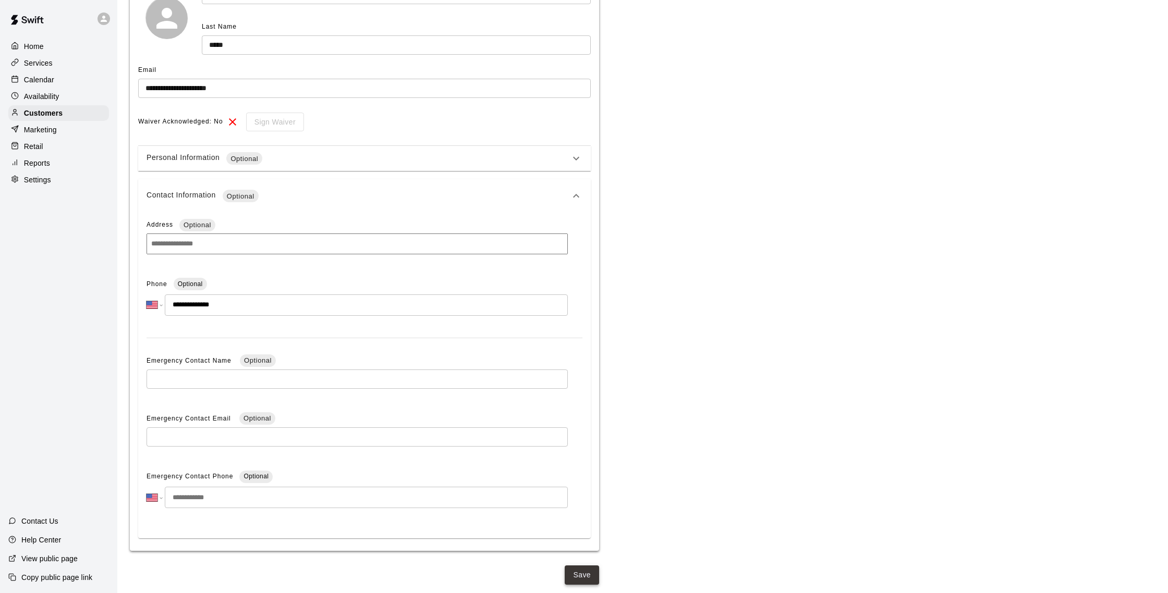
type input "**********"
click at [575, 570] on button "Save" at bounding box center [582, 575] width 34 height 19
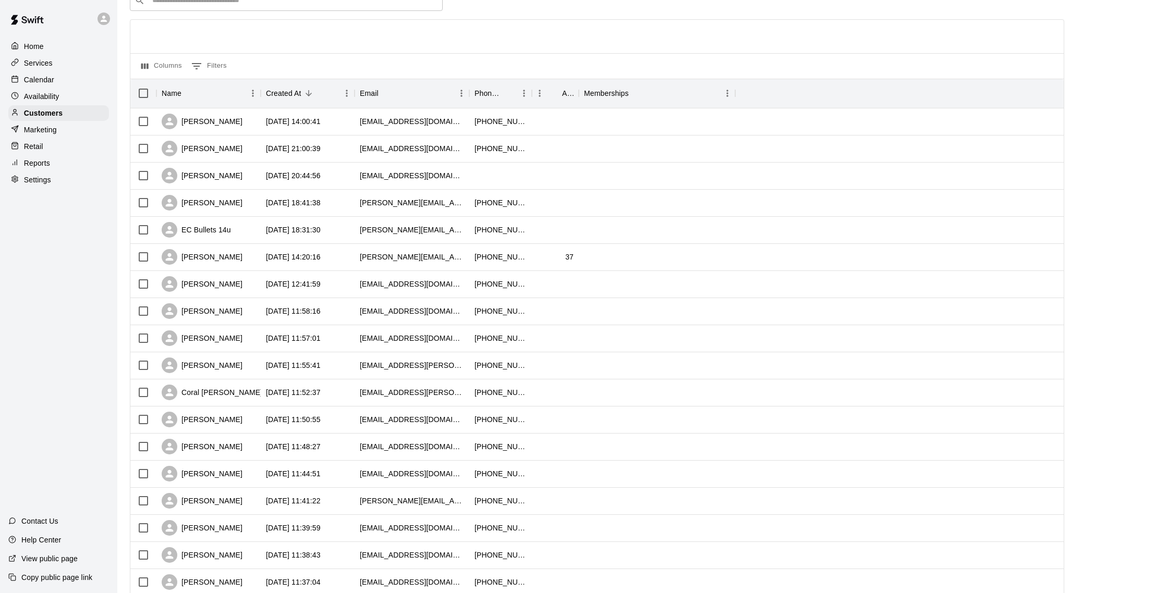
scroll to position [78, 0]
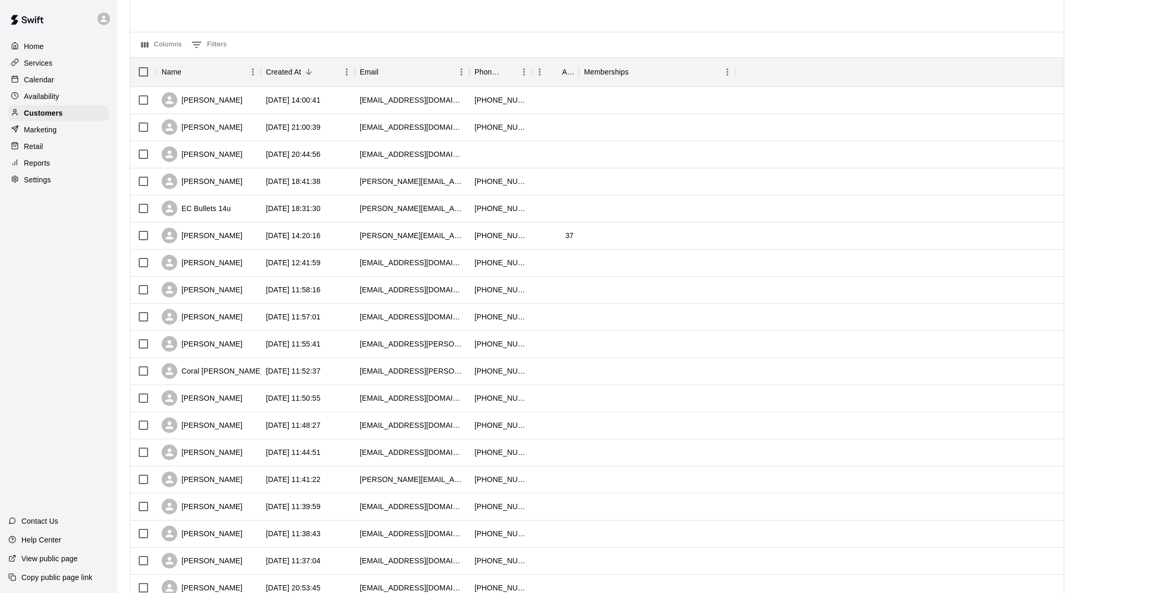
click at [51, 72] on div "Calendar" at bounding box center [58, 80] width 101 height 16
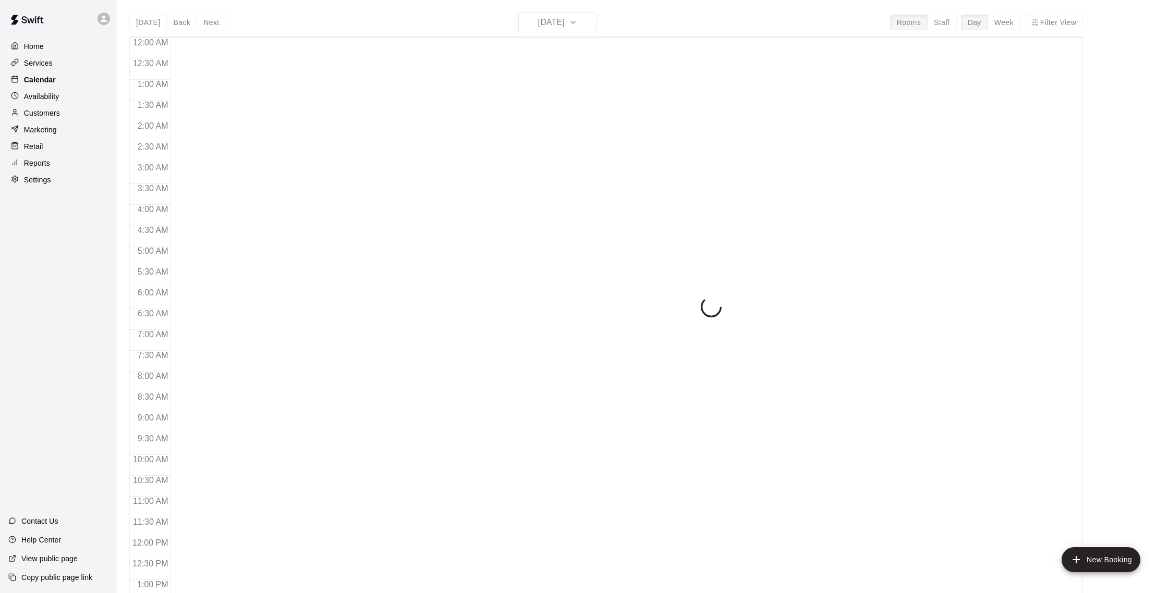
scroll to position [434, 0]
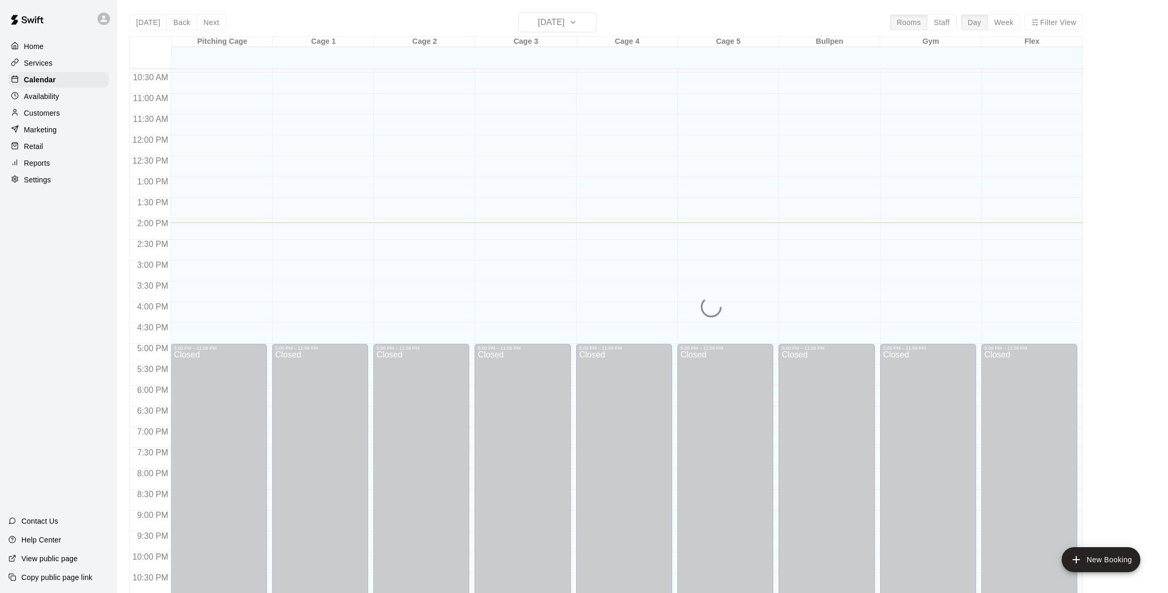
click at [551, 27] on div "Today Back Next Saturday Sep 13 Rooms Staff Day Week Filter View Pitching Cage …" at bounding box center [606, 309] width 954 height 593
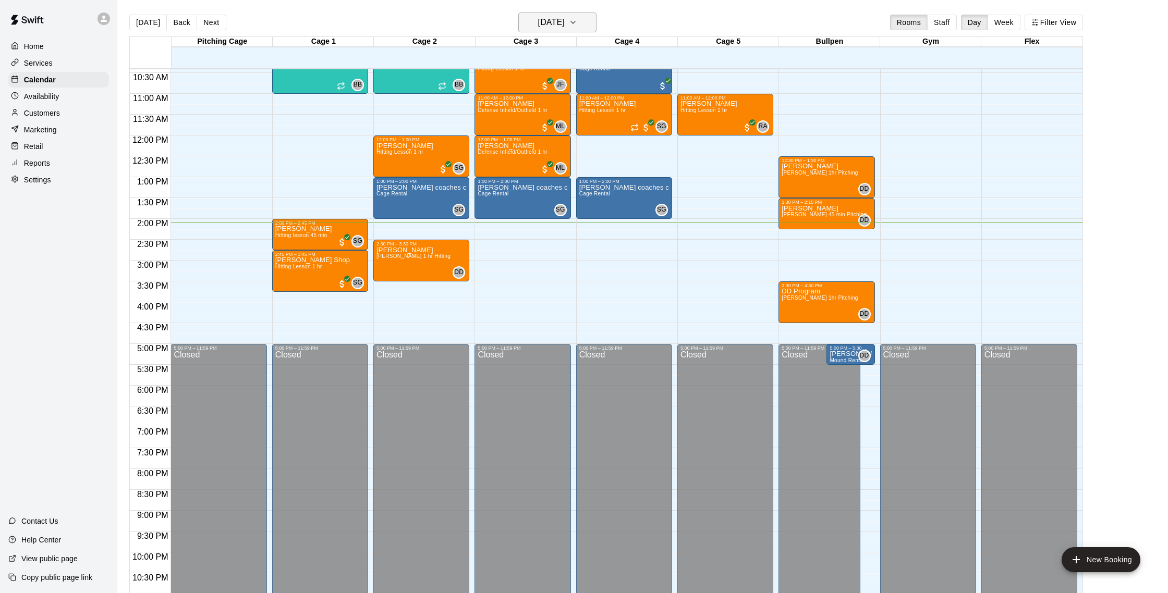
click at [551, 27] on h6 "[DATE]" at bounding box center [551, 22] width 27 height 15
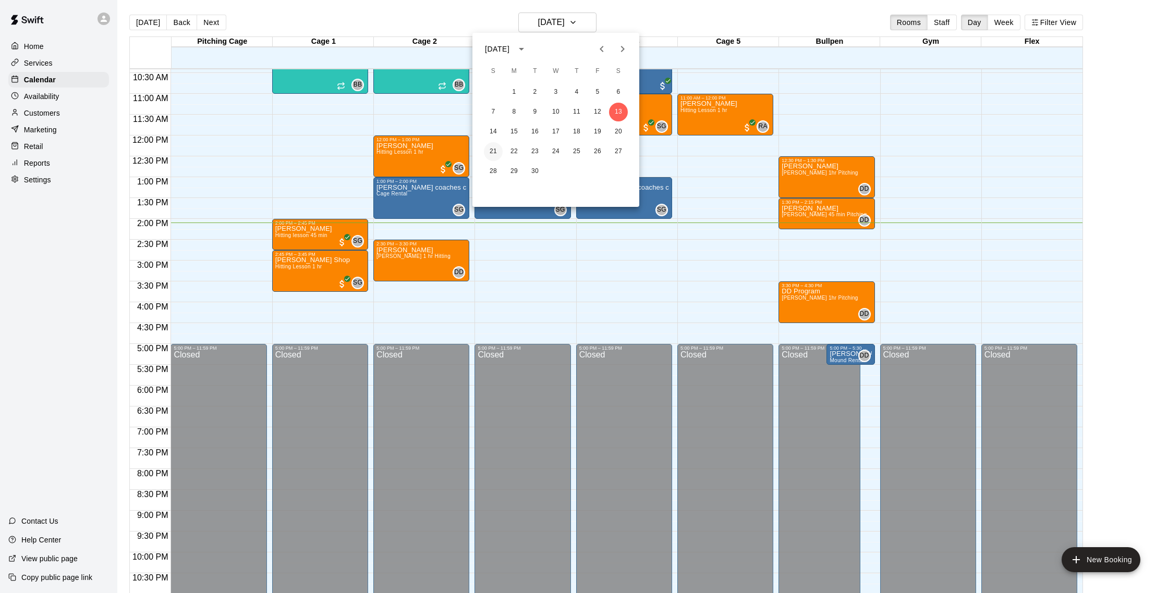
click at [496, 152] on button "21" at bounding box center [493, 151] width 19 height 19
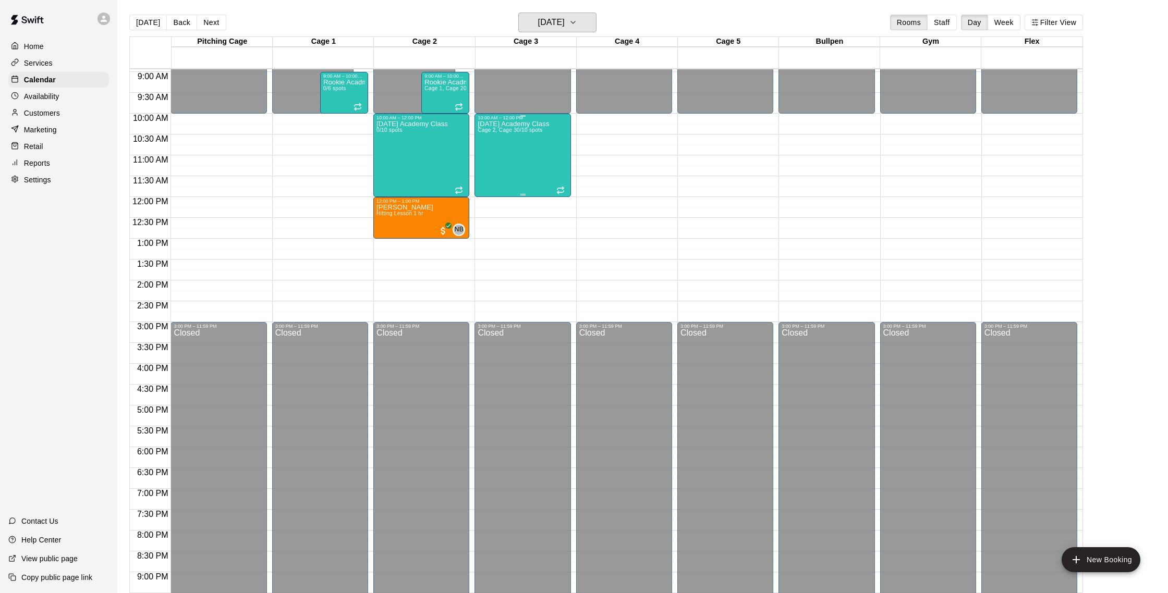
scroll to position [372, 0]
click at [565, 24] on h6 "[DATE]" at bounding box center [551, 22] width 27 height 15
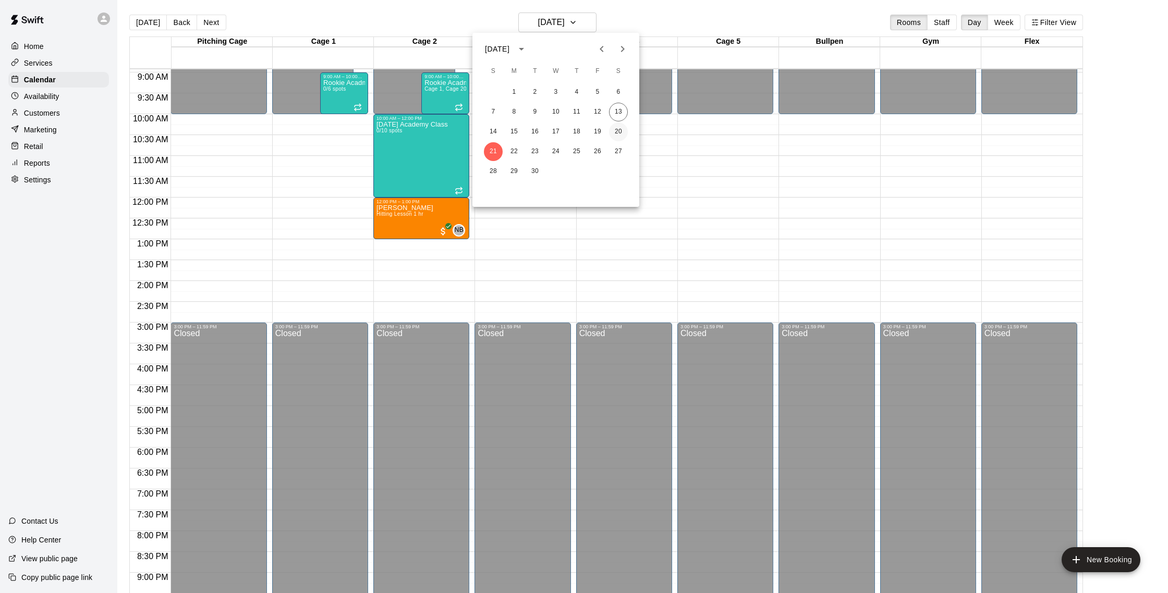
click at [621, 128] on button "20" at bounding box center [618, 132] width 19 height 19
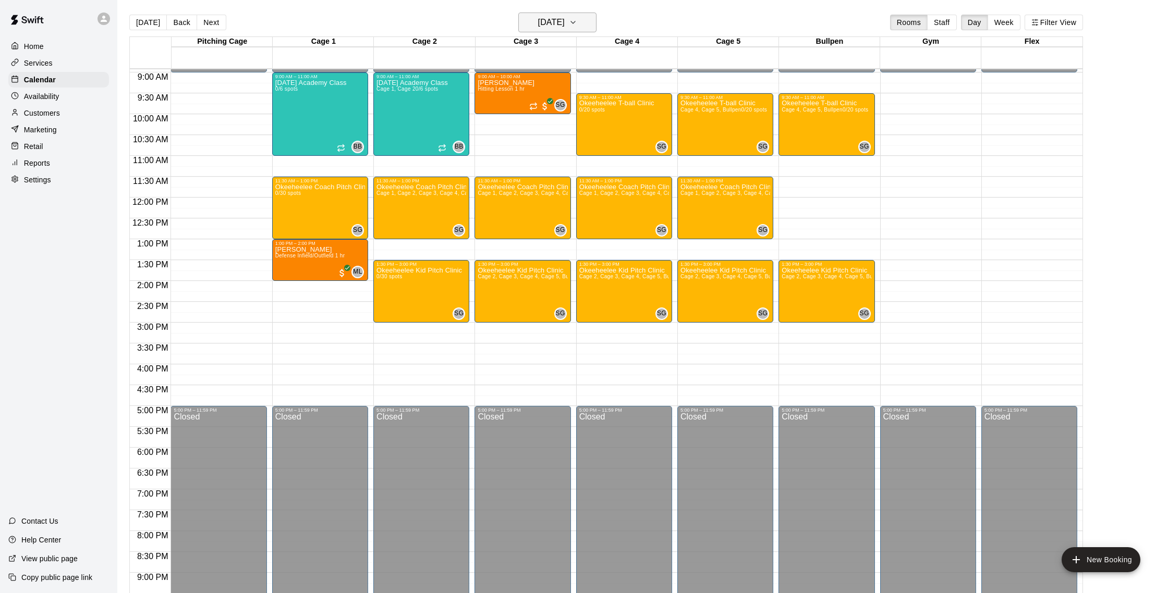
click at [538, 26] on h6 "[DATE]" at bounding box center [551, 22] width 27 height 15
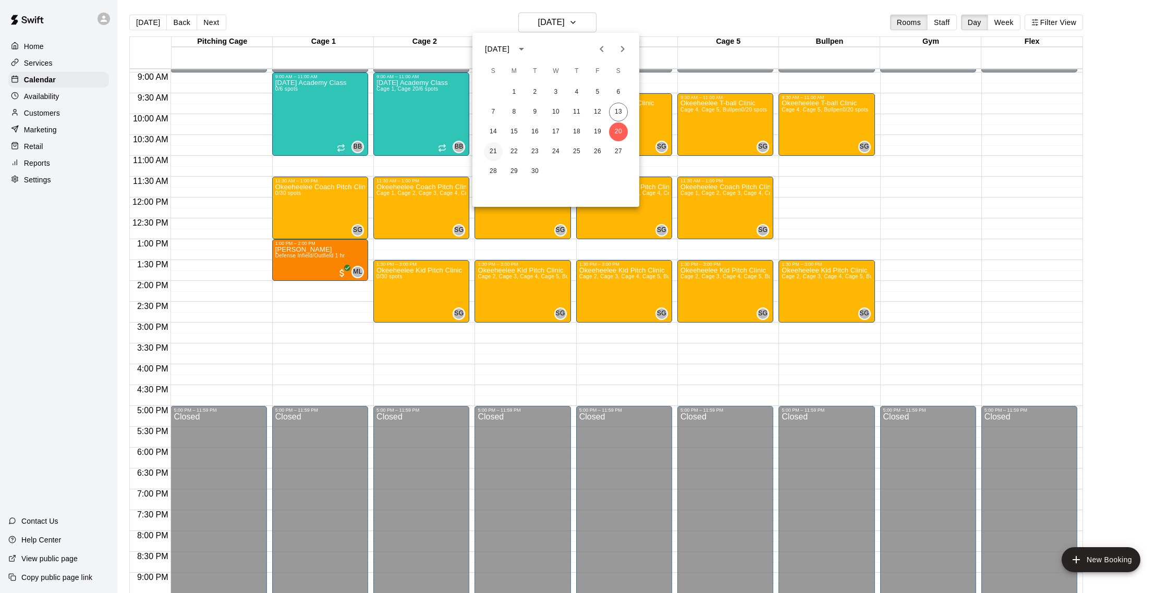
click at [496, 152] on button "21" at bounding box center [493, 151] width 19 height 19
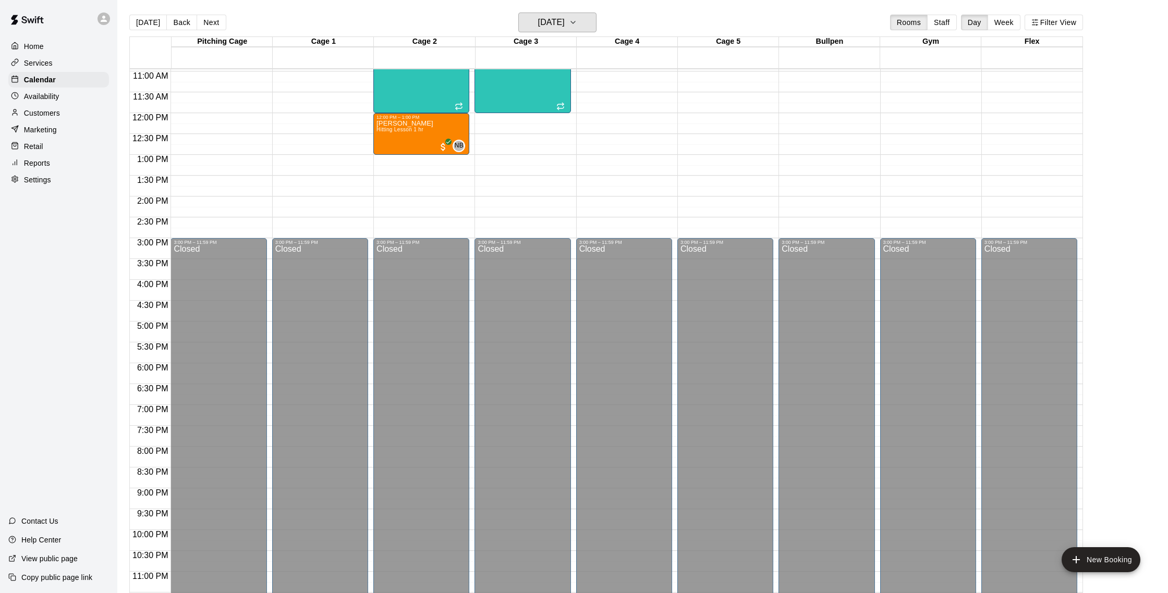
scroll to position [458, 0]
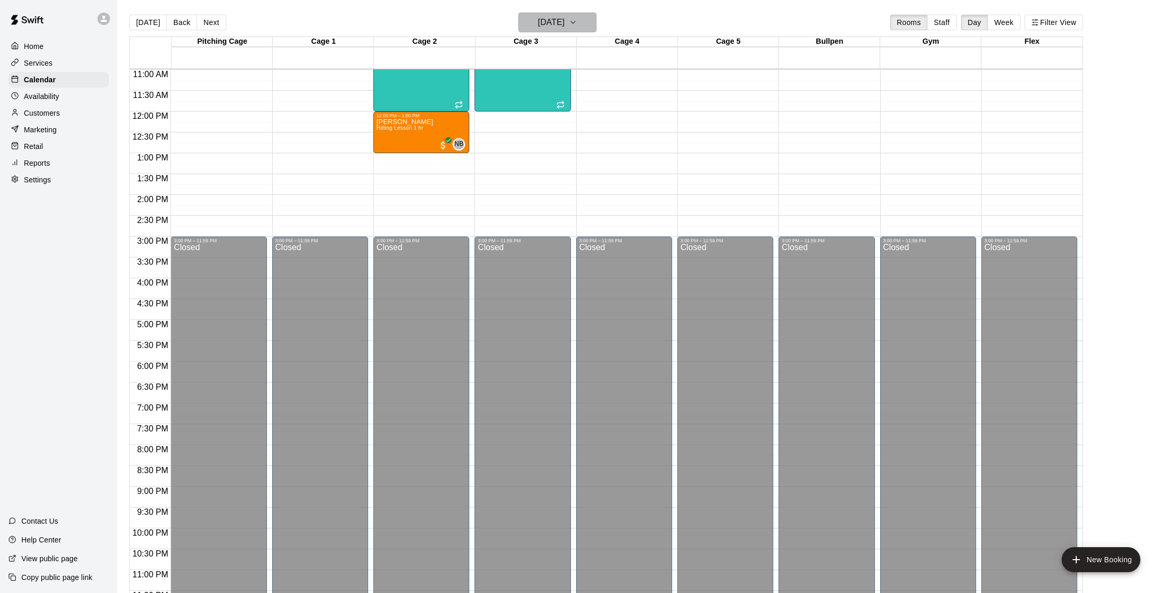
click at [545, 26] on h6 "[DATE]" at bounding box center [551, 22] width 27 height 15
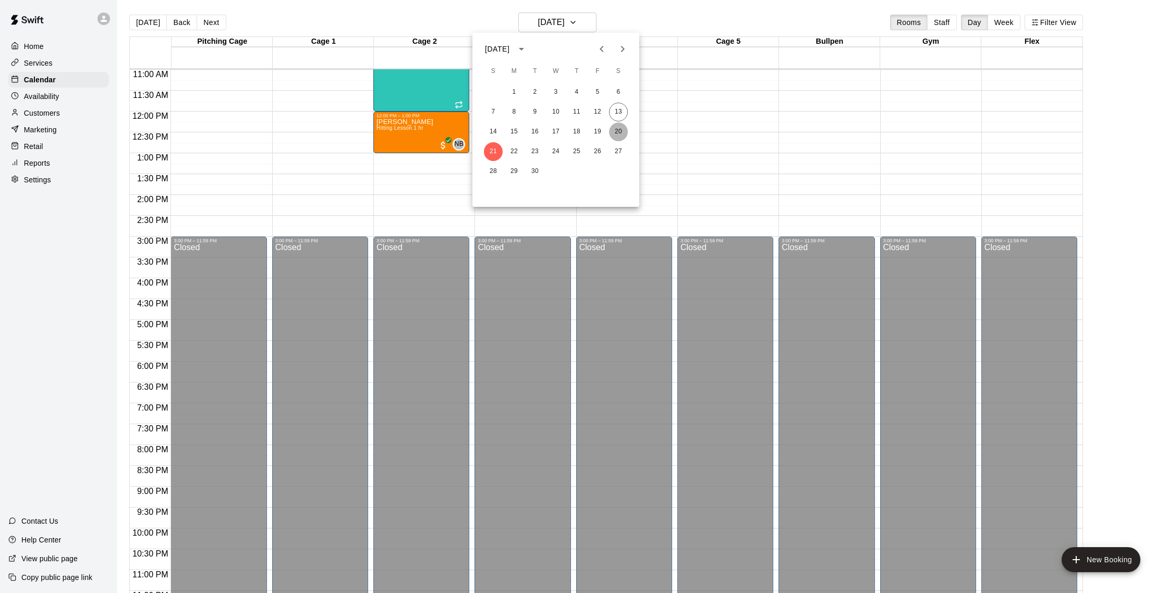
drag, startPoint x: 620, startPoint y: 134, endPoint x: 613, endPoint y: 133, distance: 7.3
click at [620, 134] on button "20" at bounding box center [618, 132] width 19 height 19
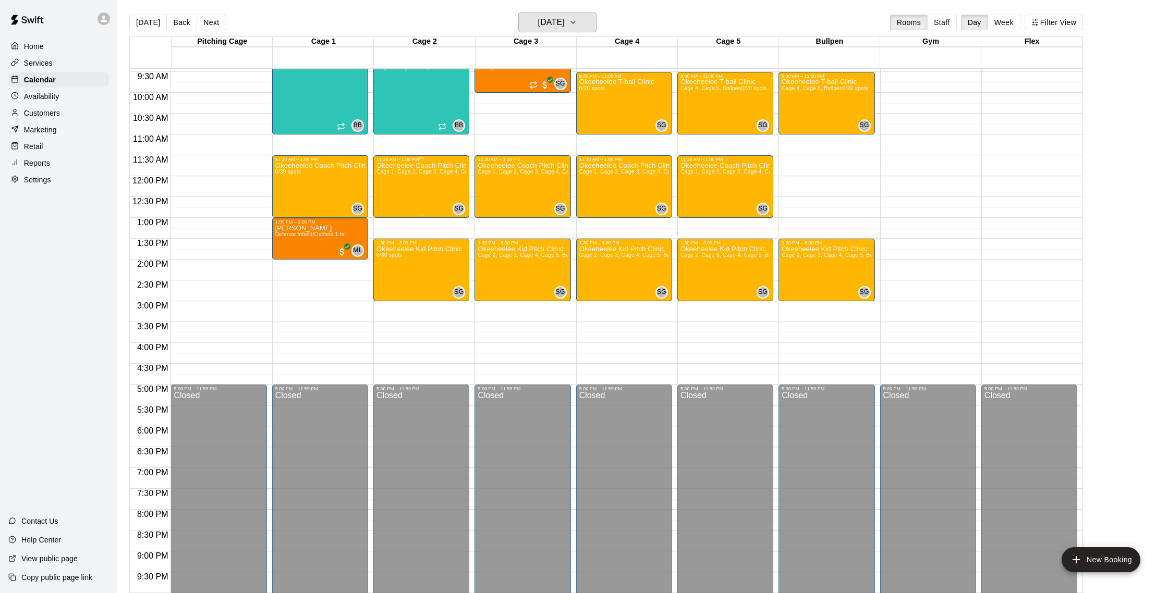
scroll to position [338, 0]
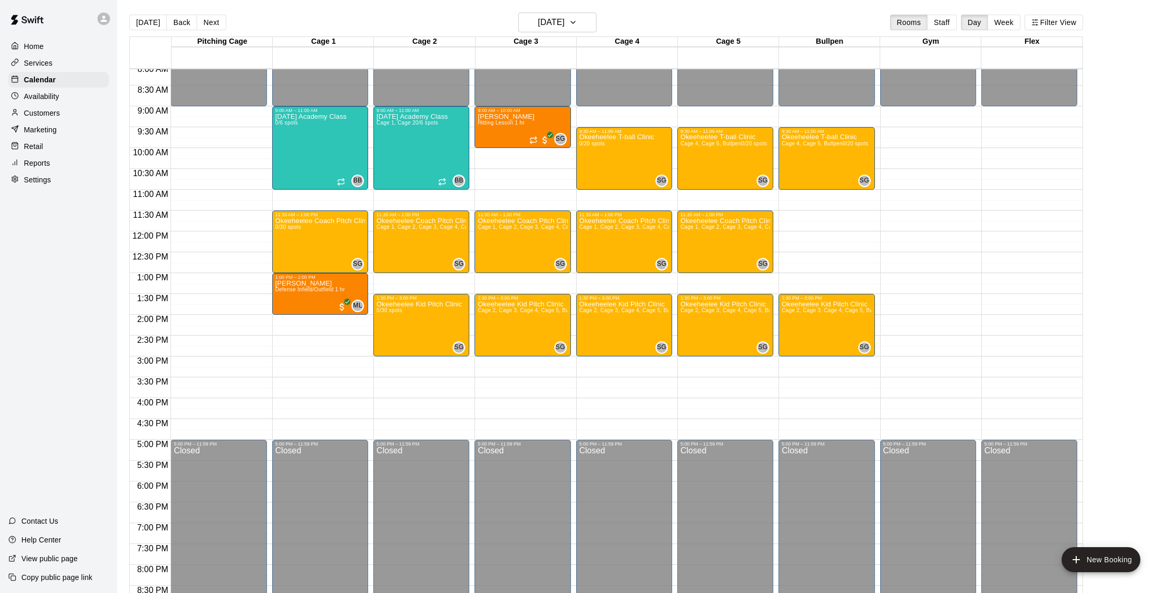
click at [44, 117] on p "Customers" at bounding box center [42, 113] width 36 height 10
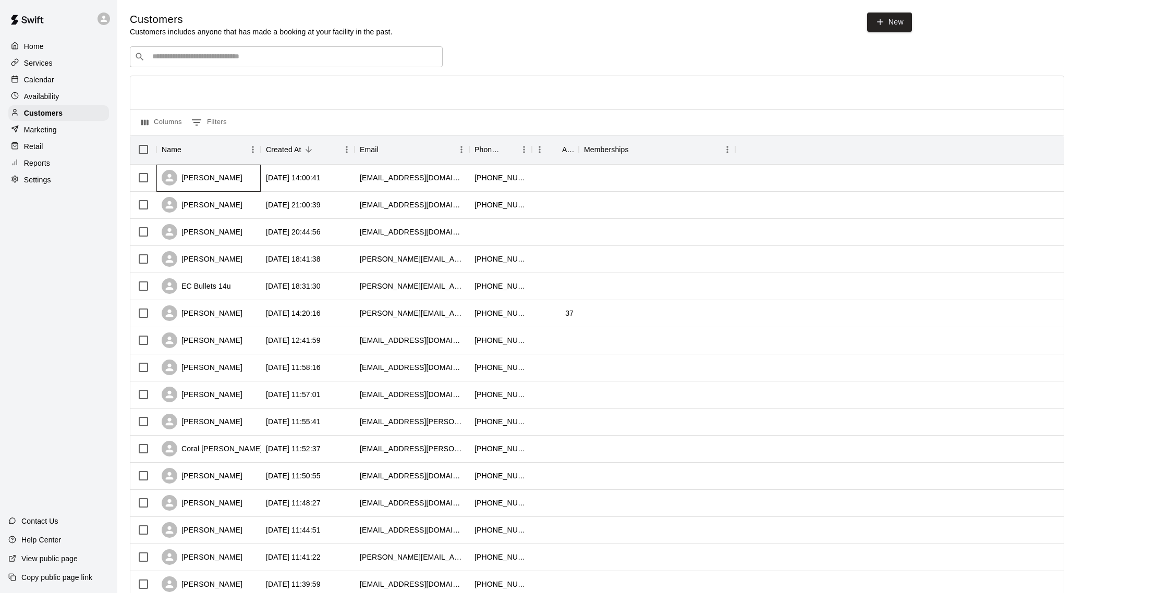
click at [247, 179] on div "bill calla" at bounding box center [208, 178] width 104 height 27
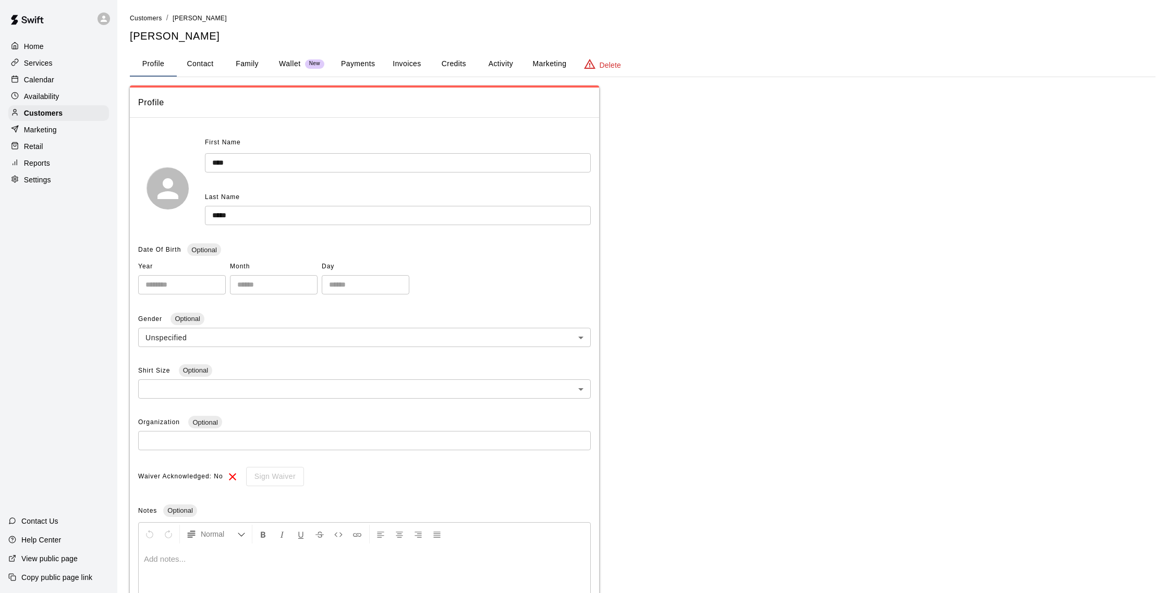
click at [52, 161] on div "Reports" at bounding box center [58, 163] width 101 height 16
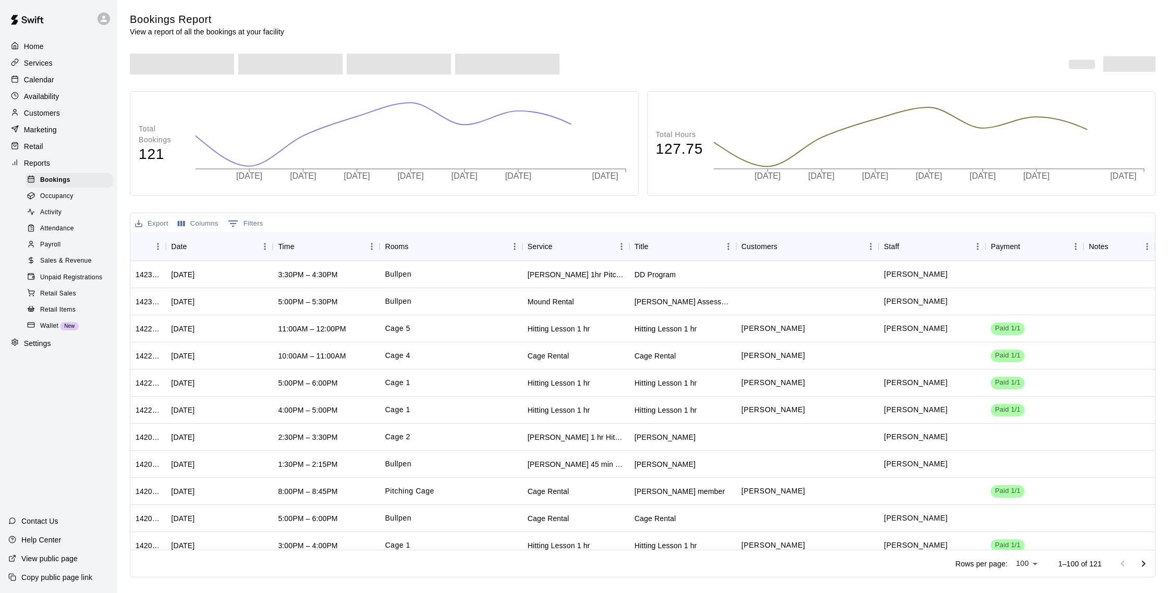
click at [55, 133] on p "Marketing" at bounding box center [40, 130] width 33 height 10
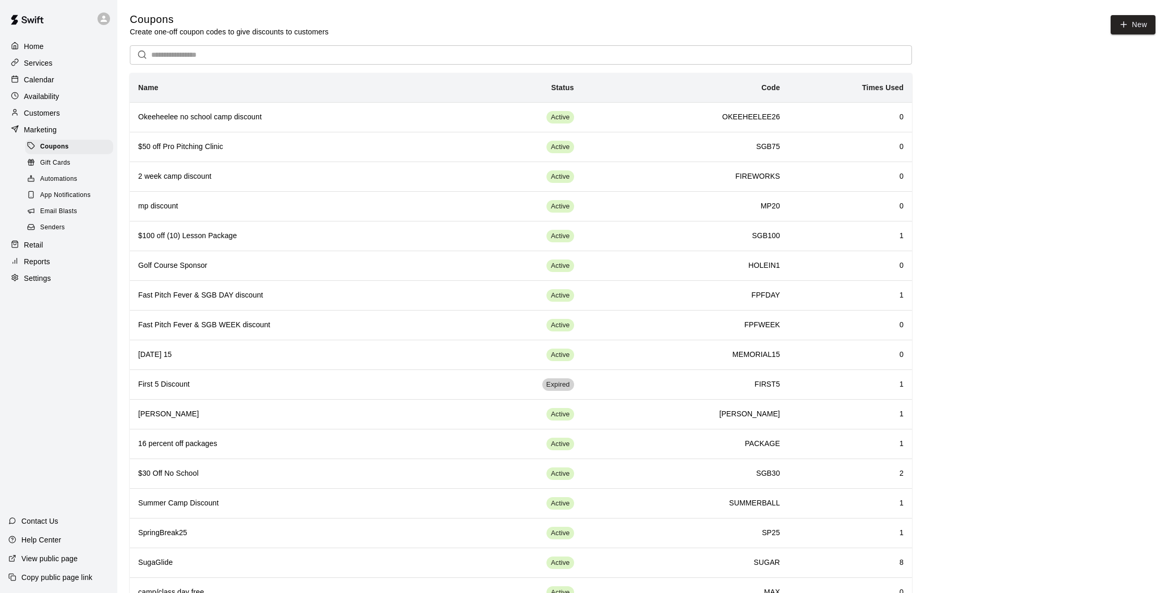
click at [74, 210] on span "Email Blasts" at bounding box center [58, 211] width 37 height 10
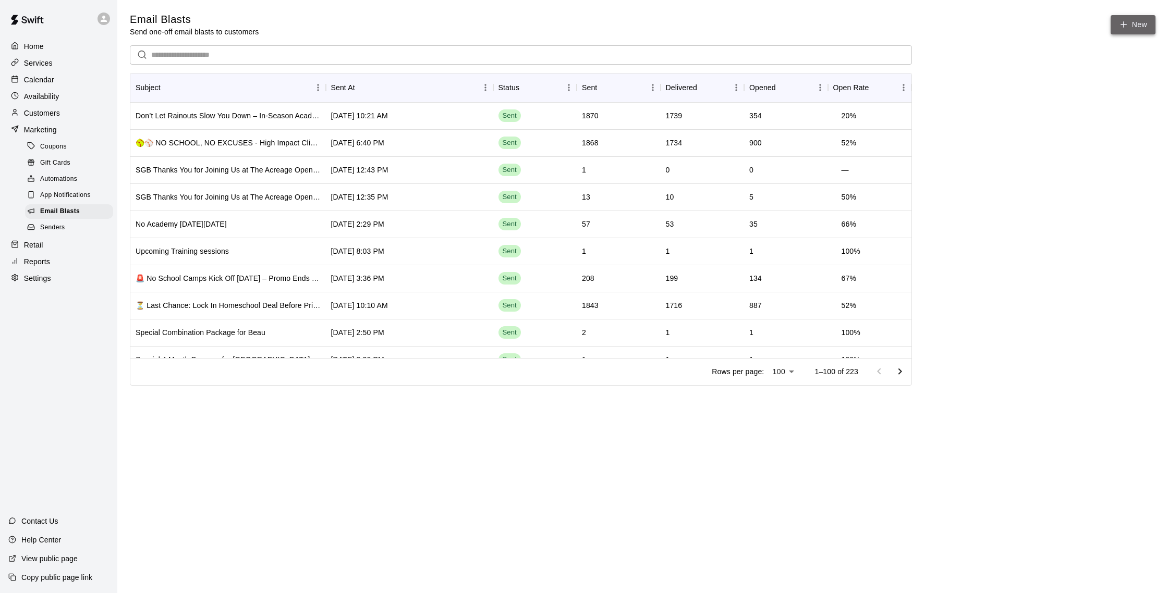
click at [1137, 28] on link "New" at bounding box center [1132, 24] width 45 height 19
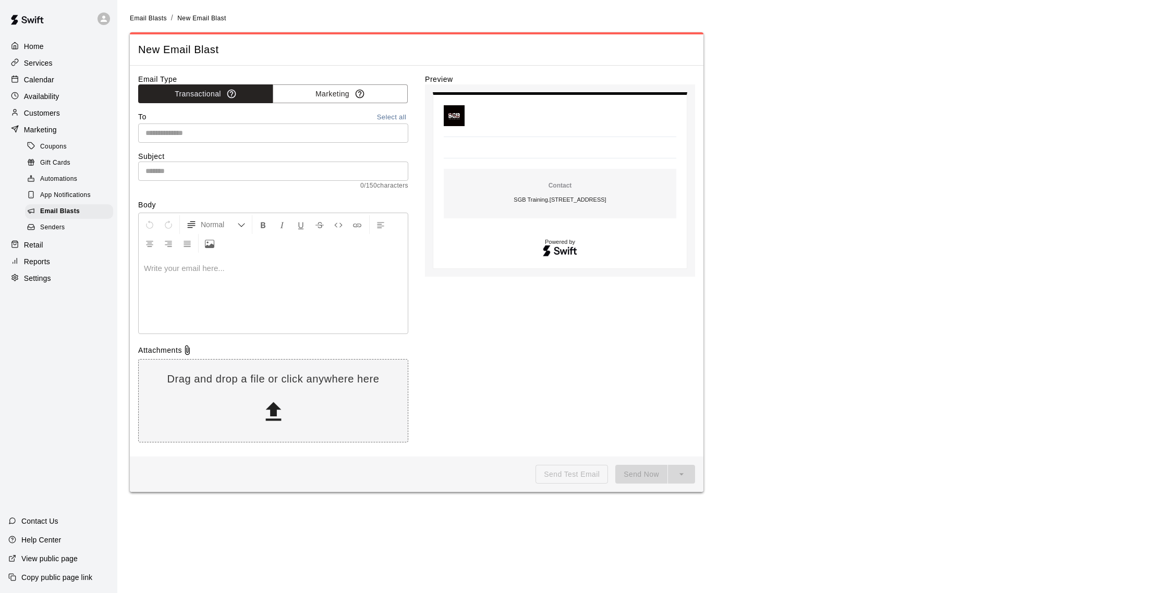
click at [240, 130] on input "text" at bounding box center [272, 133] width 262 height 13
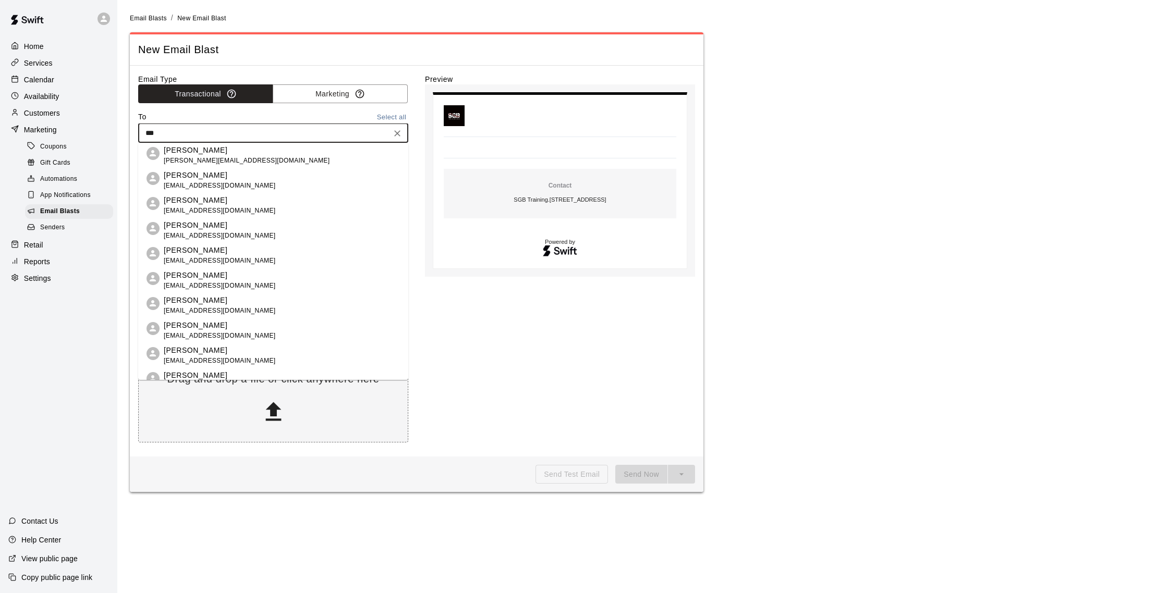
type input "****"
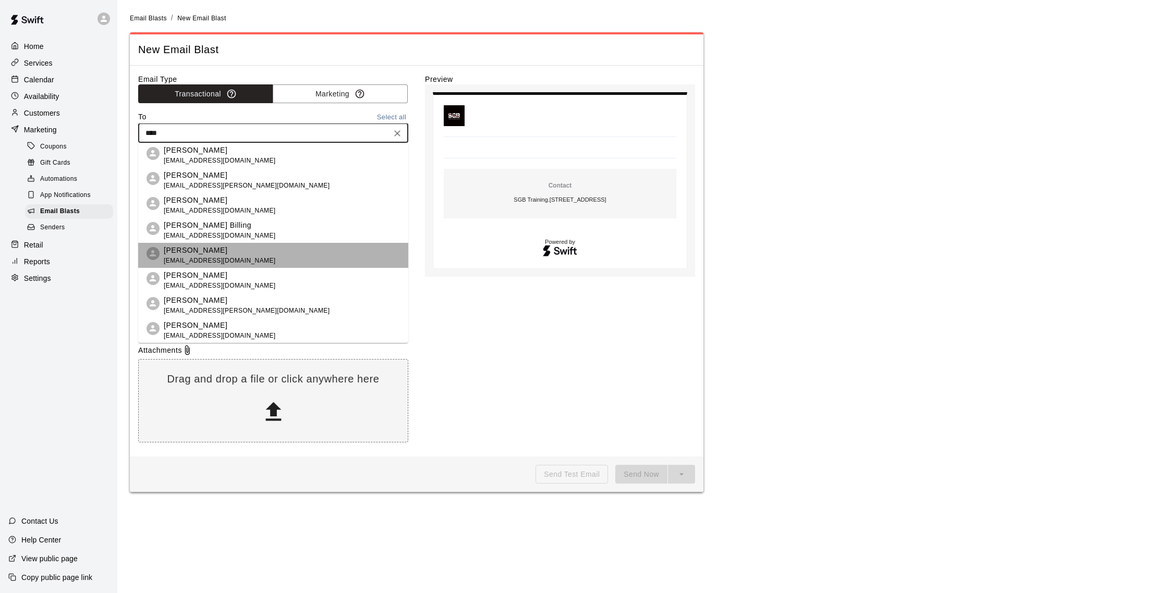
click at [252, 258] on li "bill calla billcalla1975@gmail.com" at bounding box center [273, 255] width 270 height 25
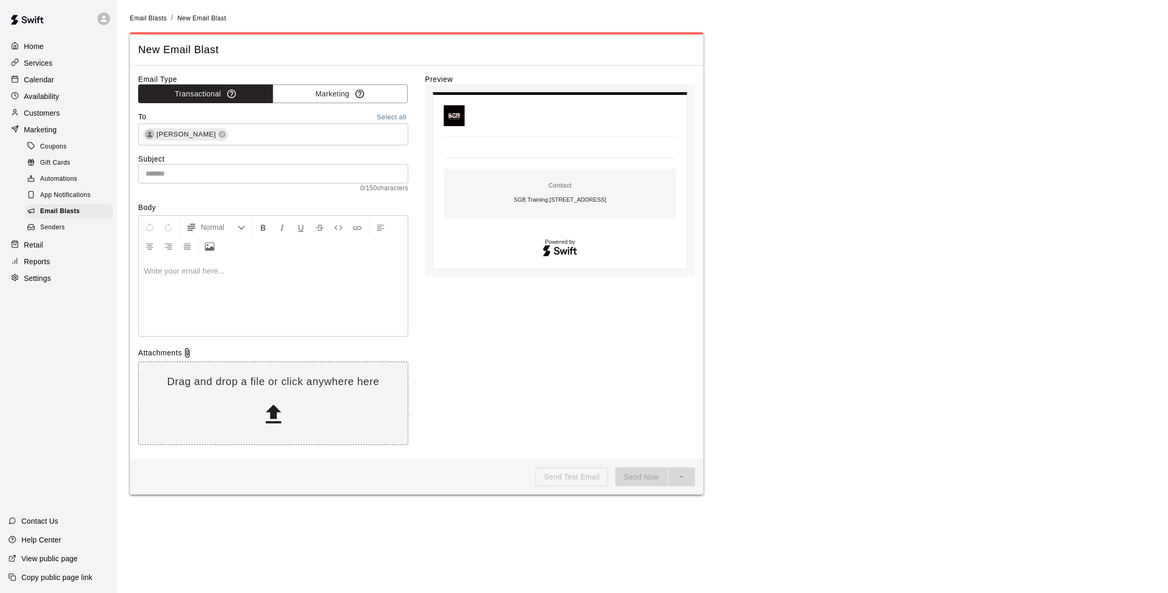
click at [232, 264] on div at bounding box center [273, 297] width 269 height 78
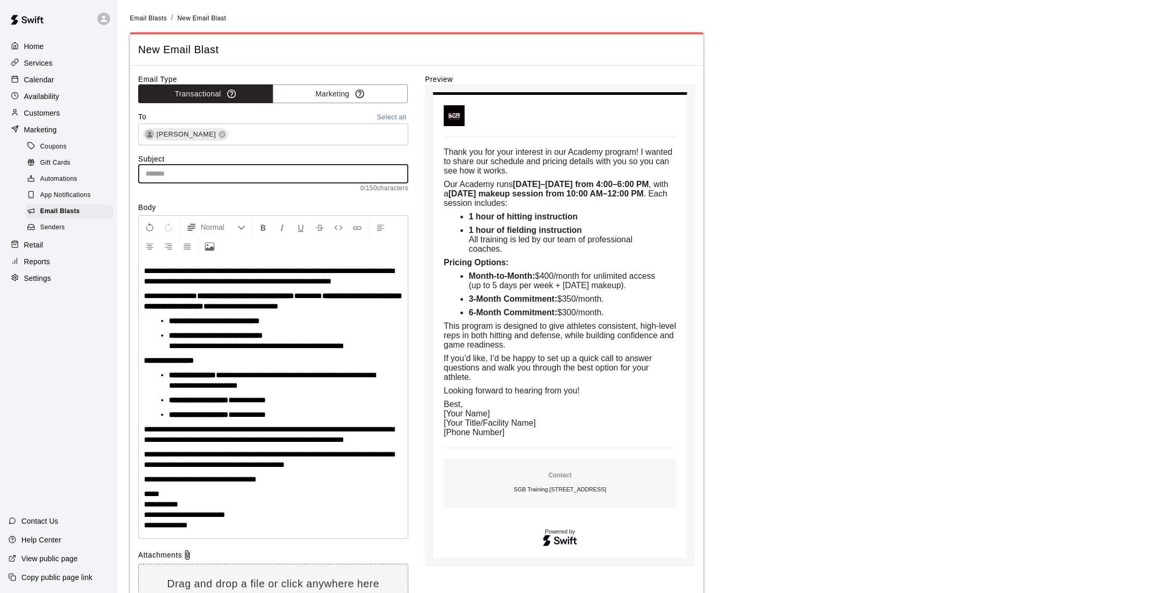
click at [251, 169] on input "text" at bounding box center [273, 173] width 270 height 19
paste input "**********"
type input "**********"
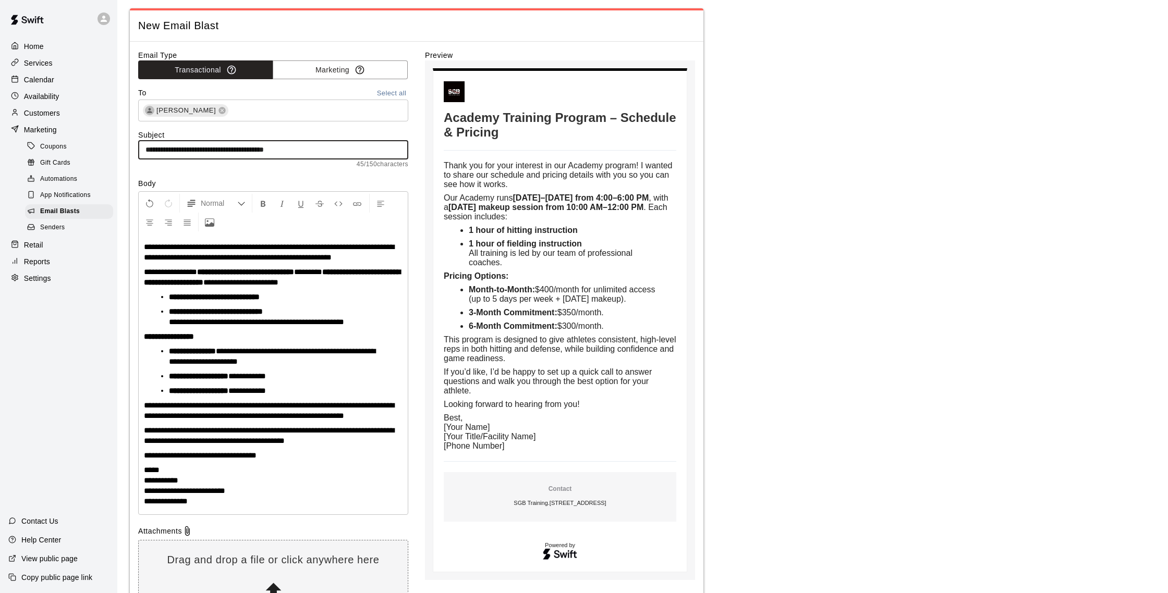
scroll to position [21, 0]
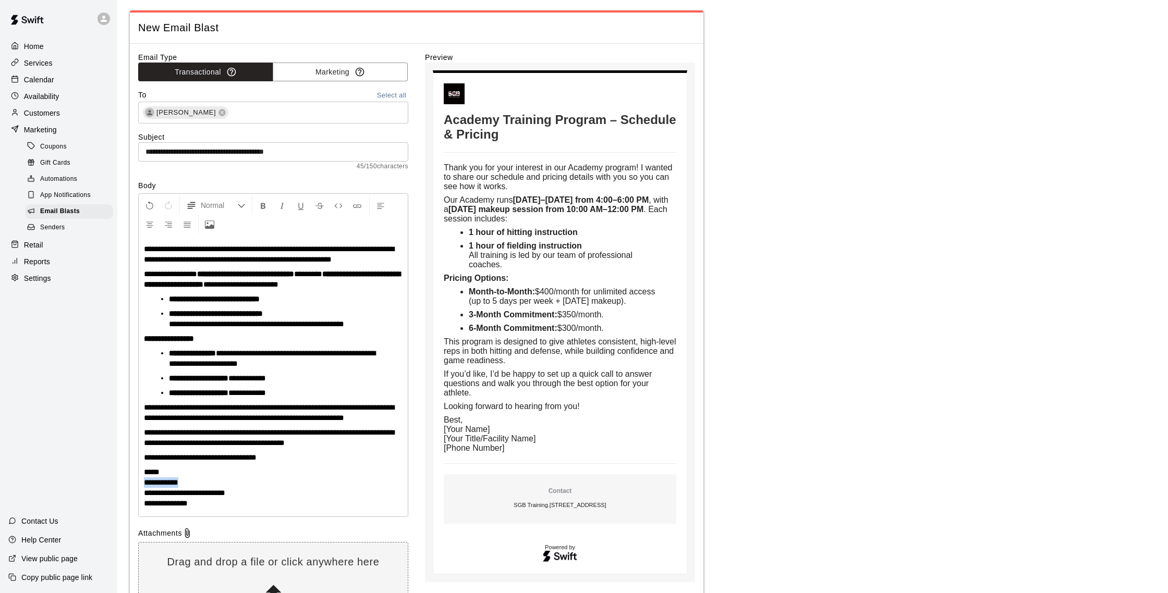
drag, startPoint x: 189, startPoint y: 495, endPoint x: 135, endPoint y: 493, distance: 54.3
click at [135, 493] on div "**********" at bounding box center [416, 342] width 573 height 596
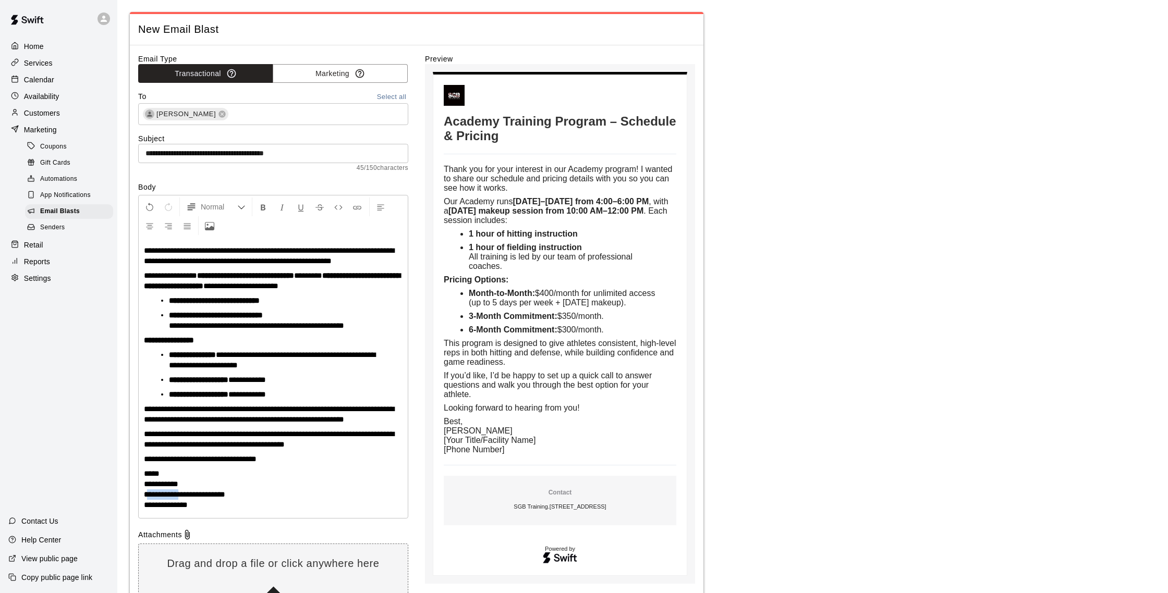
drag, startPoint x: 180, startPoint y: 506, endPoint x: 147, endPoint y: 506, distance: 32.8
click at [147, 498] on span "**********" at bounding box center [184, 495] width 81 height 8
drag, startPoint x: 180, startPoint y: 506, endPoint x: 229, endPoint y: 507, distance: 49.0
click at [216, 498] on span "**********" at bounding box center [180, 495] width 72 height 8
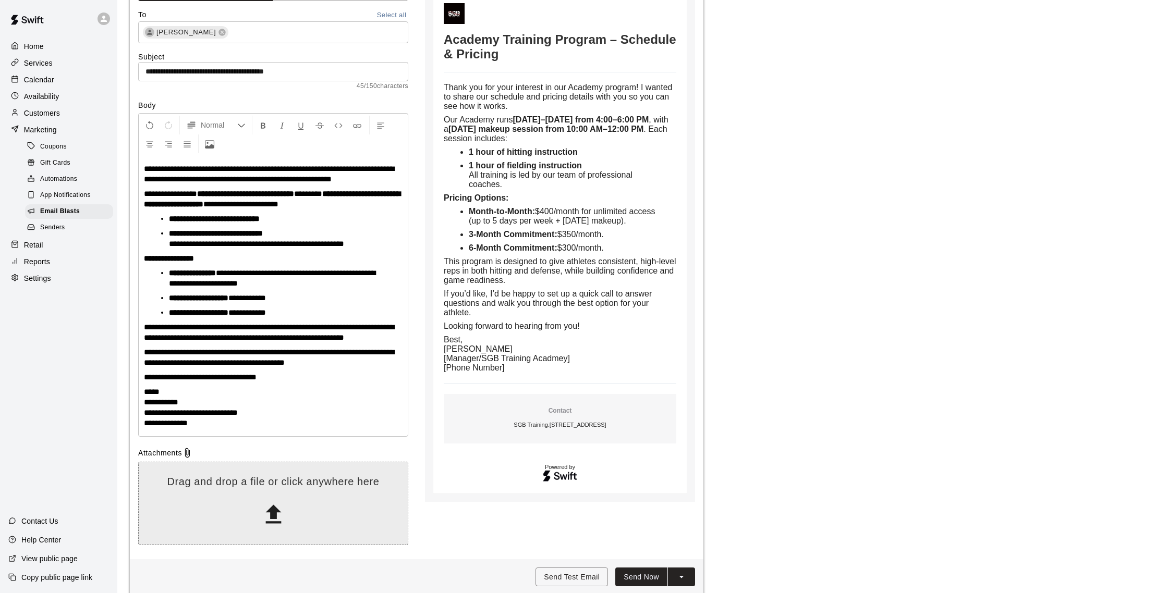
scroll to position [127, 0]
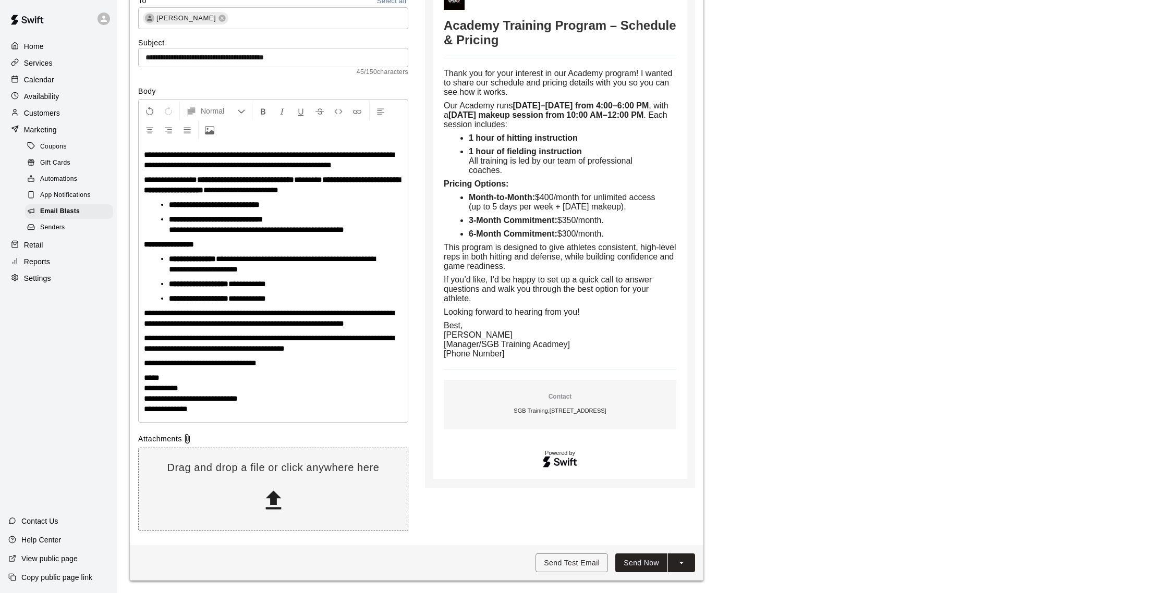
click at [149, 401] on span "**********" at bounding box center [191, 399] width 94 height 8
click at [235, 400] on span "**********" at bounding box center [189, 399] width 91 height 8
click at [231, 400] on span "**********" at bounding box center [188, 399] width 88 height 8
drag, startPoint x: 207, startPoint y: 410, endPoint x: 141, endPoint y: 411, distance: 66.7
click at [141, 411] on div "**********" at bounding box center [273, 282] width 269 height 280
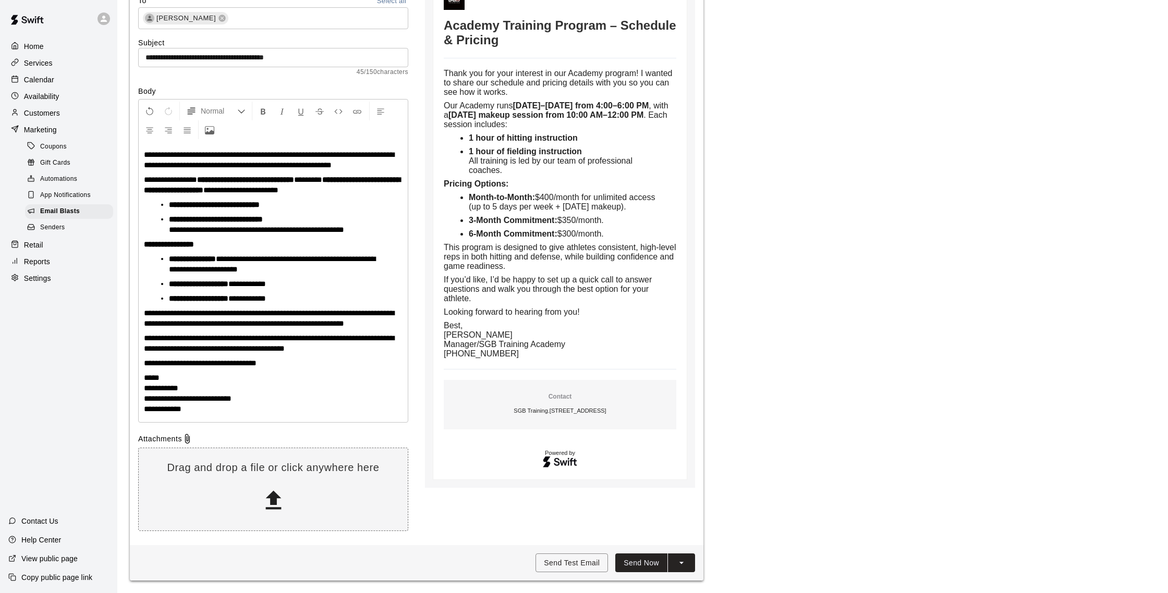
click at [295, 388] on p "**********" at bounding box center [273, 394] width 259 height 42
click at [631, 558] on button "Send Now" at bounding box center [641, 563] width 52 height 19
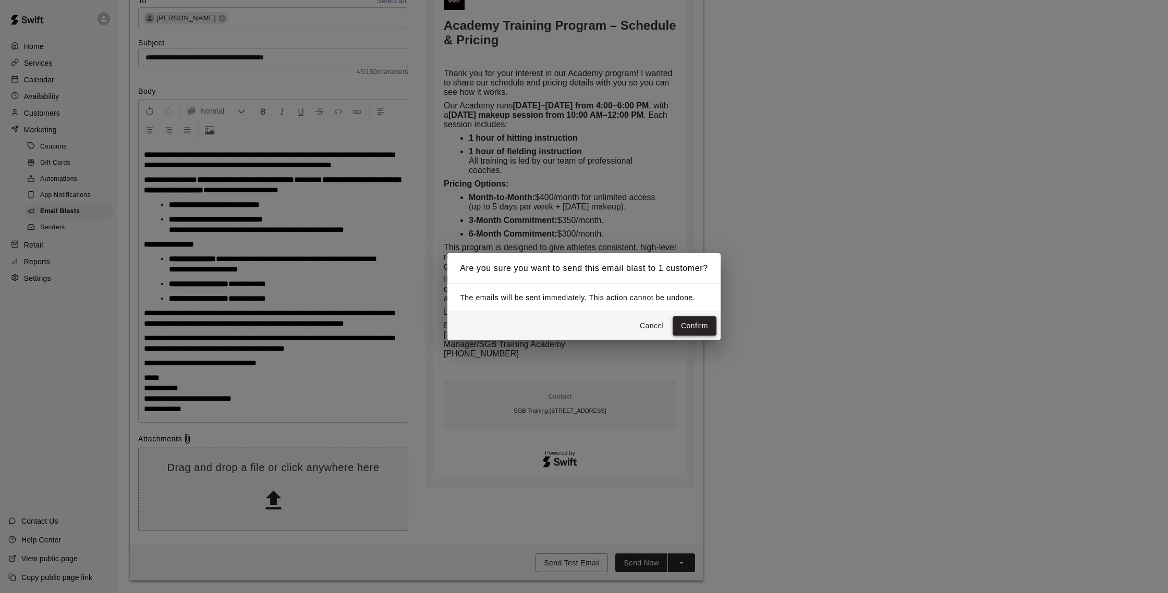
click at [689, 320] on button "Confirm" at bounding box center [695, 325] width 44 height 19
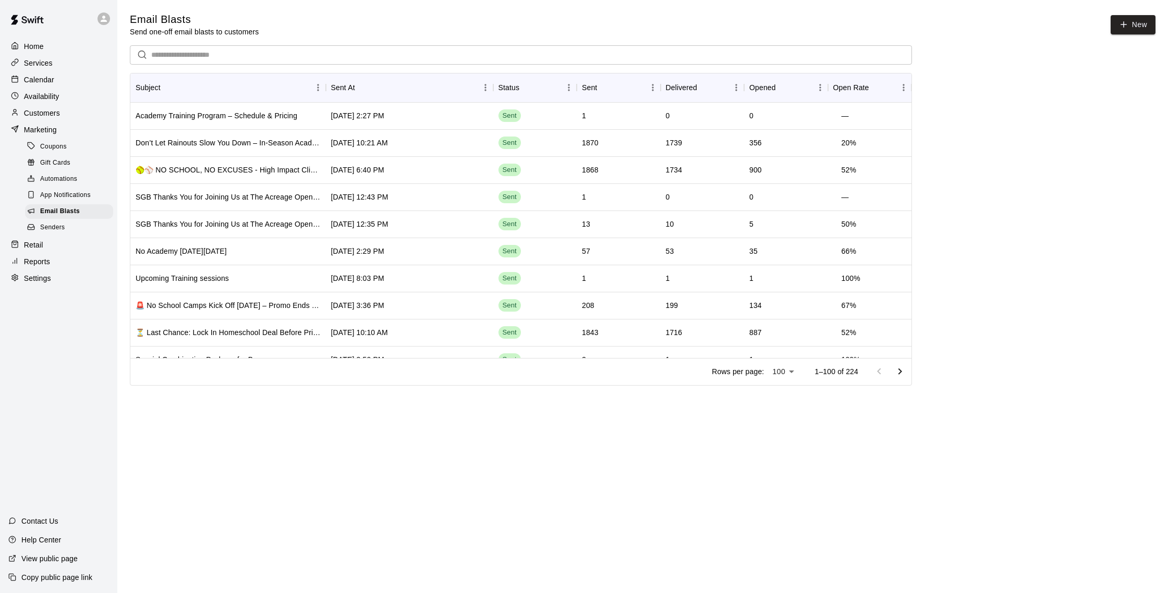
click at [69, 98] on div "Availability" at bounding box center [58, 97] width 101 height 16
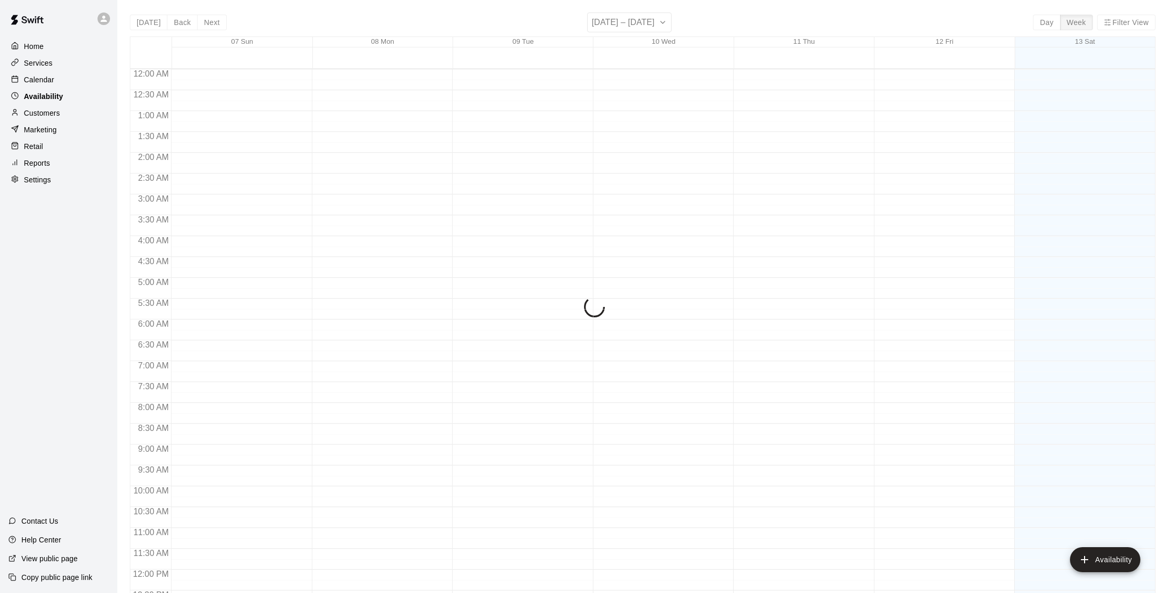
scroll to position [466, 0]
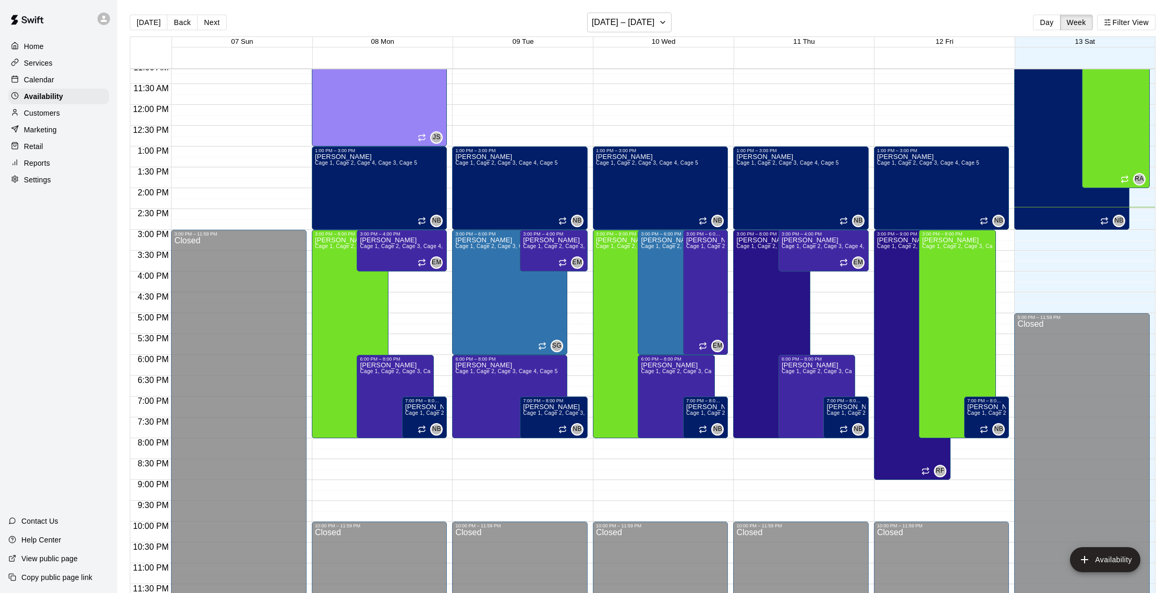
click at [48, 156] on div "Reports" at bounding box center [58, 163] width 101 height 16
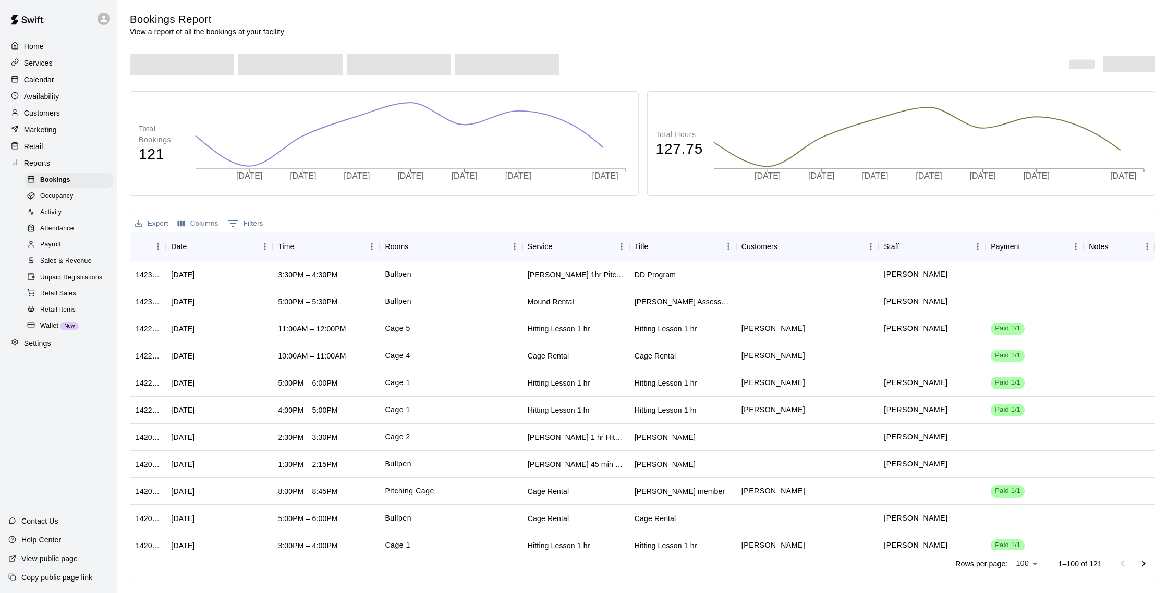
click at [54, 115] on p "Customers" at bounding box center [42, 113] width 36 height 10
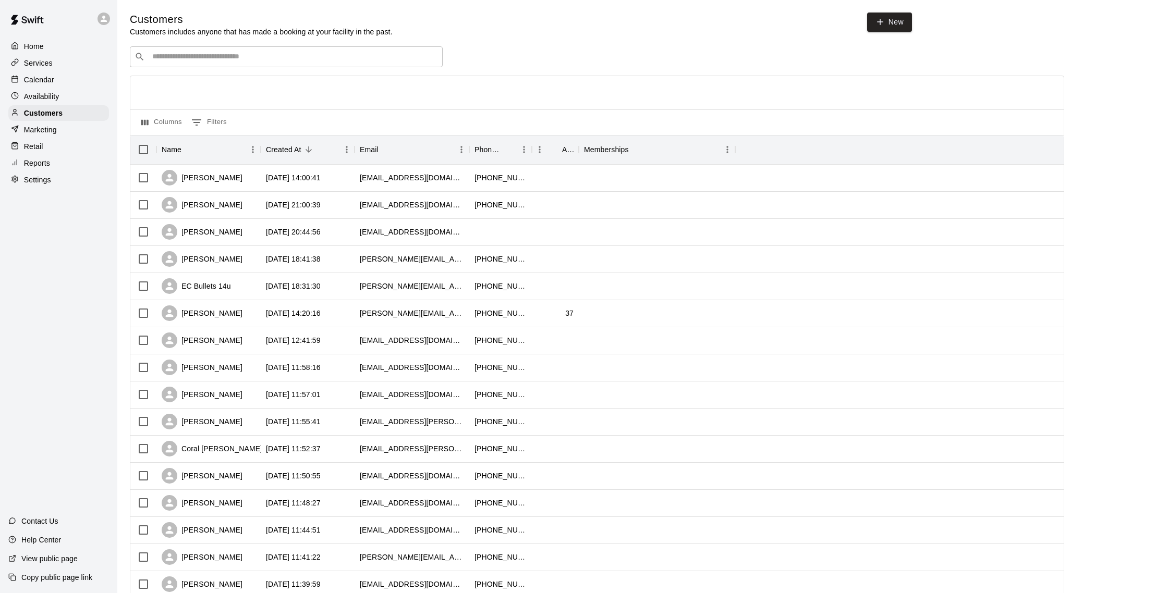
click at [53, 130] on p "Marketing" at bounding box center [40, 130] width 33 height 10
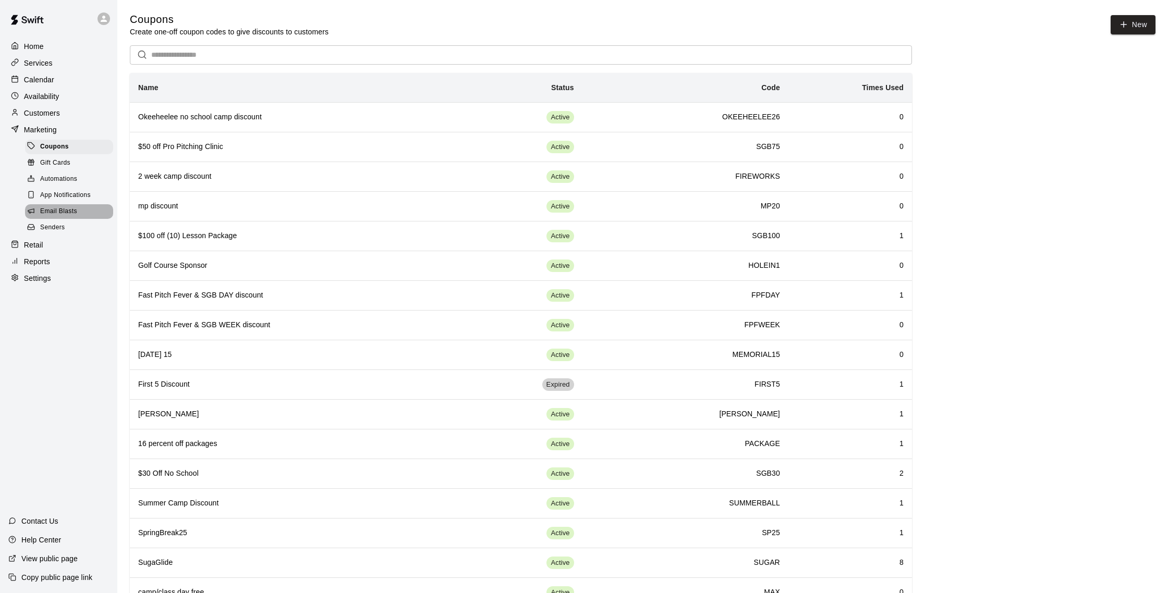
click at [74, 207] on span "Email Blasts" at bounding box center [58, 211] width 37 height 10
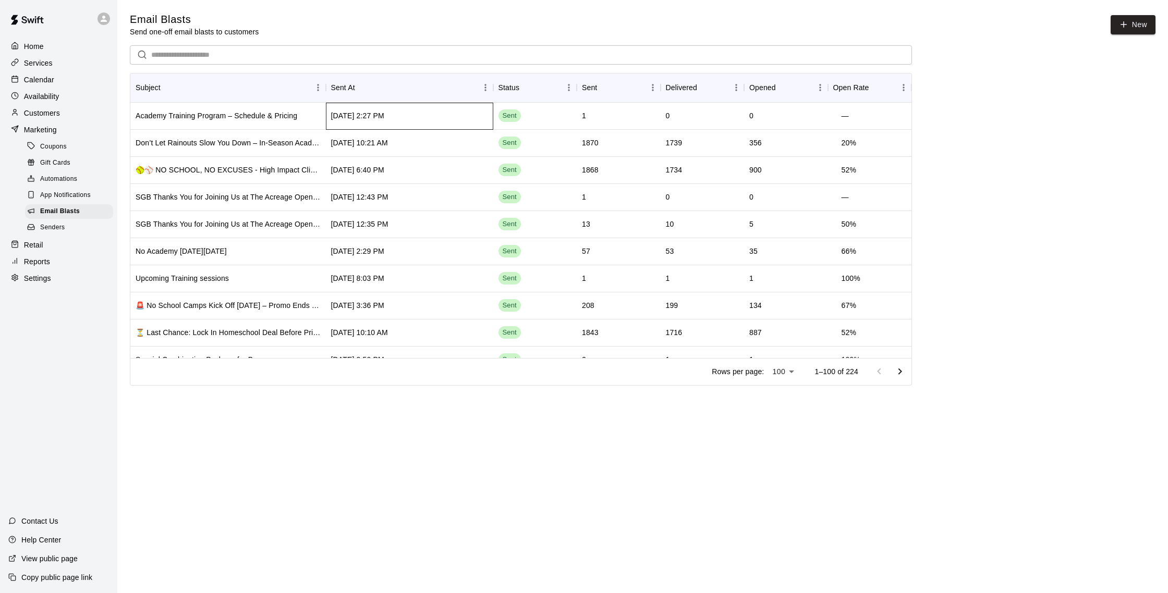
click at [453, 113] on div "Sep 13 2025, 2:27 PM" at bounding box center [409, 116] width 167 height 27
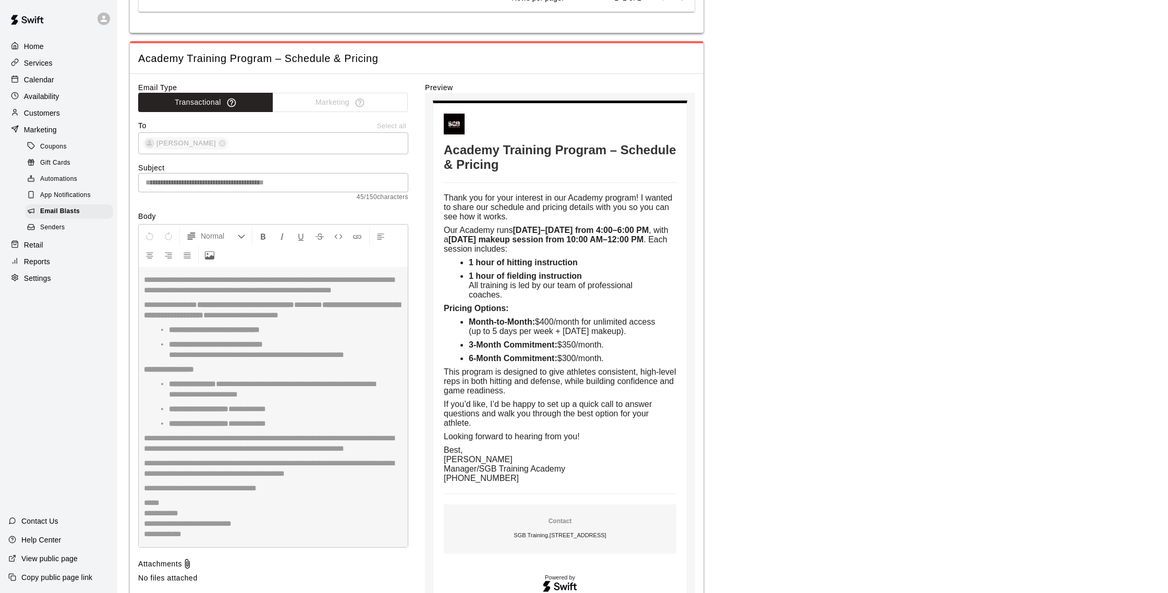
scroll to position [182, 0]
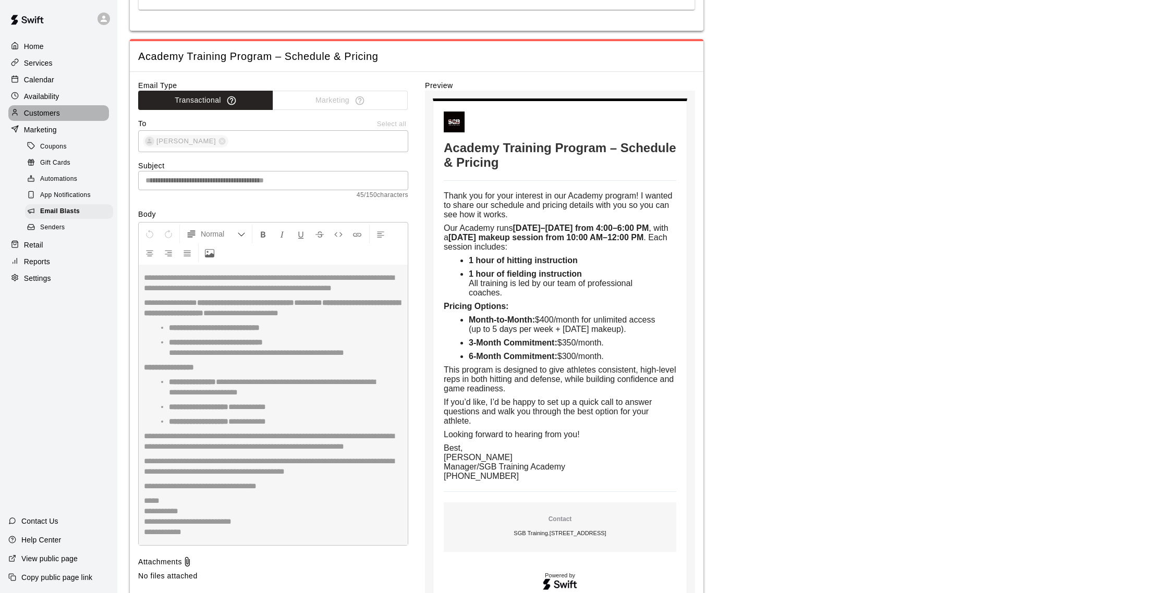
click at [50, 106] on div "Customers" at bounding box center [58, 113] width 101 height 16
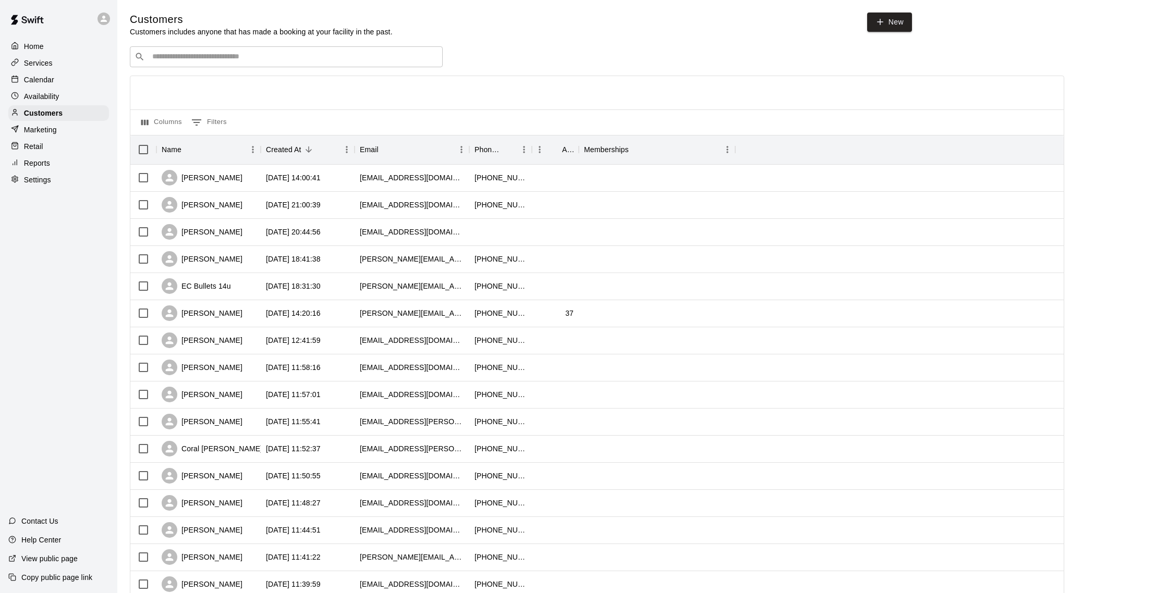
click at [38, 84] on p "Calendar" at bounding box center [39, 80] width 30 height 10
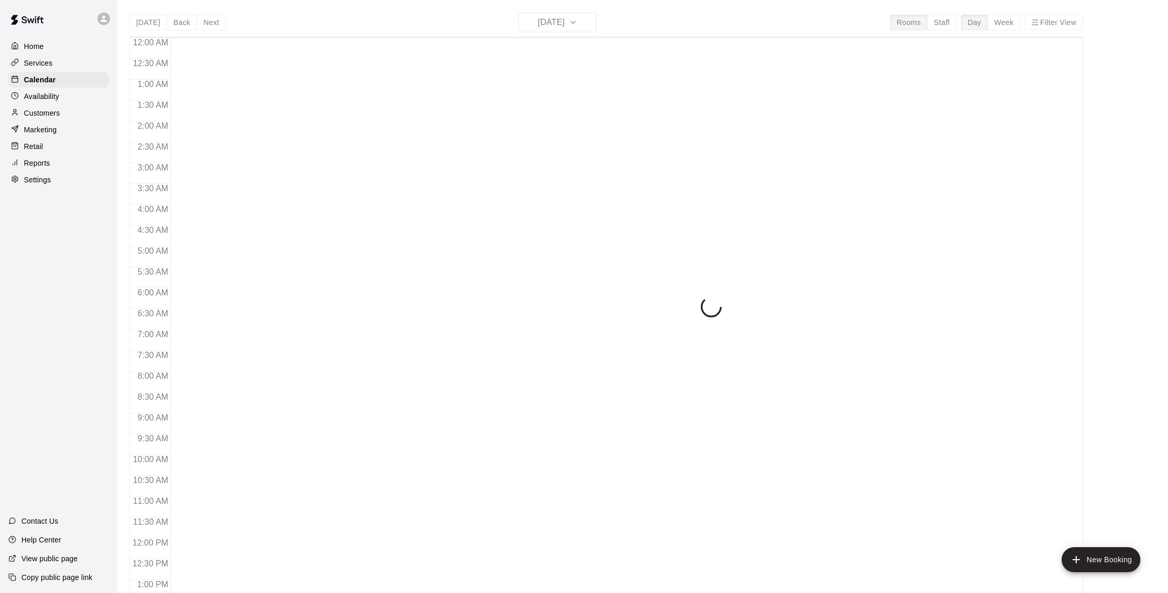
scroll to position [434, 0]
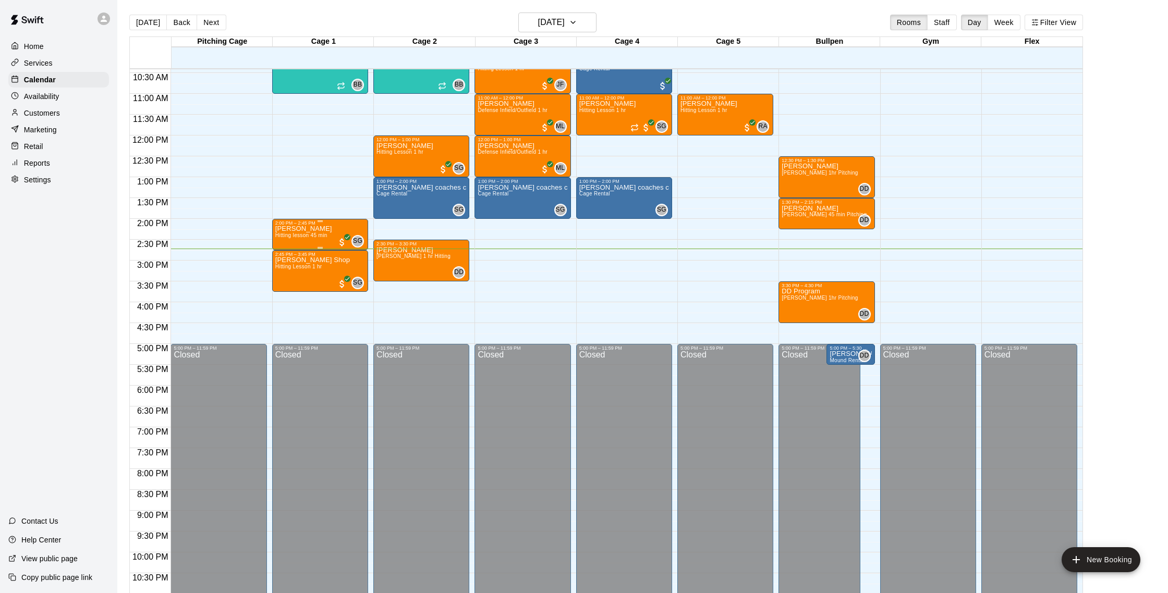
click at [334, 233] on div "Edwin Parsons Hitting lesson 45 min SG 0" at bounding box center [320, 522] width 90 height 593
click at [291, 261] on img "edit" at bounding box center [286, 262] width 12 height 12
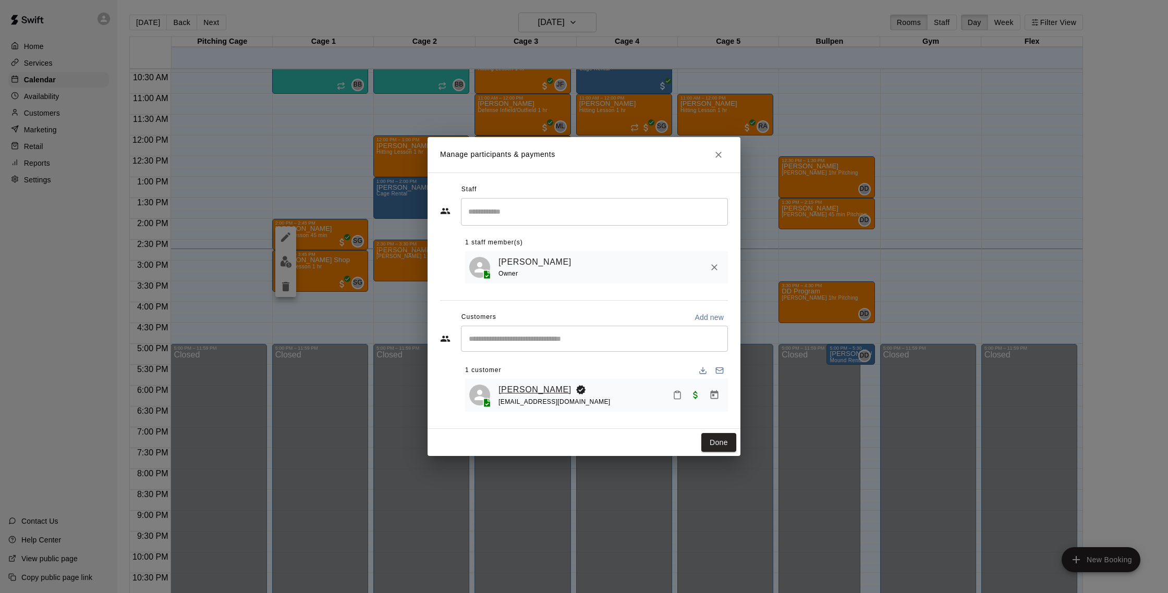
click at [534, 386] on link "[PERSON_NAME]" at bounding box center [534, 390] width 73 height 14
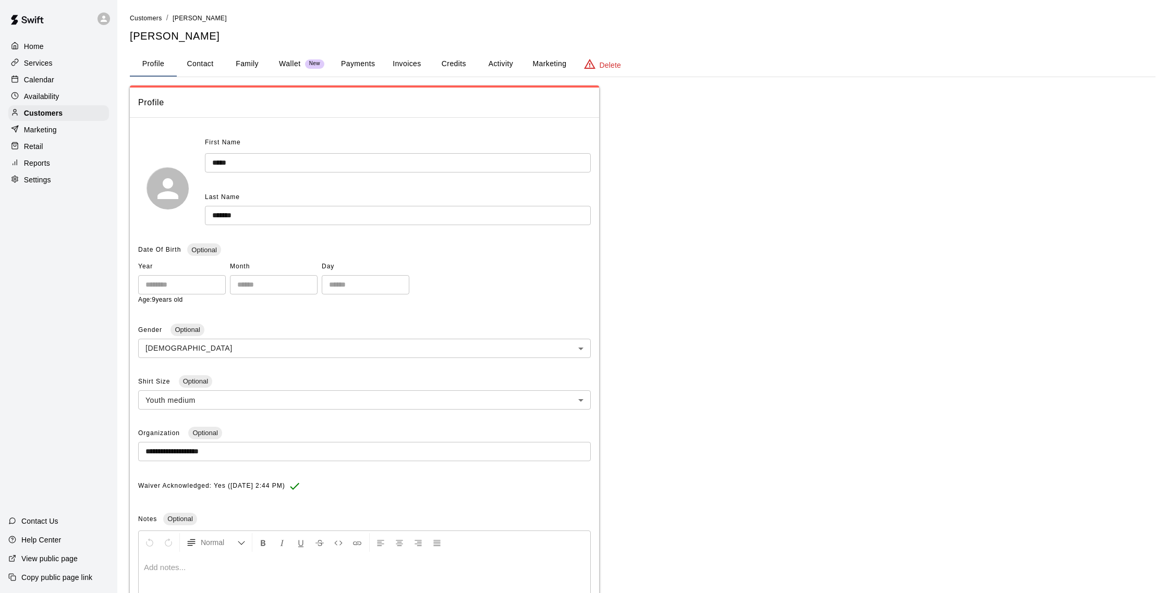
click at [499, 55] on button "Activity" at bounding box center [500, 64] width 47 height 25
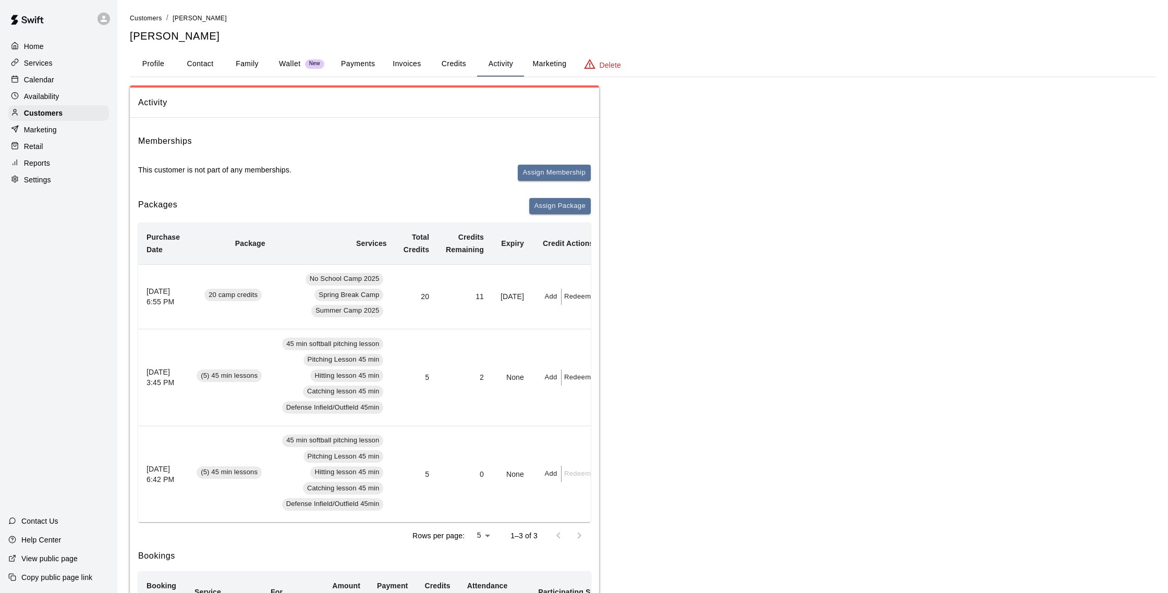
click at [352, 69] on button "Payments" at bounding box center [358, 64] width 51 height 25
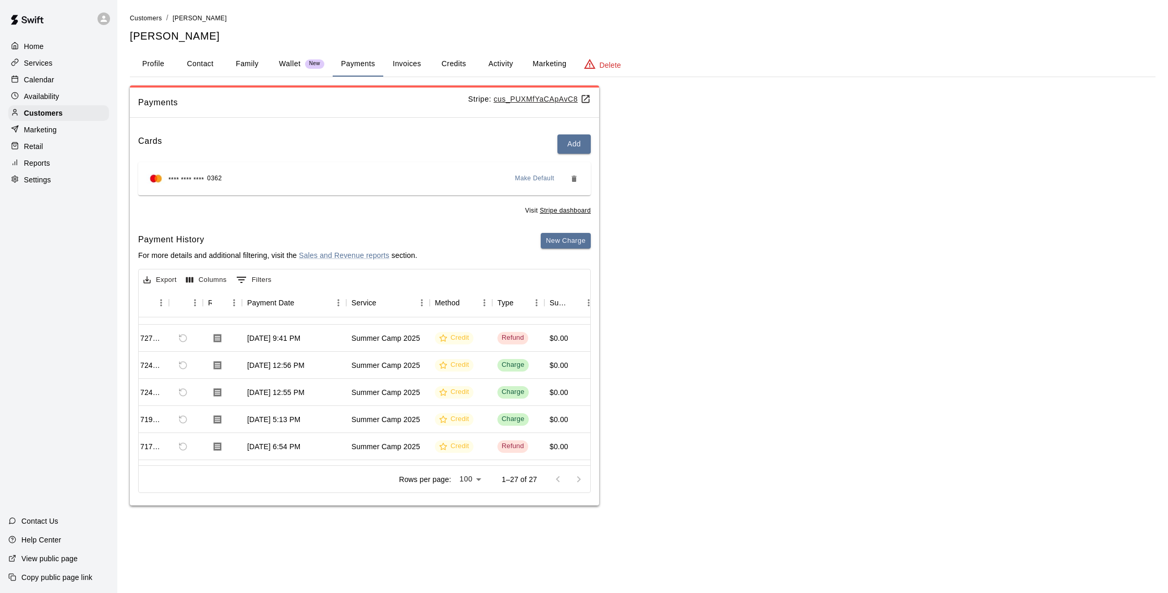
scroll to position [0, 30]
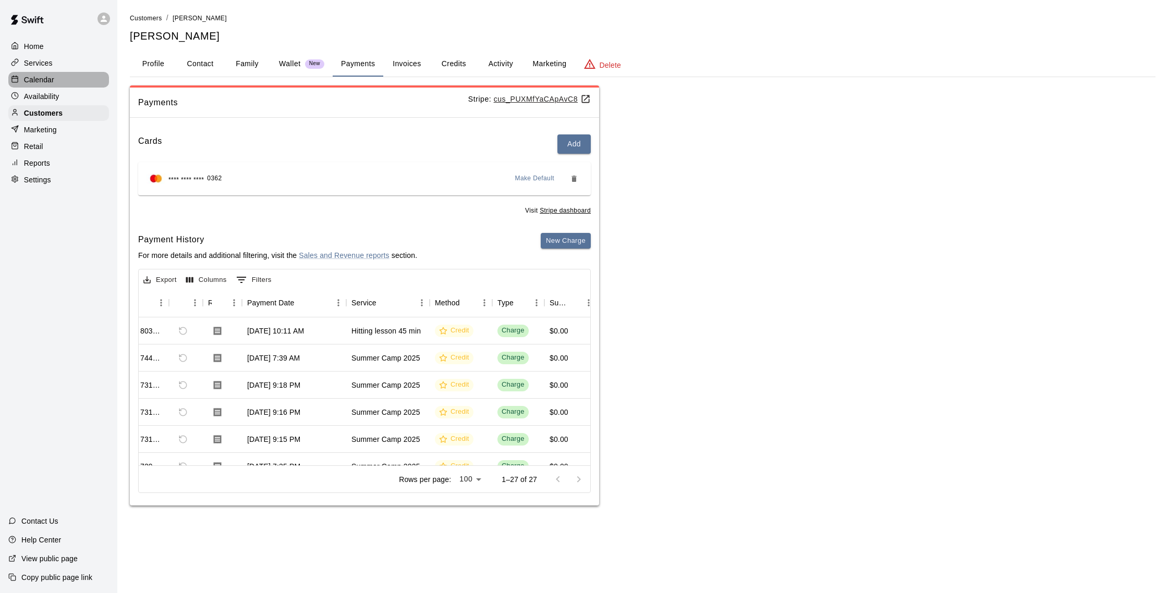
click at [46, 79] on p "Calendar" at bounding box center [39, 80] width 30 height 10
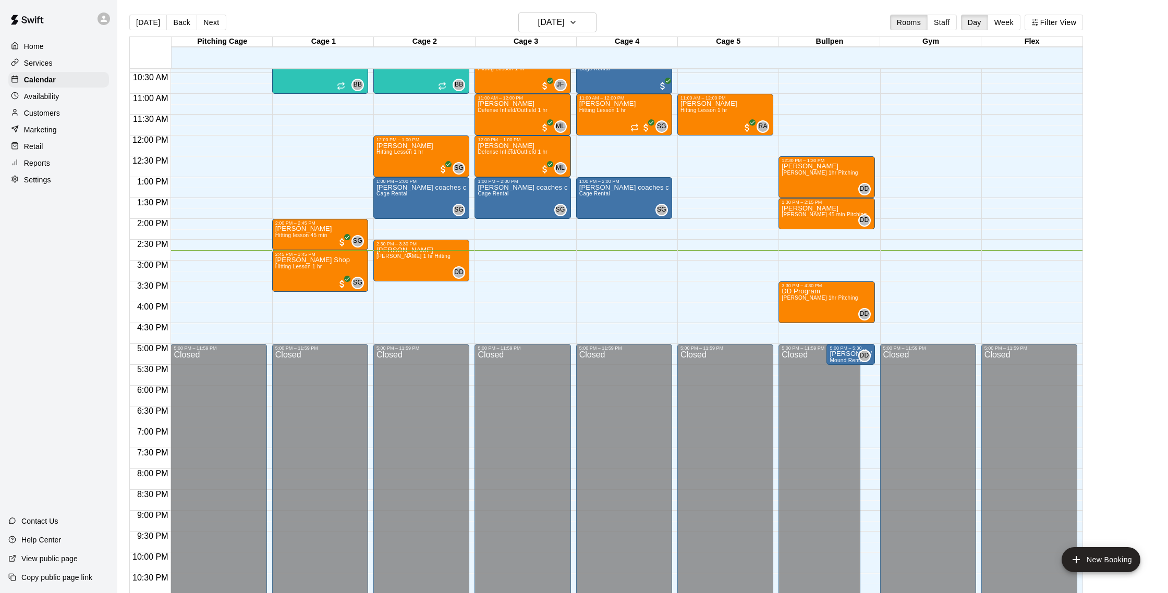
scroll to position [17, 0]
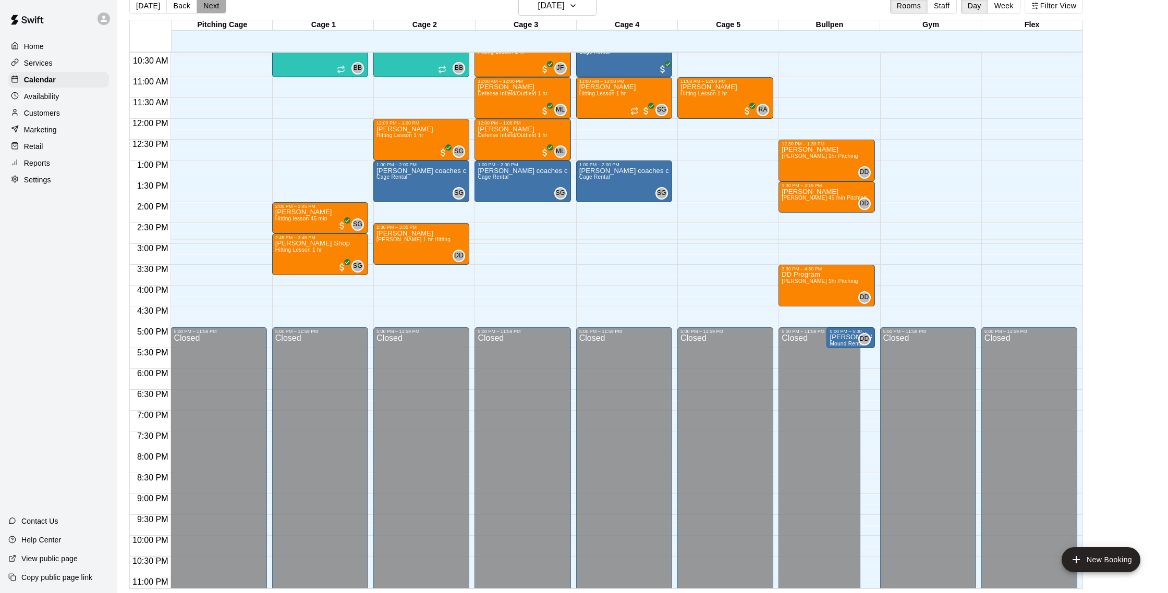
click at [215, 8] on button "Next" at bounding box center [211, 6] width 29 height 16
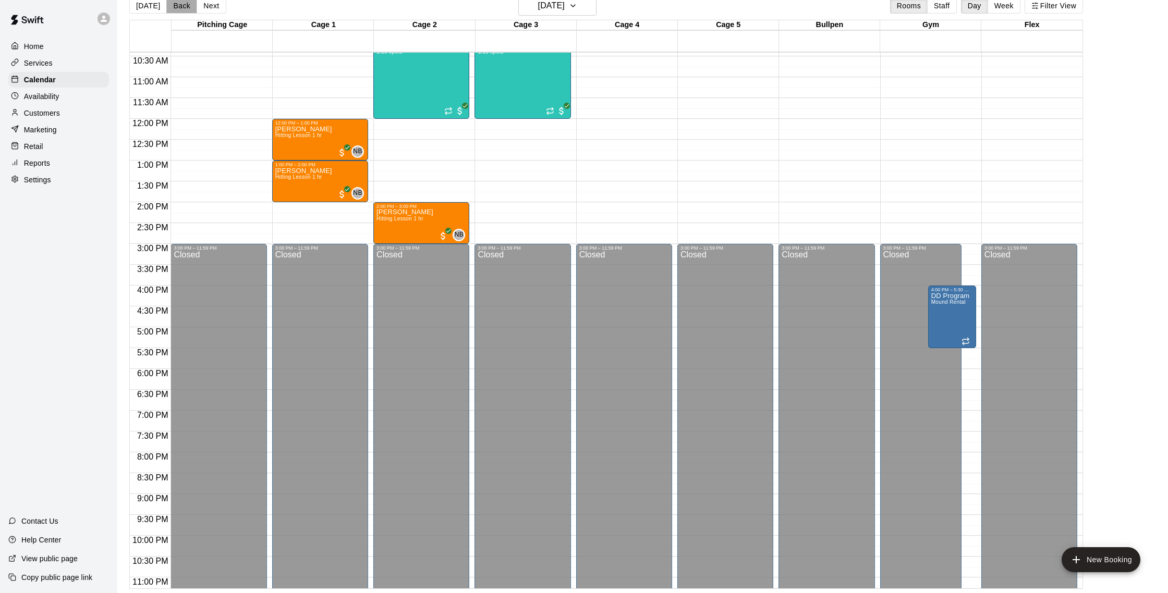
click at [178, 9] on button "Back" at bounding box center [181, 6] width 31 height 16
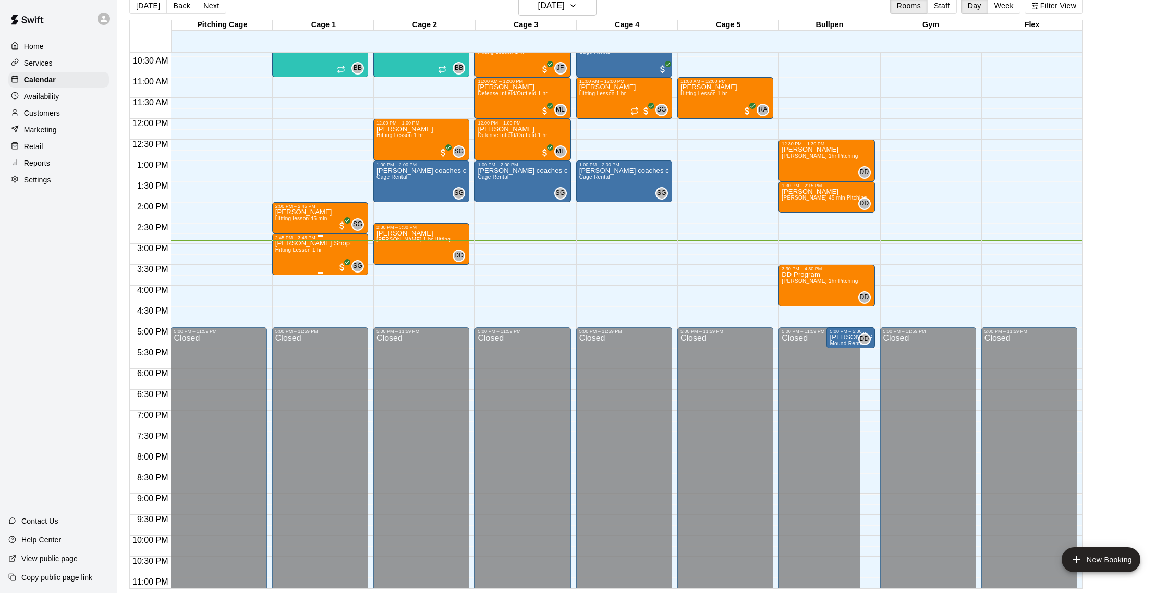
click at [315, 250] on span "Hitting Lesson 1 hr" at bounding box center [298, 250] width 47 height 6
click at [289, 256] on icon "edit" at bounding box center [285, 258] width 13 height 13
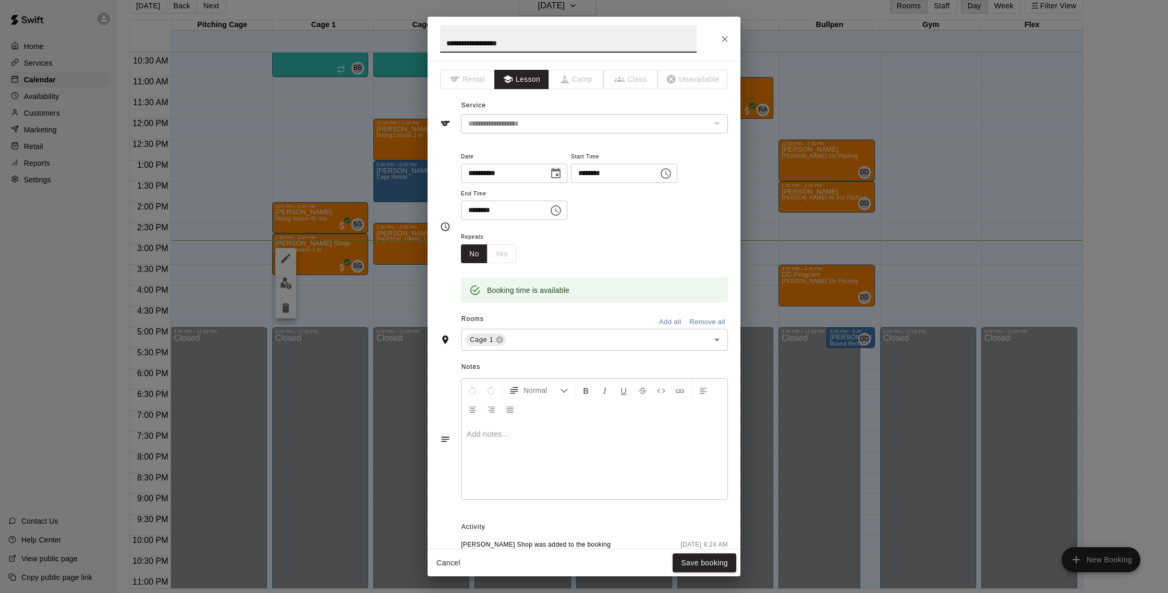
scroll to position [1, 0]
click at [561, 171] on icon "Choose date, selected date is Sep 13, 2025" at bounding box center [555, 173] width 13 height 13
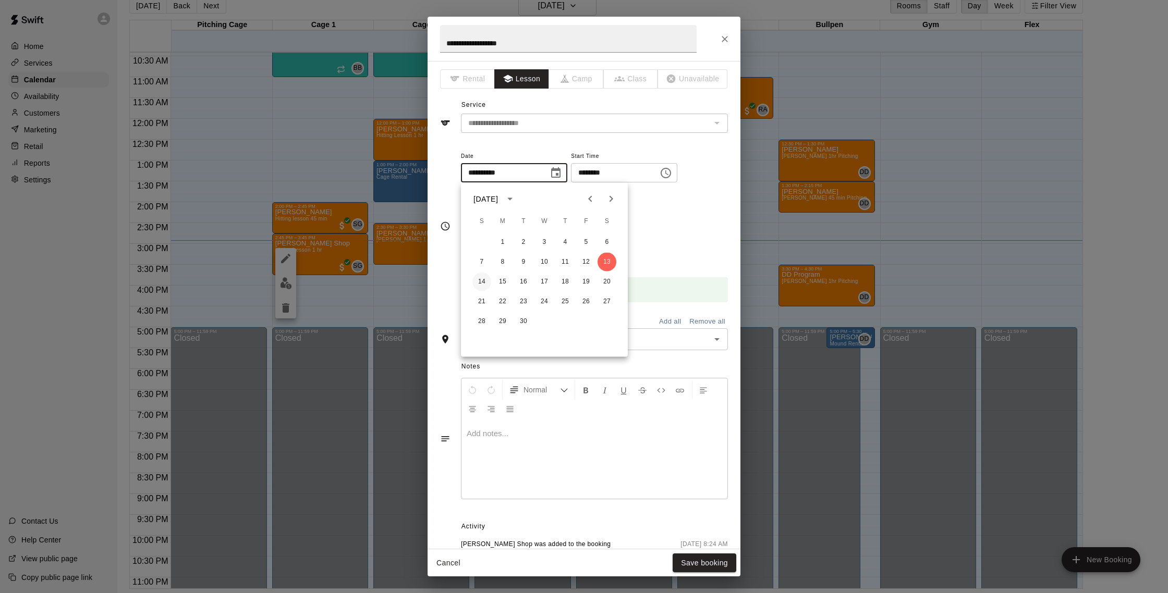
click at [483, 281] on button "14" at bounding box center [481, 282] width 19 height 19
type input "**********"
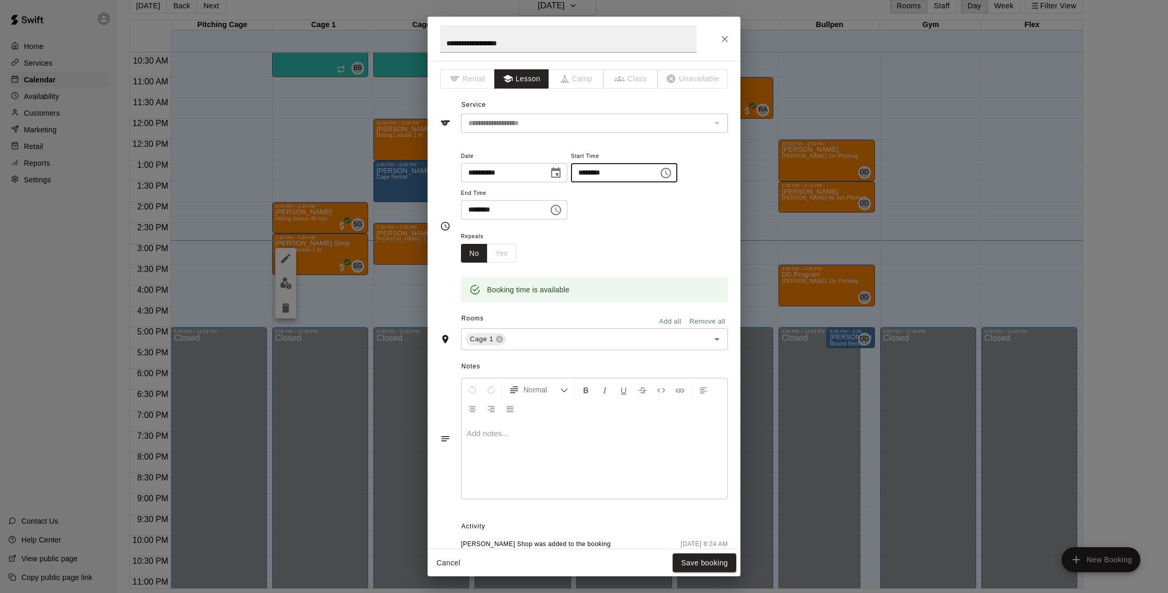
click at [588, 172] on input "********" at bounding box center [611, 172] width 80 height 19
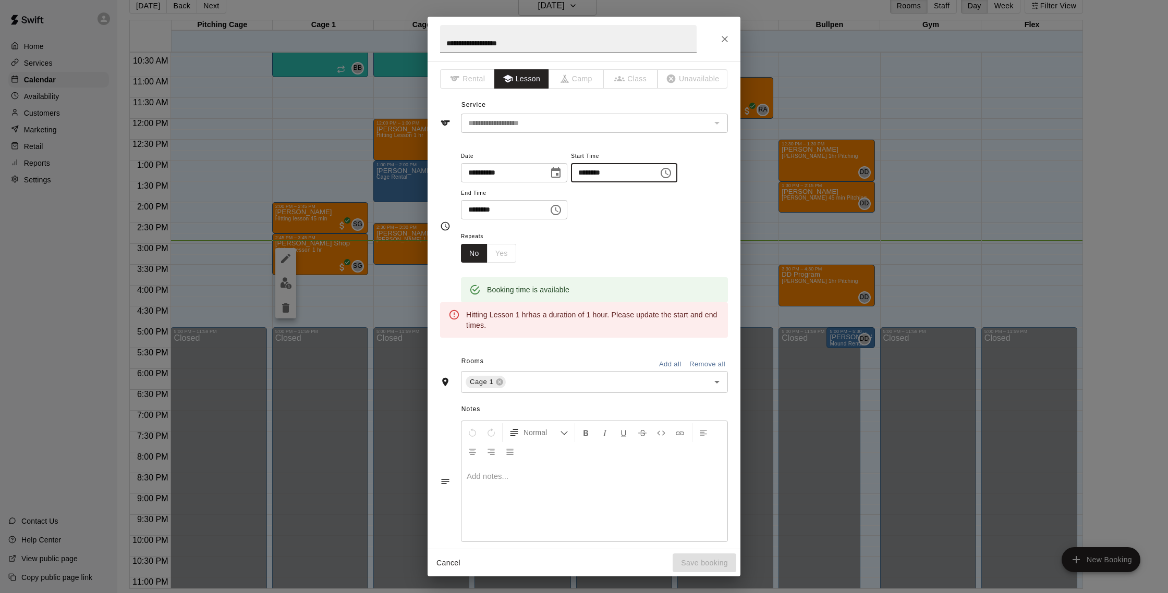
type input "********"
click at [475, 211] on input "********" at bounding box center [501, 209] width 80 height 19
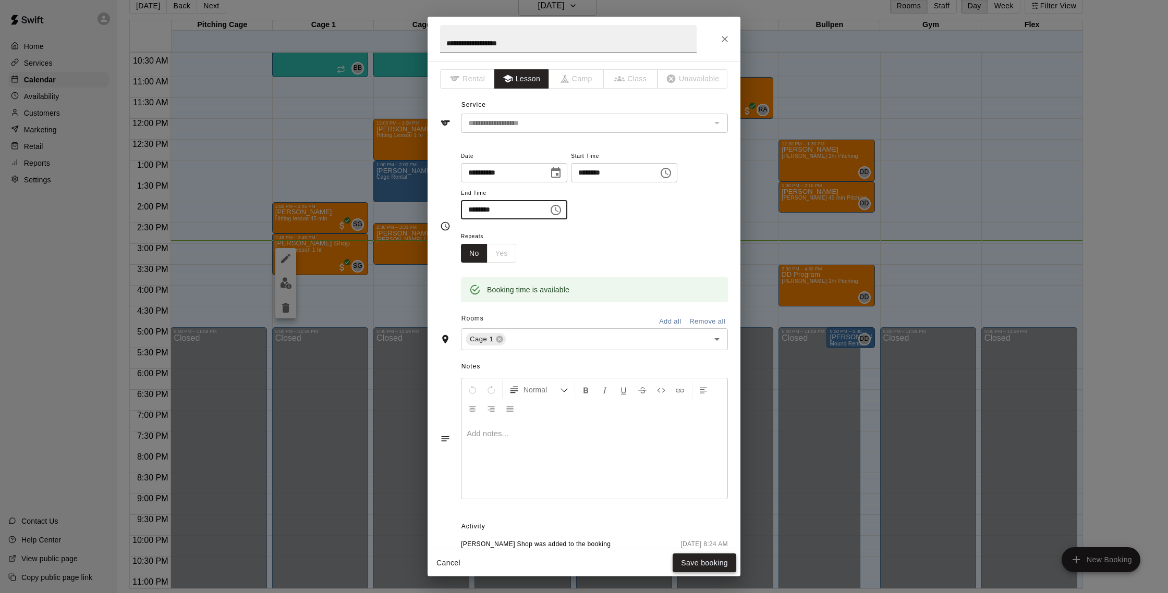
type input "********"
click at [705, 565] on button "Save booking" at bounding box center [705, 563] width 64 height 19
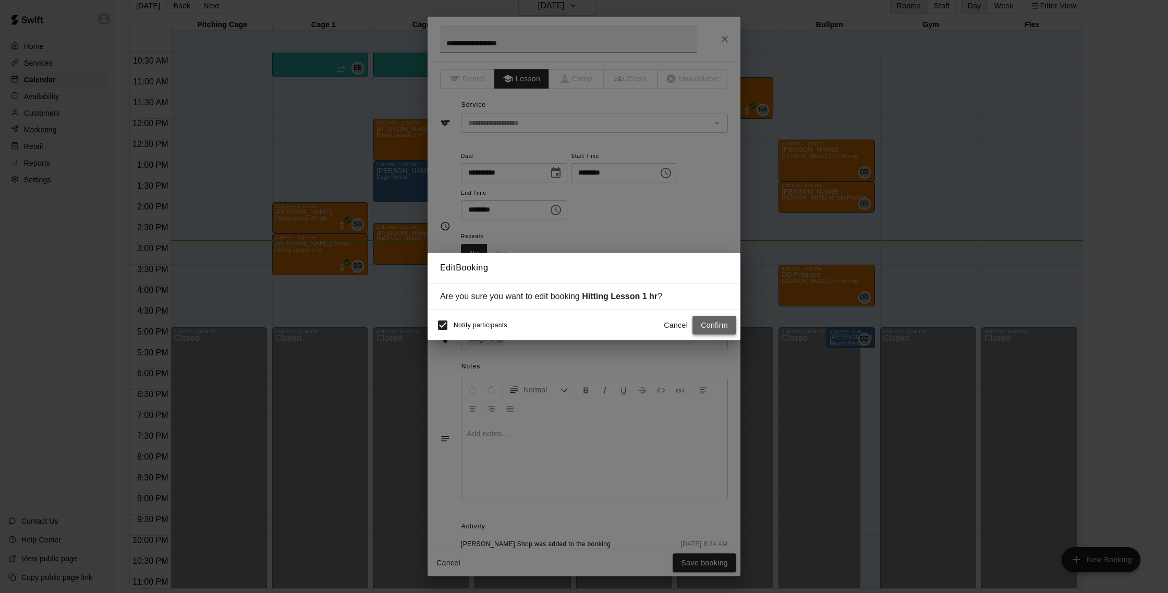
click at [710, 326] on button "Confirm" at bounding box center [714, 325] width 44 height 19
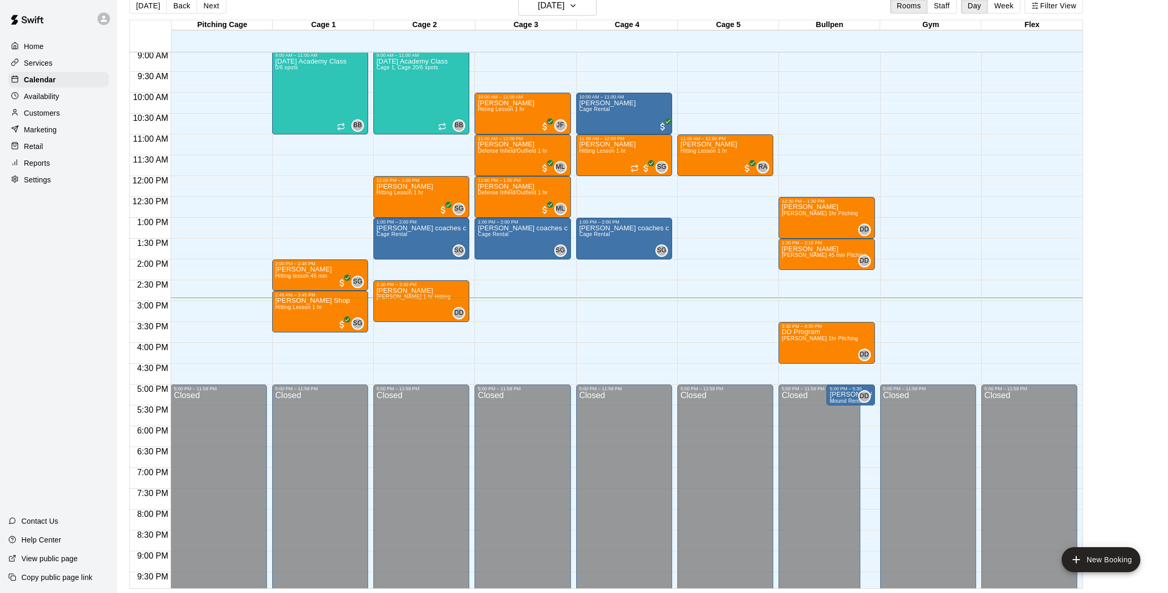
scroll to position [373, 0]
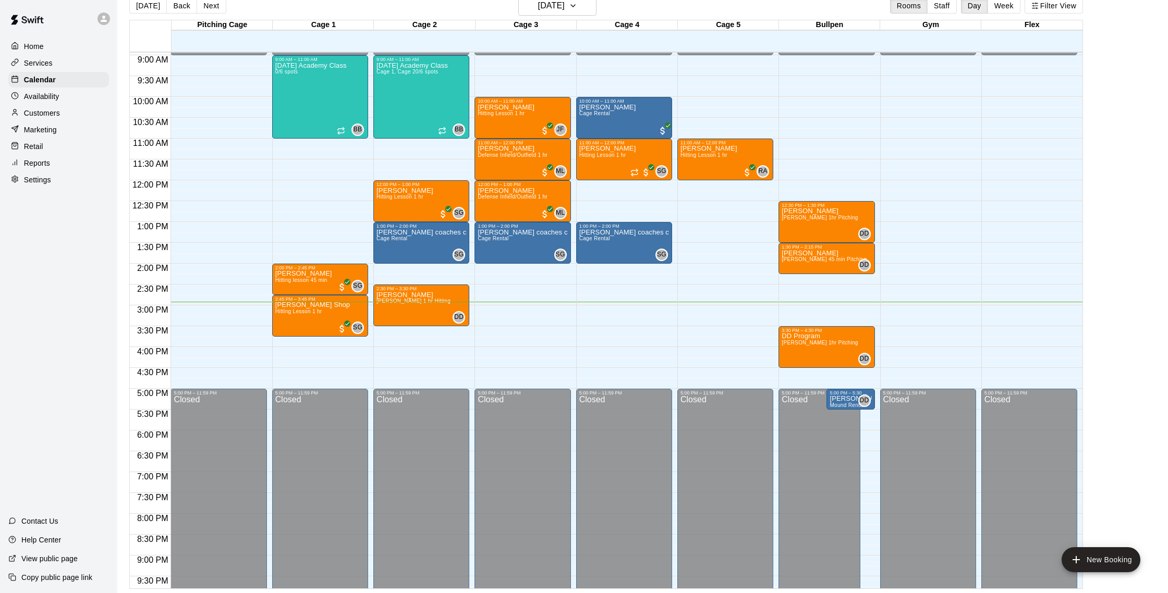
click at [51, 99] on p "Availability" at bounding box center [41, 96] width 35 height 10
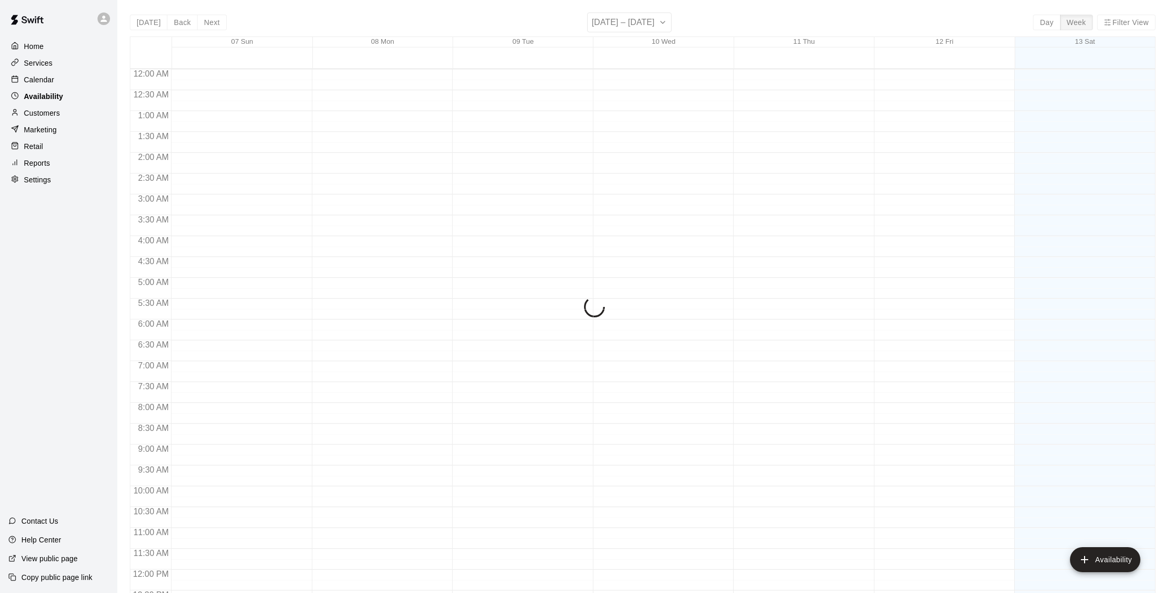
scroll to position [466, 0]
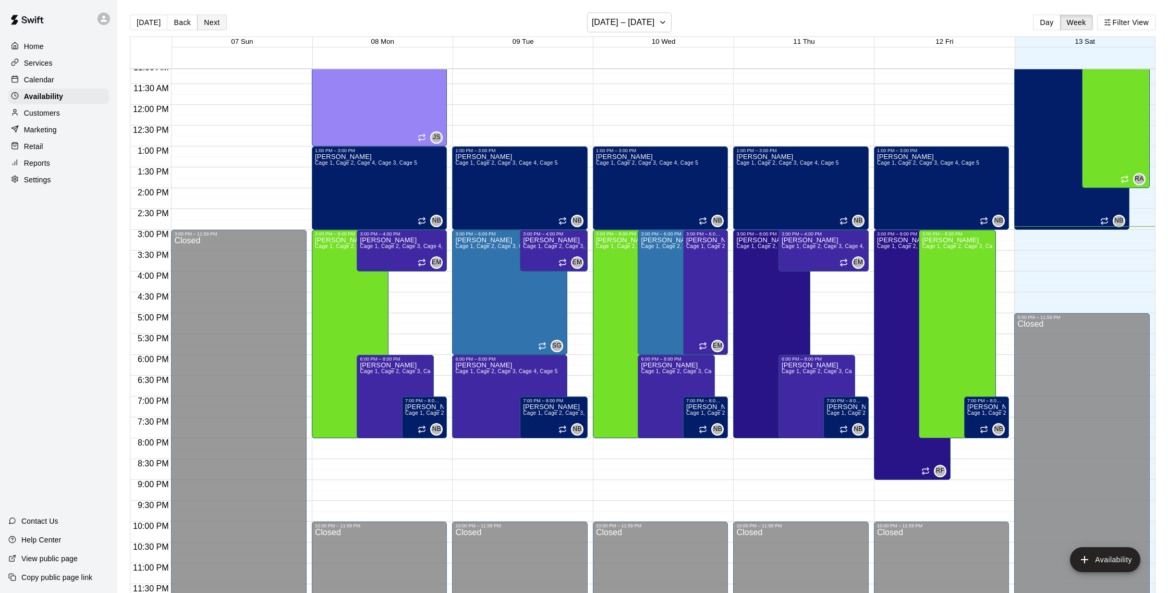
click at [215, 20] on button "Next" at bounding box center [211, 23] width 29 height 16
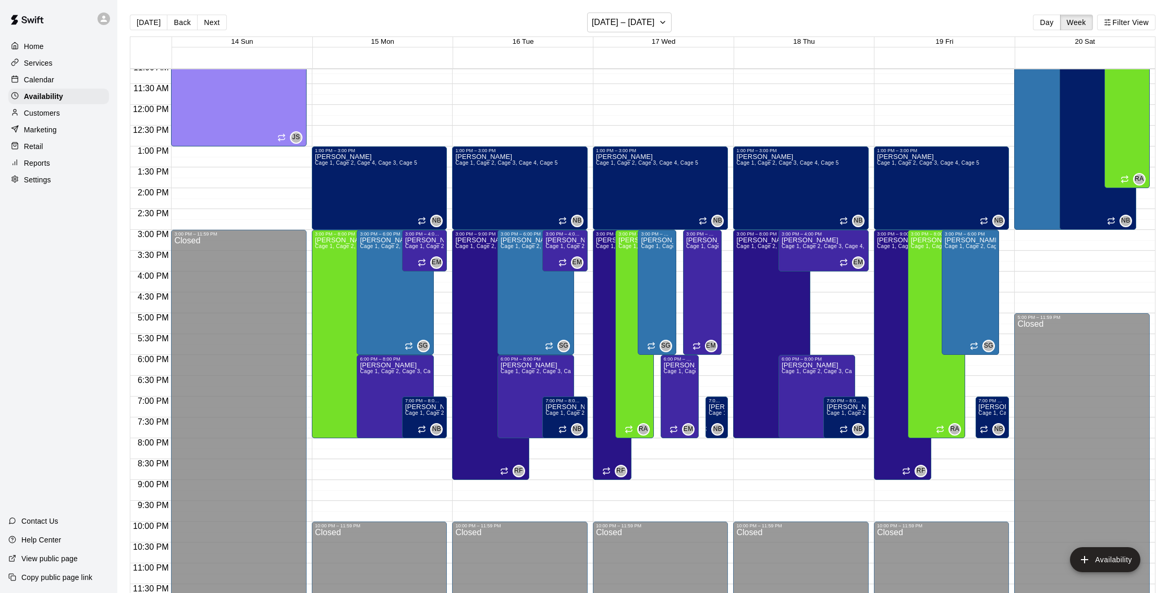
click at [35, 80] on p "Calendar" at bounding box center [39, 80] width 30 height 10
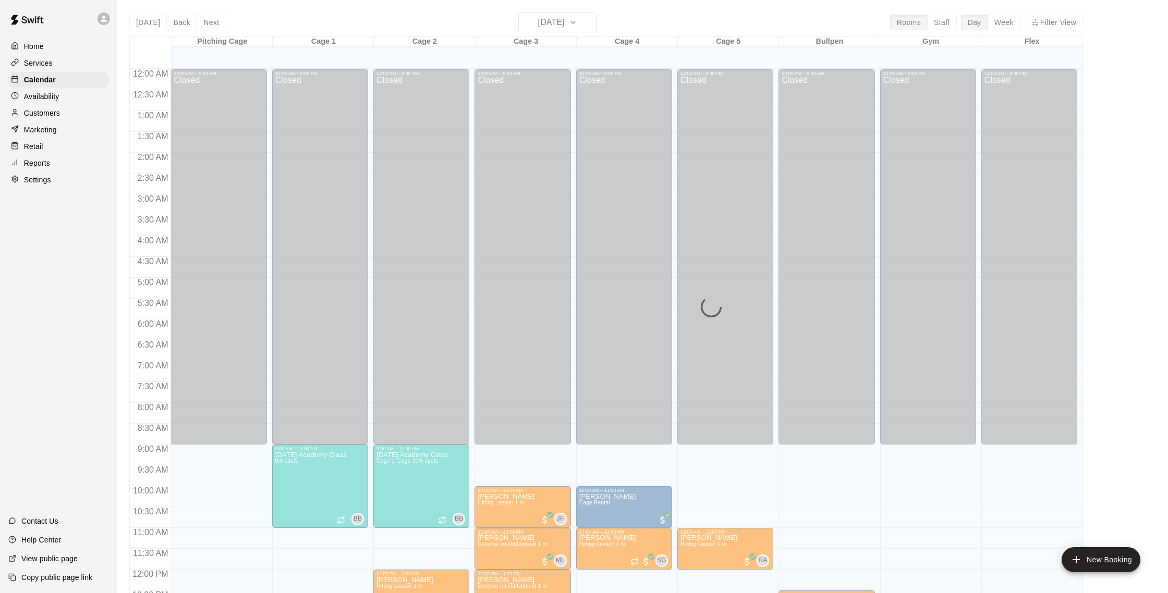
scroll to position [434, 0]
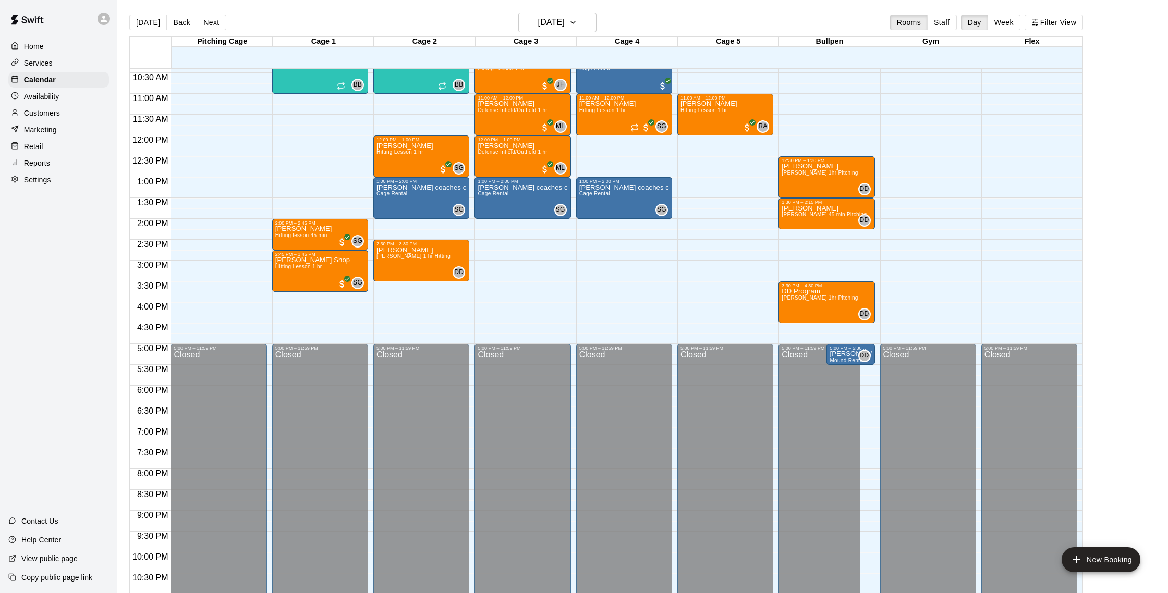
click at [299, 266] on span "Hitting Lesson 1 hr" at bounding box center [298, 267] width 47 height 6
click at [288, 323] on icon "delete" at bounding box center [285, 324] width 7 height 9
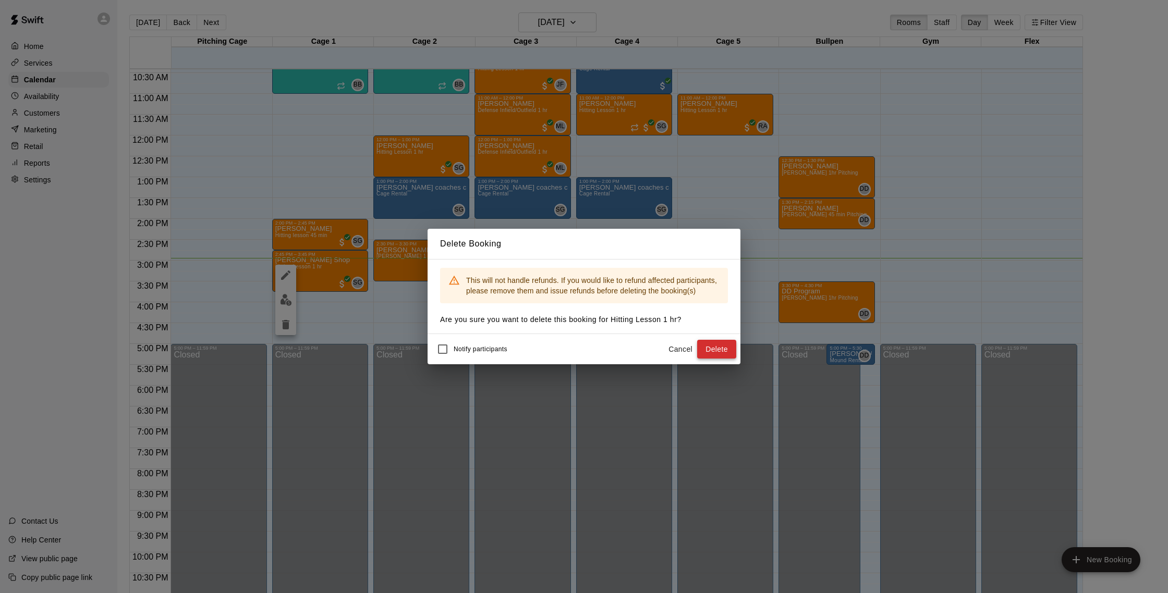
click at [722, 347] on button "Delete" at bounding box center [716, 349] width 39 height 19
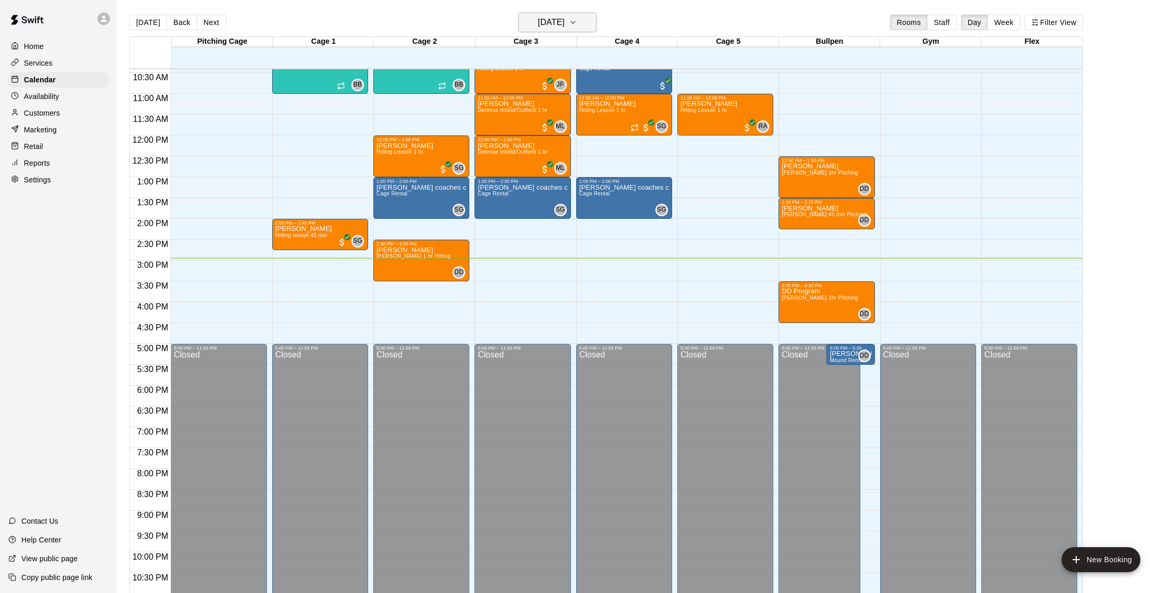
click at [543, 23] on h6 "[DATE]" at bounding box center [551, 22] width 27 height 15
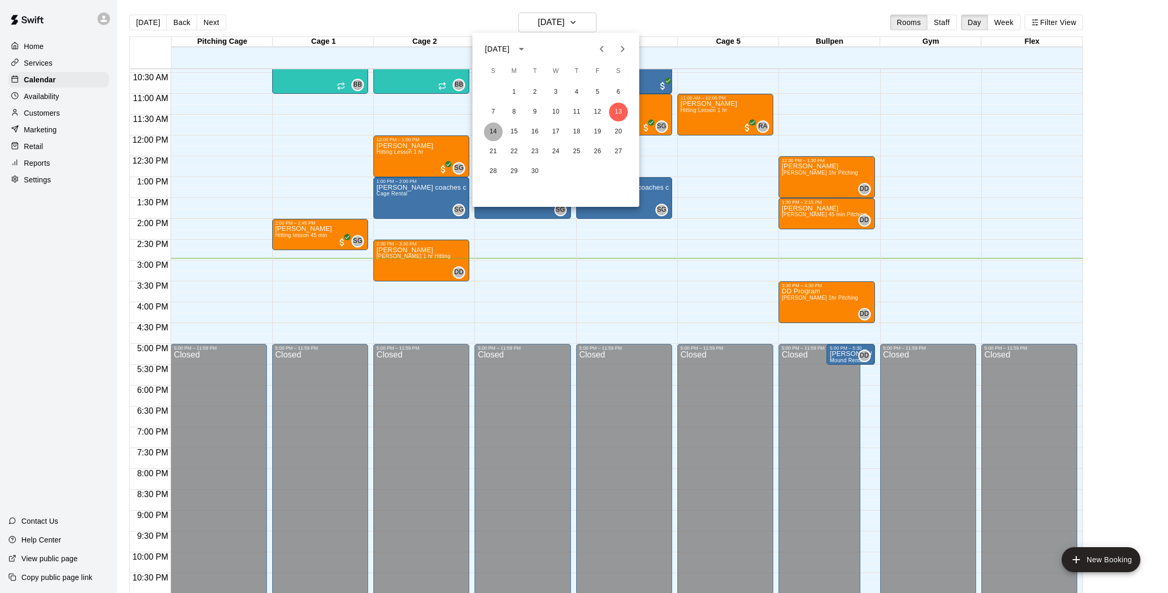
click at [495, 132] on button "14" at bounding box center [493, 132] width 19 height 19
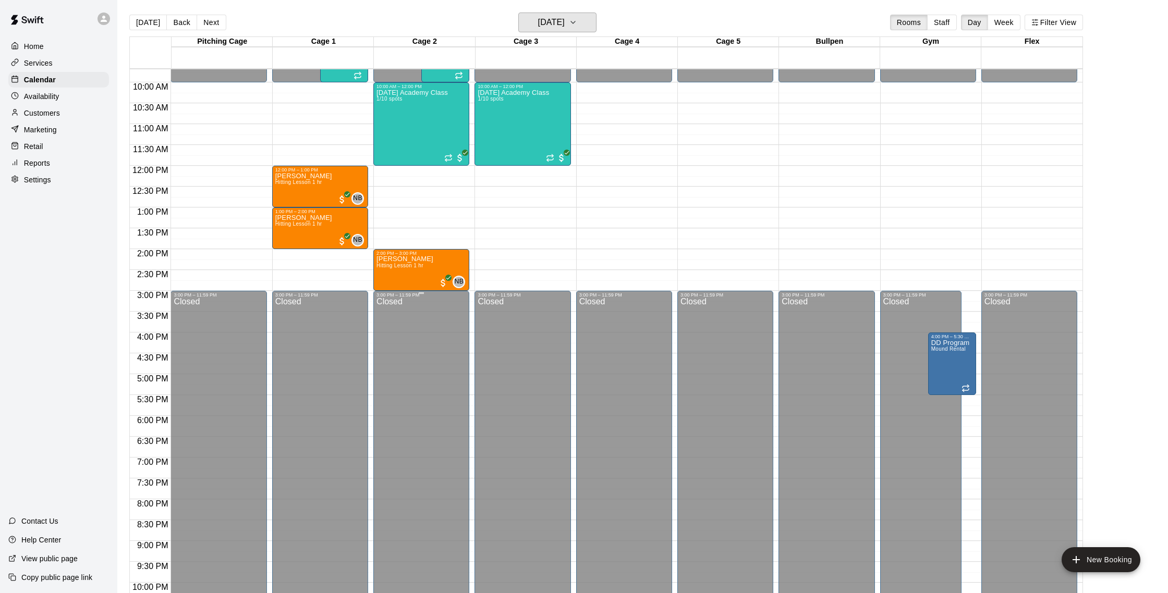
scroll to position [391, 0]
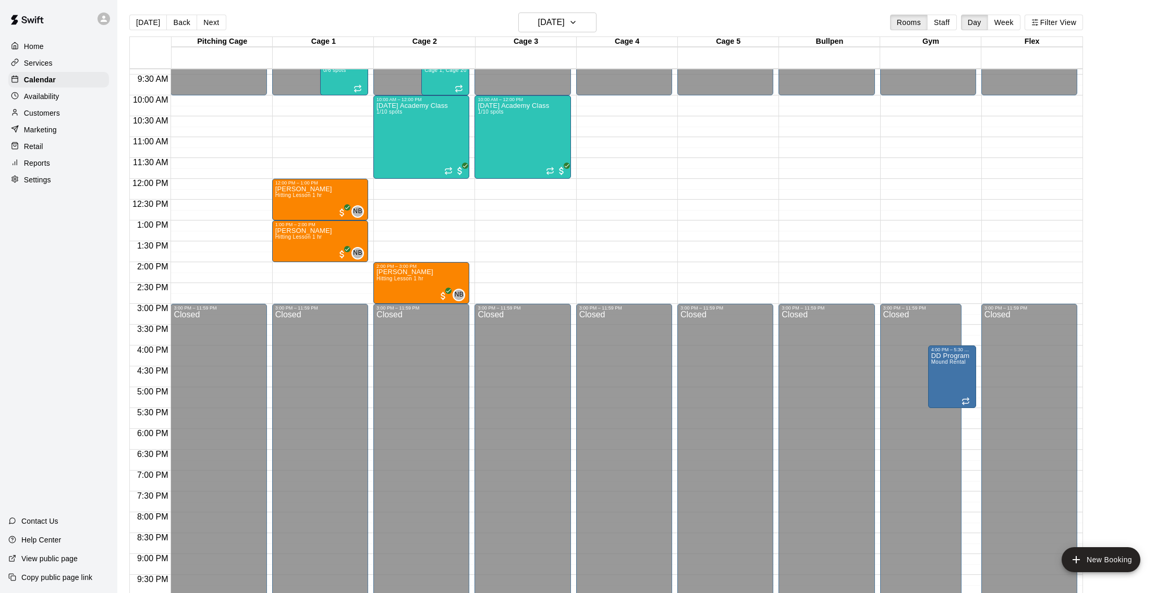
click at [494, 285] on div "12:00 AM – 10:00 AM Closed 10:00 AM – 12:00 PM Sunday Academy Class 1/10 spots …" at bounding box center [522, 178] width 96 height 1001
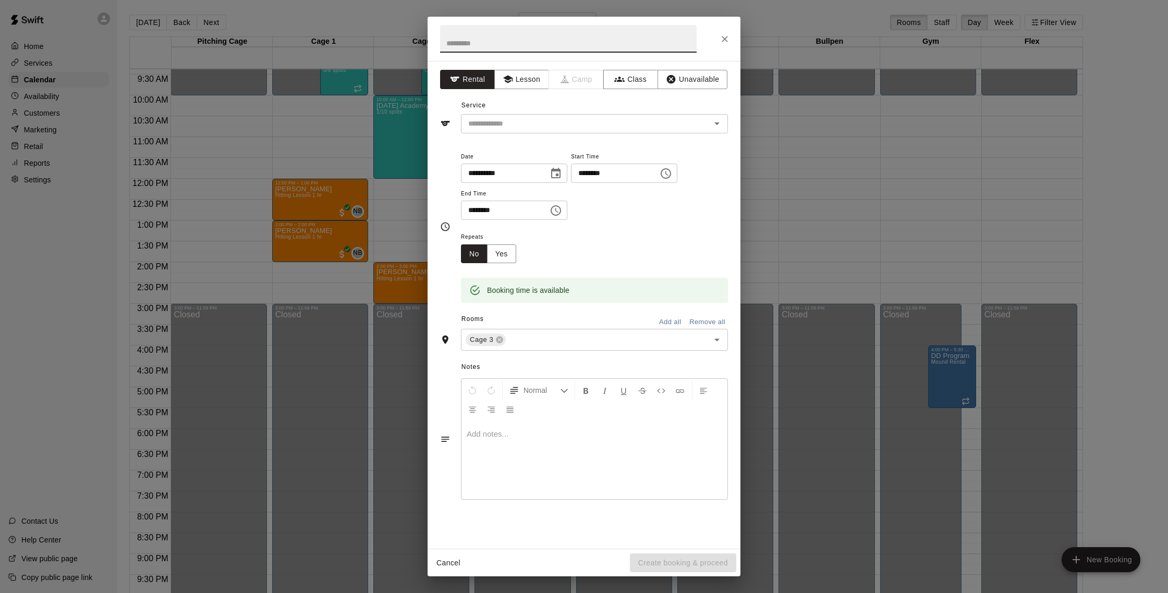
click at [588, 174] on input "********" at bounding box center [611, 173] width 80 height 19
type input "********"
click at [474, 211] on input "********" at bounding box center [501, 210] width 80 height 19
type input "********"
click at [522, 84] on button "Lesson" at bounding box center [521, 79] width 55 height 19
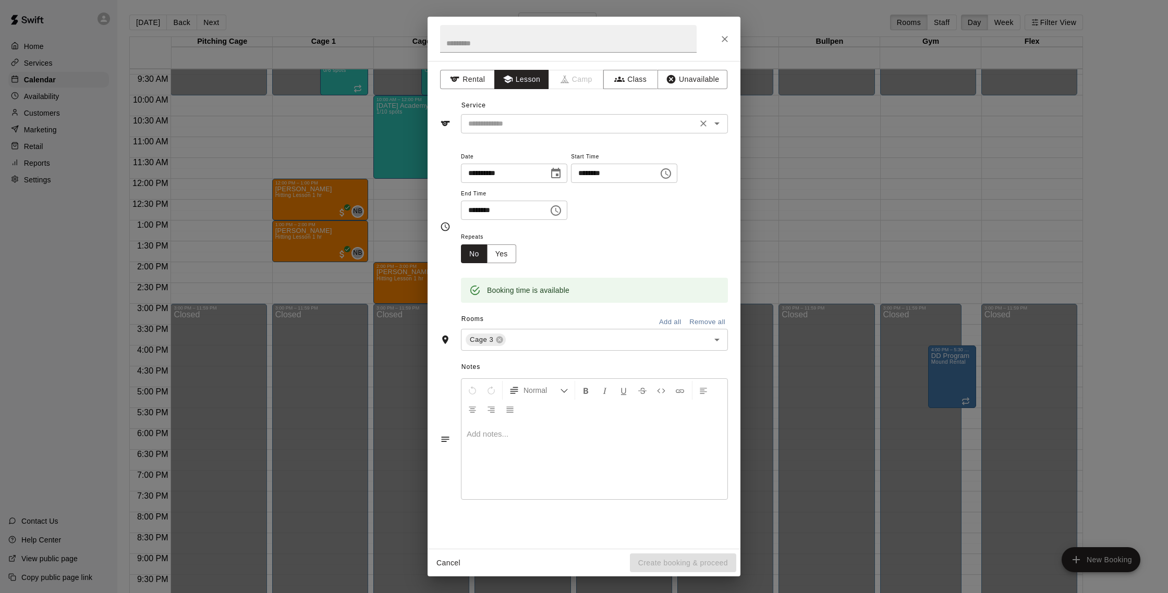
click at [520, 121] on input "text" at bounding box center [579, 123] width 230 height 13
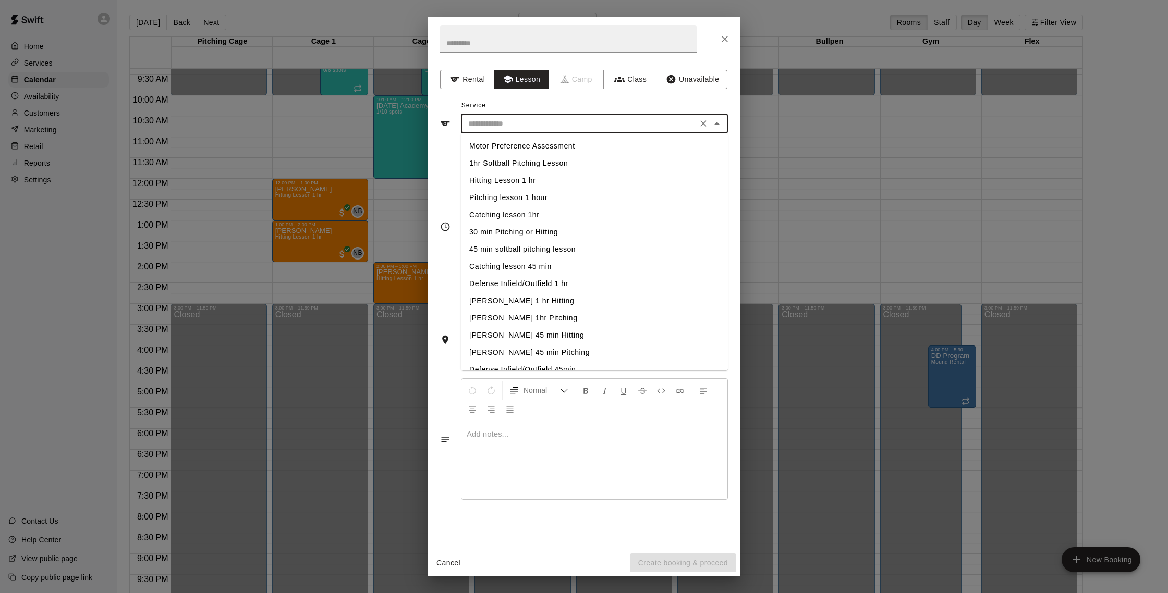
click at [518, 184] on li "Hitting Lesson 1 hr" at bounding box center [594, 180] width 267 height 17
type input "**********"
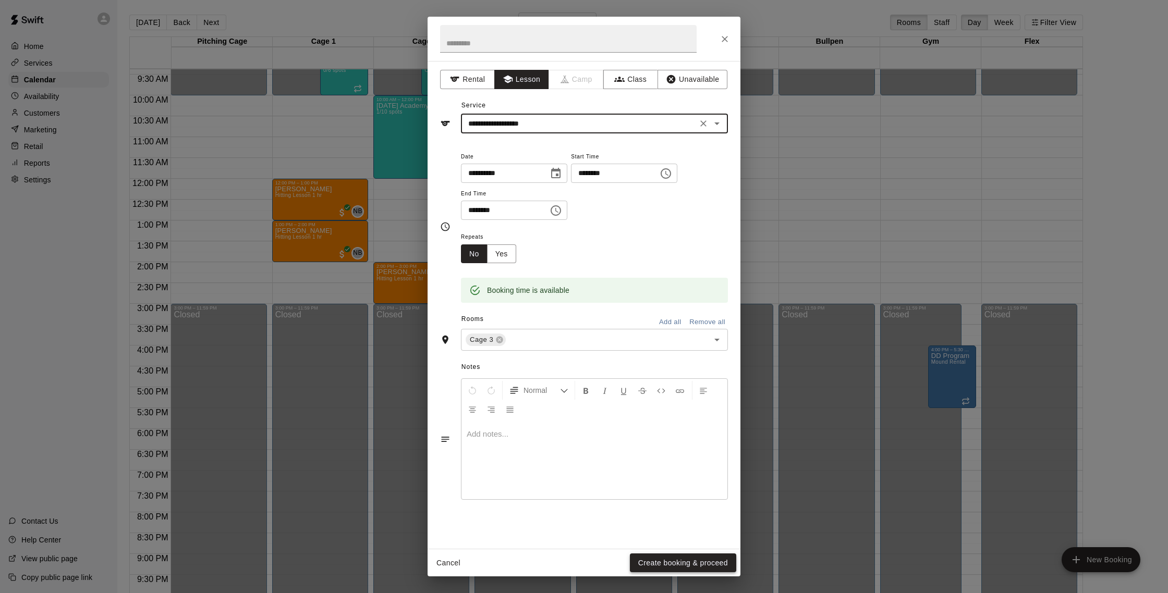
click at [702, 564] on button "Create booking & proceed" at bounding box center [683, 563] width 106 height 19
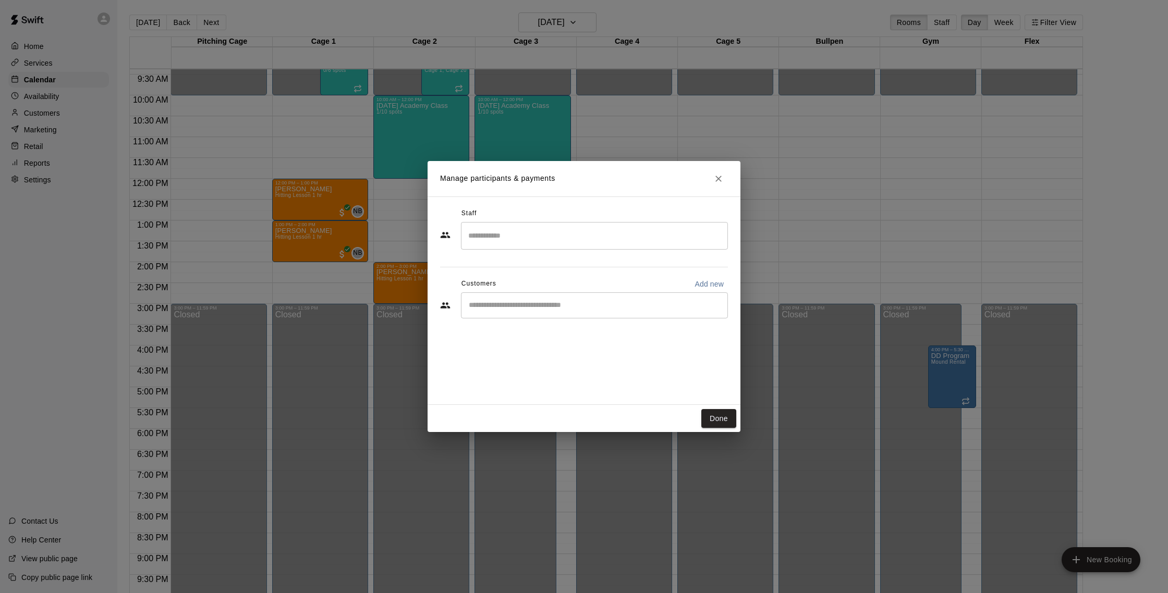
click at [523, 242] on input "Search staff" at bounding box center [595, 236] width 258 height 18
click at [523, 267] on p "[PERSON_NAME]" at bounding box center [519, 266] width 64 height 11
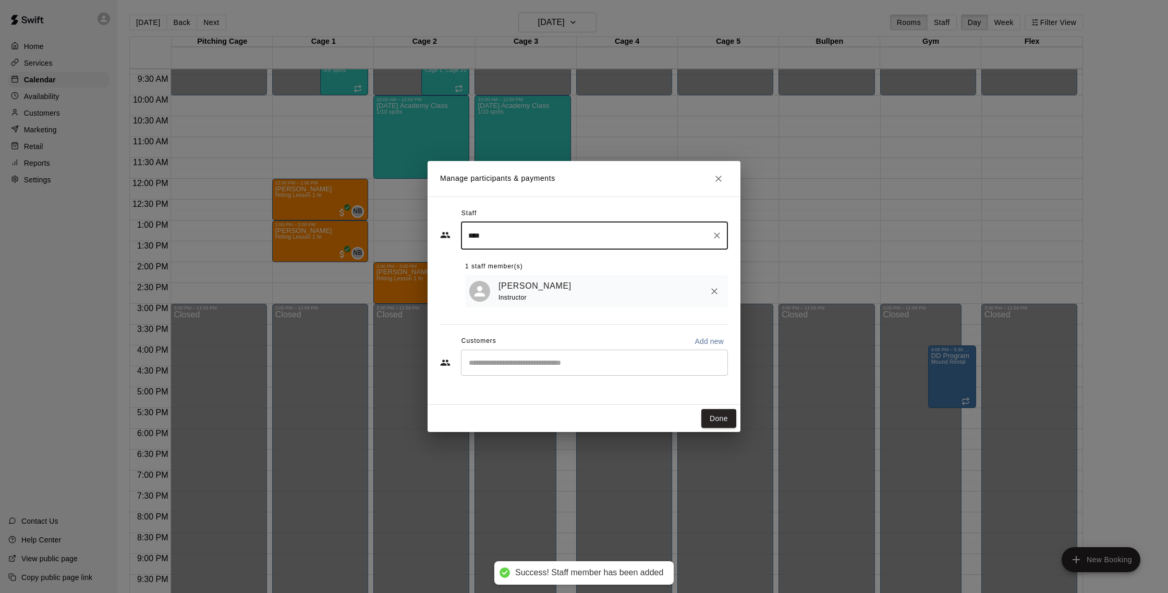
type input "****"
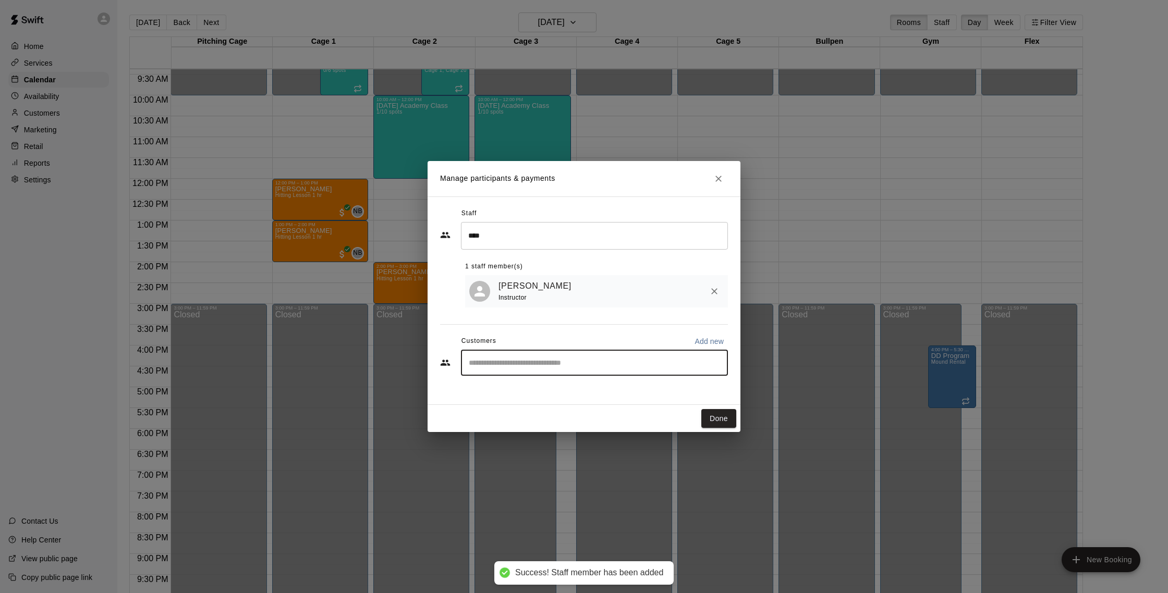
click at [514, 360] on input "Start typing to search customers..." at bounding box center [595, 363] width 258 height 10
type input "****"
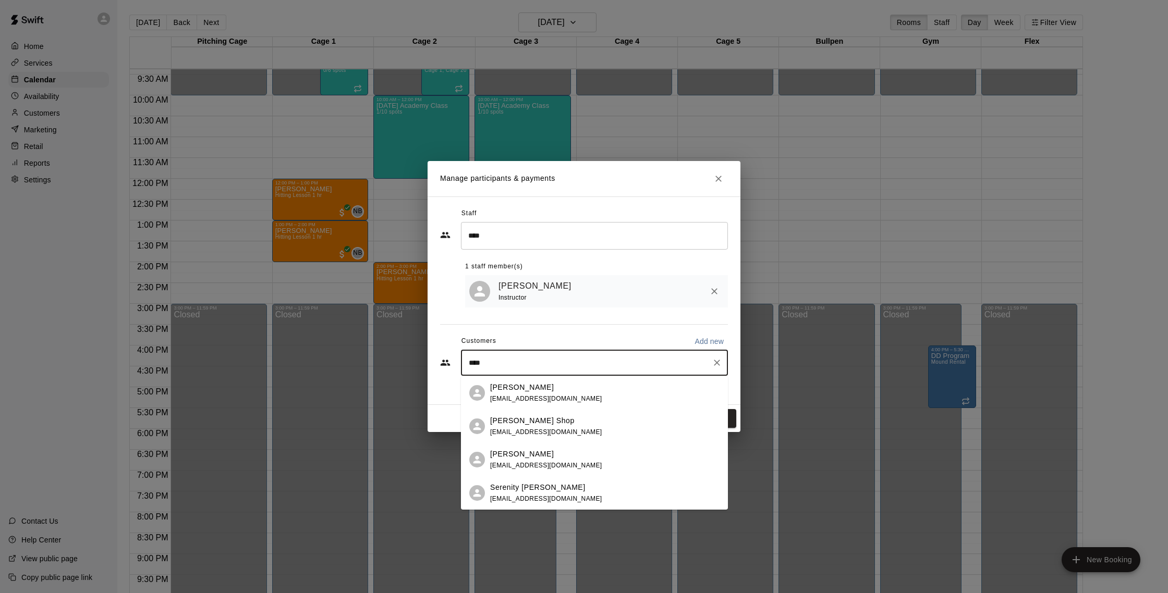
click at [532, 423] on div "[PERSON_NAME] Shop" at bounding box center [546, 421] width 112 height 11
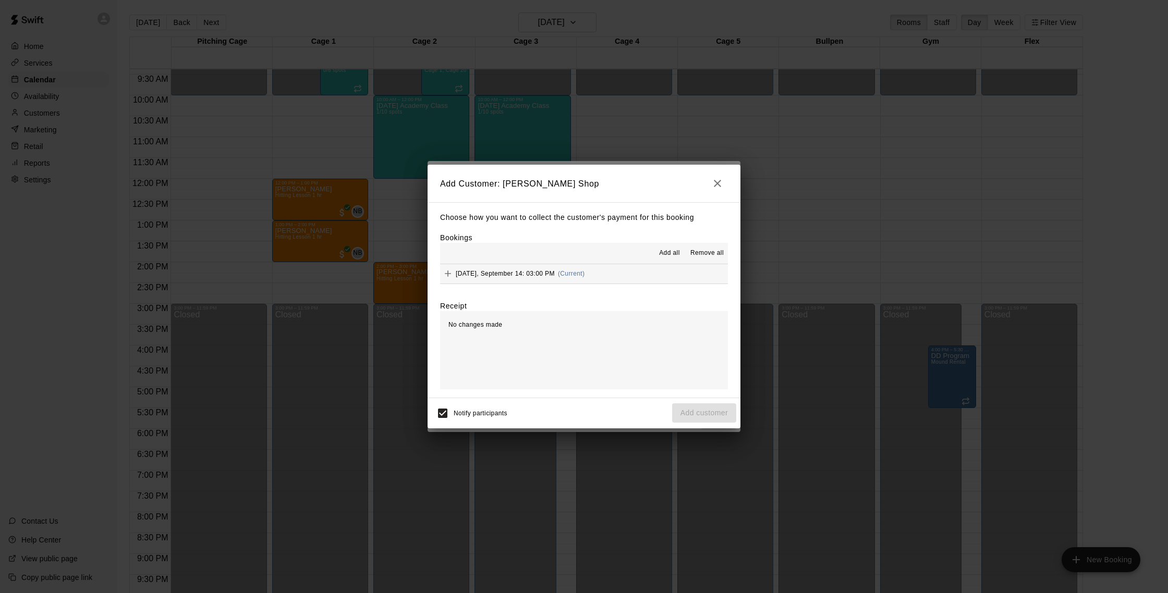
click at [609, 272] on button "Sunday, September 14: 03:00 PM (Current)" at bounding box center [584, 273] width 288 height 19
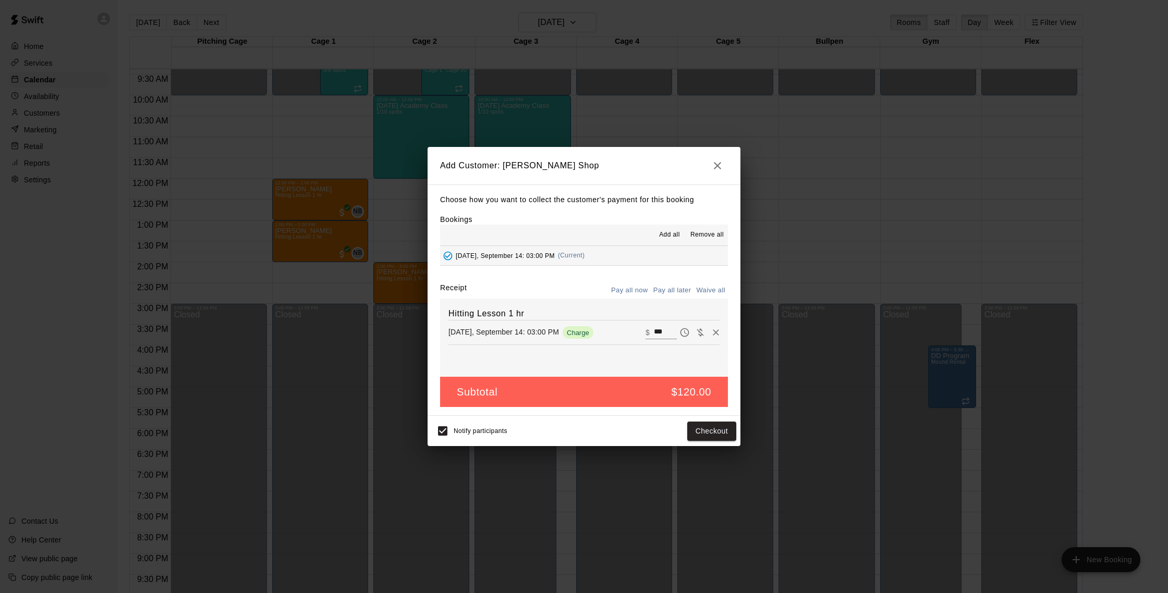
click at [714, 289] on button "Waive all" at bounding box center [710, 291] width 34 height 16
type input "*"
click at [730, 432] on button "Add customer" at bounding box center [704, 431] width 64 height 19
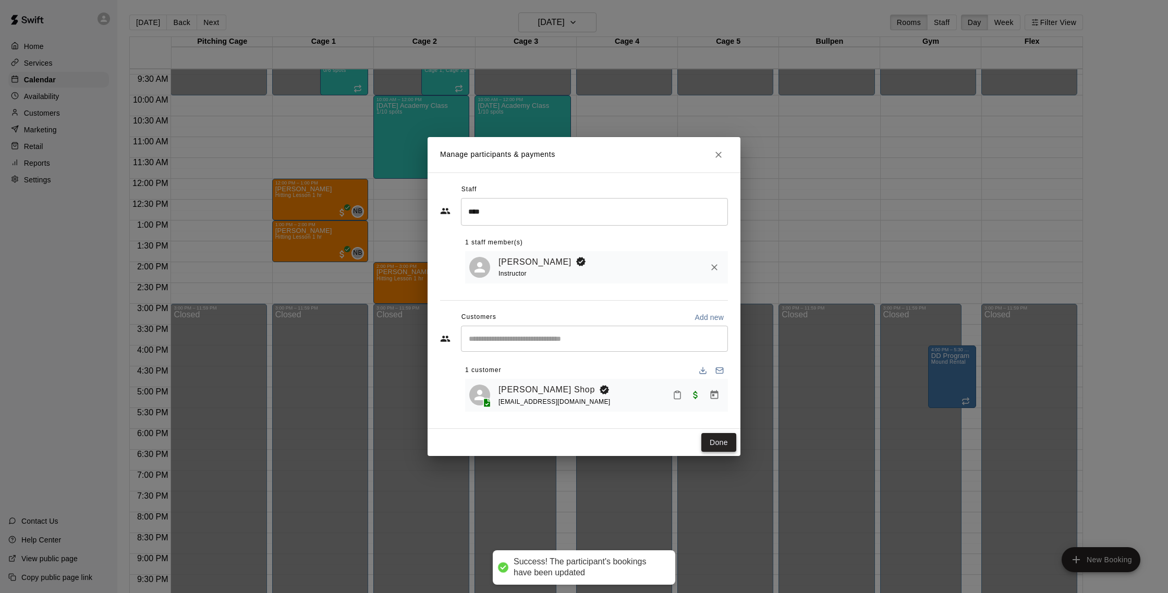
click at [714, 442] on button "Done" at bounding box center [718, 442] width 35 height 19
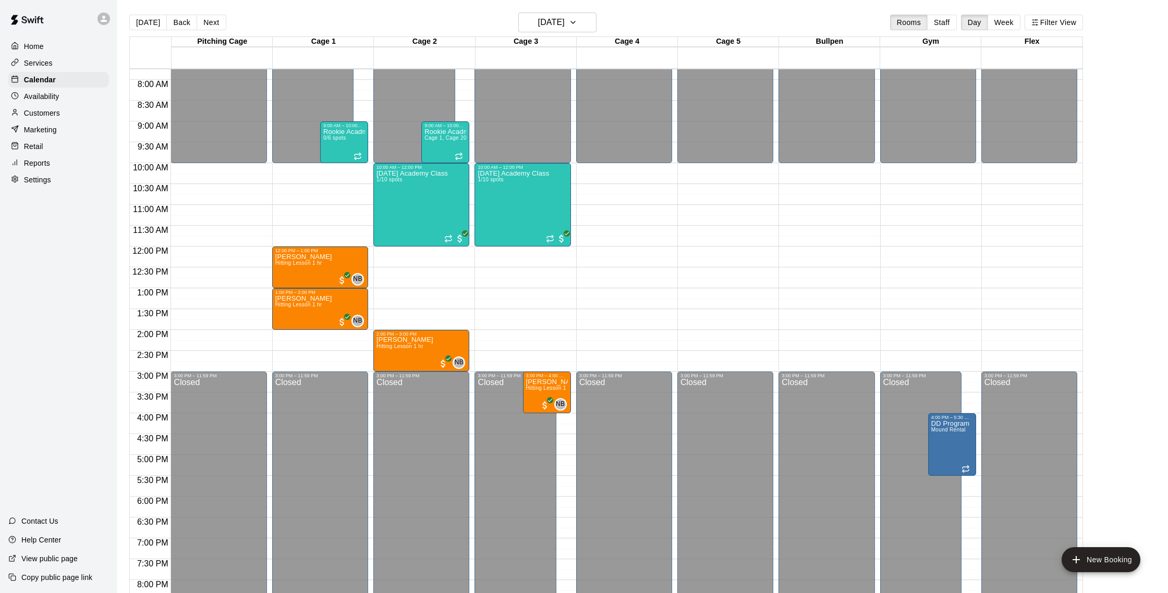
scroll to position [322, 0]
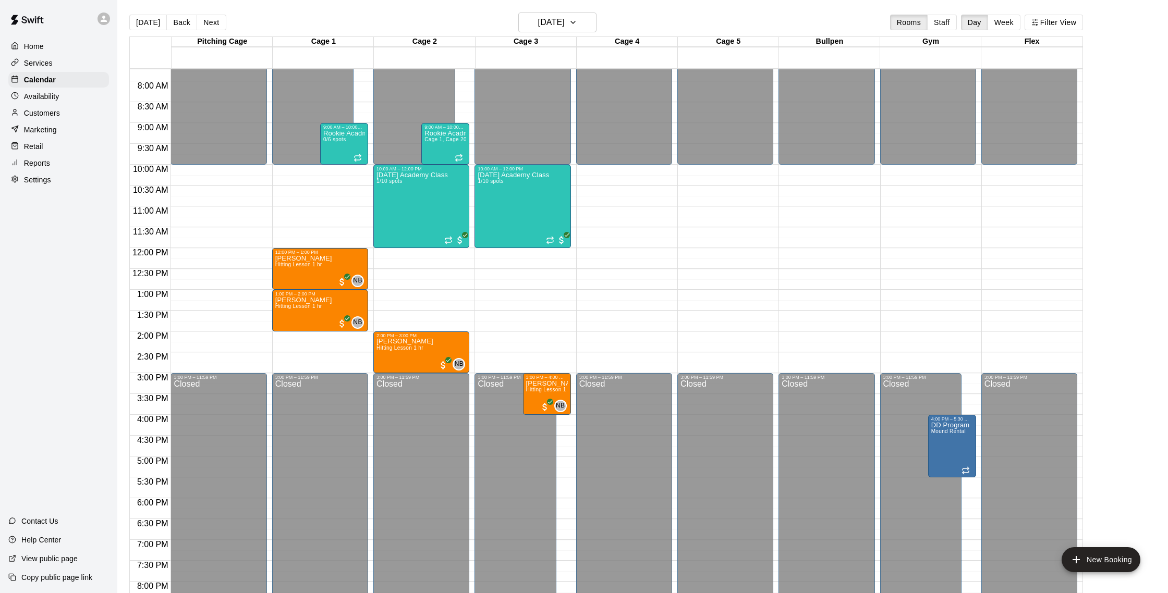
click at [37, 107] on div "Customers" at bounding box center [58, 113] width 101 height 16
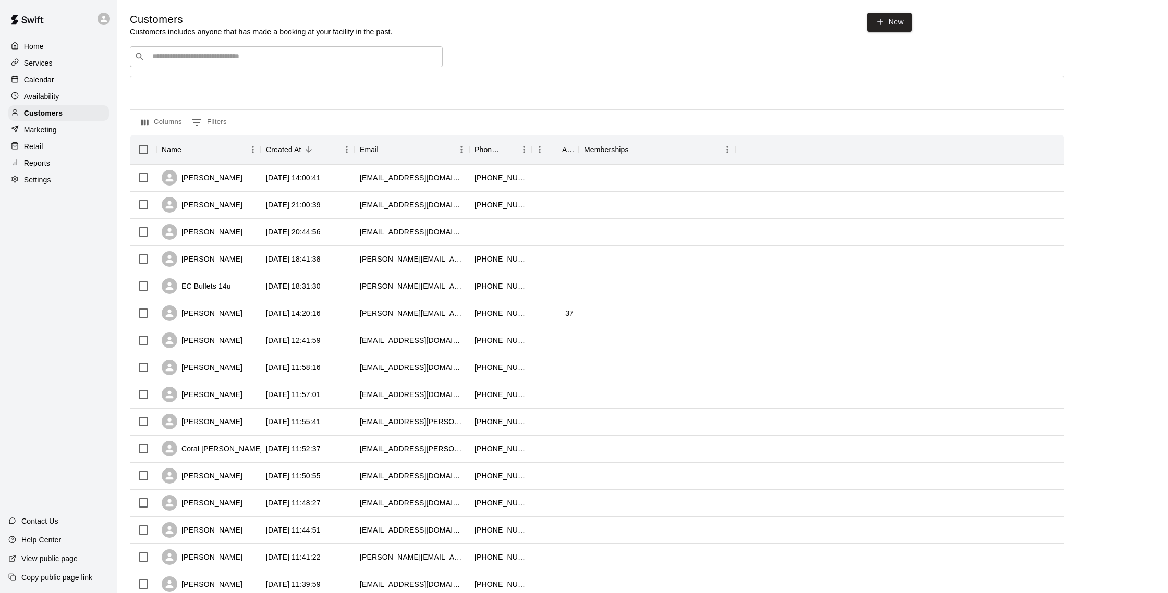
click at [42, 75] on p "Calendar" at bounding box center [39, 80] width 30 height 10
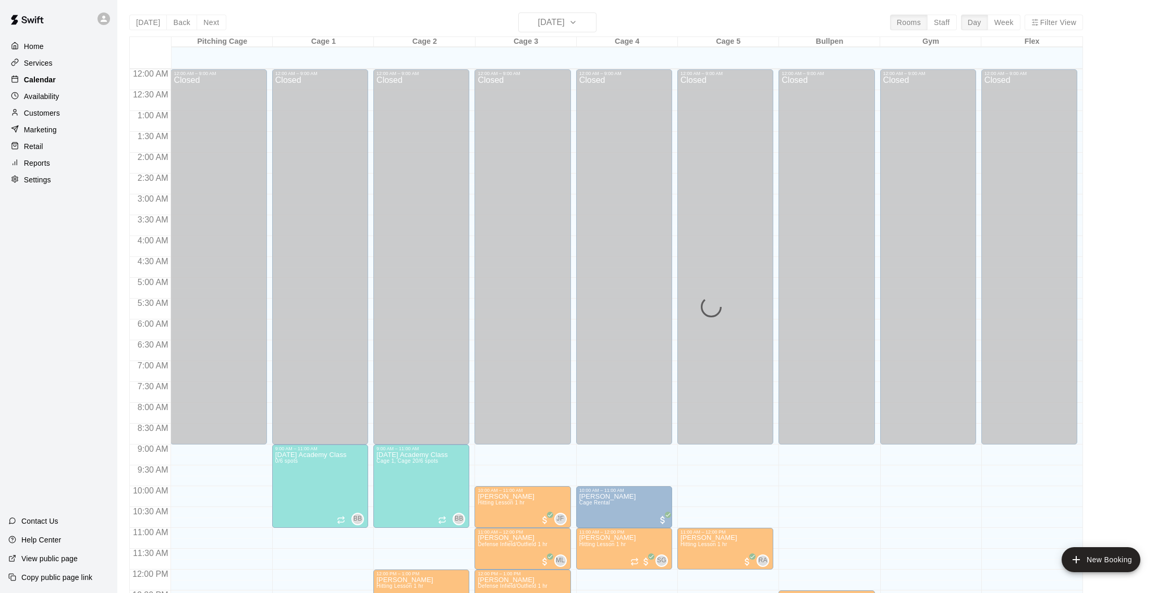
scroll to position [434, 0]
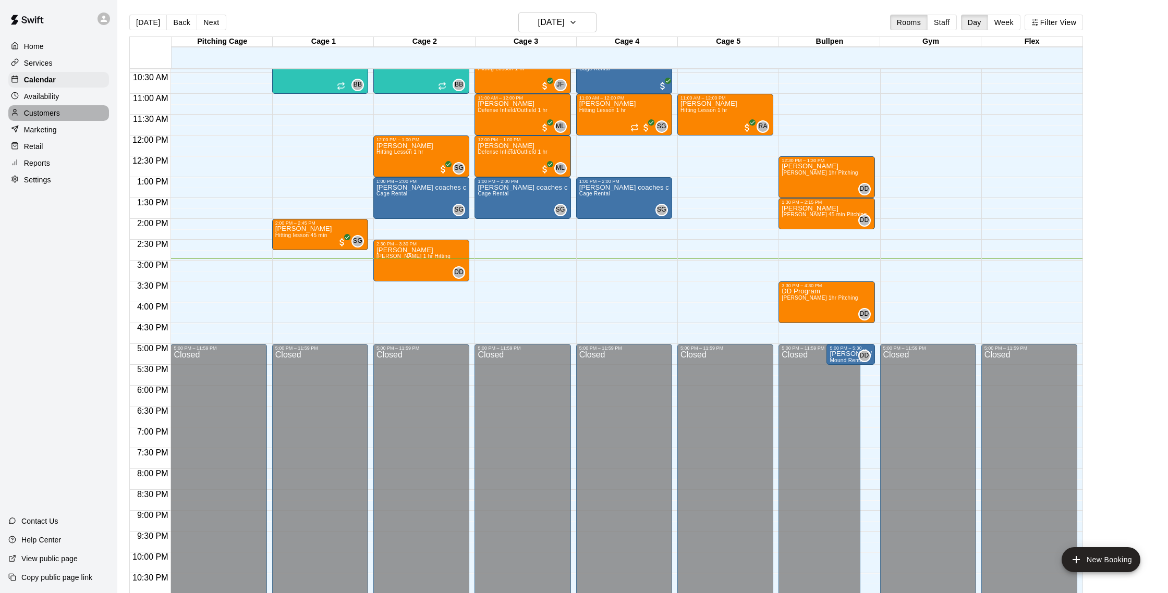
click at [48, 116] on p "Customers" at bounding box center [42, 113] width 36 height 10
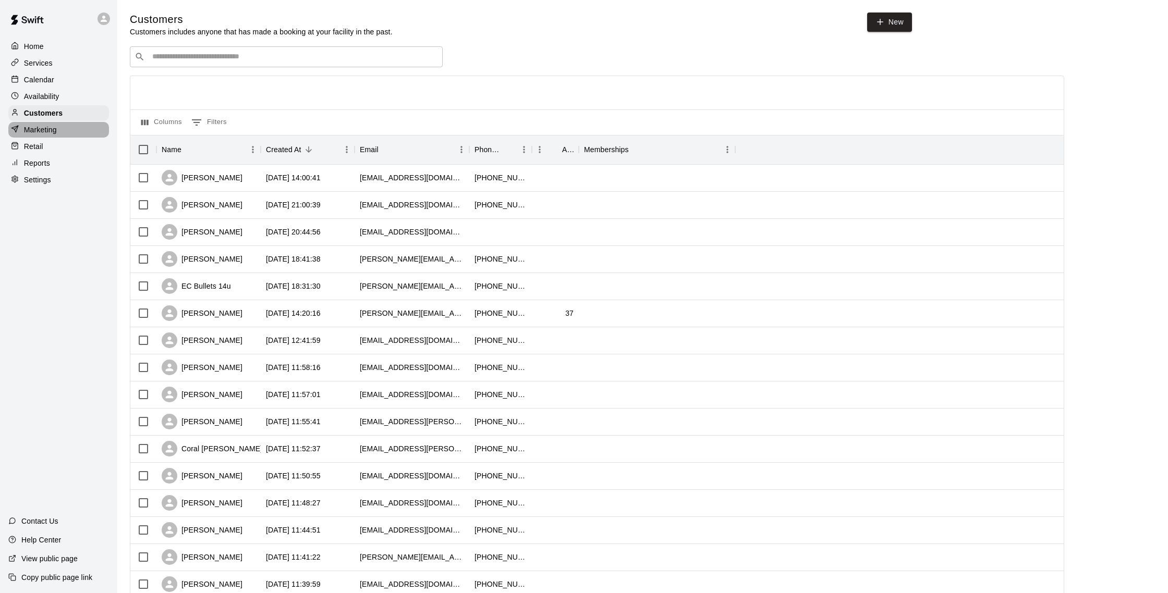
click at [53, 137] on div "Marketing" at bounding box center [58, 130] width 101 height 16
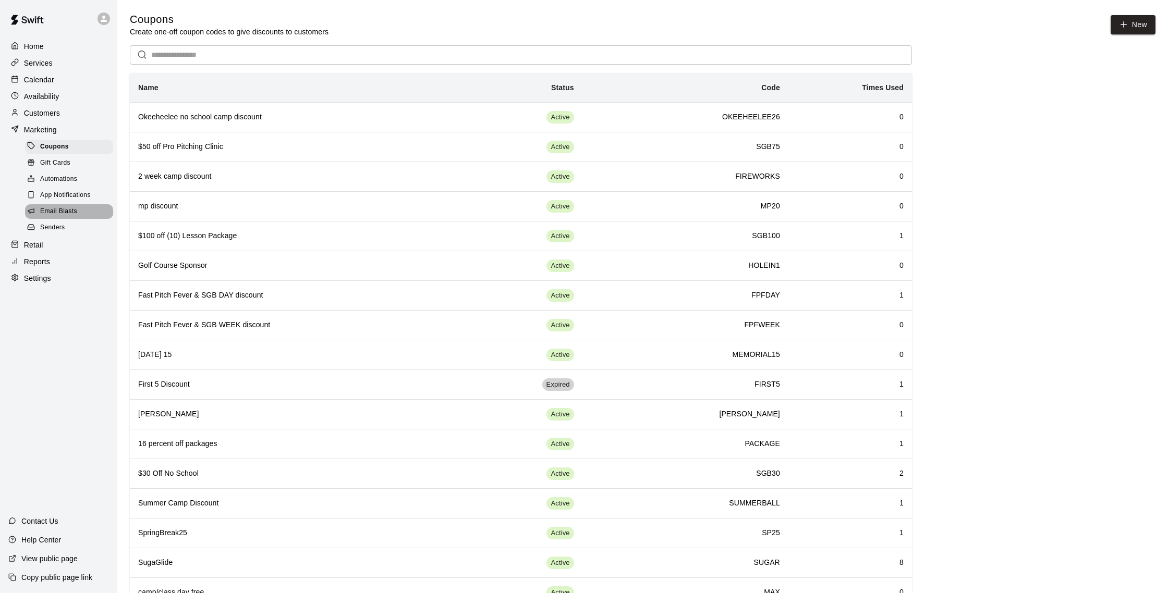
click at [76, 210] on span "Email Blasts" at bounding box center [58, 211] width 37 height 10
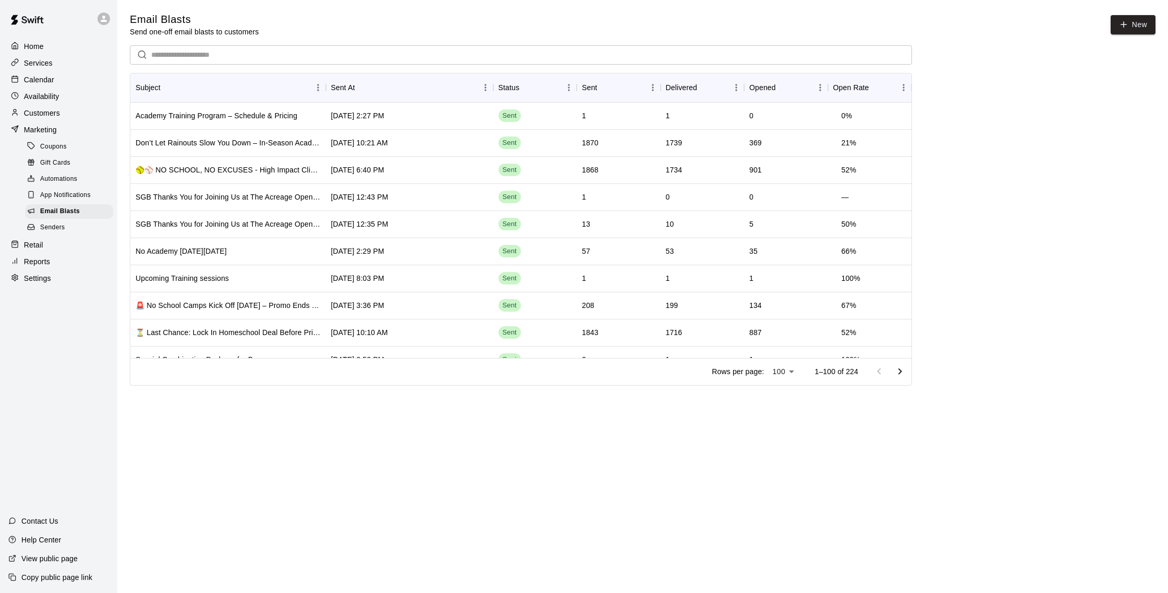
click at [69, 76] on div "Calendar" at bounding box center [58, 80] width 101 height 16
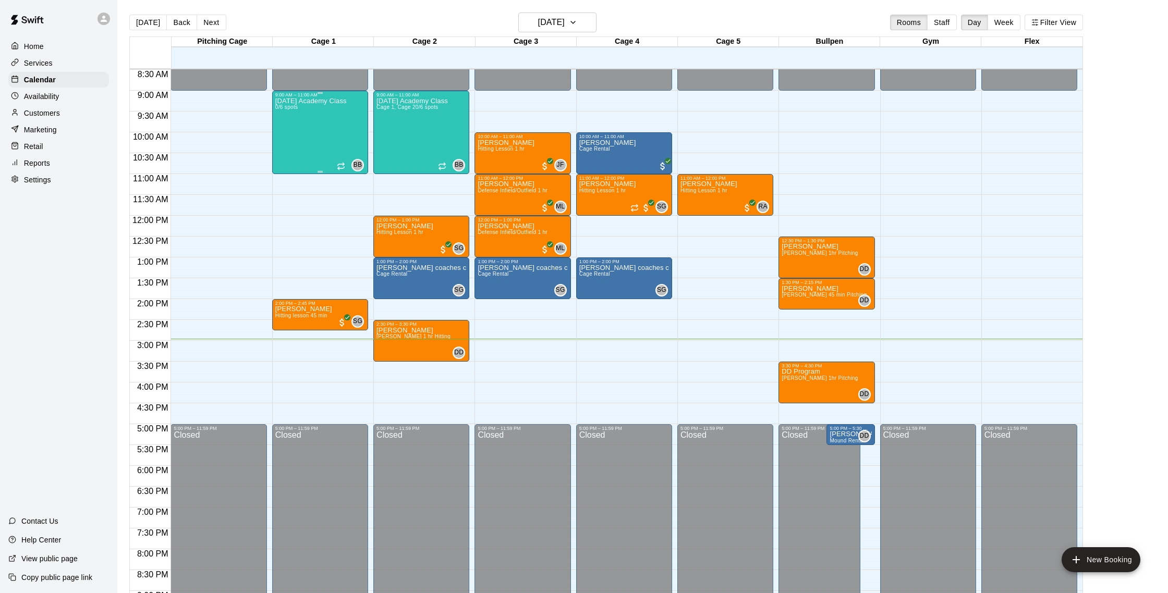
scroll to position [352, 0]
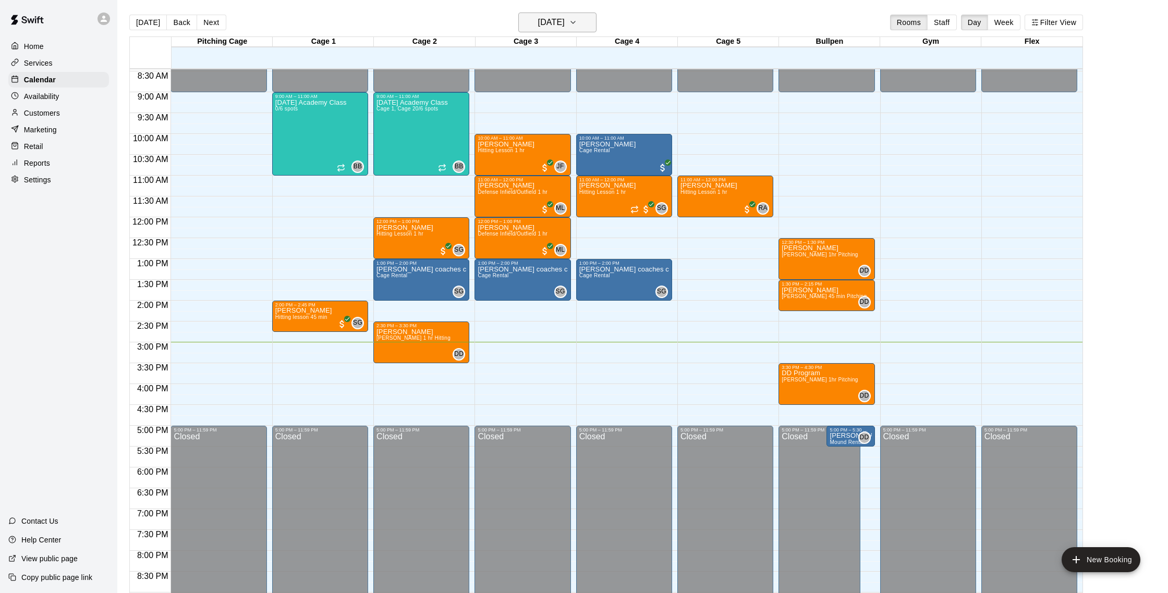
click at [558, 29] on h6 "[DATE]" at bounding box center [551, 22] width 27 height 15
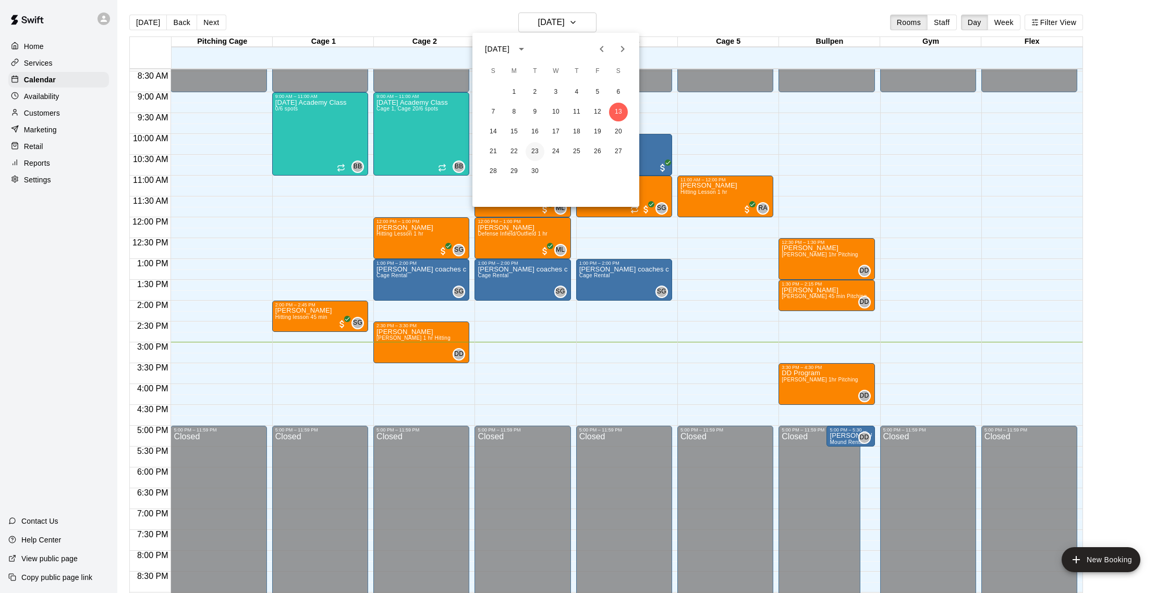
click at [533, 158] on button "23" at bounding box center [535, 151] width 19 height 19
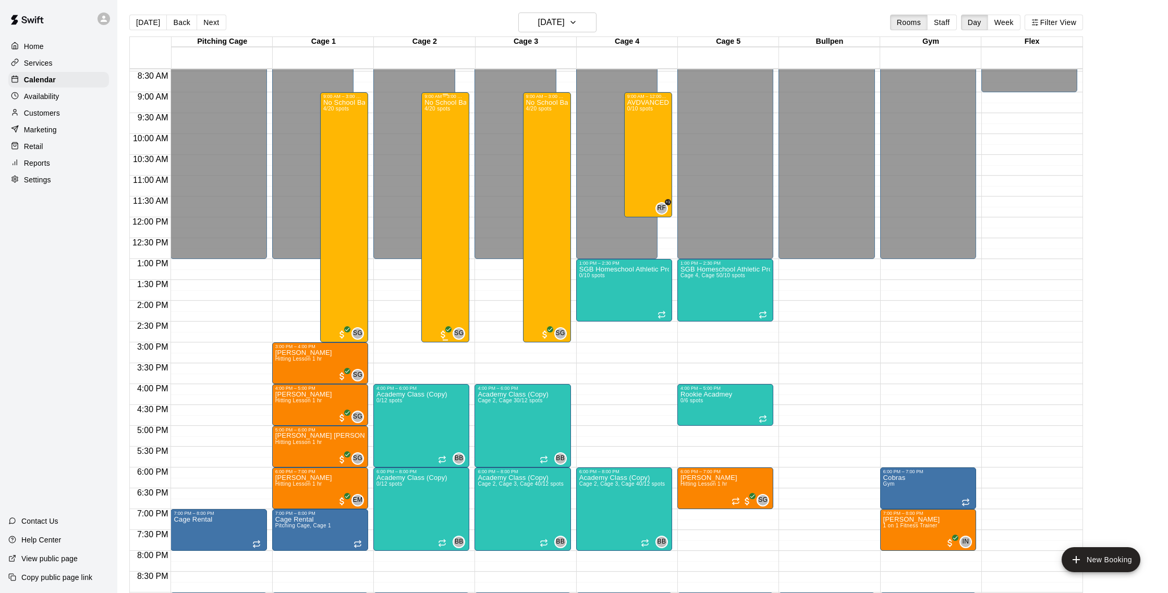
click at [439, 166] on div "No School Baseball & Softball Clinics 4/20 spots" at bounding box center [445, 395] width 42 height 593
click at [437, 136] on img "edit" at bounding box center [436, 135] width 12 height 12
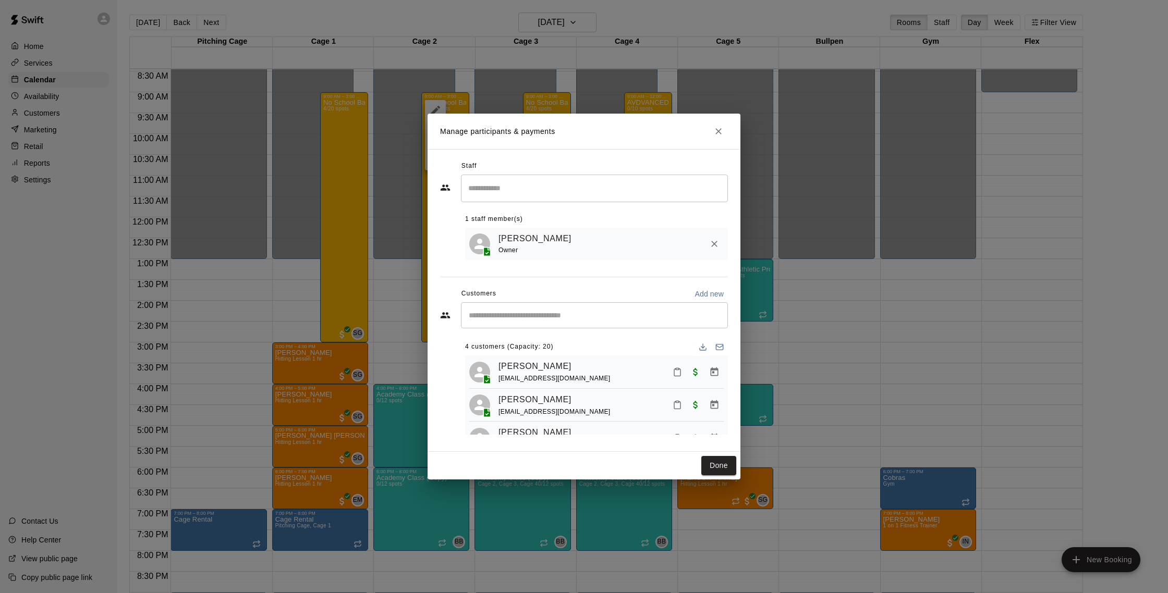
click at [517, 320] on input "Start typing to search customers..." at bounding box center [595, 315] width 258 height 10
type input "****"
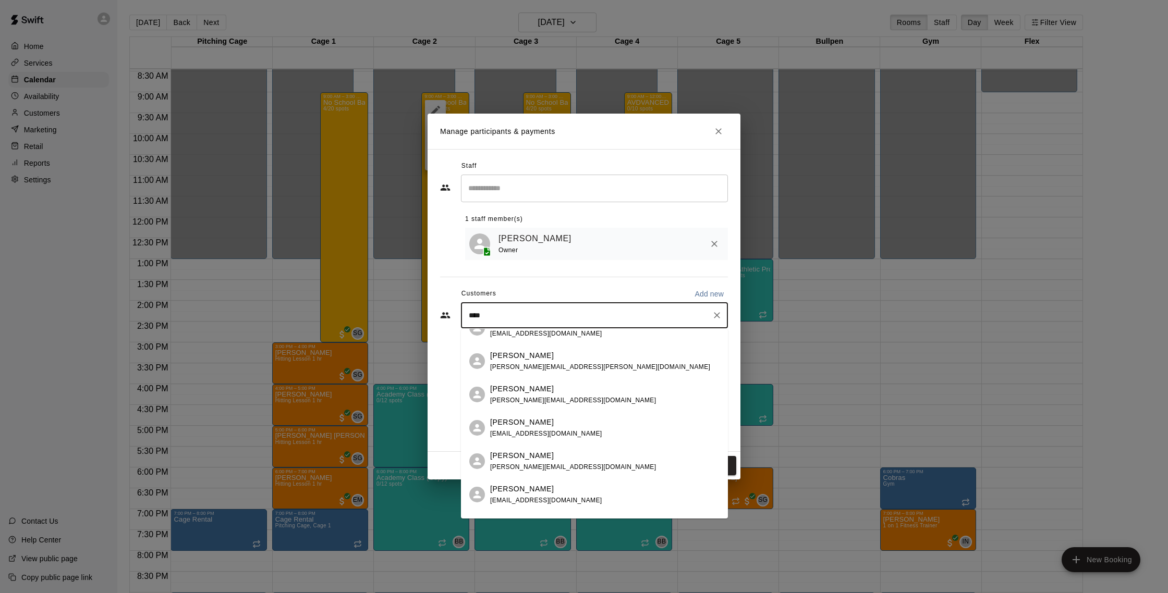
scroll to position [278, 0]
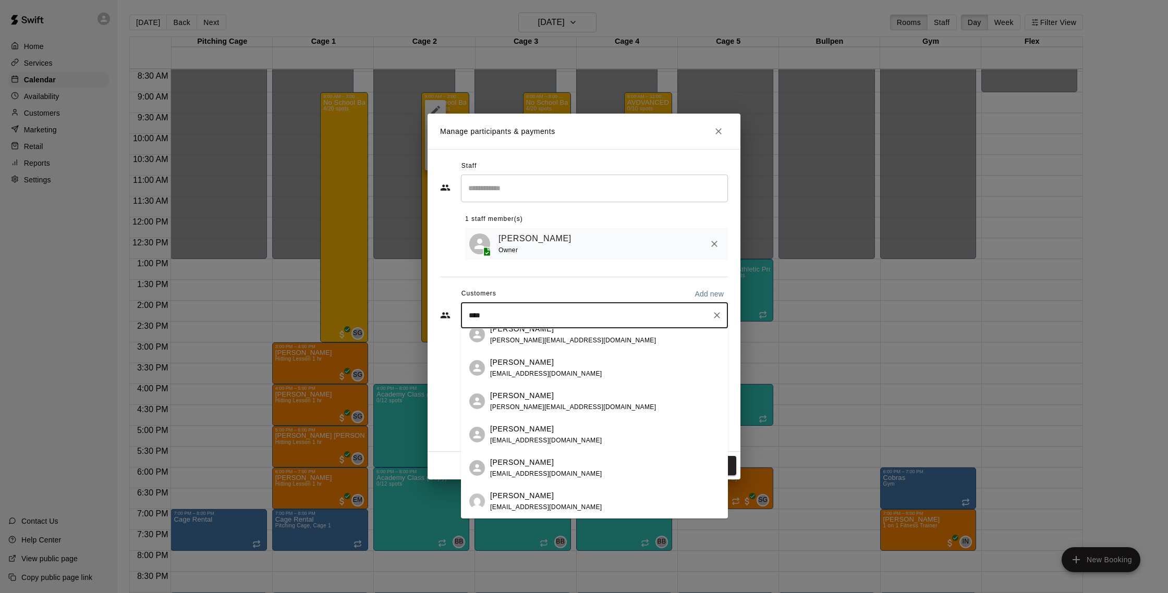
click at [518, 395] on p "[PERSON_NAME]" at bounding box center [522, 395] width 64 height 11
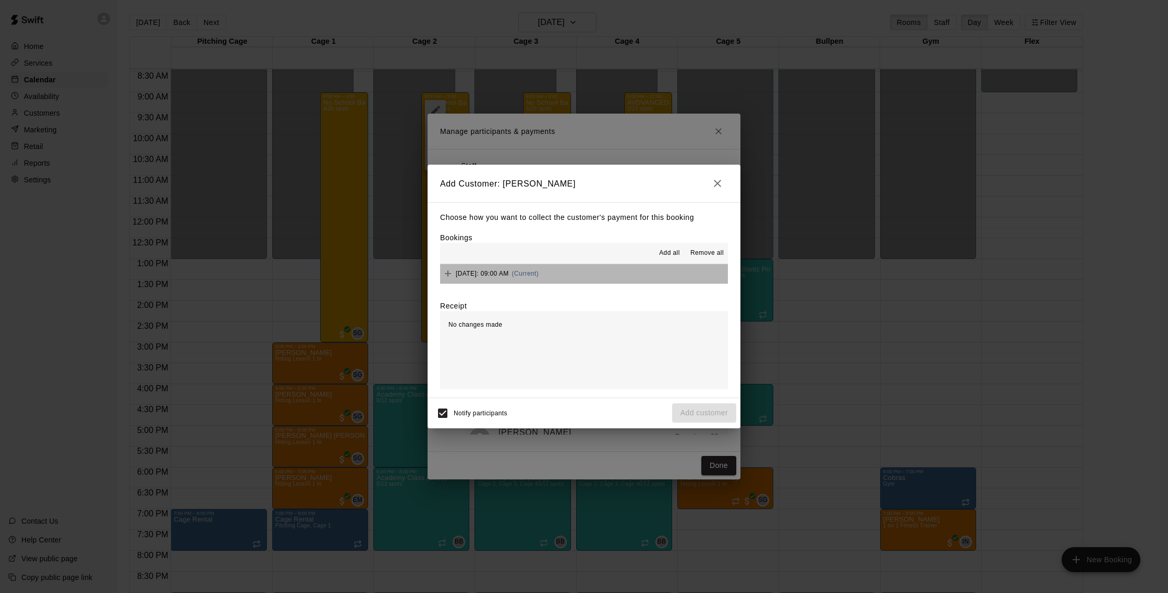
click at [601, 280] on button "Tuesday, September 23: 09:00 AM (Current)" at bounding box center [584, 273] width 288 height 19
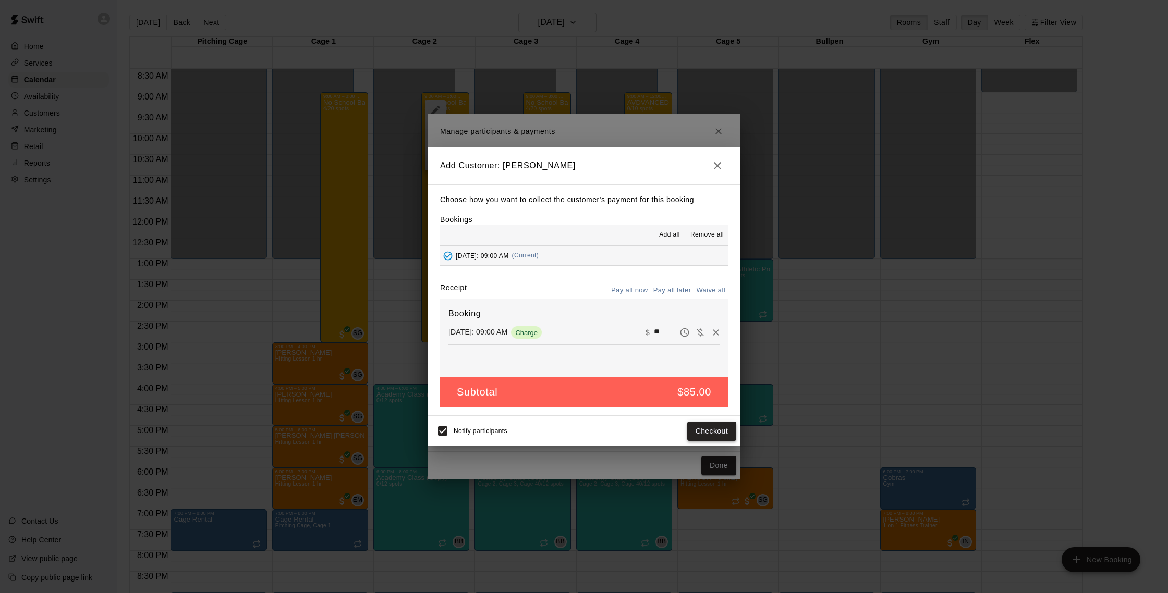
click at [698, 434] on button "Checkout" at bounding box center [711, 431] width 49 height 19
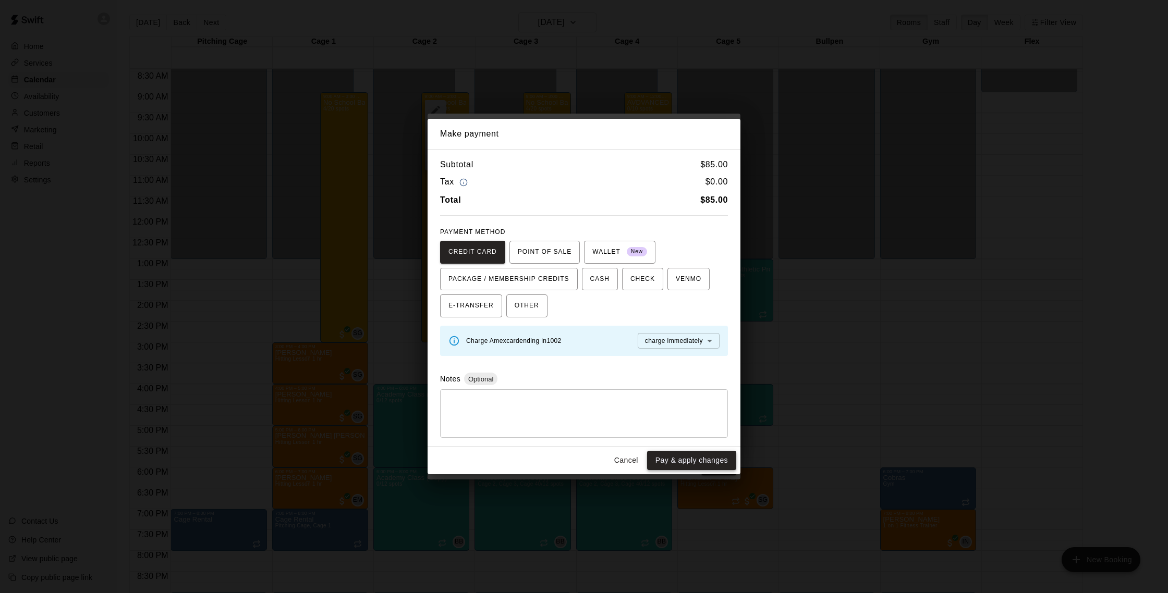
click at [695, 453] on button "Pay & apply changes" at bounding box center [691, 460] width 89 height 19
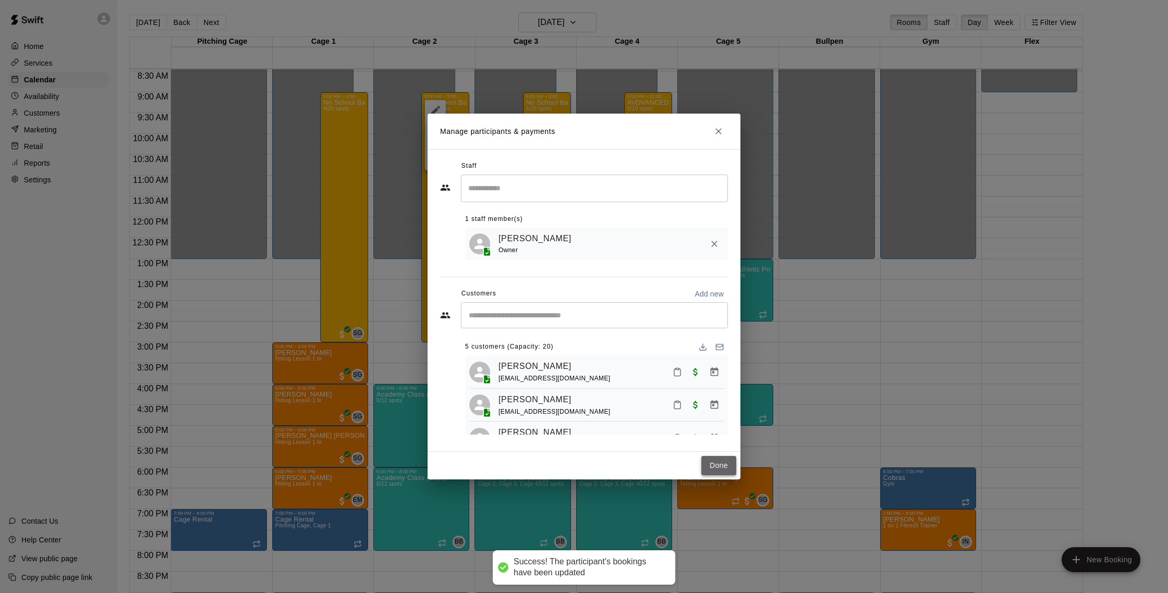
click at [726, 461] on button "Done" at bounding box center [718, 465] width 35 height 19
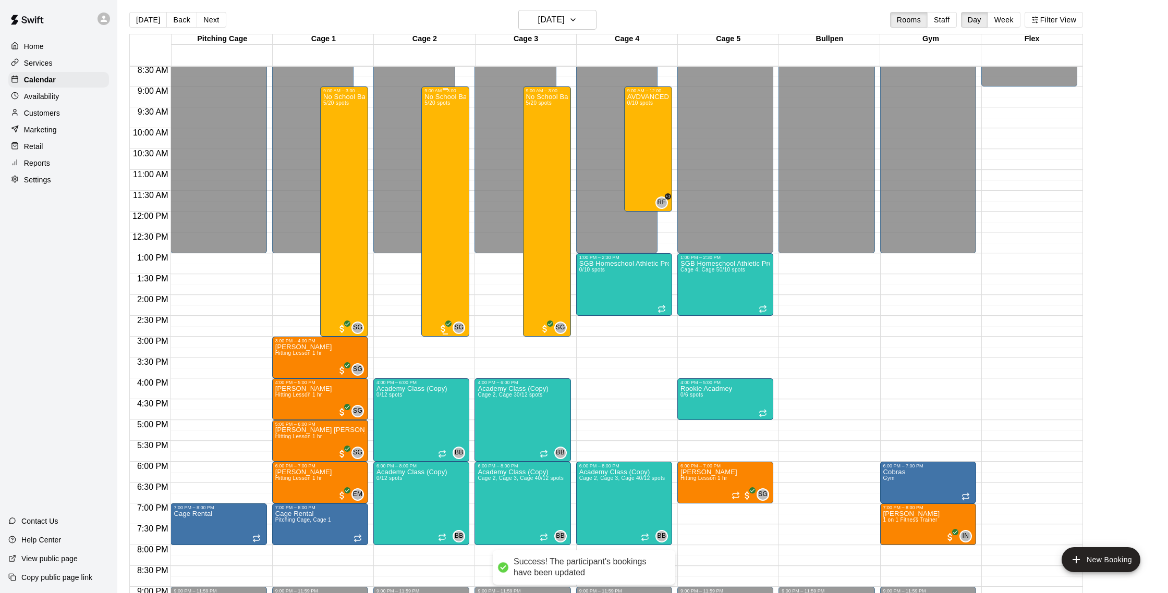
scroll to position [358, 0]
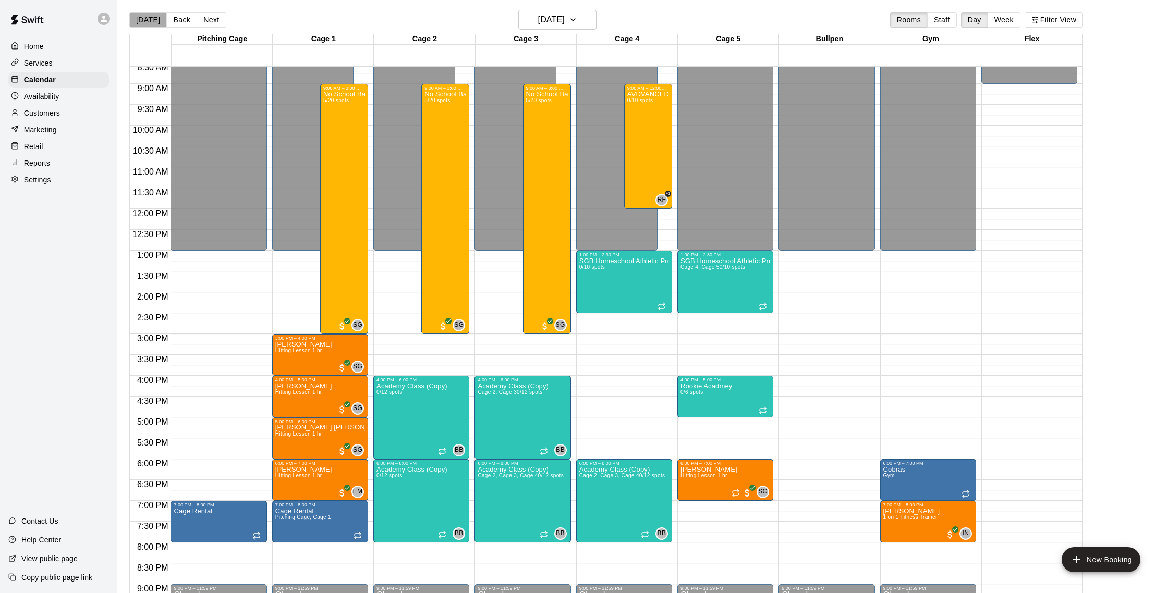
click at [152, 23] on button "[DATE]" at bounding box center [148, 20] width 38 height 16
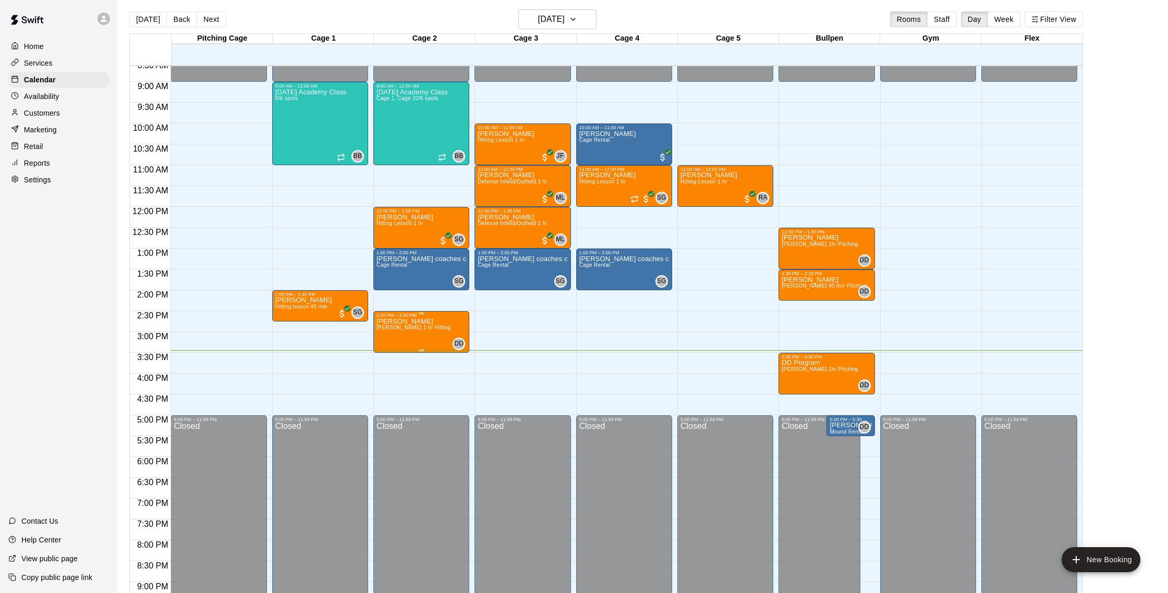
scroll to position [361, 0]
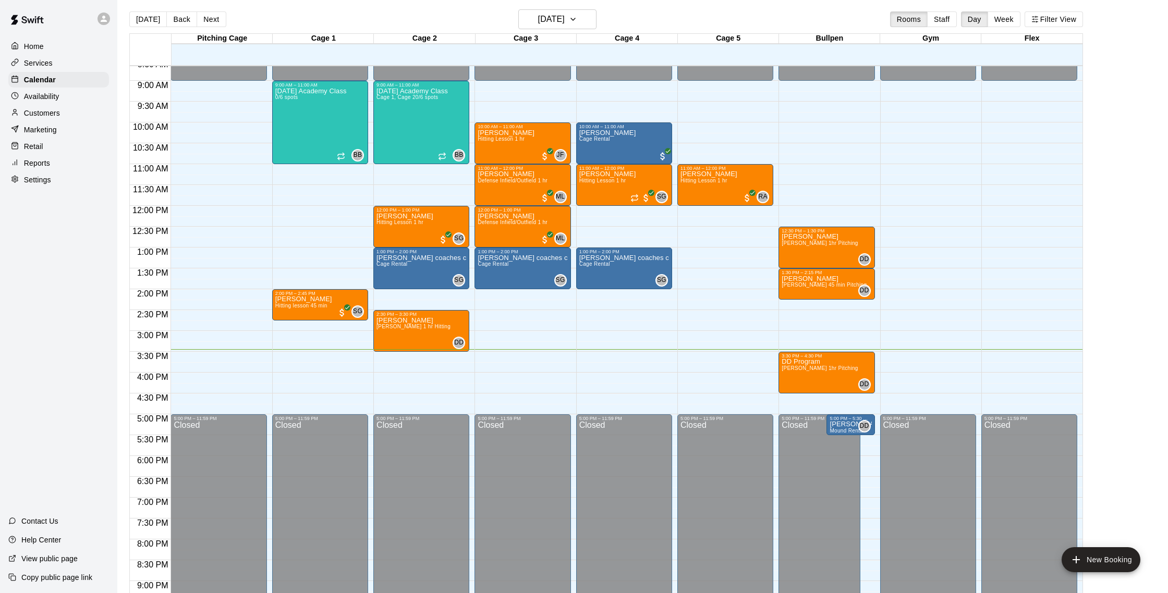
click at [65, 113] on div "Customers" at bounding box center [58, 113] width 101 height 16
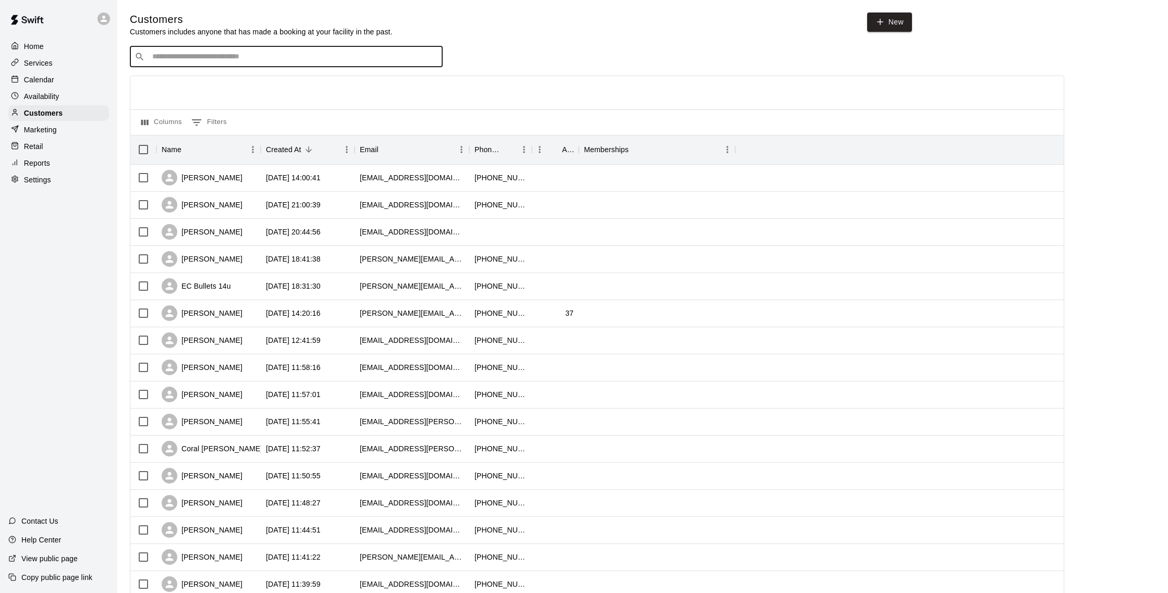
click at [228, 53] on input "Search customers by name or email" at bounding box center [293, 57] width 289 height 10
type input "****"
click at [235, 83] on div "Armando Sosa ksosa7966@gmail.com" at bounding box center [296, 84] width 275 height 22
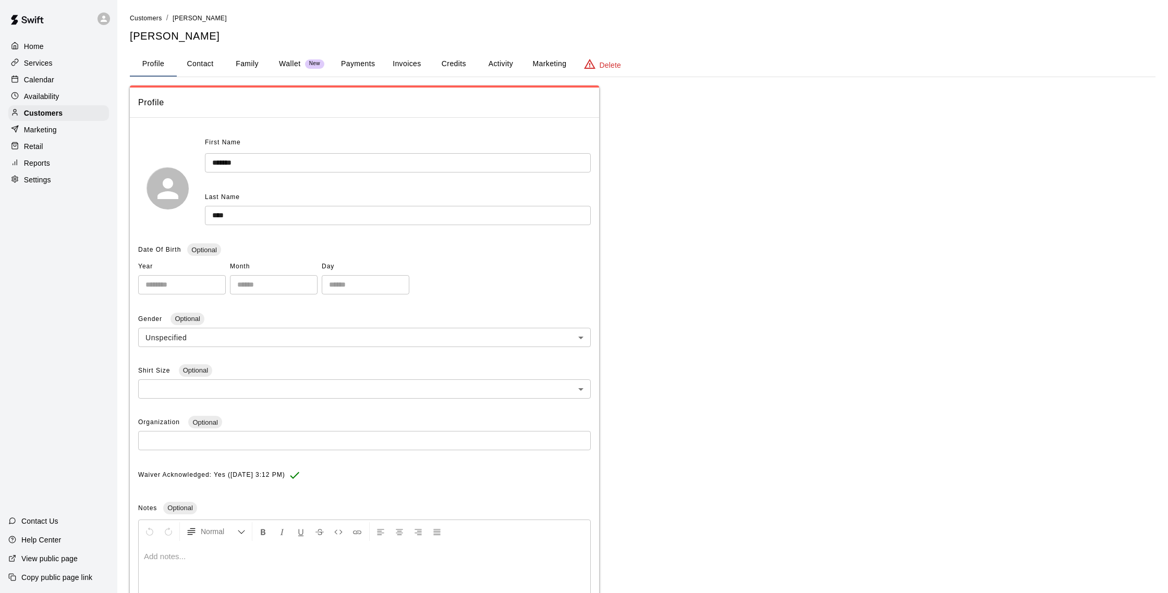
click at [381, 68] on button "Payments" at bounding box center [358, 64] width 51 height 25
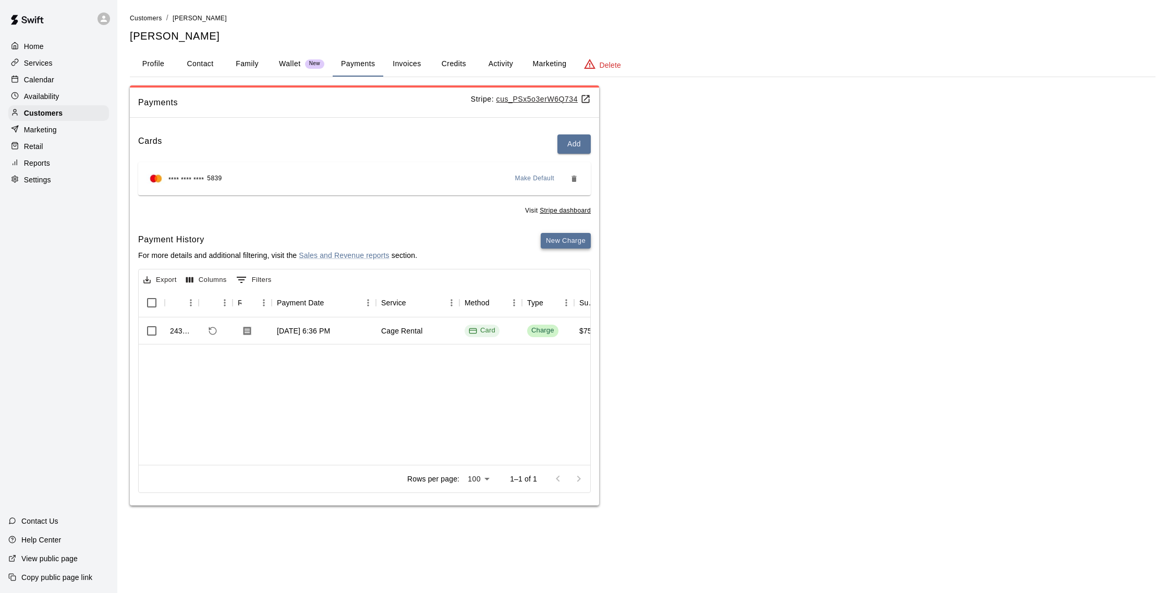
click at [569, 246] on button "New Charge" at bounding box center [566, 241] width 50 height 16
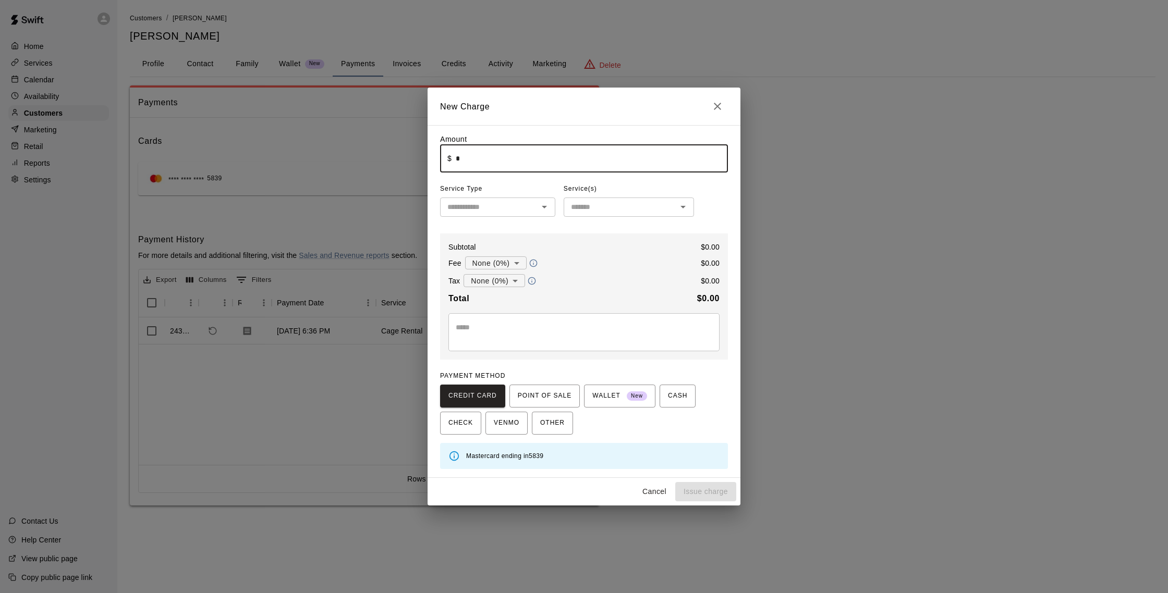
click at [487, 155] on input "*" at bounding box center [592, 159] width 272 height 28
click at [541, 207] on icon "Open" at bounding box center [544, 207] width 13 height 13
type input "*****"
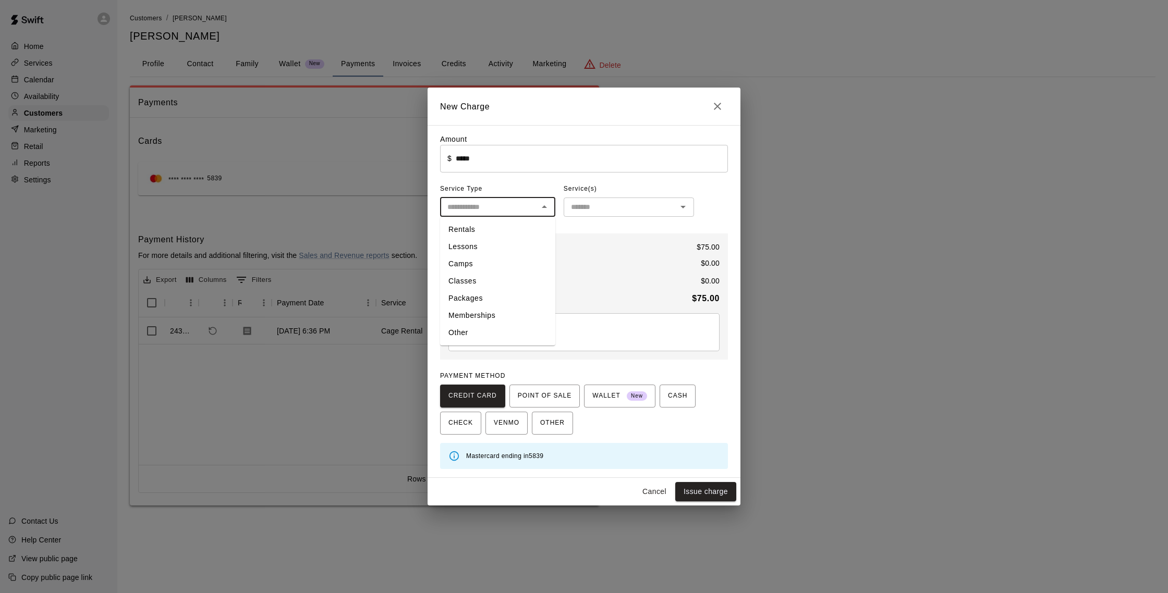
click at [482, 231] on li "Rentals" at bounding box center [497, 229] width 115 height 17
type input "*******"
click at [614, 201] on input "text" at bounding box center [620, 207] width 107 height 13
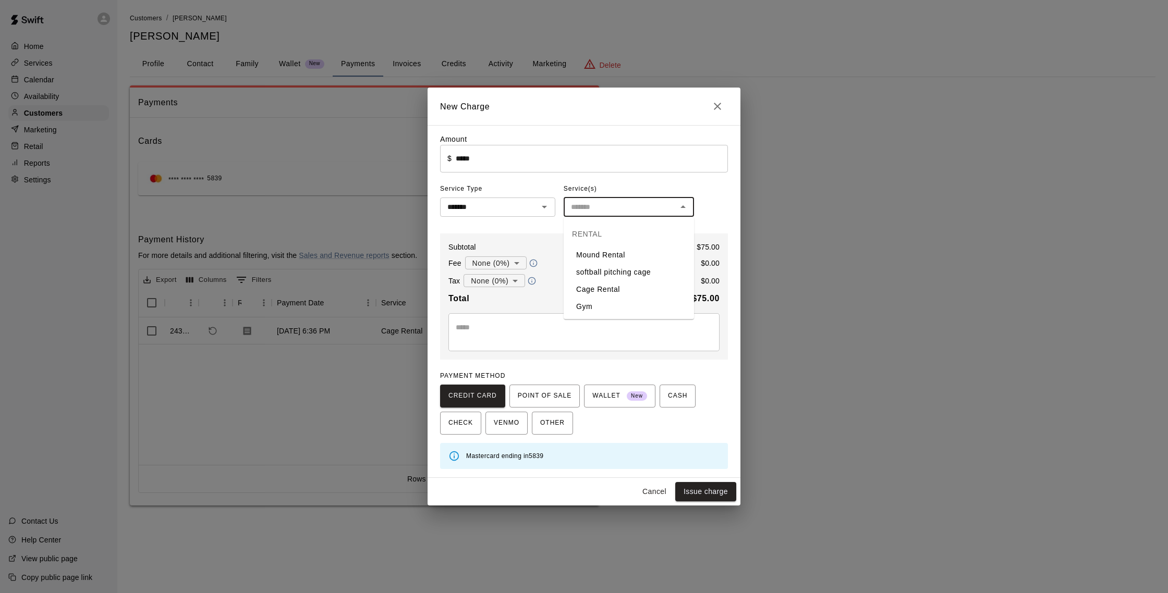
click at [608, 289] on li "Cage Rental" at bounding box center [629, 289] width 130 height 17
type input "**********"
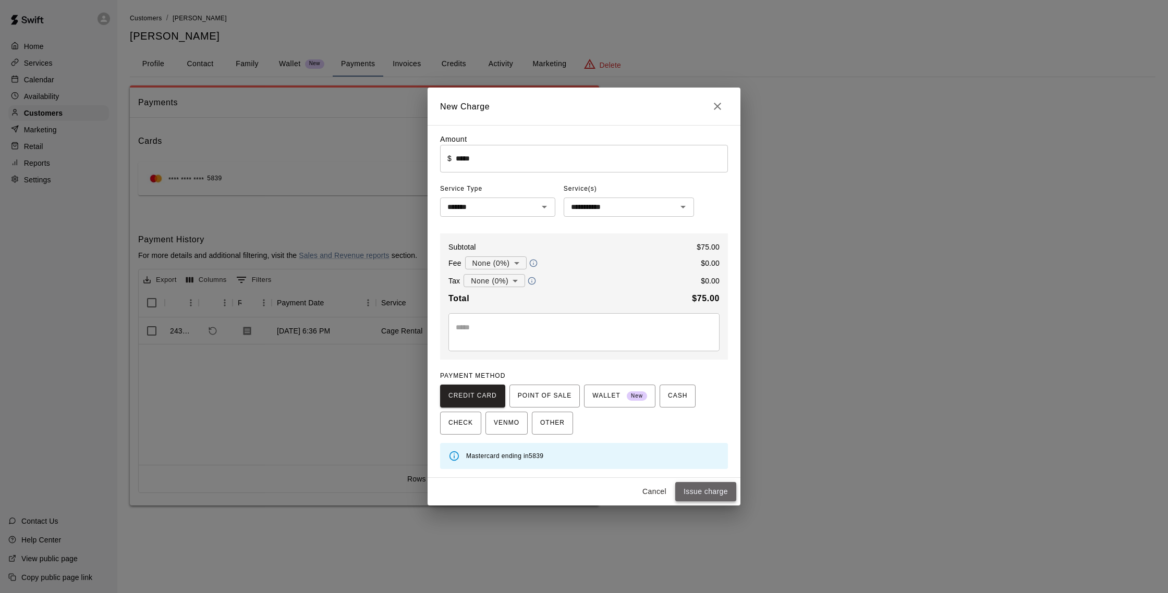
click at [696, 486] on button "Issue charge" at bounding box center [705, 491] width 61 height 19
type input "*"
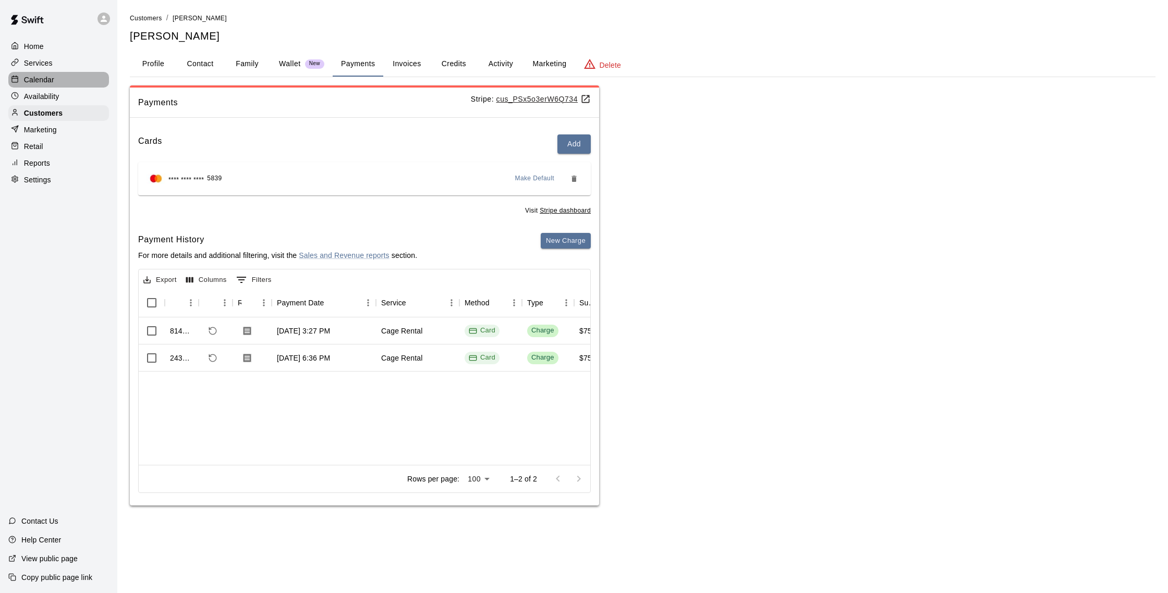
click at [40, 77] on p "Calendar" at bounding box center [39, 80] width 30 height 10
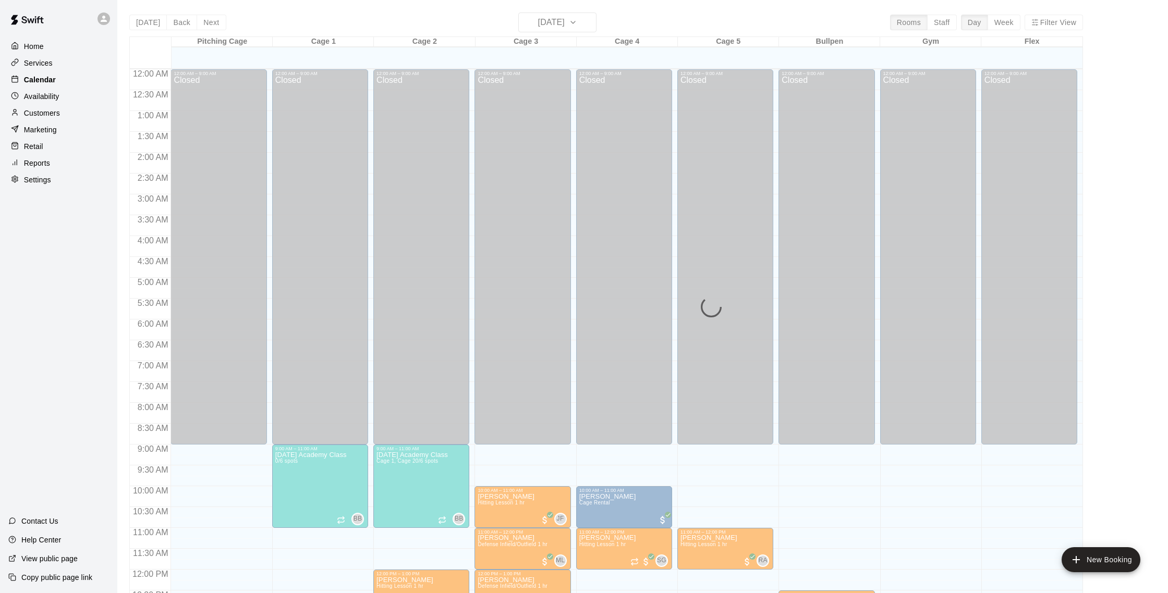
scroll to position [434, 0]
